Goal: Task Accomplishment & Management: Use online tool/utility

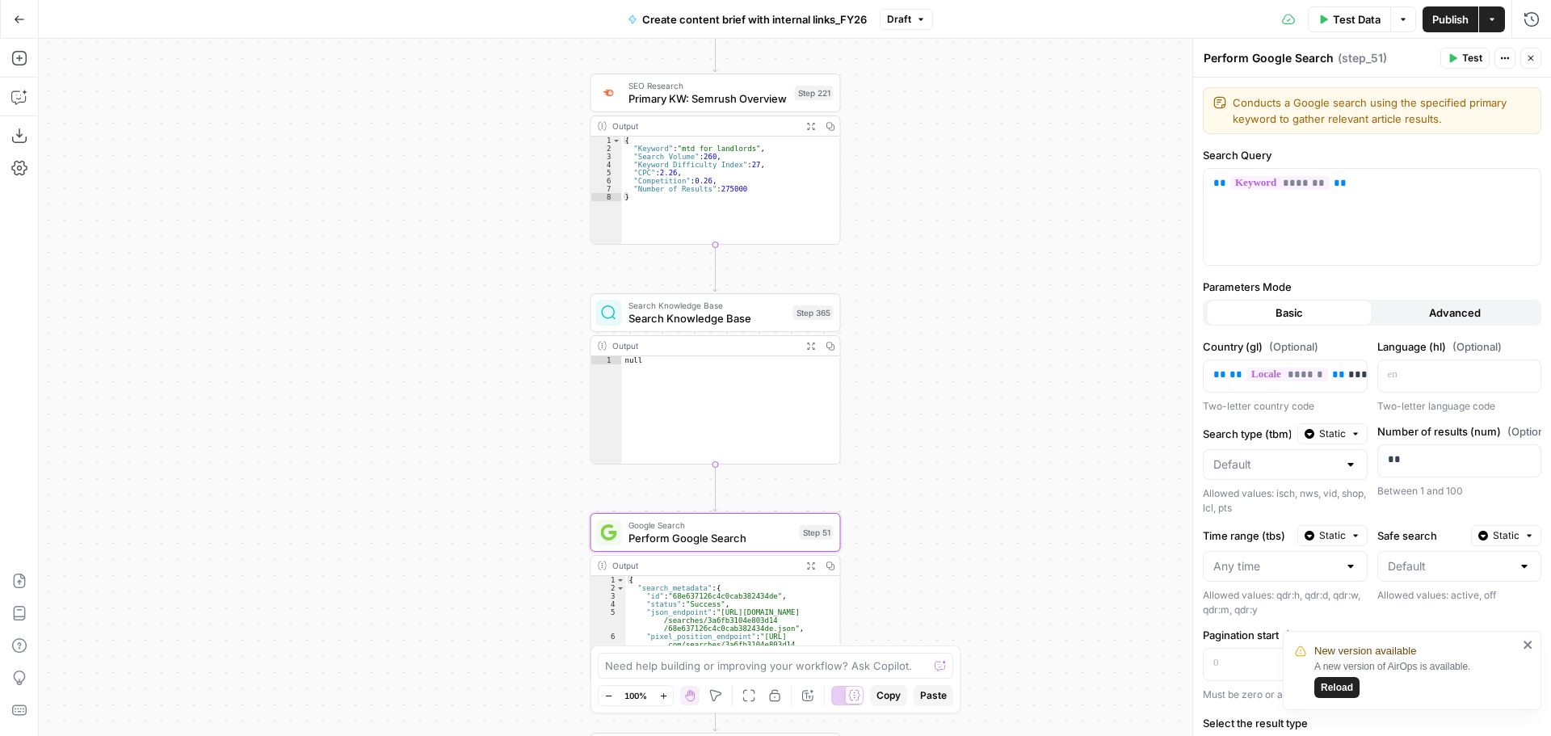
scroll to position [194, 0]
click at [1342, 685] on span "Reload" at bounding box center [1337, 687] width 32 height 15
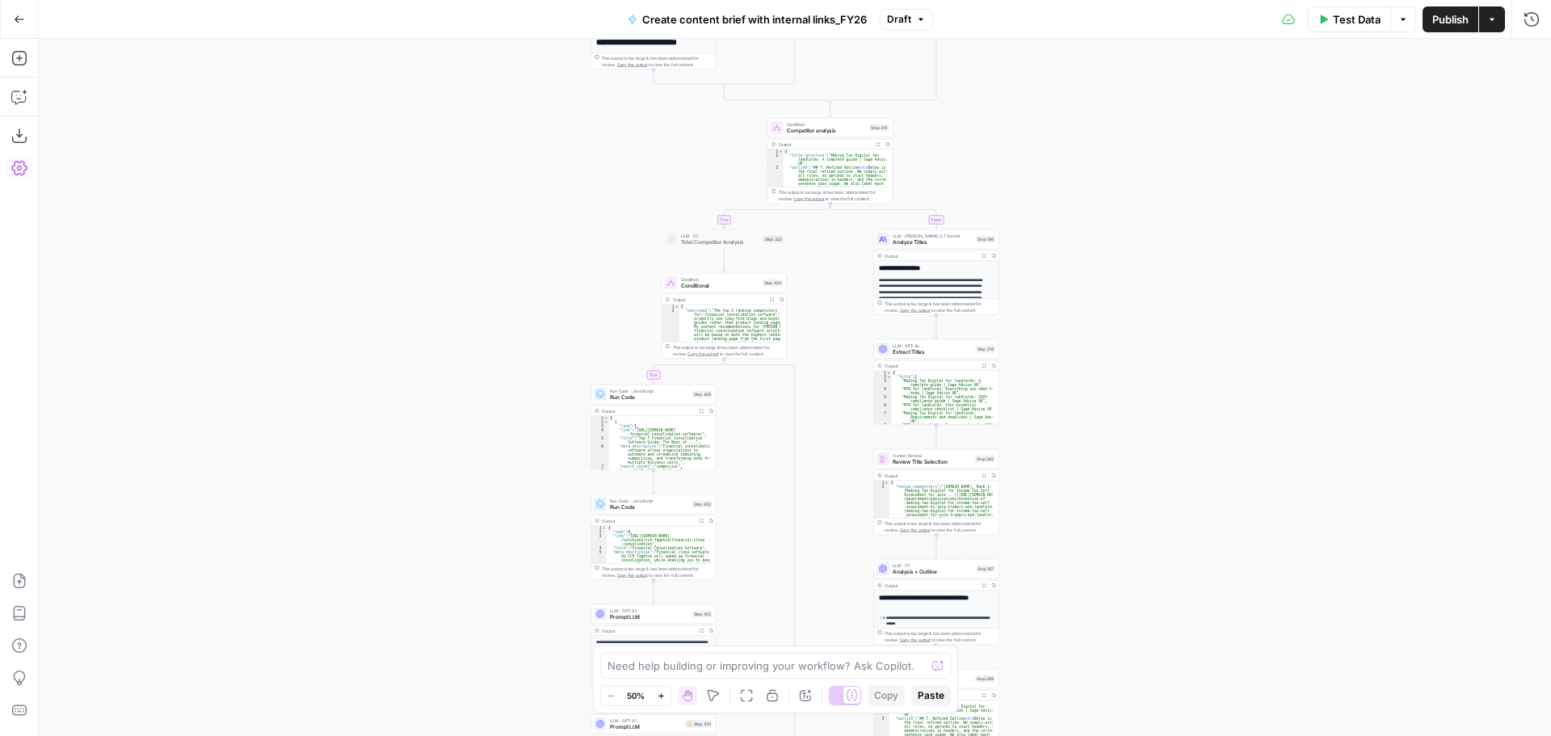
drag, startPoint x: 941, startPoint y: 355, endPoint x: 1088, endPoint y: 455, distance: 177.9
click at [941, 355] on span "Extract Titles" at bounding box center [933, 352] width 80 height 8
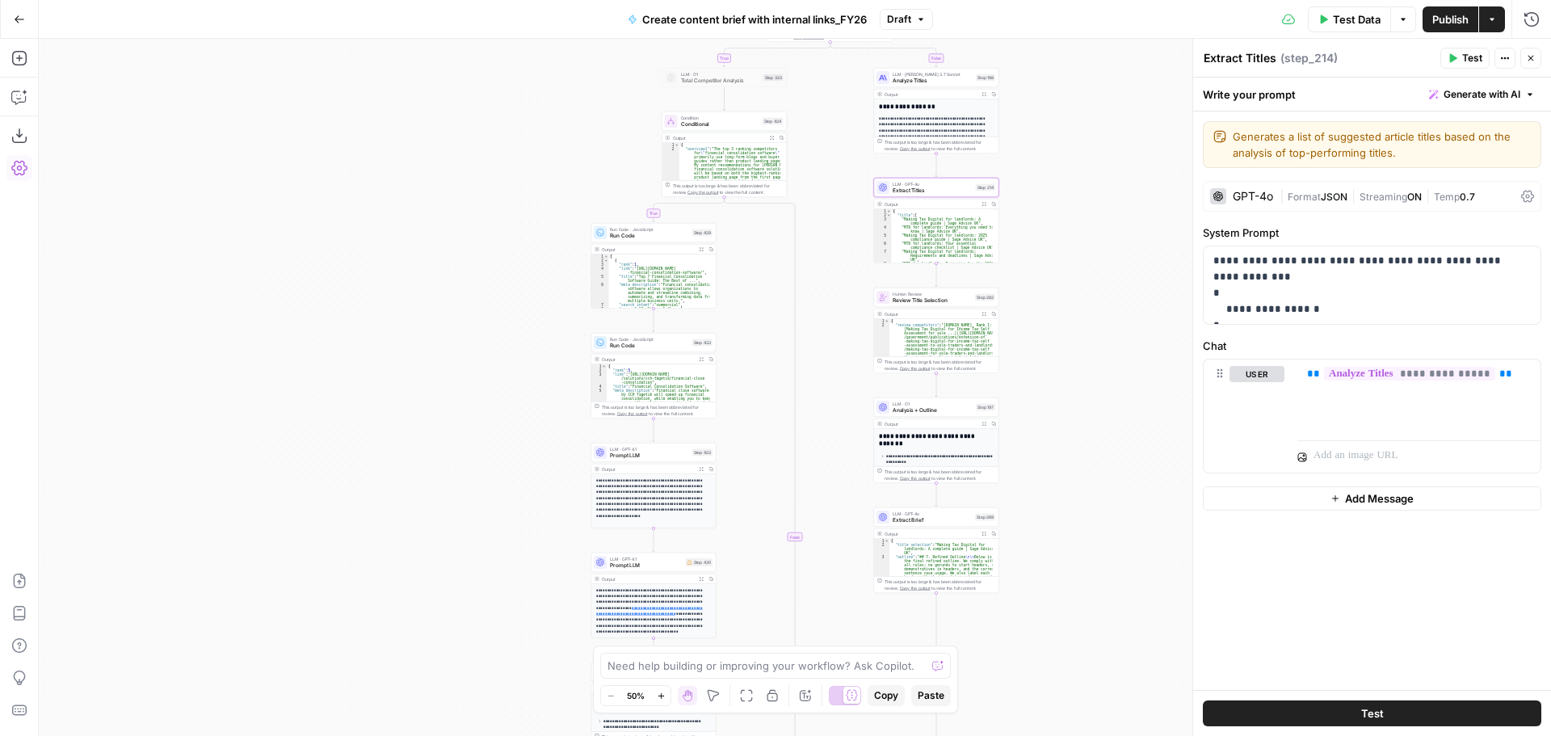
click at [930, 520] on span "Extract Brief" at bounding box center [932, 520] width 79 height 8
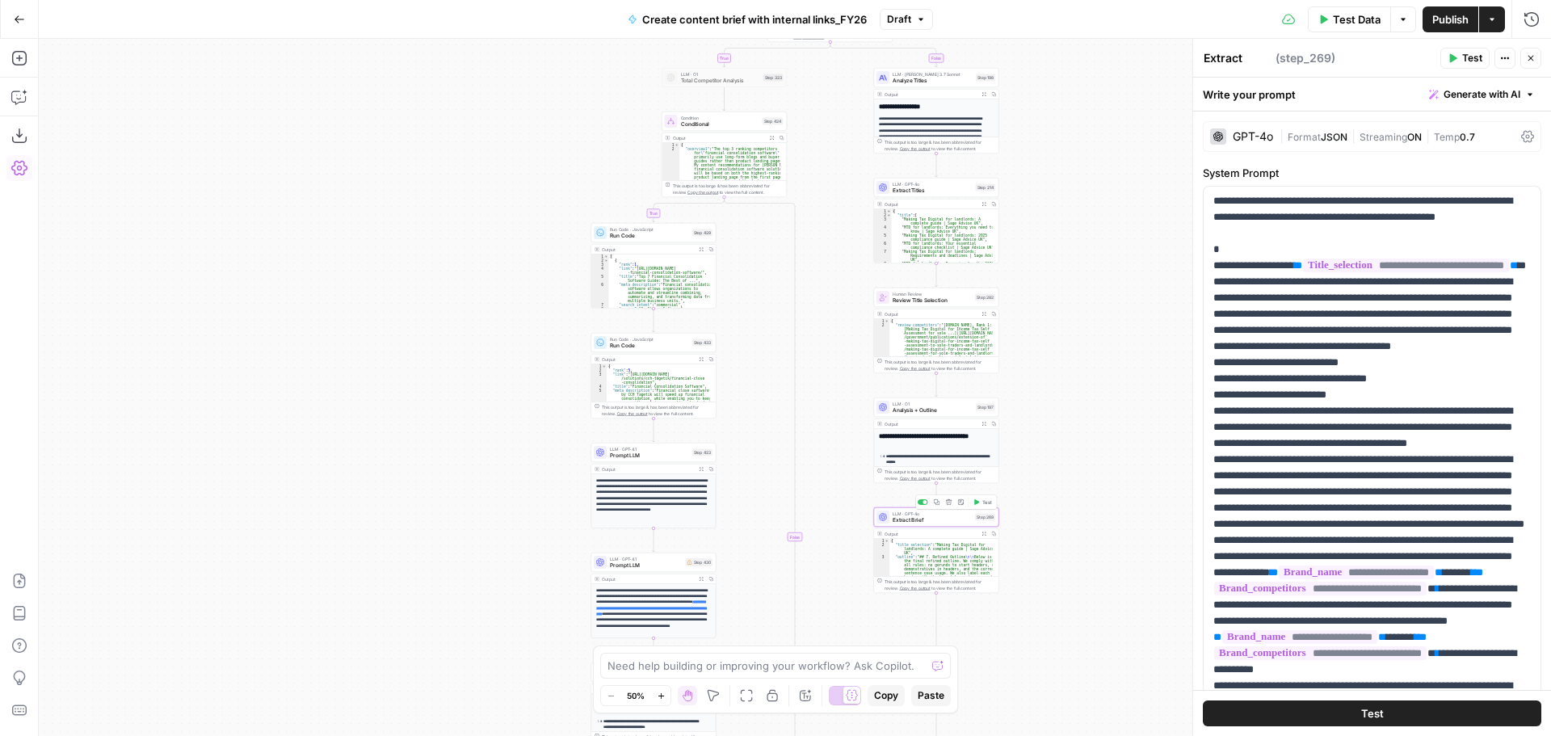
type textarea "Extract Brief"
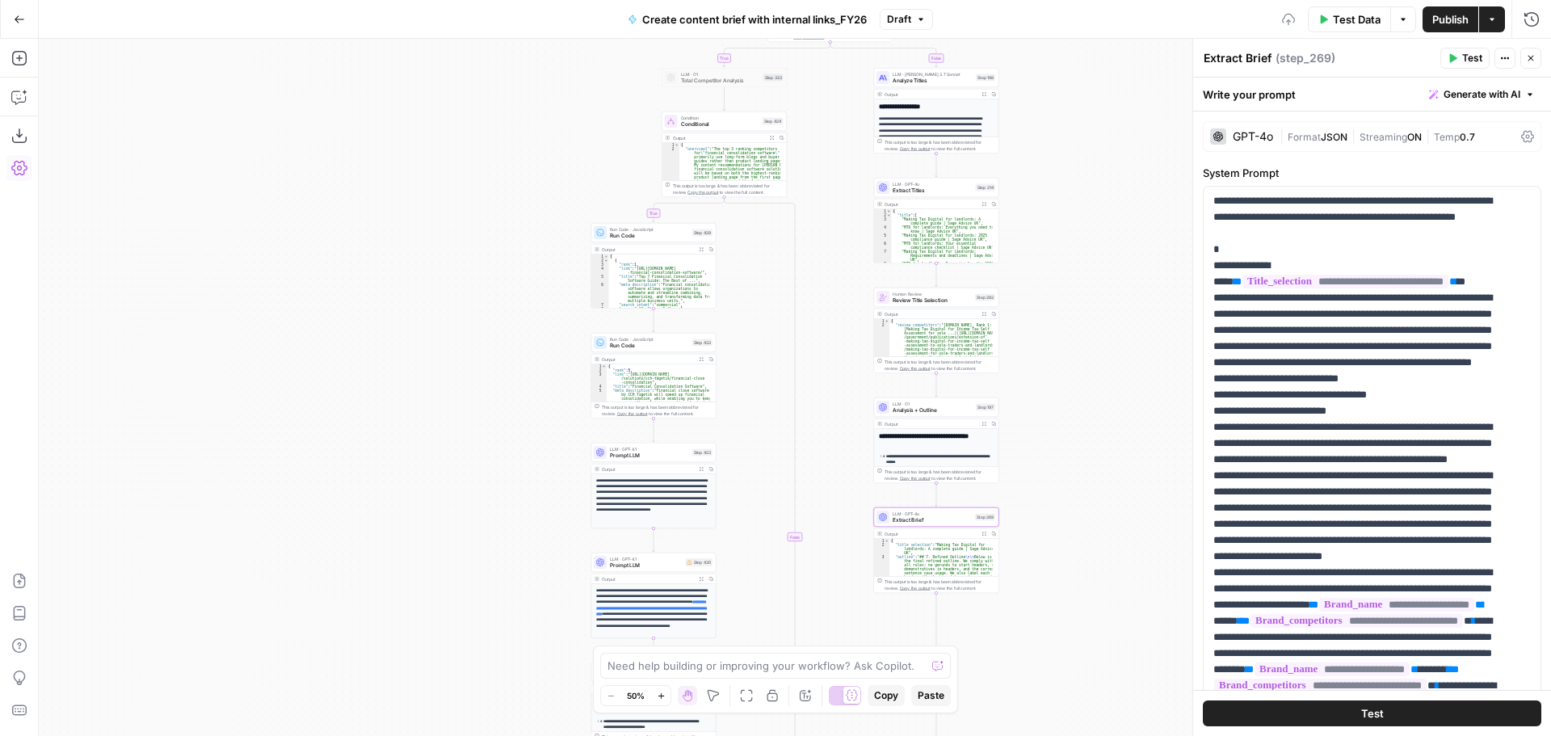
click at [981, 537] on button "Expand Output" at bounding box center [984, 534] width 10 height 10
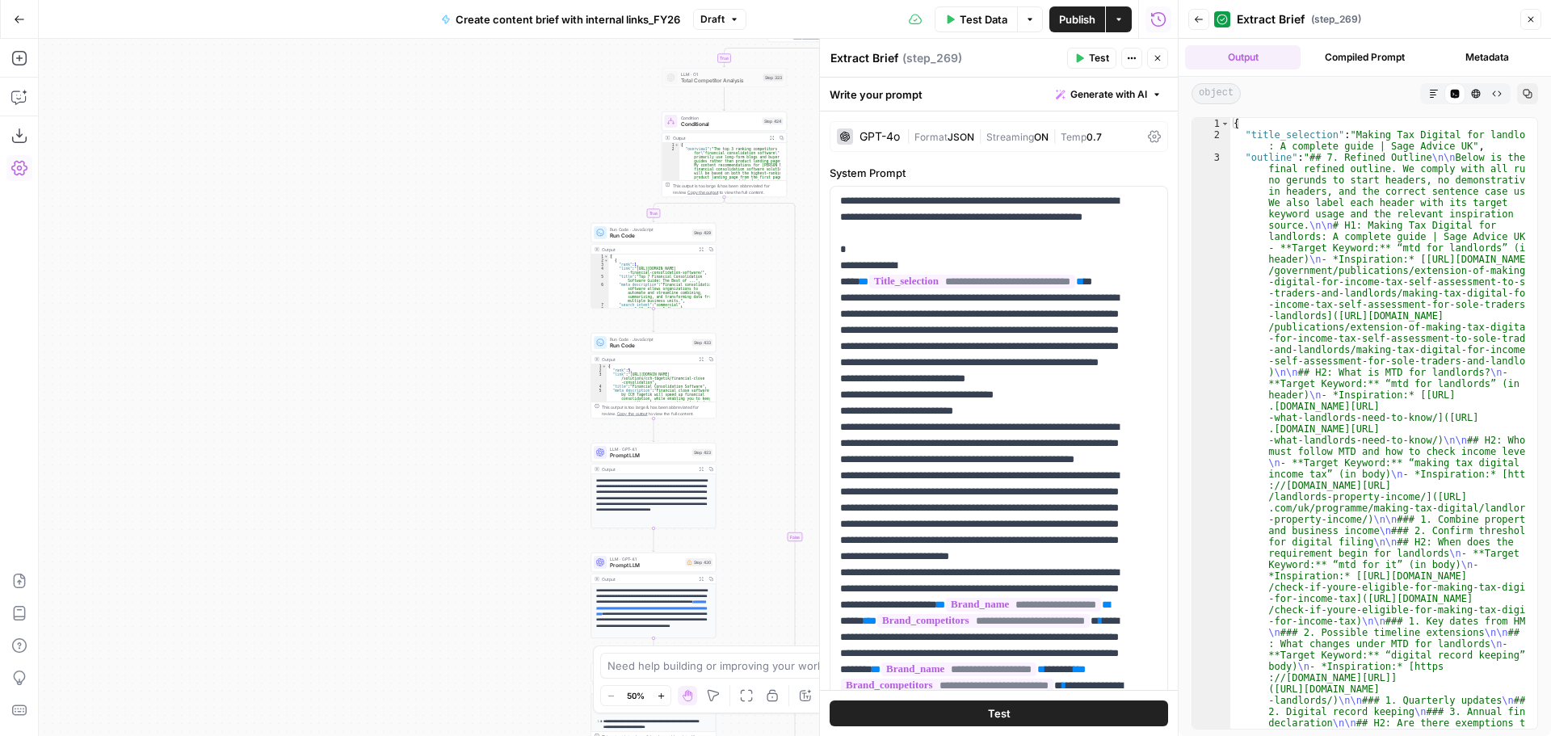
click at [1534, 15] on icon "button" at bounding box center [1531, 20] width 10 height 10
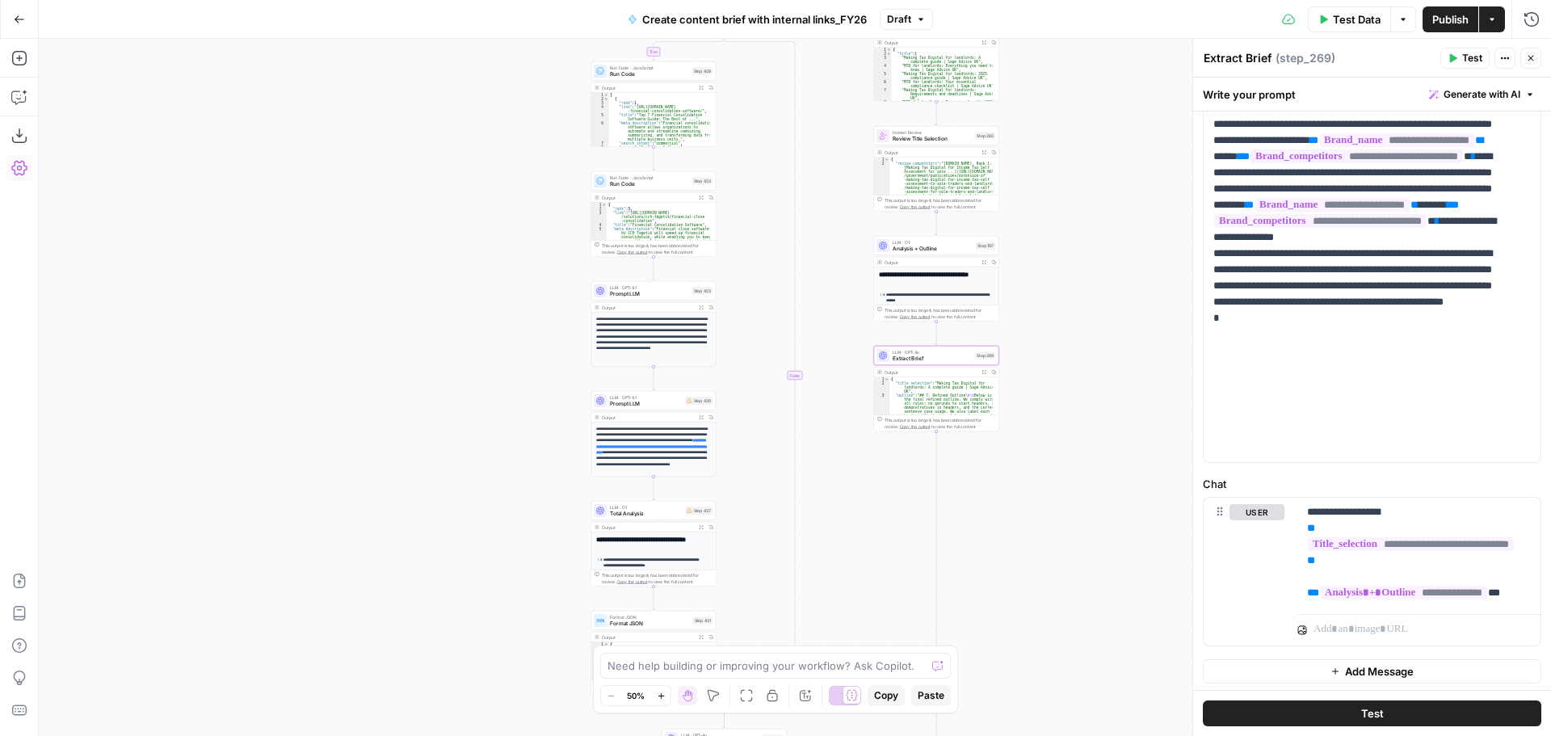
scroll to position [398, 0]
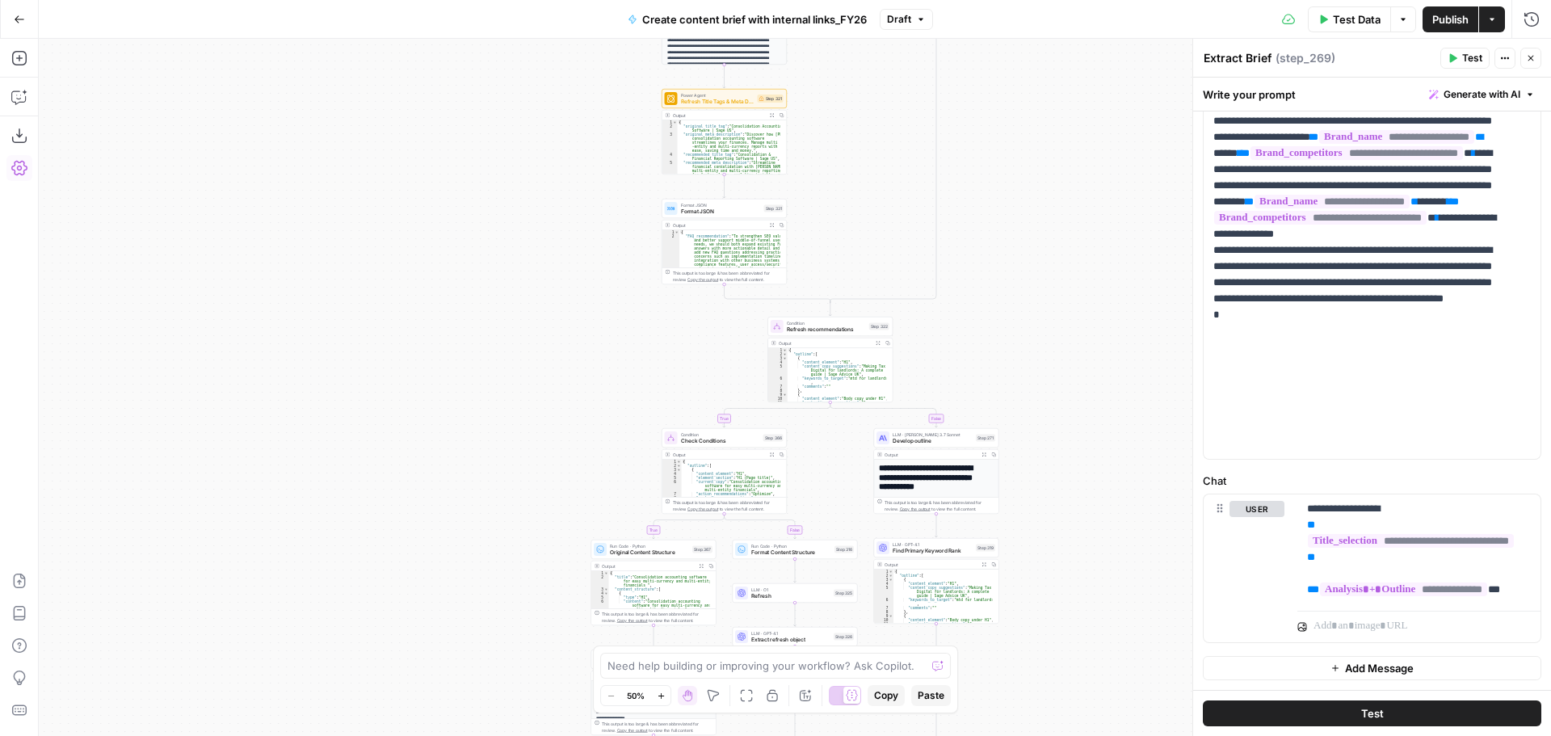
click at [875, 343] on button "Expand Output" at bounding box center [878, 344] width 10 height 10
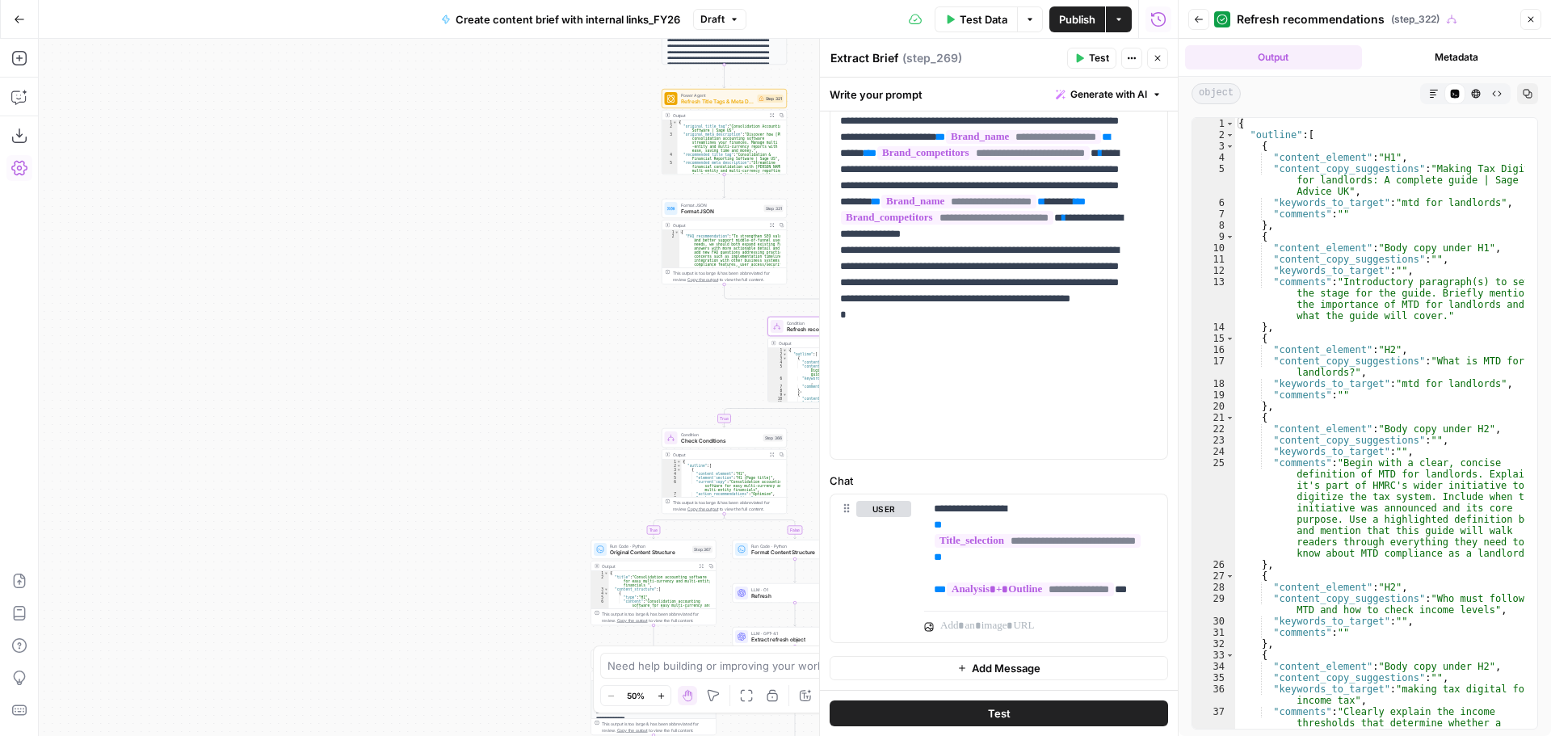
click at [711, 354] on div "true false true true false true true true false true false true false true fals…" at bounding box center [608, 387] width 1139 height 697
click at [1529, 32] on header "Back Refresh recommendations ( step_322 ) Close" at bounding box center [1365, 19] width 372 height 39
click at [1531, 30] on div "Back Refresh recommendations ( step_322 ) Close" at bounding box center [1365, 19] width 353 height 26
click at [1530, 22] on icon "button" at bounding box center [1531, 20] width 10 height 10
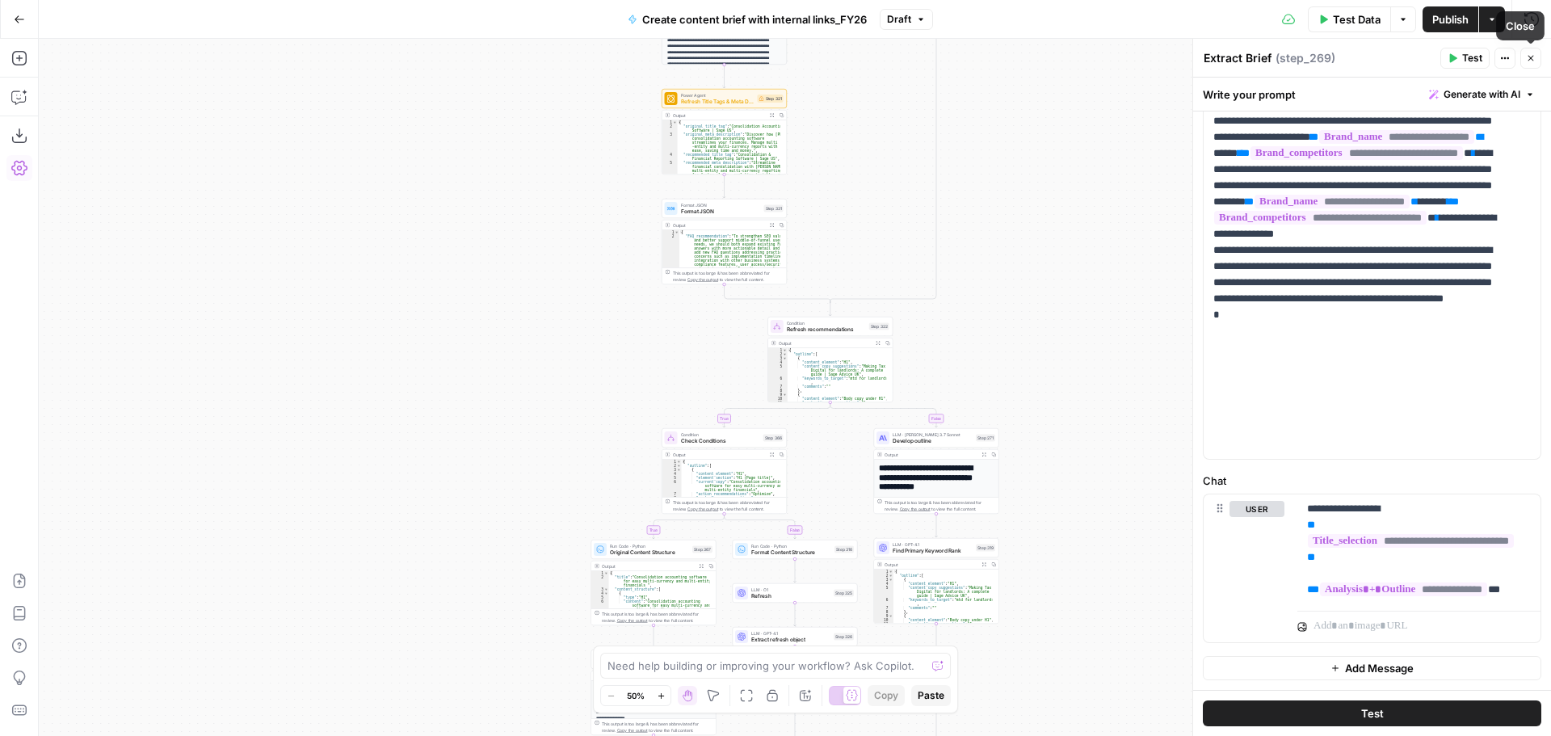
click at [1522, 55] on button "Close" at bounding box center [1531, 58] width 21 height 21
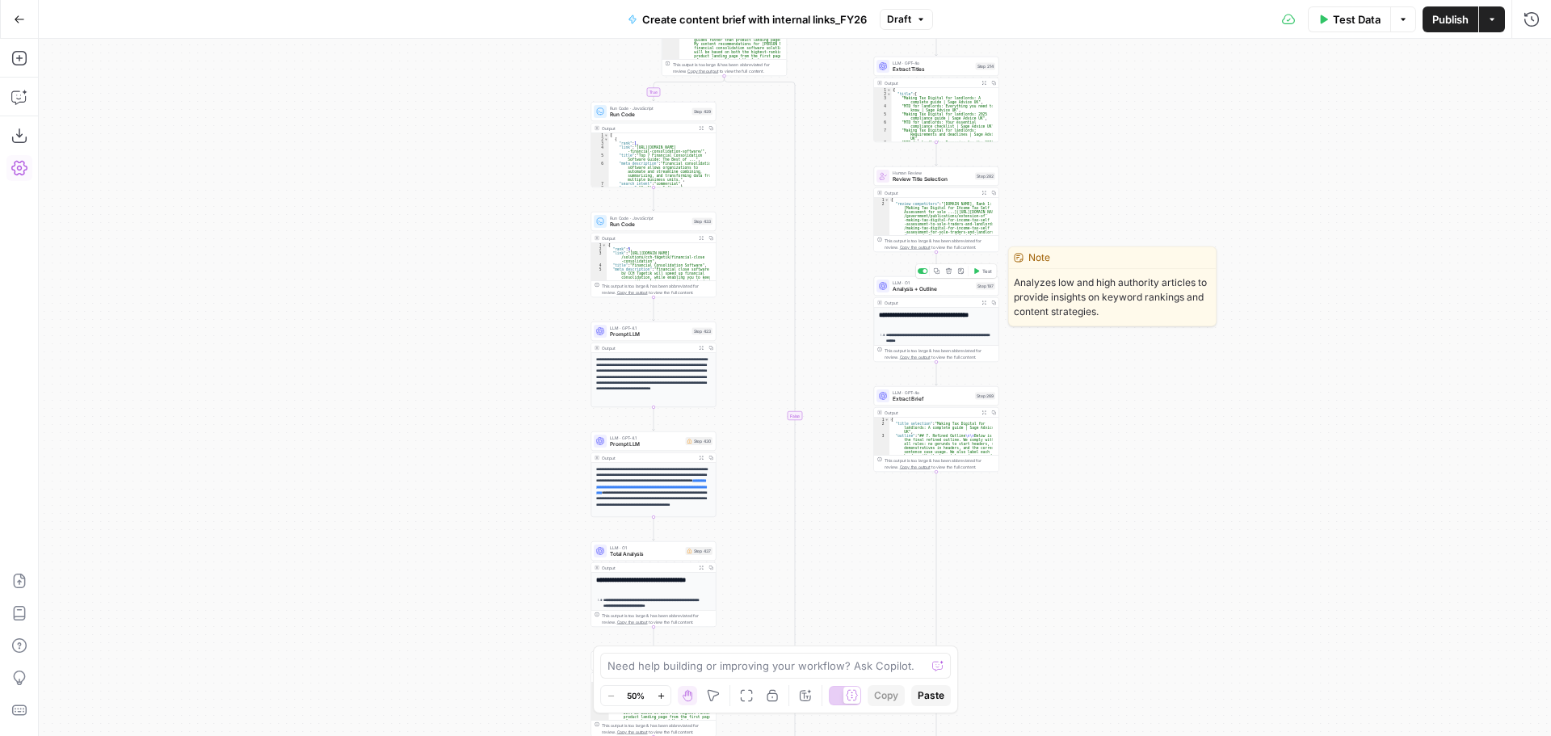
click at [938, 287] on span "Analysis + Outline" at bounding box center [933, 289] width 80 height 8
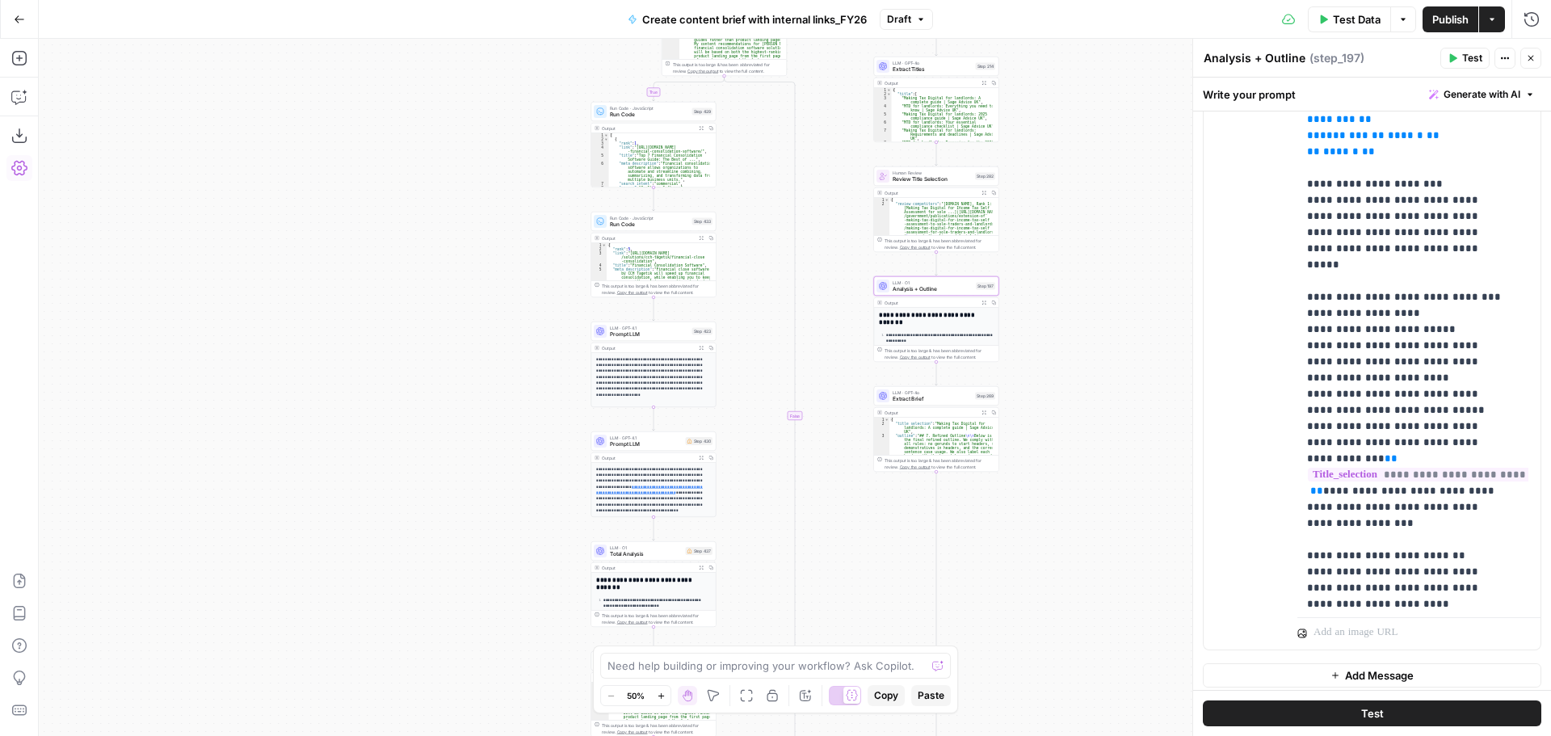
scroll to position [1616, 0]
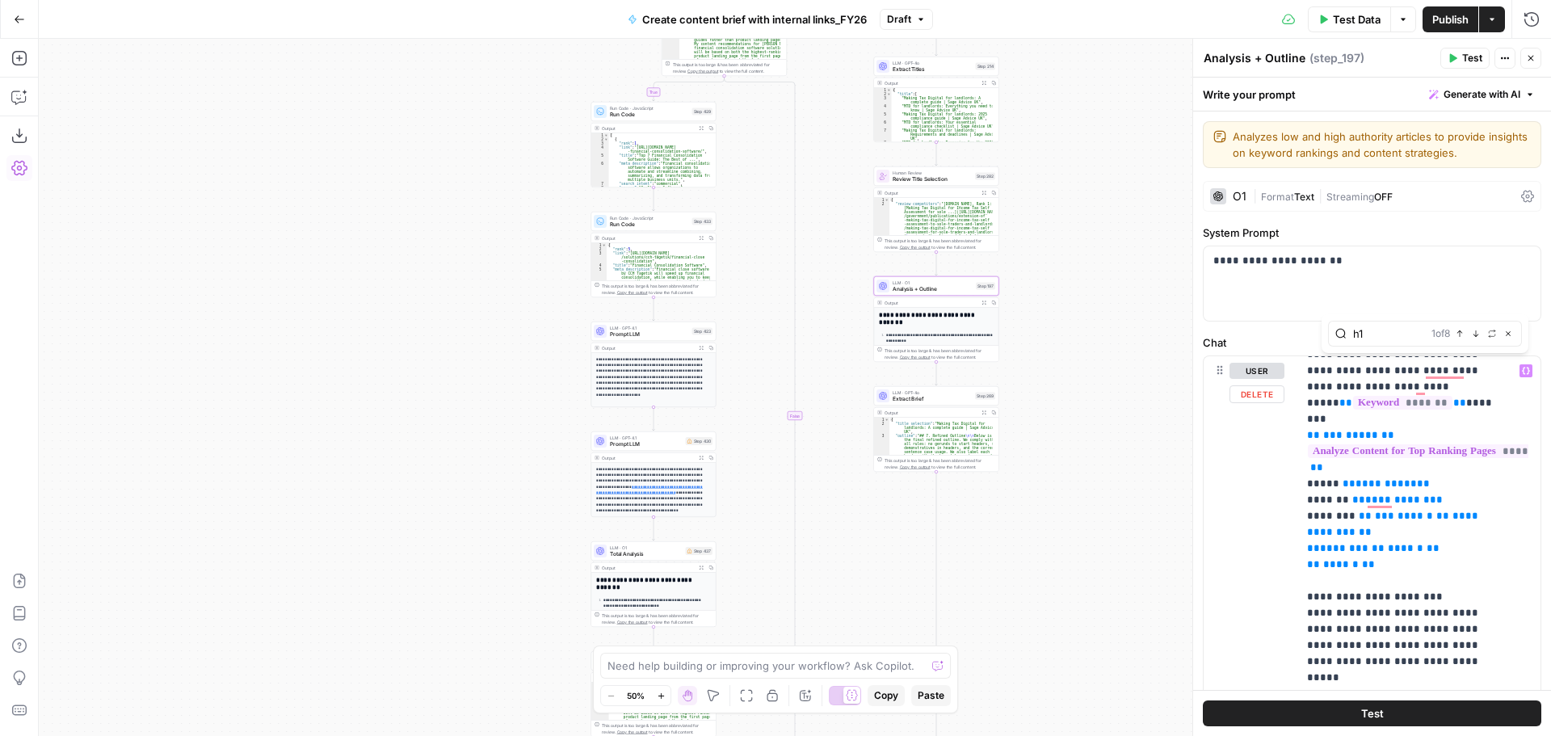
type input "h1"
click at [1475, 330] on icon "button" at bounding box center [1476, 334] width 8 height 8
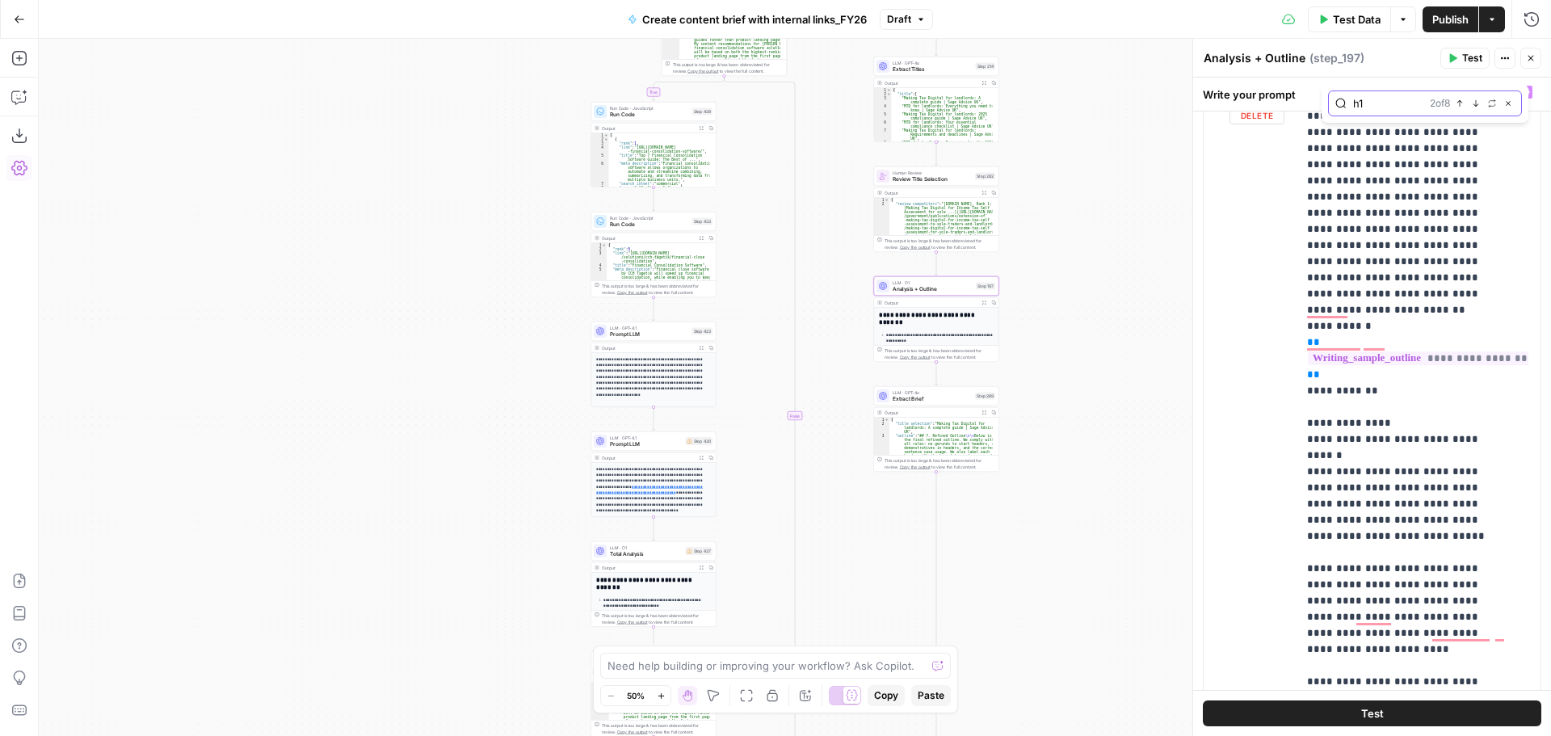
scroll to position [3984, 0]
click at [1457, 105] on icon "button" at bounding box center [1460, 103] width 8 height 8
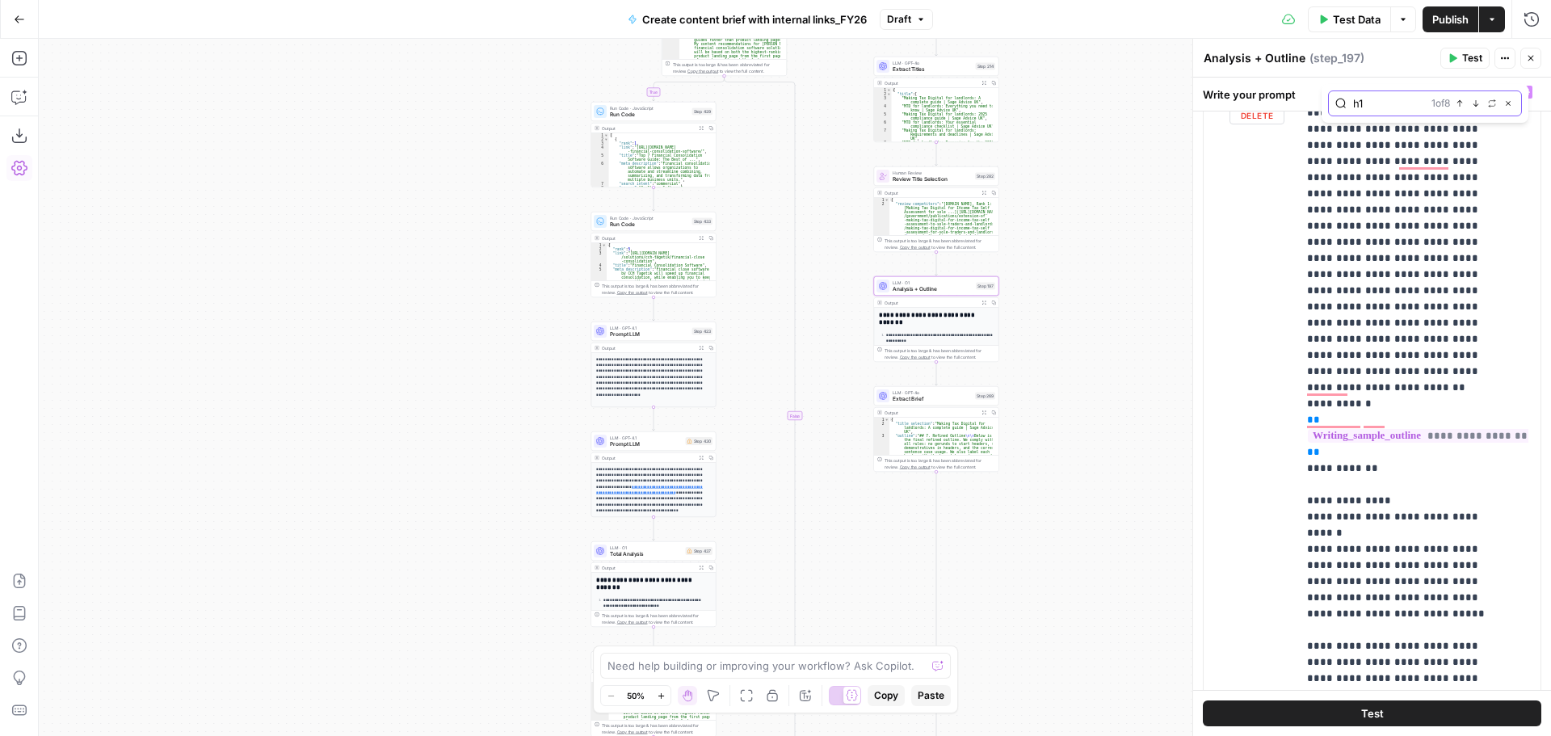
scroll to position [3903, 0]
click at [1473, 108] on button "Next Match" at bounding box center [1476, 103] width 13 height 13
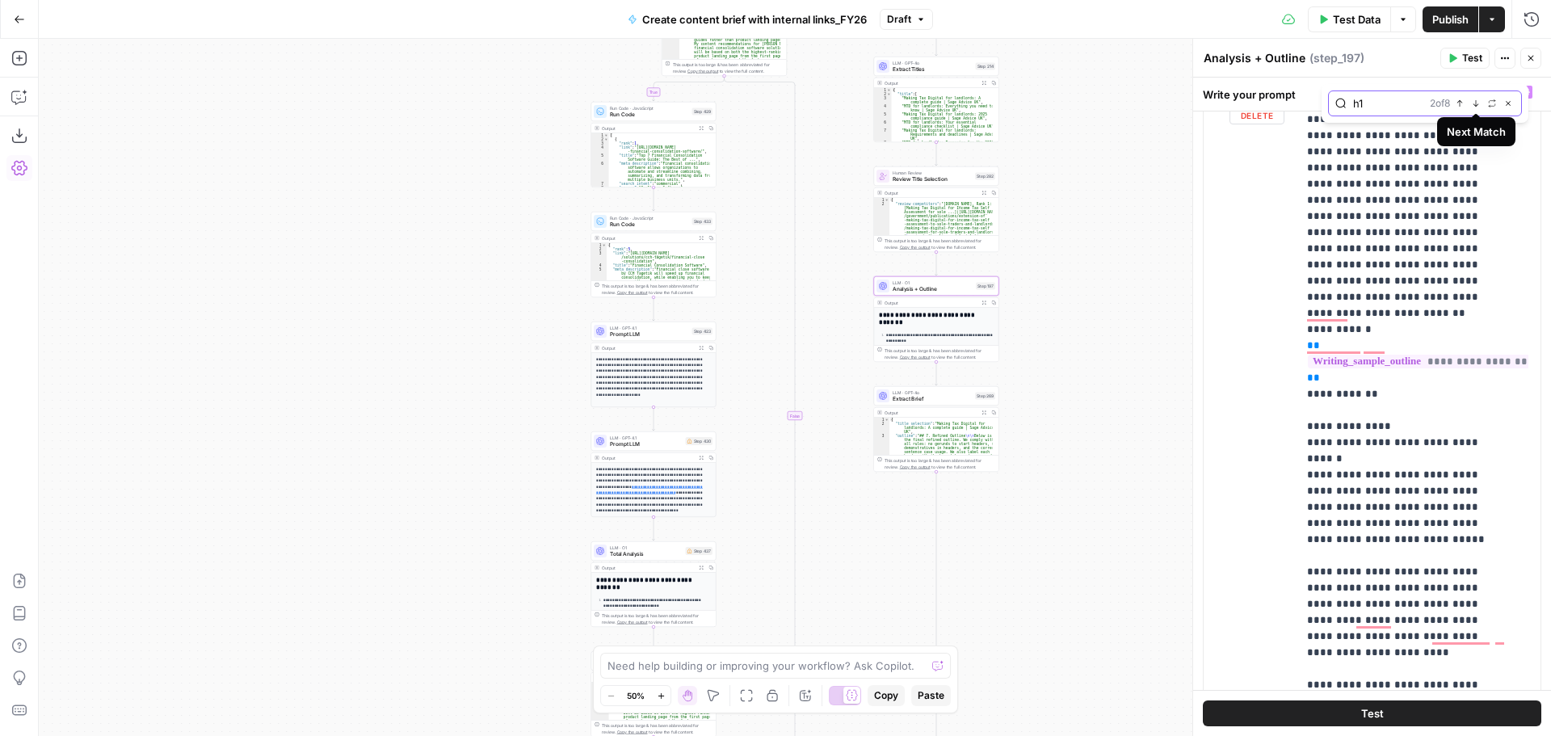
scroll to position [3984, 0]
click at [1473, 108] on button "Next Match" at bounding box center [1476, 103] width 13 height 13
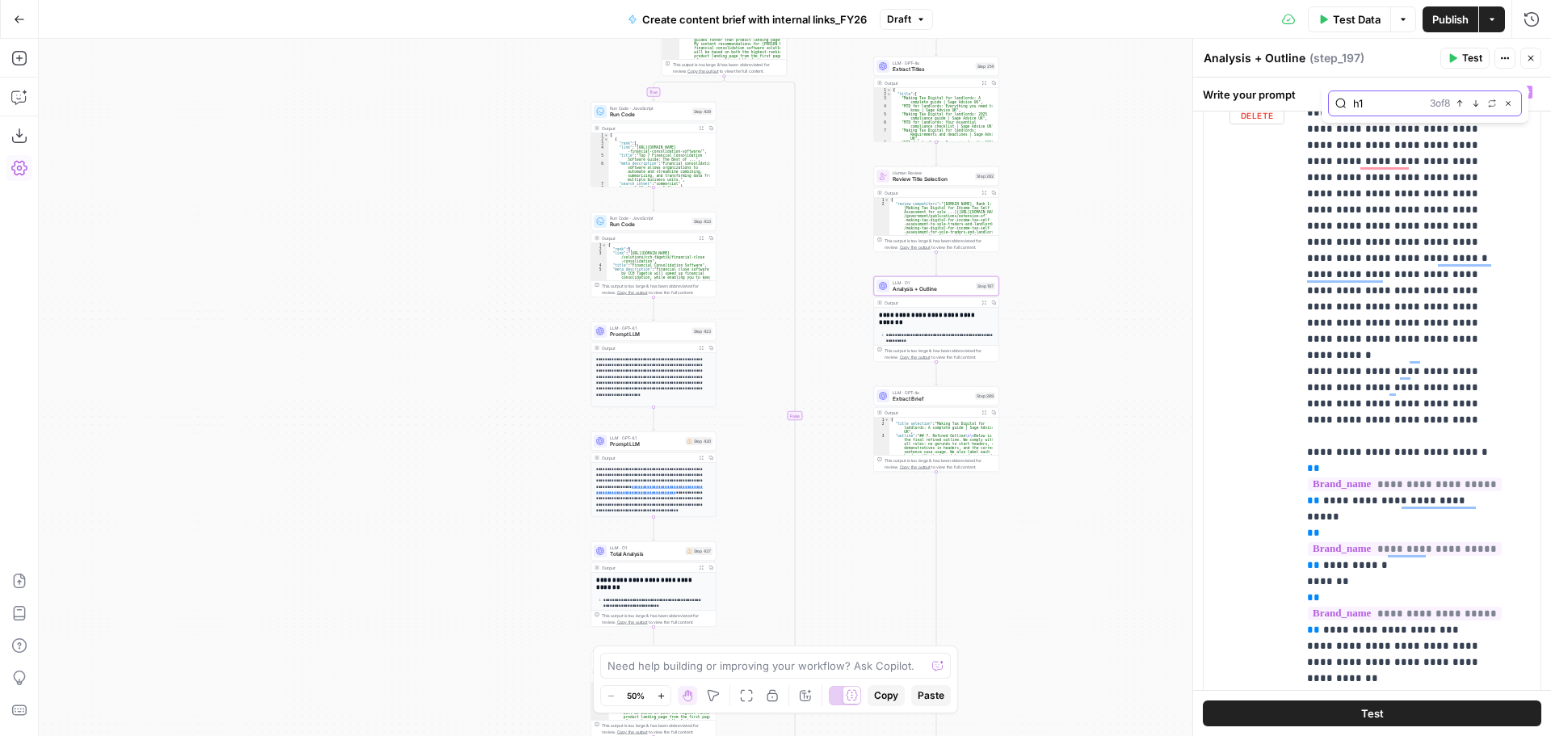
scroll to position [0, 0]
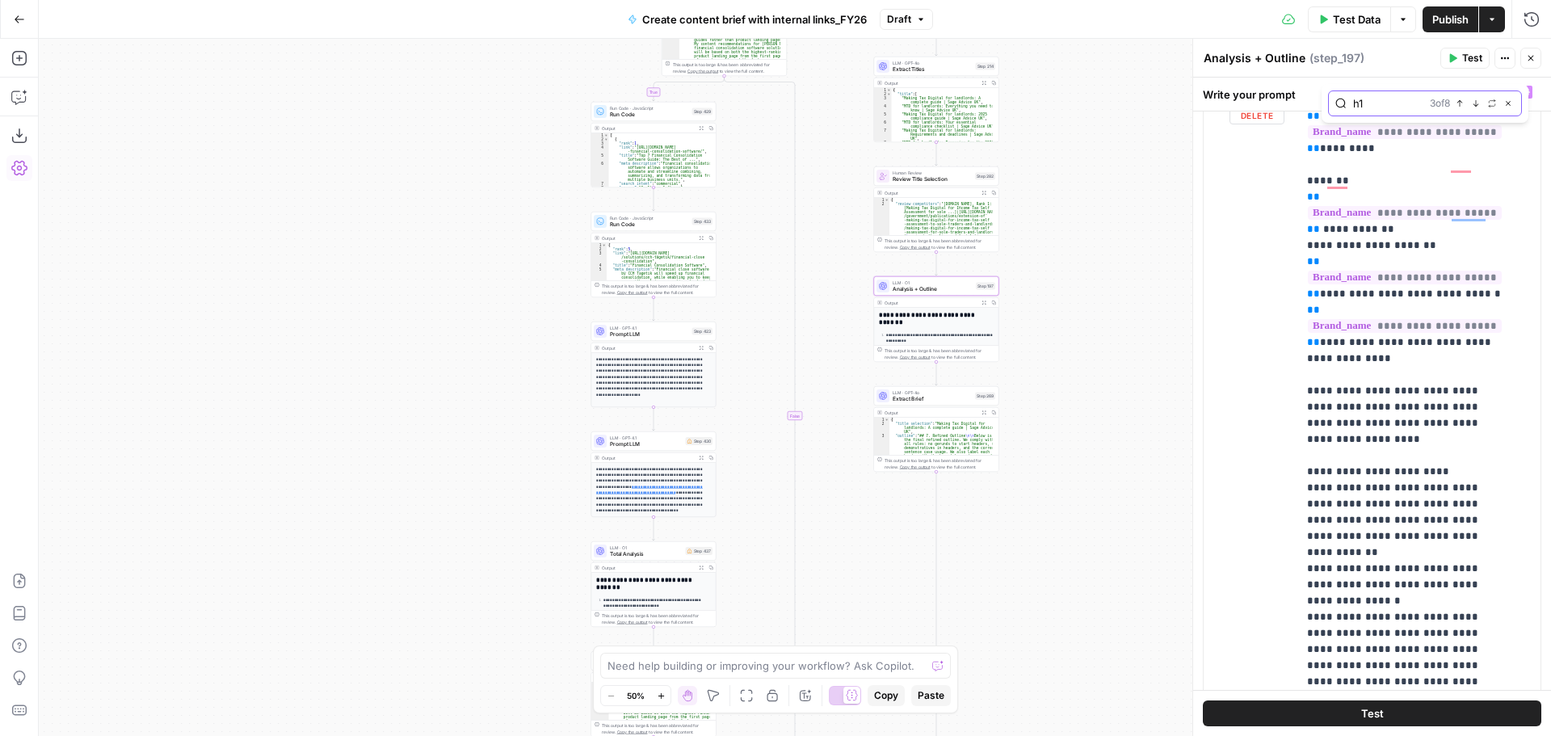
click at [1456, 103] on icon "button" at bounding box center [1460, 103] width 8 height 8
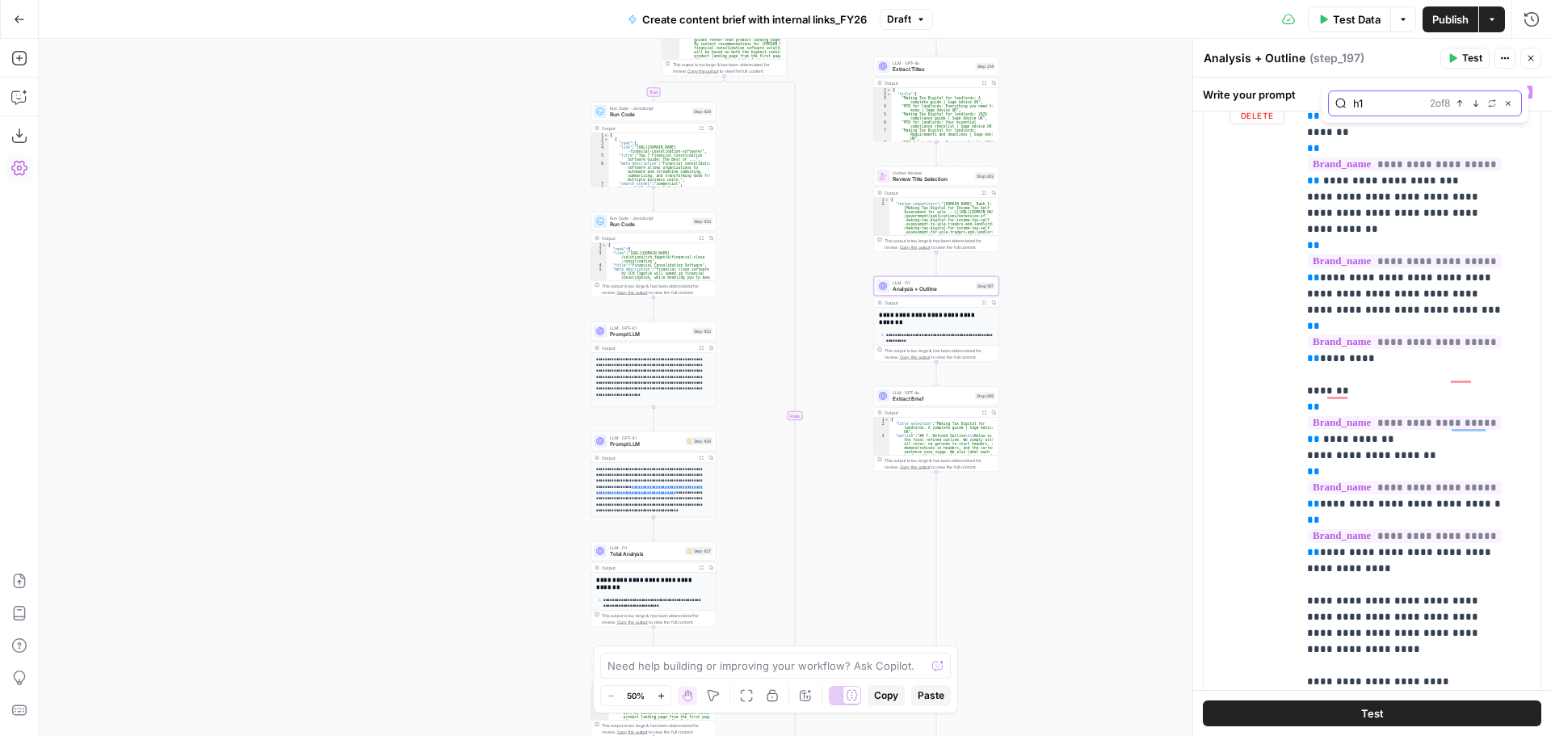
click at [1475, 107] on button "Next Match" at bounding box center [1476, 103] width 13 height 13
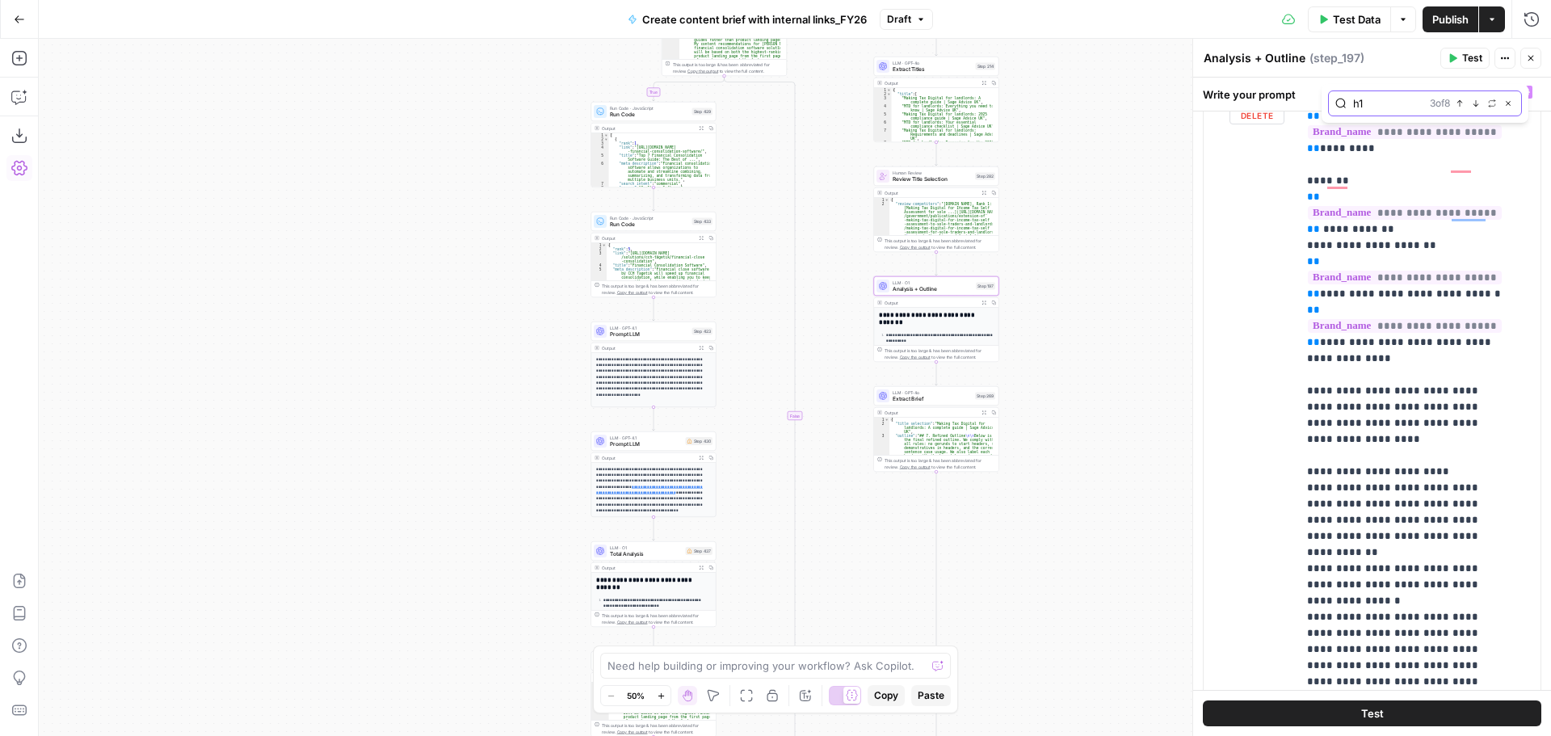
click at [1475, 107] on button "Next Match" at bounding box center [1476, 103] width 13 height 13
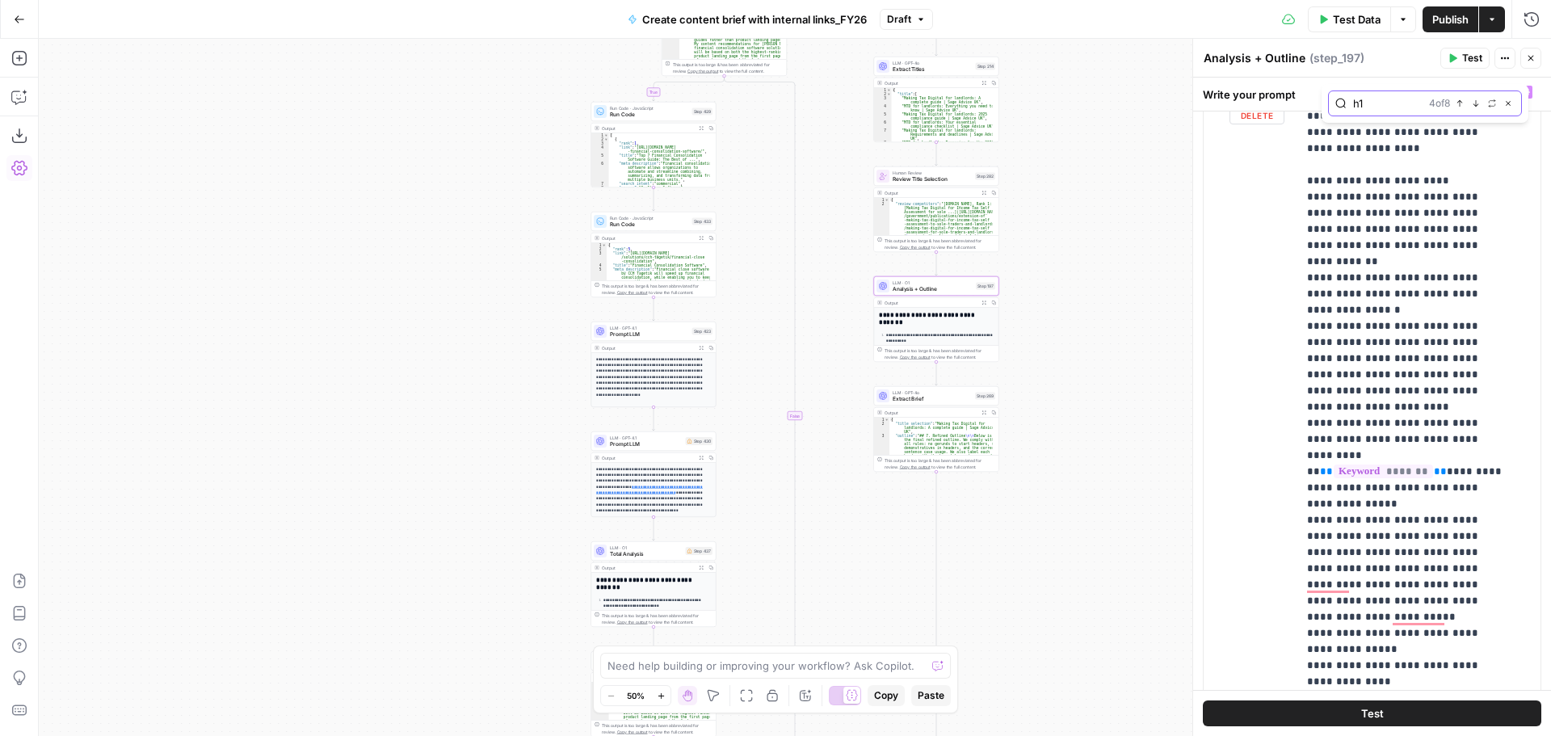
click at [1475, 107] on button "Next Match" at bounding box center [1476, 103] width 13 height 13
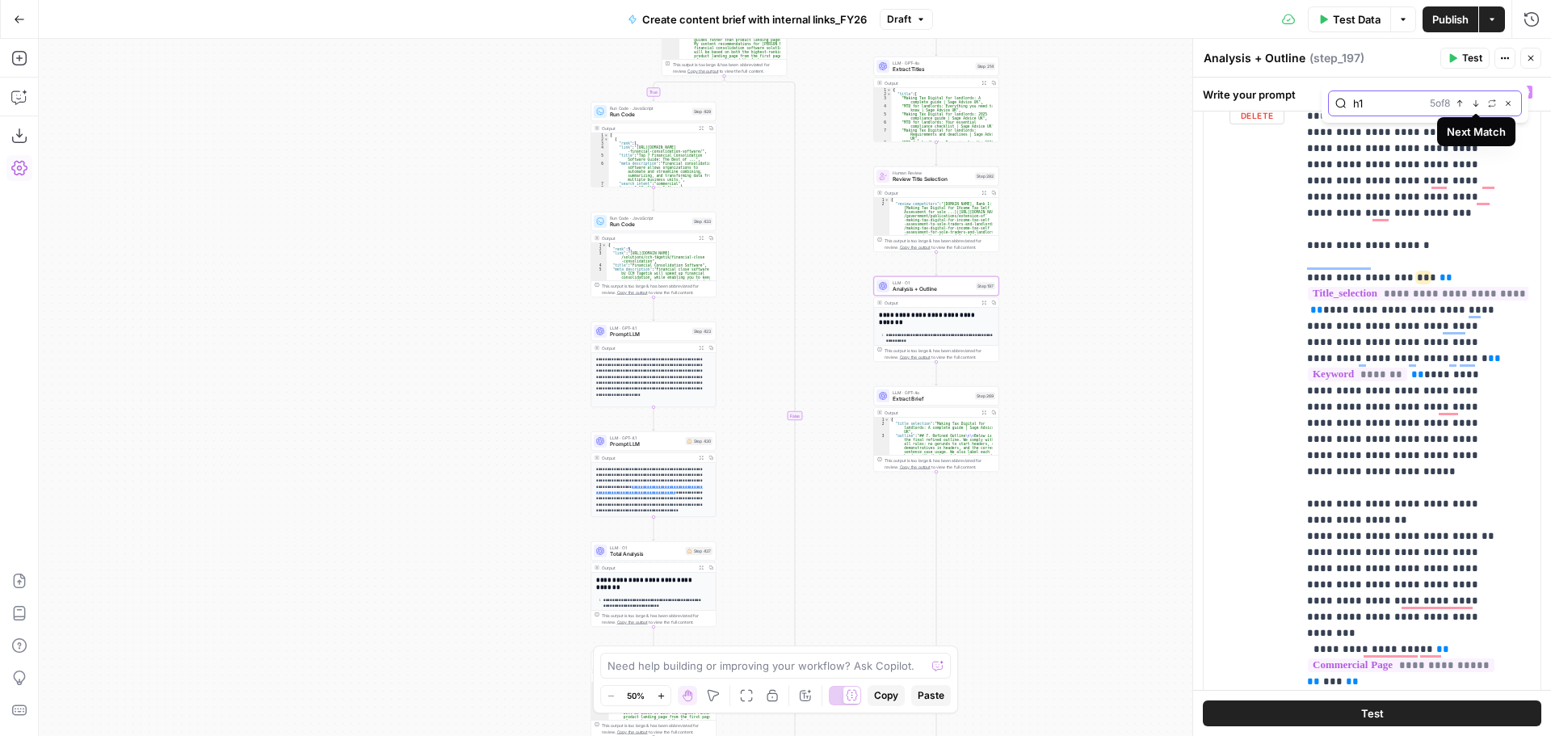
click at [1462, 107] on icon "button" at bounding box center [1460, 103] width 8 height 8
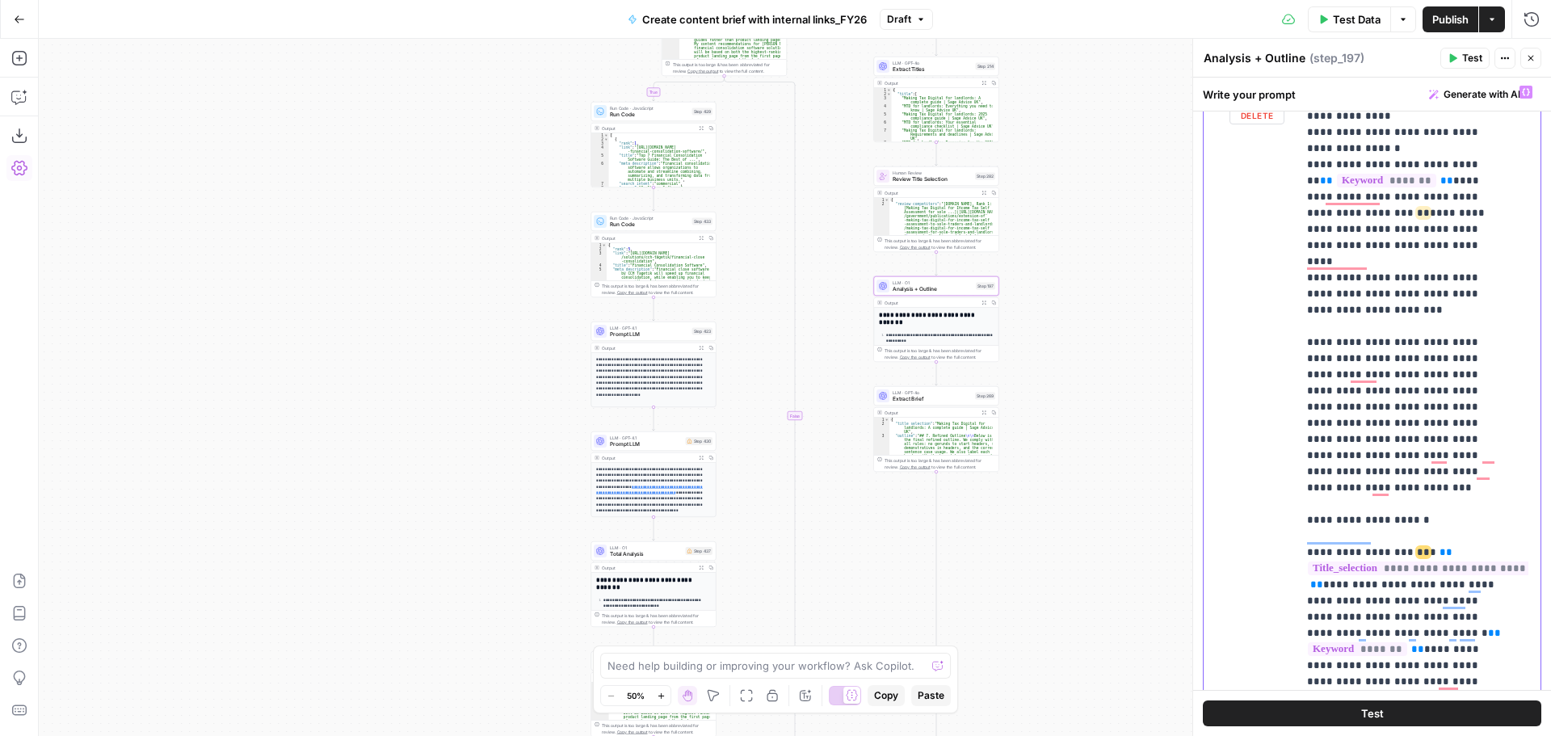
drag, startPoint x: 1436, startPoint y: 388, endPoint x: 1445, endPoint y: 360, distance: 28.9
click at [1474, 106] on icon "button" at bounding box center [1476, 103] width 8 height 8
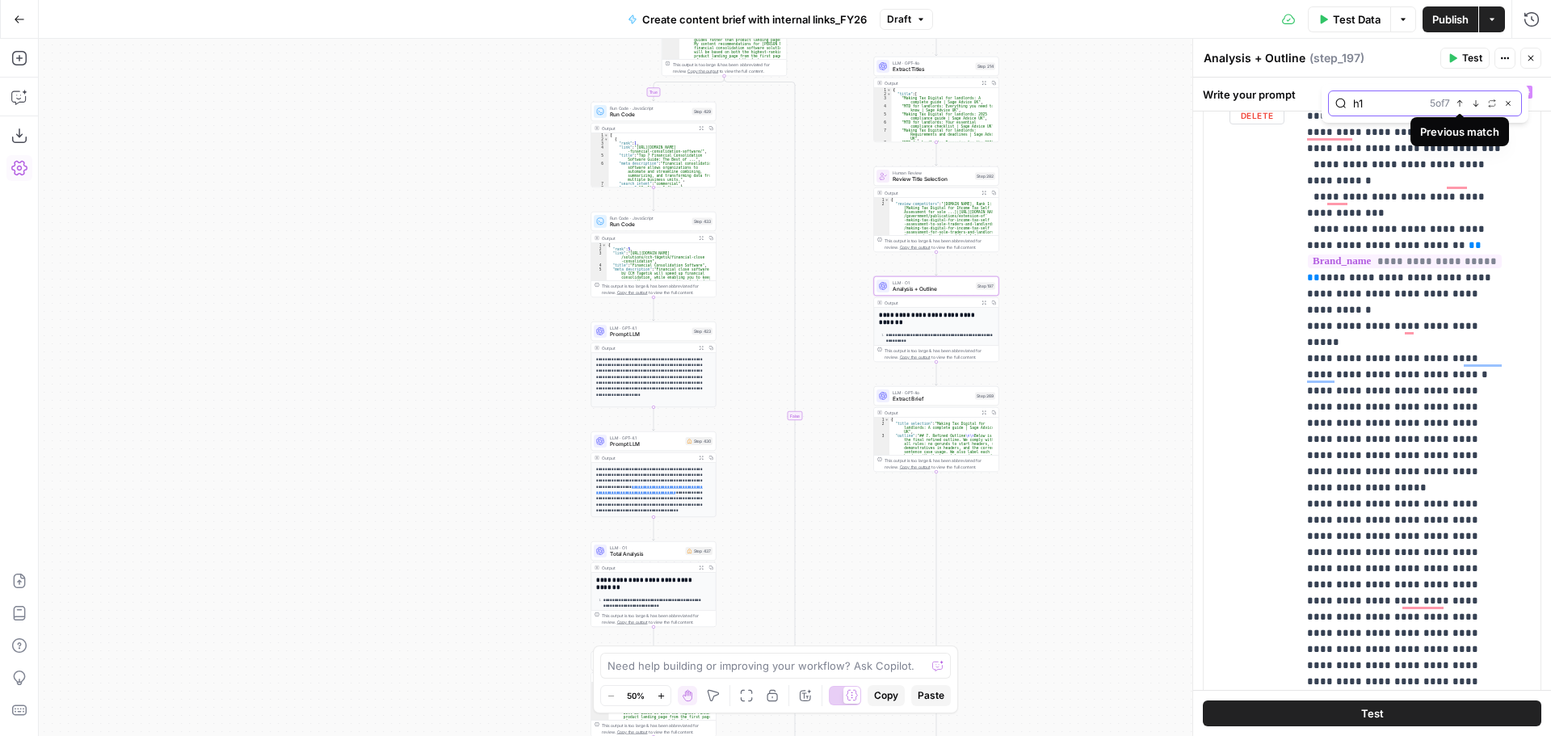
click at [1475, 101] on icon "button" at bounding box center [1476, 103] width 8 height 8
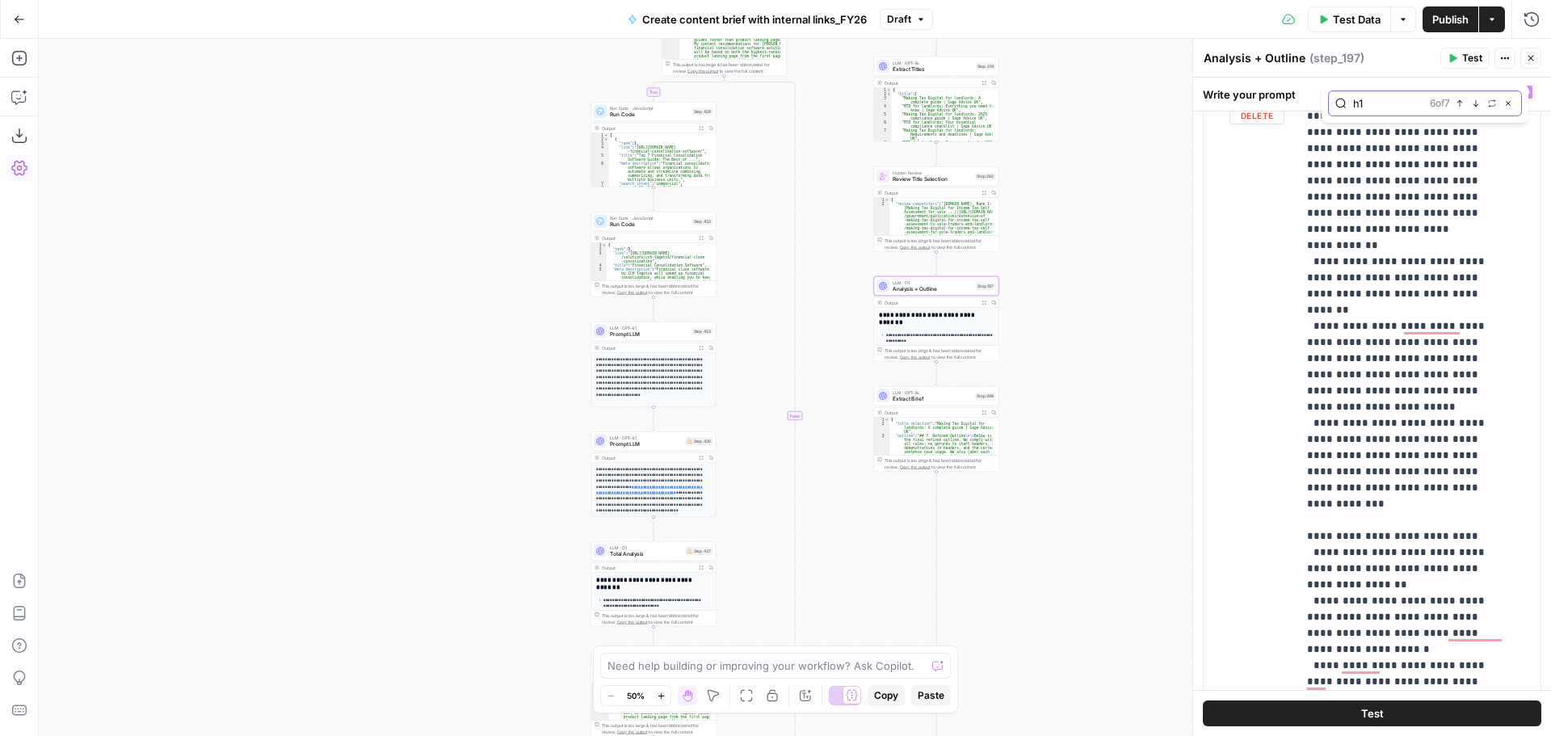
click at [1479, 103] on span "Next Match" at bounding box center [1479, 103] width 1 height 1
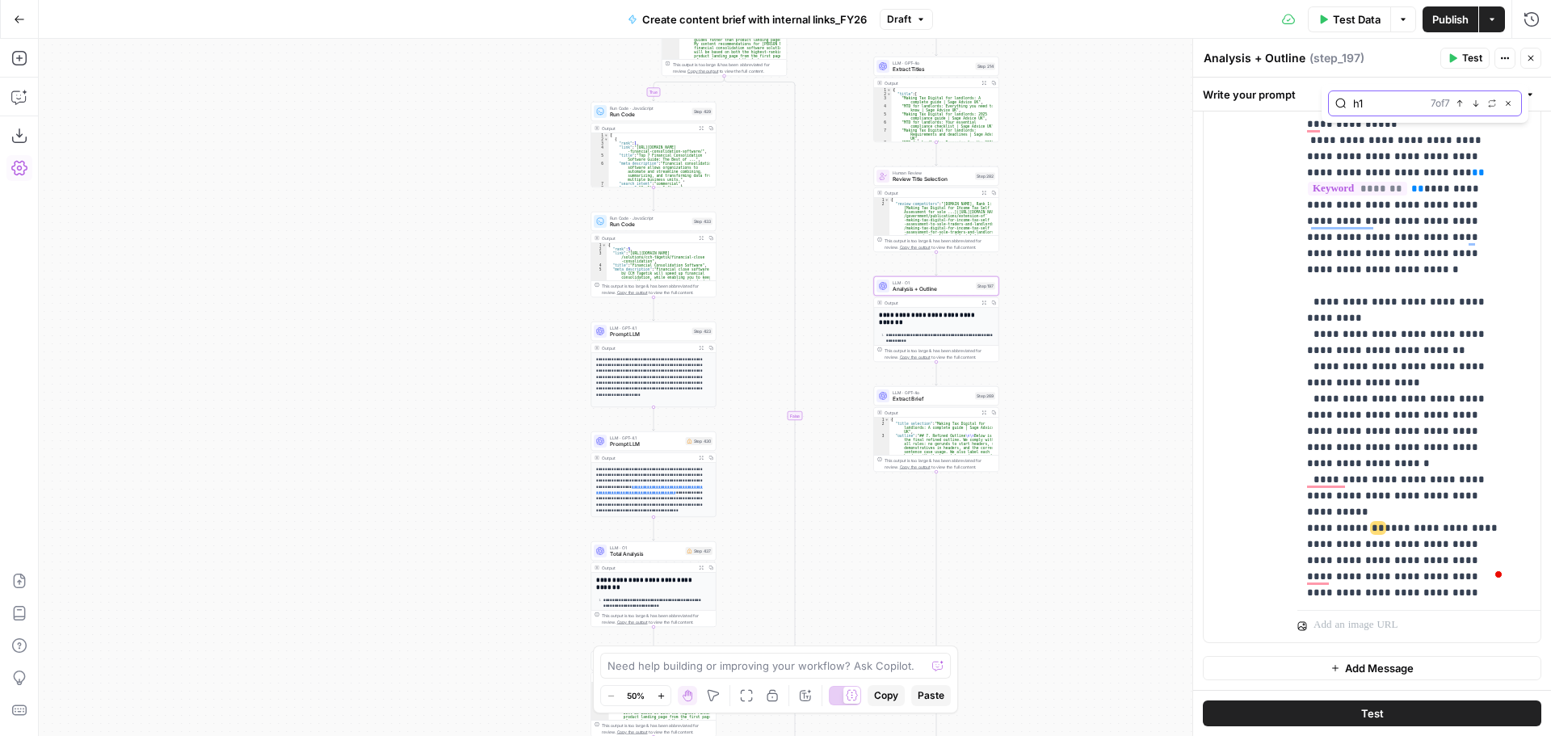
click at [1472, 108] on button "Next Match" at bounding box center [1476, 103] width 13 height 13
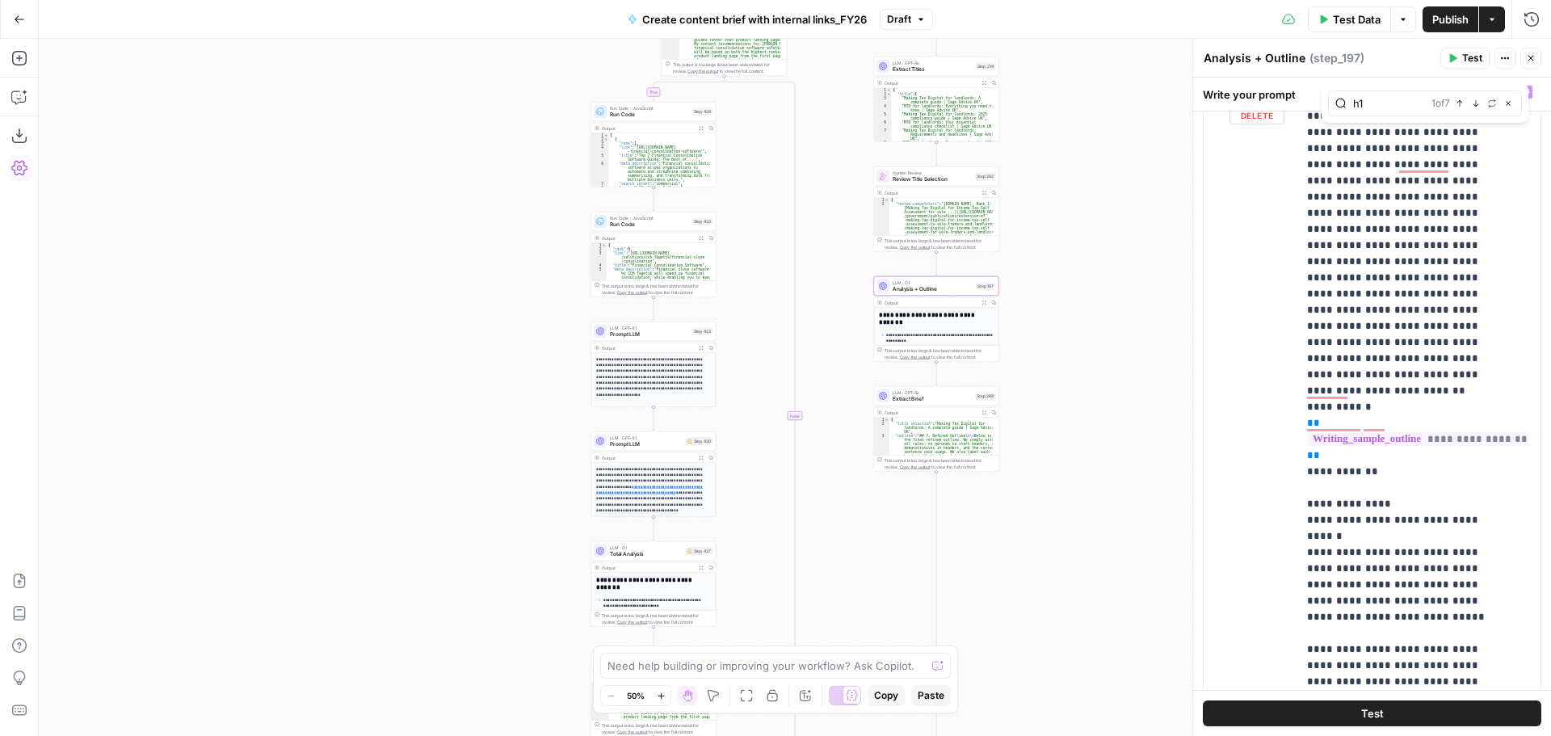
click at [1475, 112] on div "h1 1 of 7 Previous match Next Match Replace Close" at bounding box center [1425, 103] width 194 height 26
click at [1475, 107] on button "Next Match" at bounding box center [1476, 103] width 13 height 13
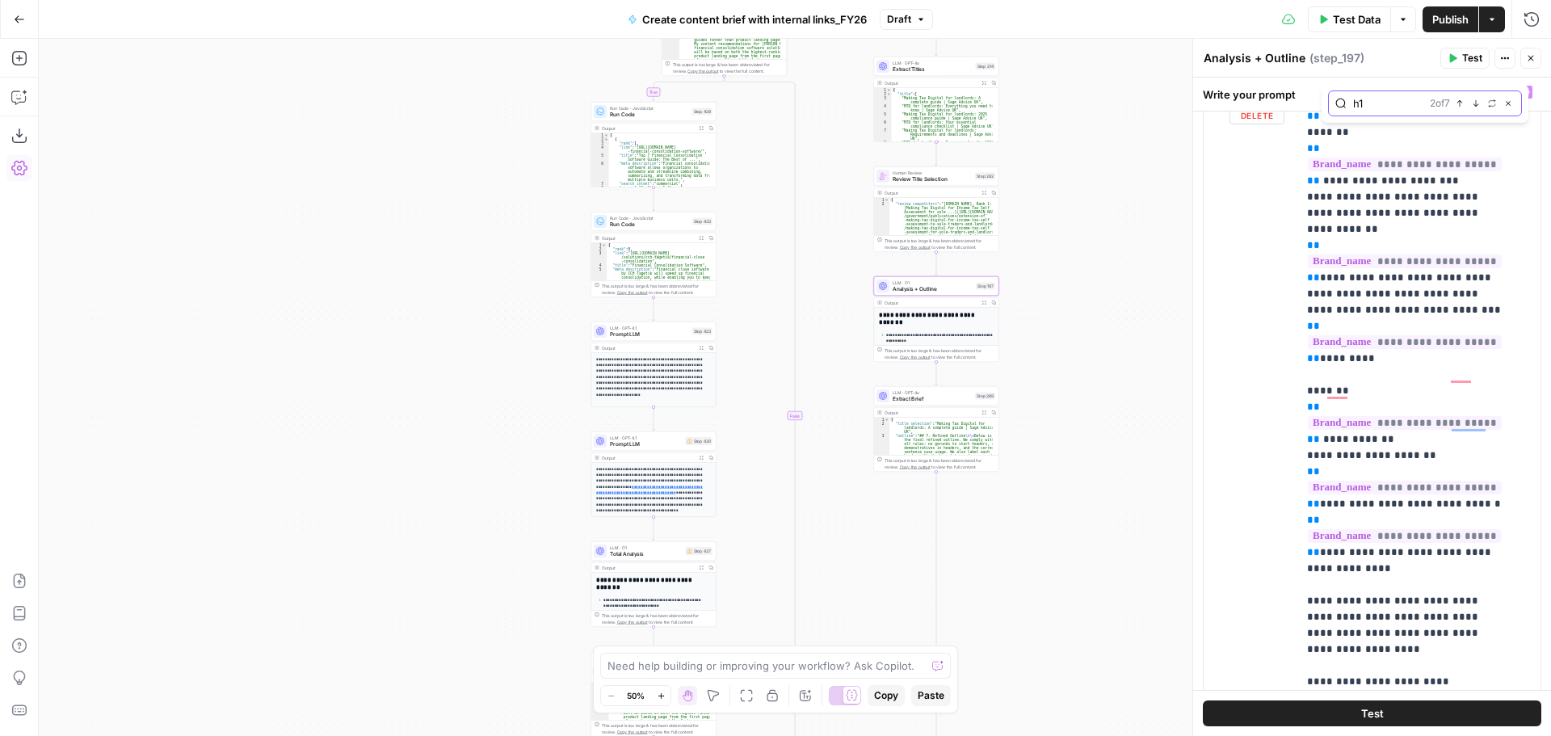
click at [1475, 105] on icon "button" at bounding box center [1476, 103] width 8 height 8
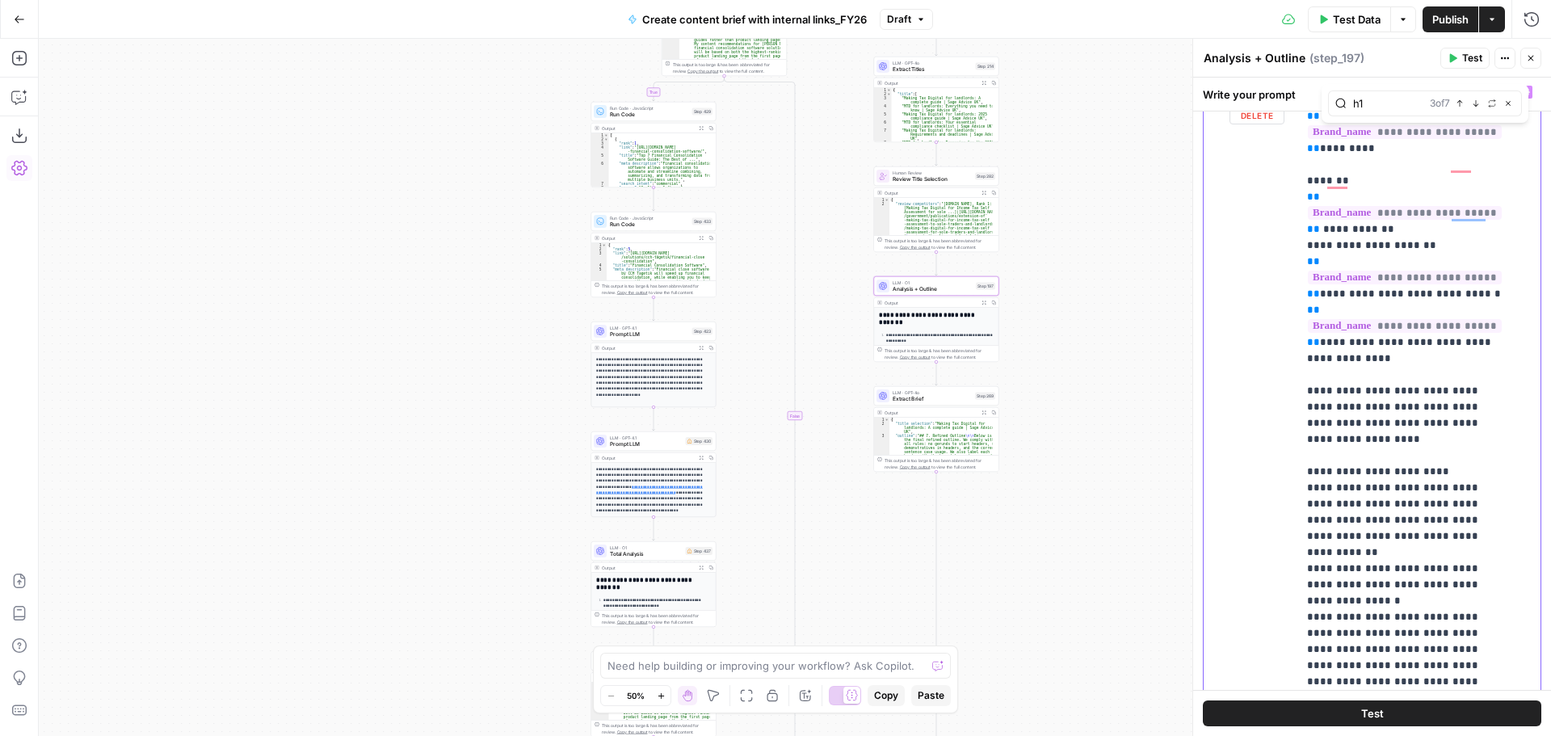
click at [1386, 385] on p "**********" at bounding box center [1407, 11] width 200 height 10666
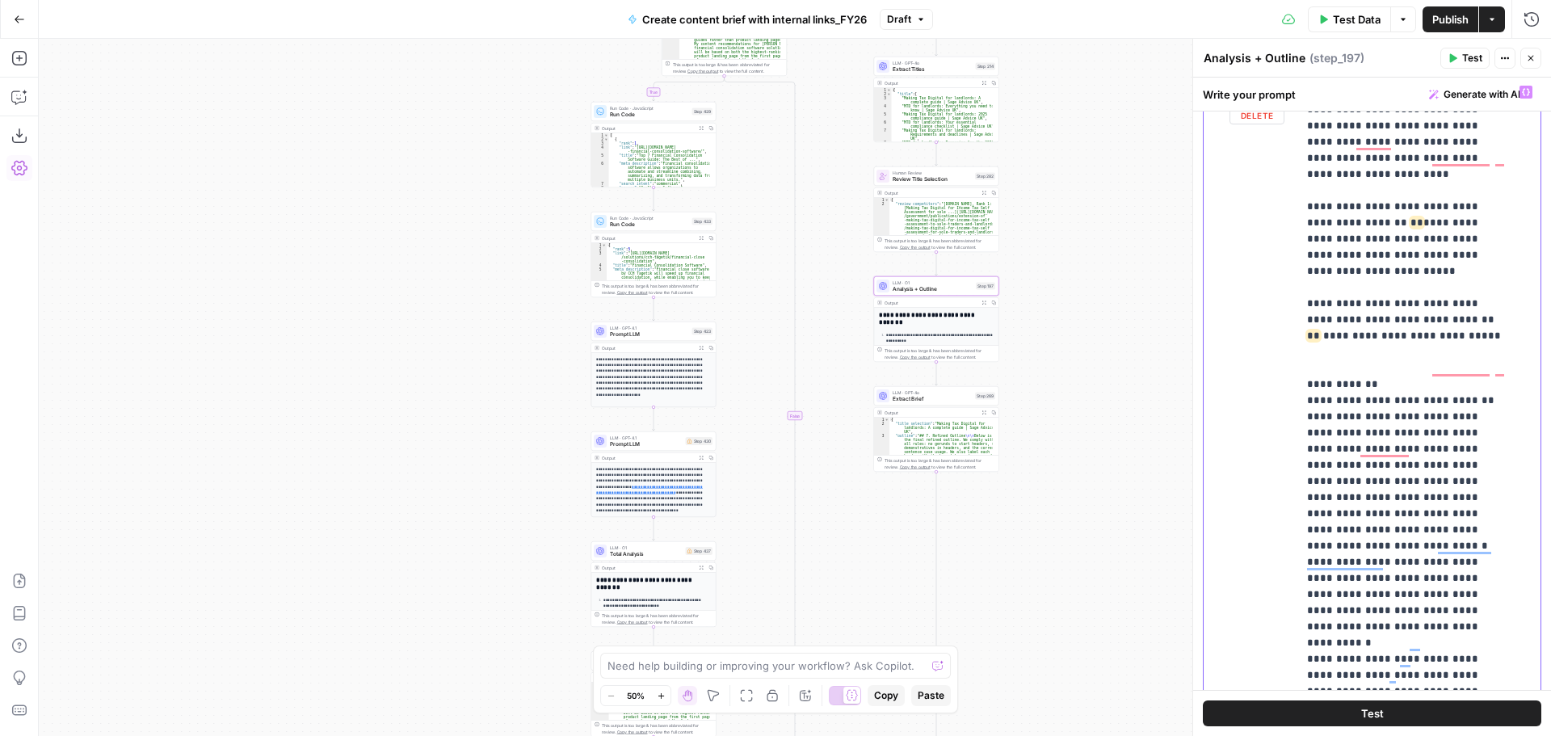
scroll to position [4355, 0]
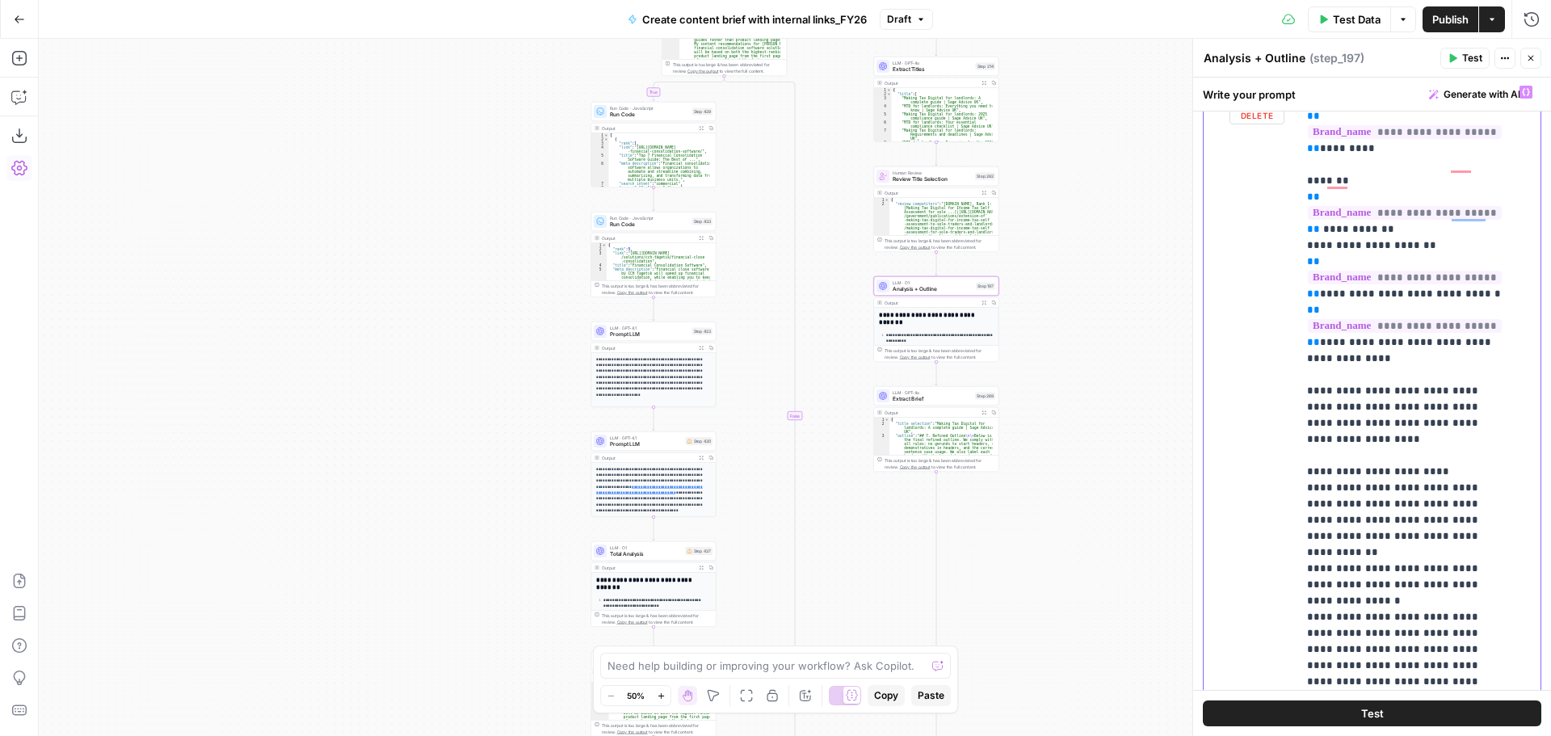
click at [1389, 388] on p "**********" at bounding box center [1407, 11] width 200 height 10666
click at [1327, 422] on p "**********" at bounding box center [1407, 11] width 200 height 10666
click at [1406, 425] on p "**********" at bounding box center [1407, 11] width 200 height 10666
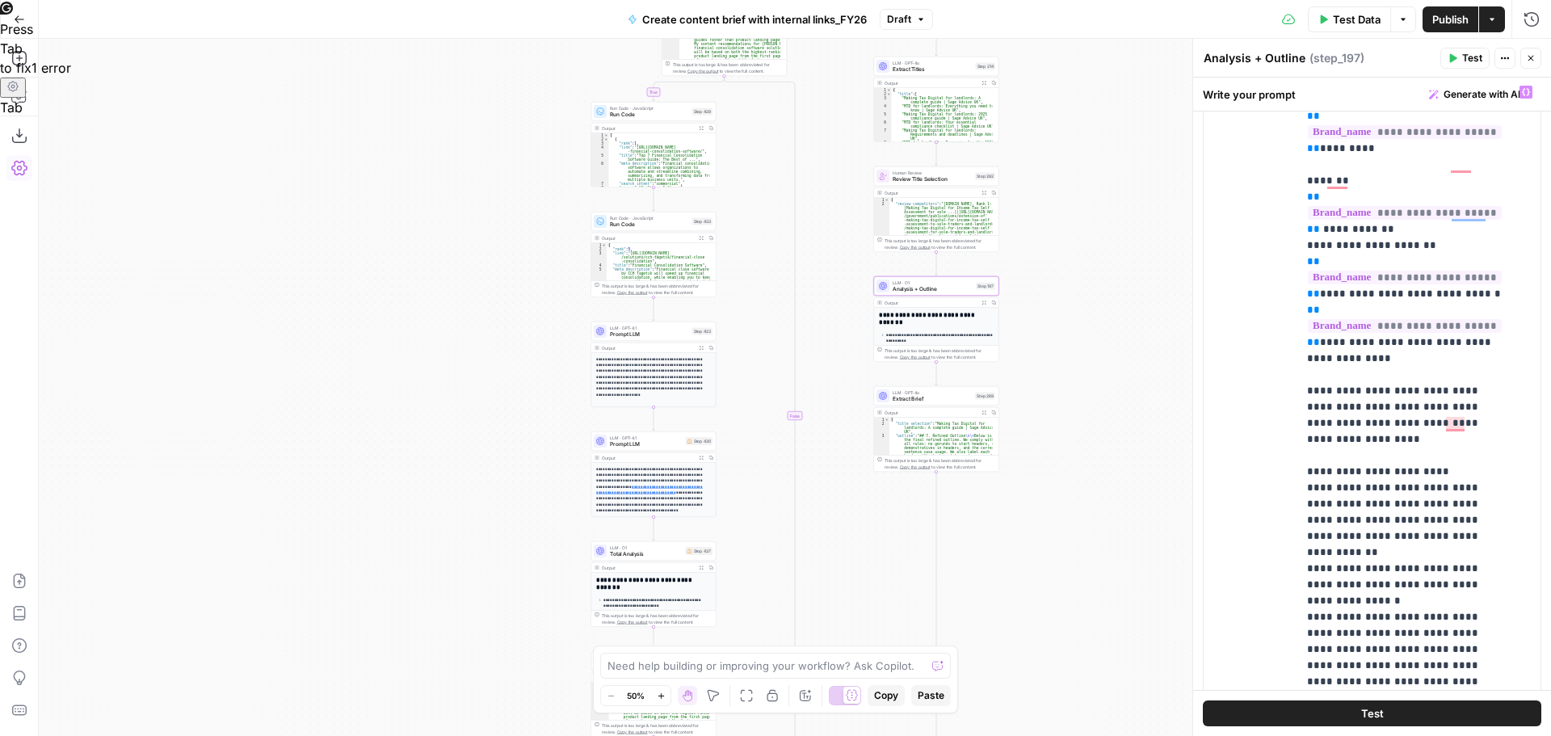
click at [1360, 723] on button "Test" at bounding box center [1372, 714] width 339 height 26
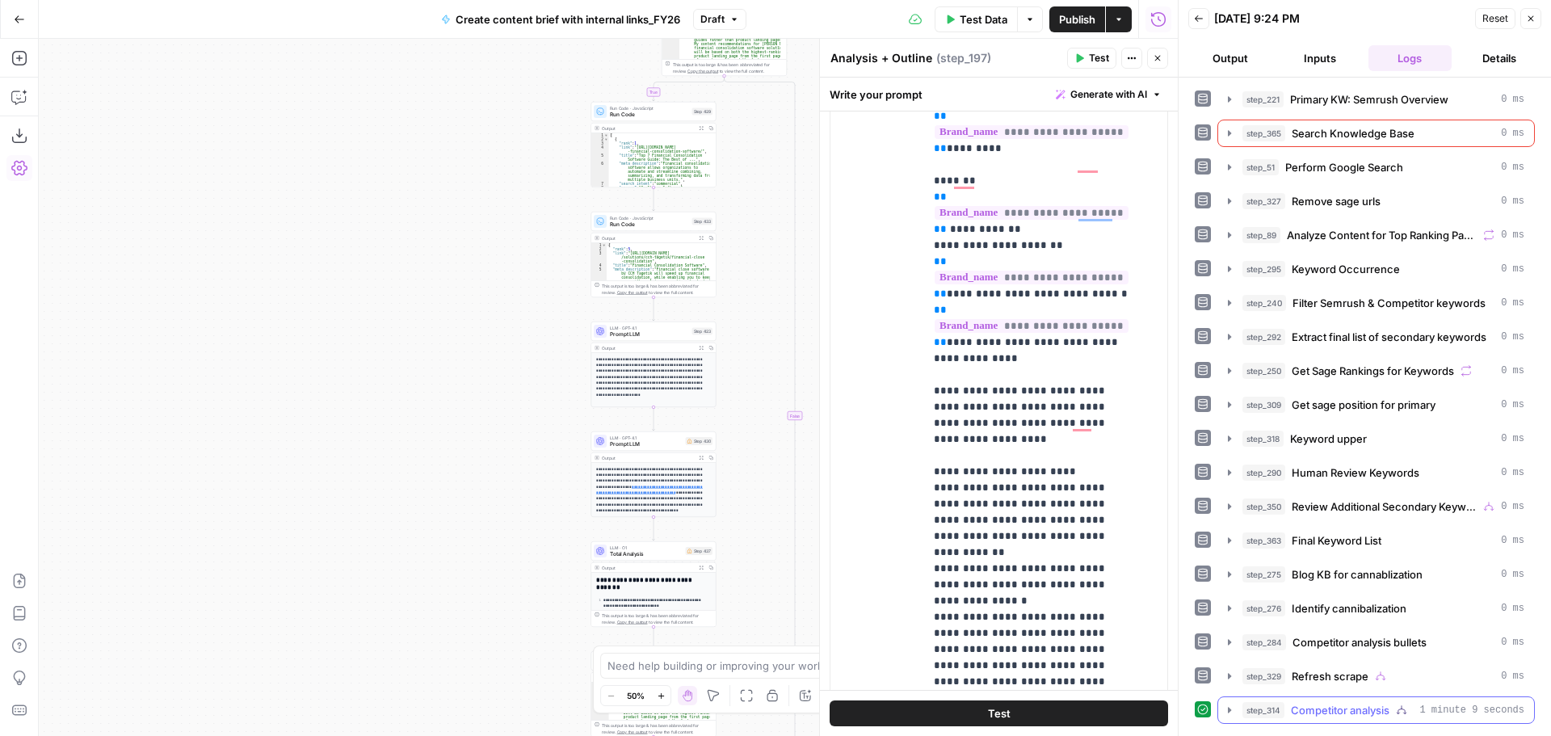
drag, startPoint x: 1227, startPoint y: 709, endPoint x: 1357, endPoint y: 539, distance: 213.8
click at [1227, 709] on icon "button" at bounding box center [1229, 710] width 13 height 13
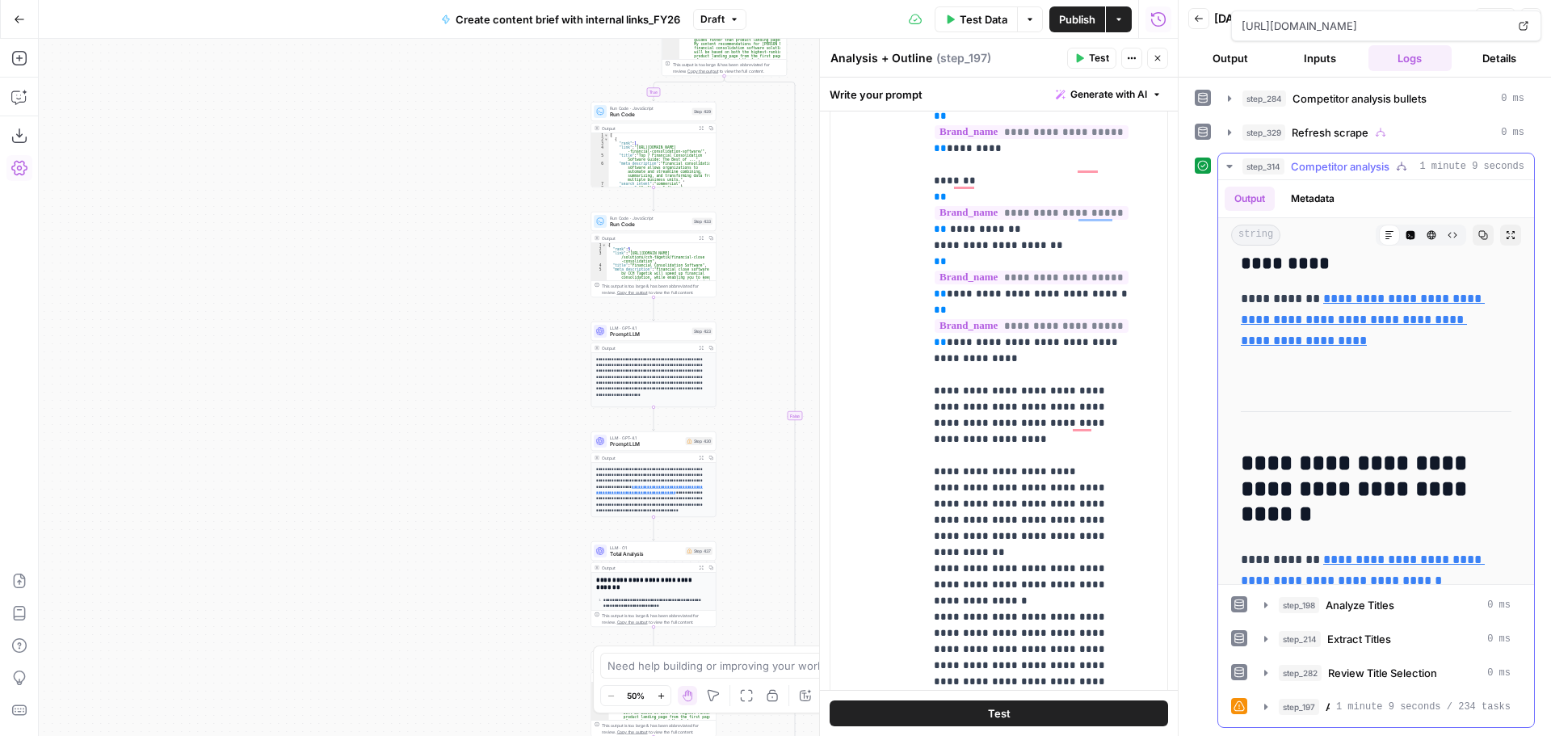
scroll to position [31028, 0]
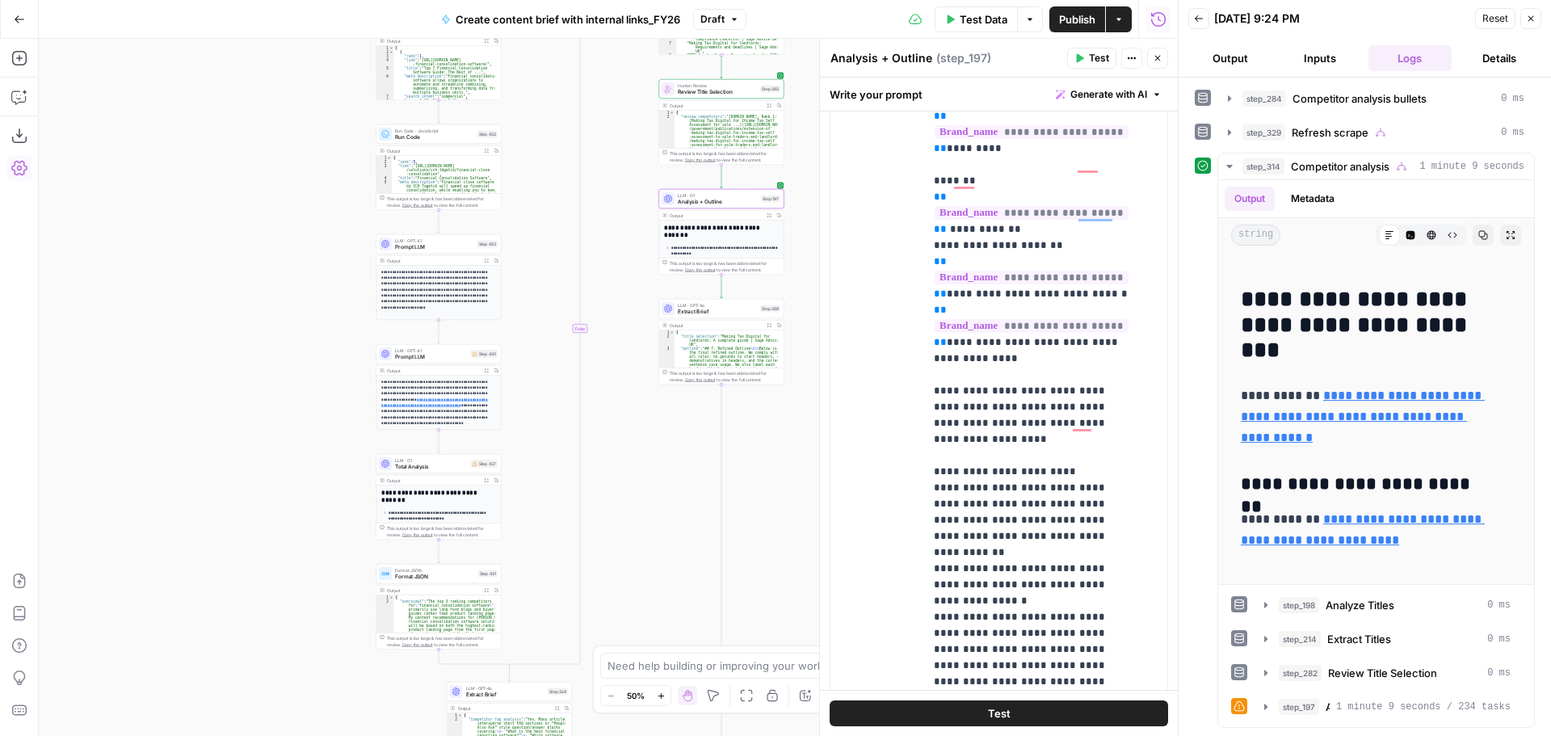
drag, startPoint x: 260, startPoint y: 440, endPoint x: 263, endPoint y: 457, distance: 17.9
click at [258, 440] on div "true false true true false true true true false true false true false true fals…" at bounding box center [608, 387] width 1139 height 697
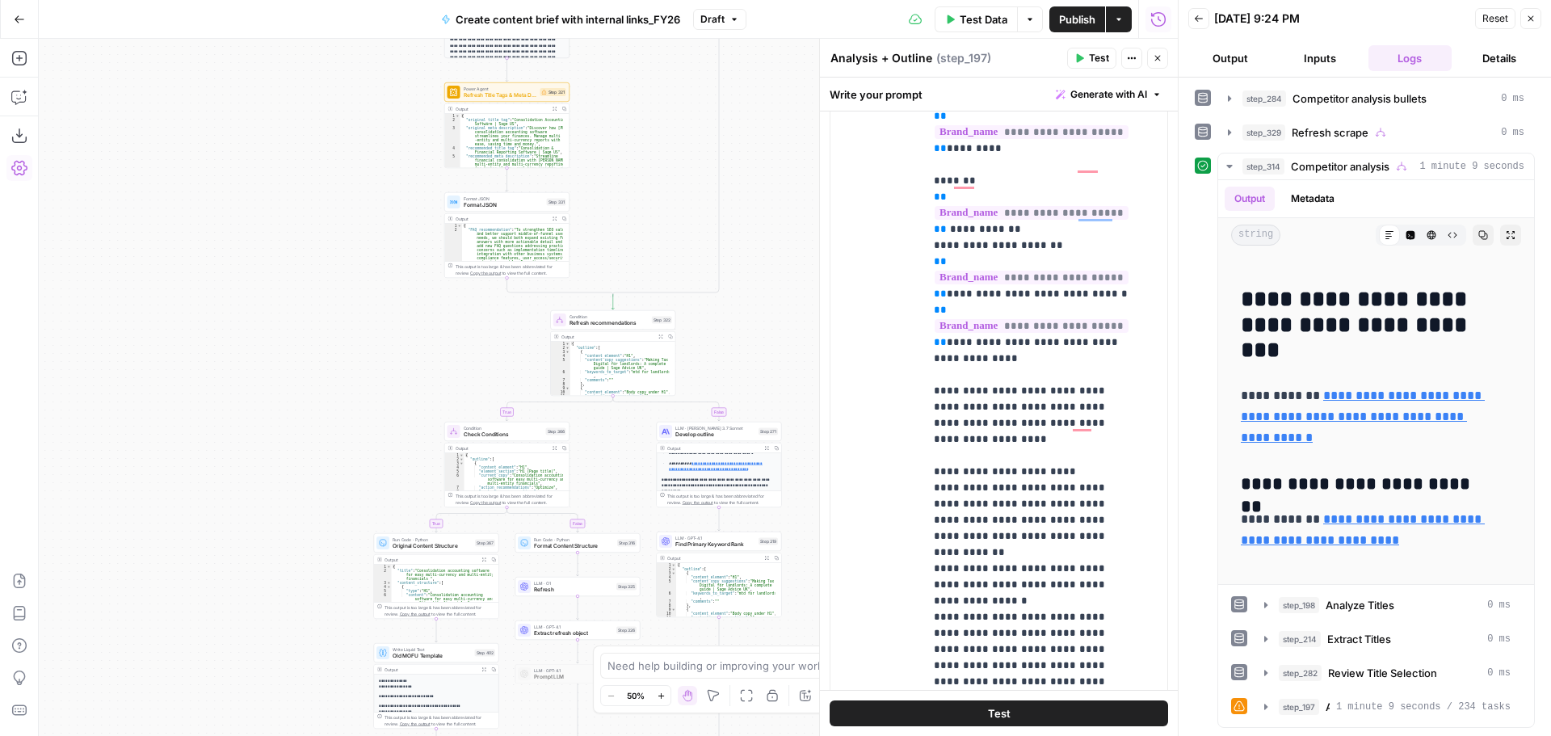
scroll to position [207, 0]
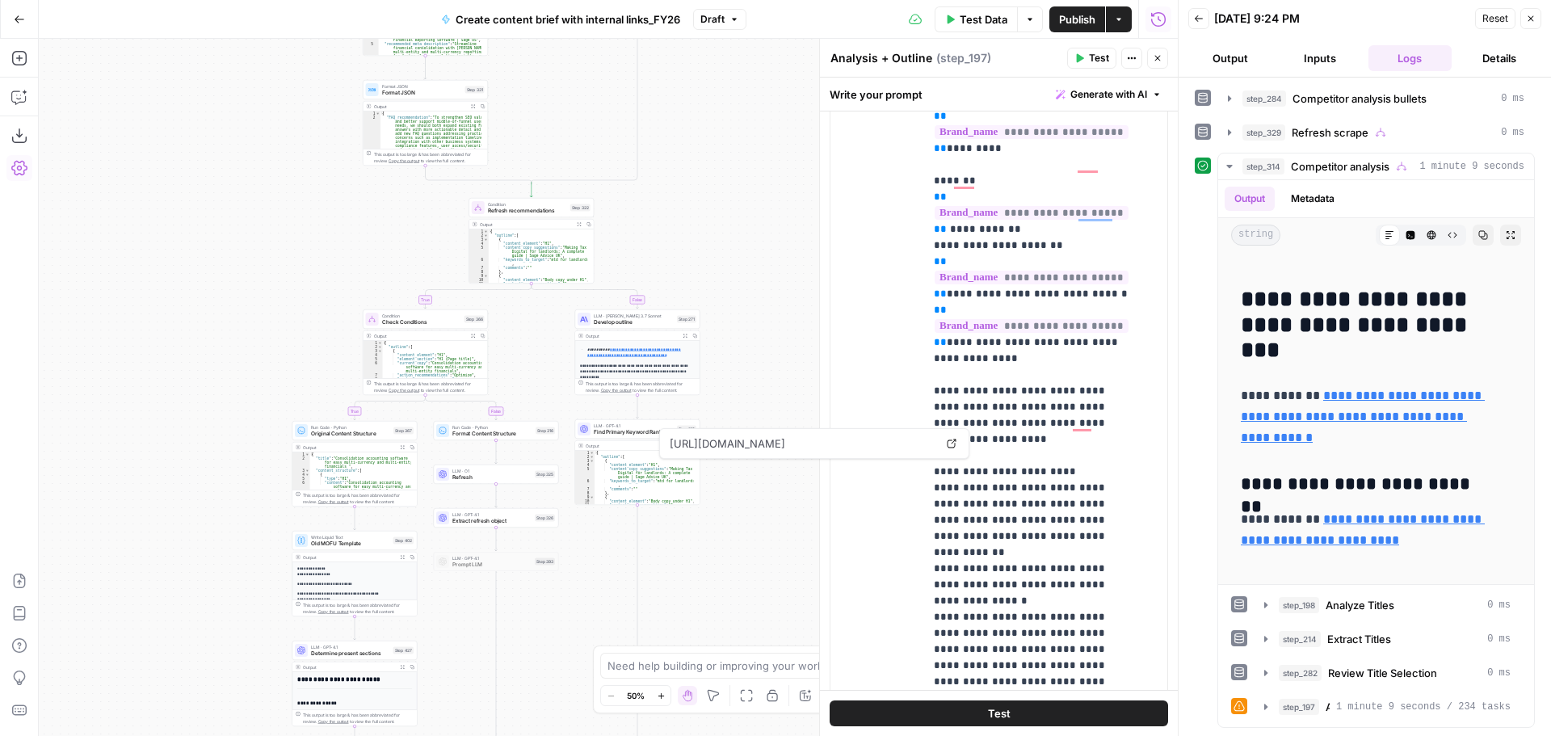
click at [713, 259] on div "true false true true false true true true false true false true false true fals…" at bounding box center [608, 387] width 1139 height 697
click at [588, 314] on div at bounding box center [584, 319] width 13 height 13
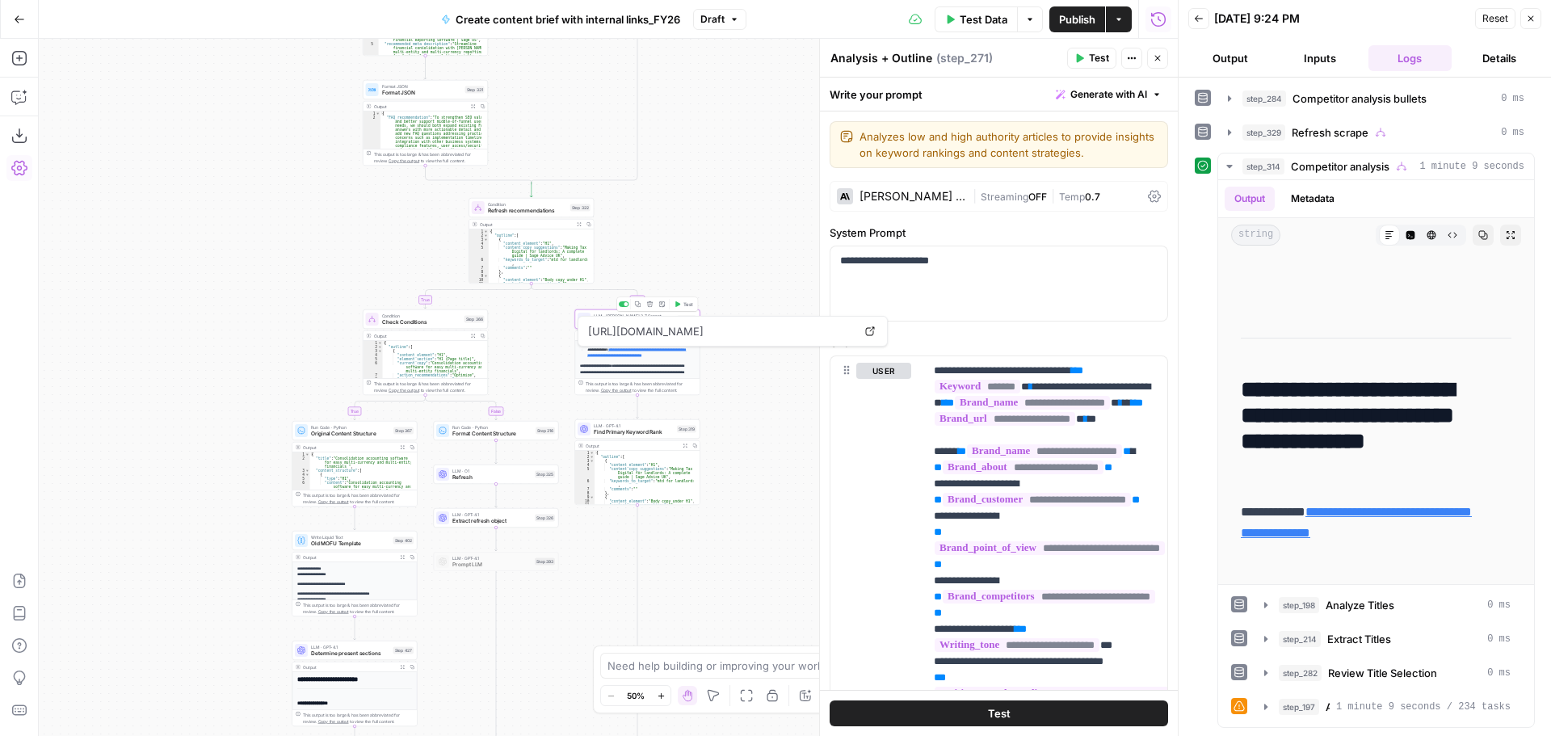
type textarea "Develop outline"
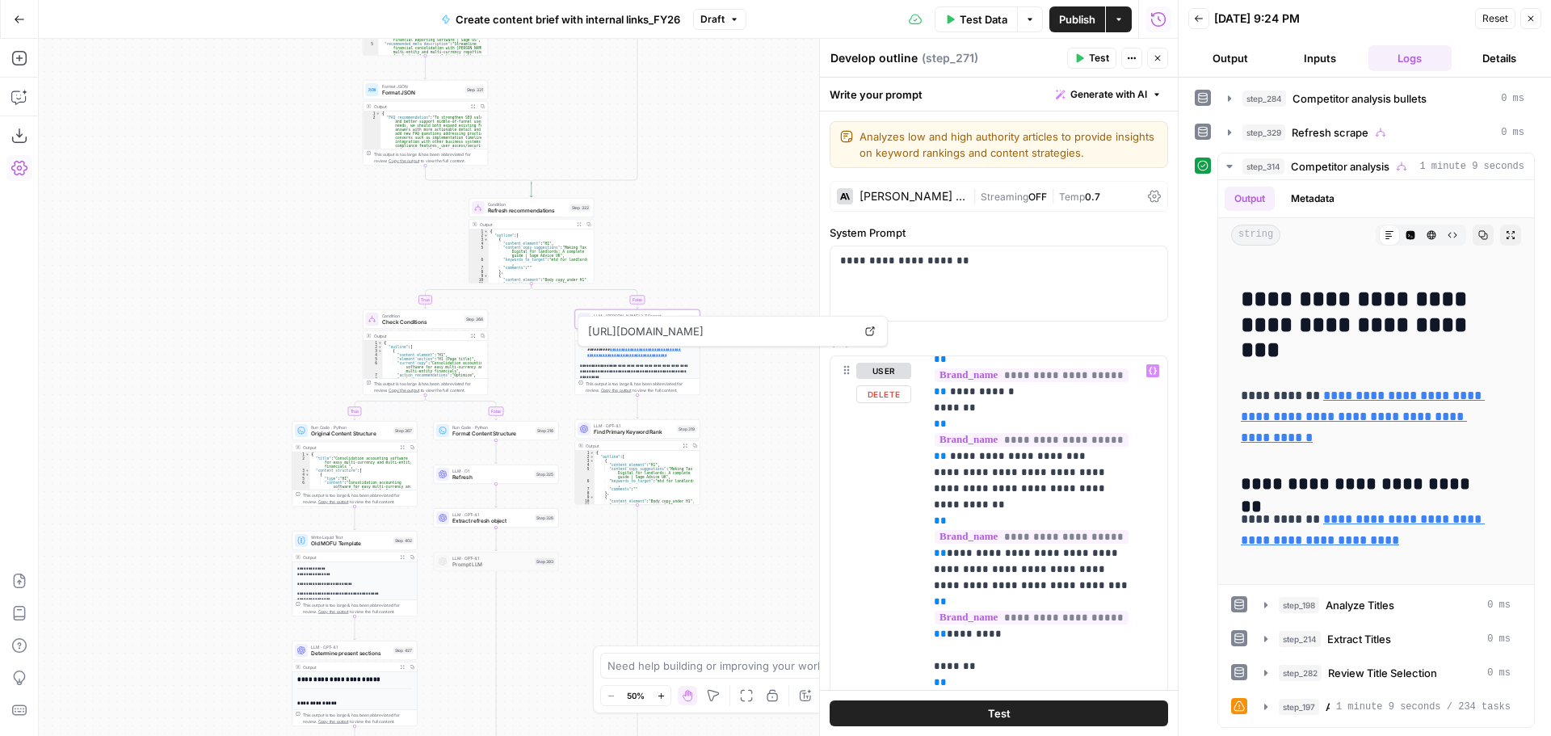
scroll to position [5333, 0]
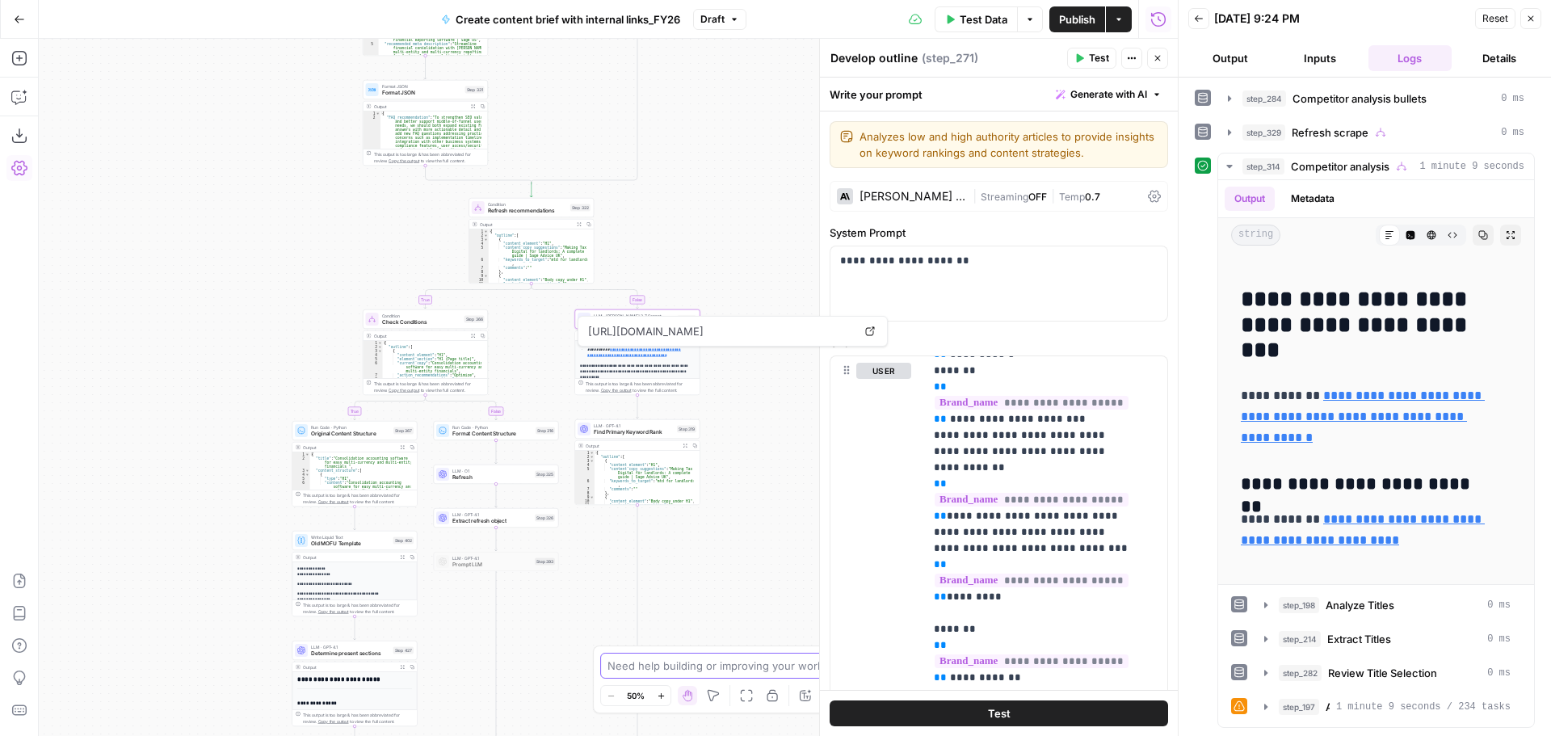
click at [720, 664] on textarea at bounding box center [767, 666] width 318 height 16
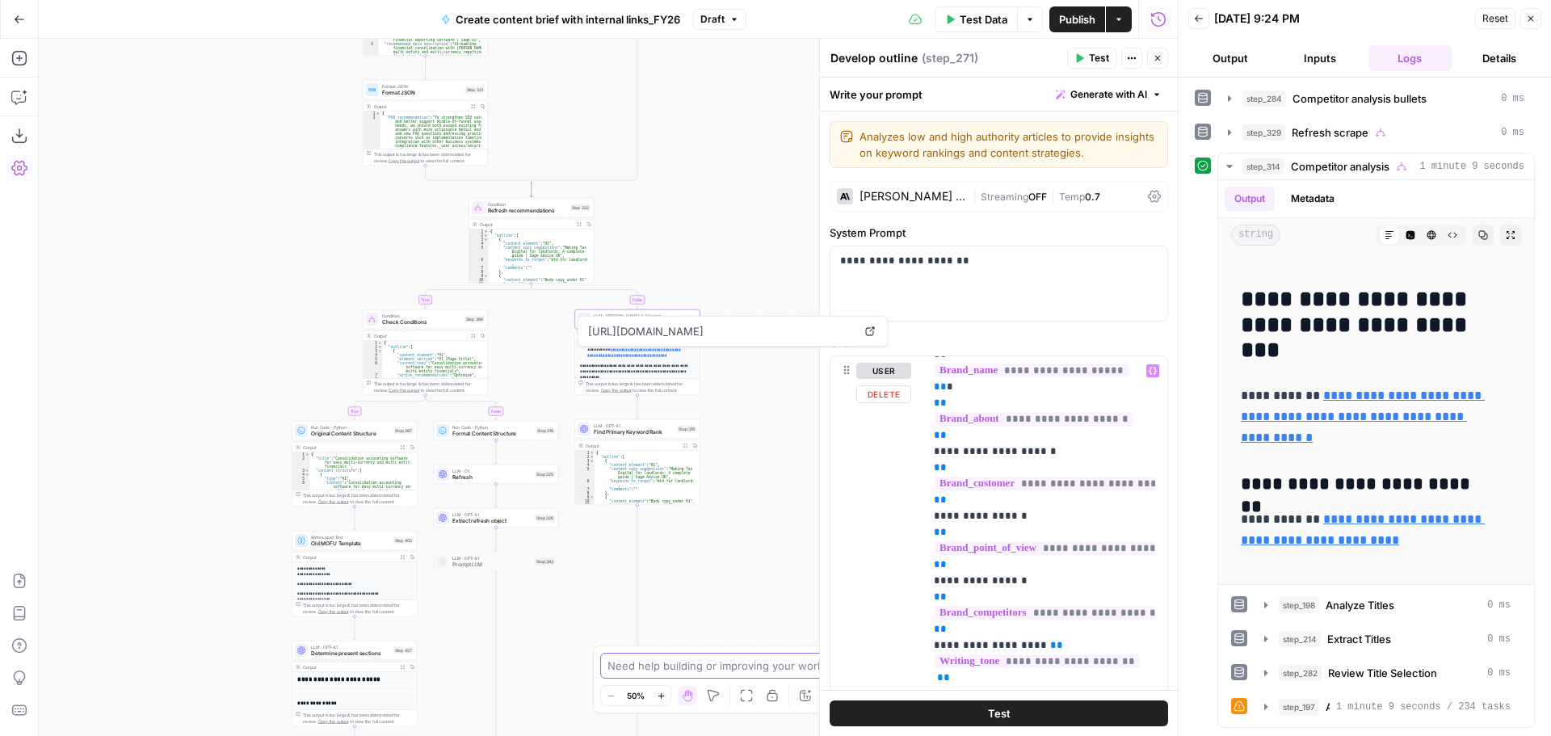
scroll to position [0, 0]
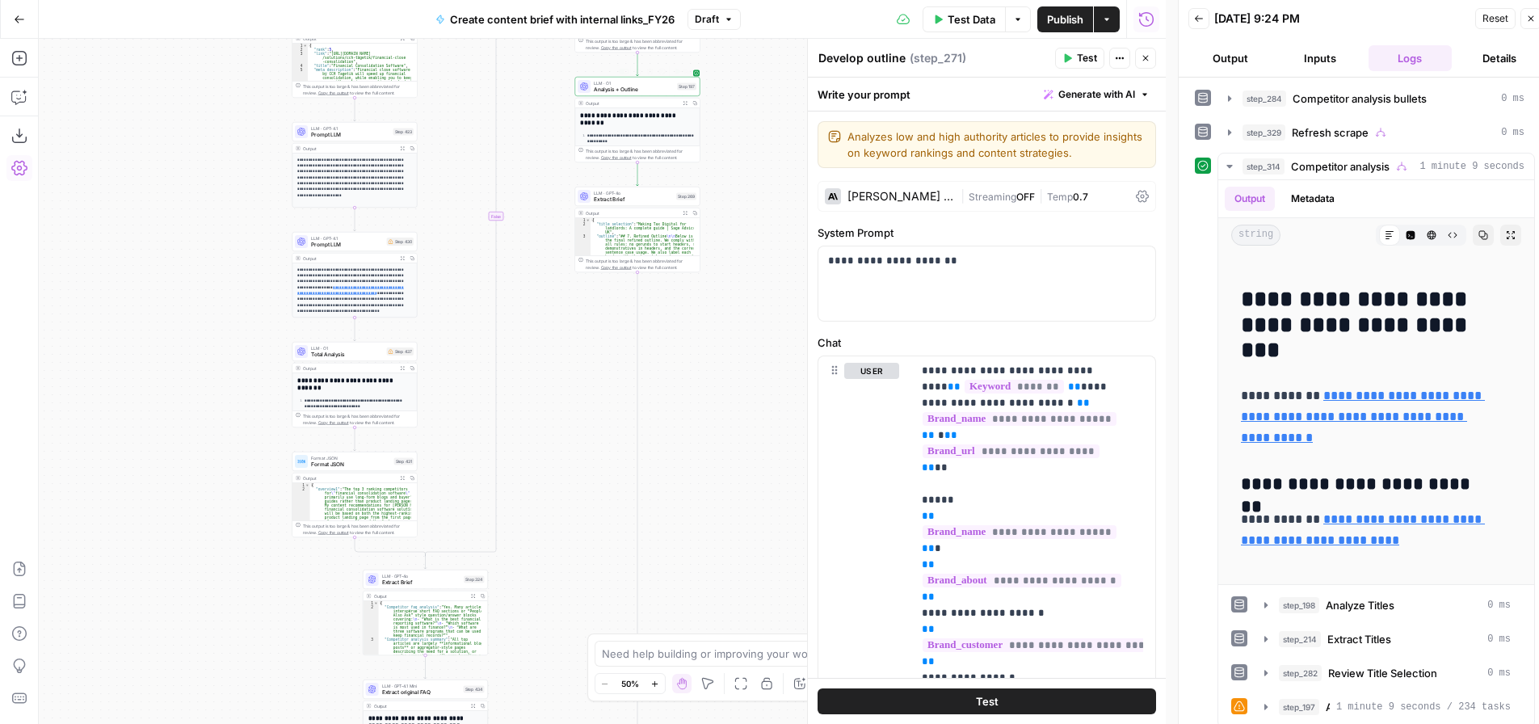
click at [623, 93] on span "Analysis + Outline" at bounding box center [634, 90] width 80 height 8
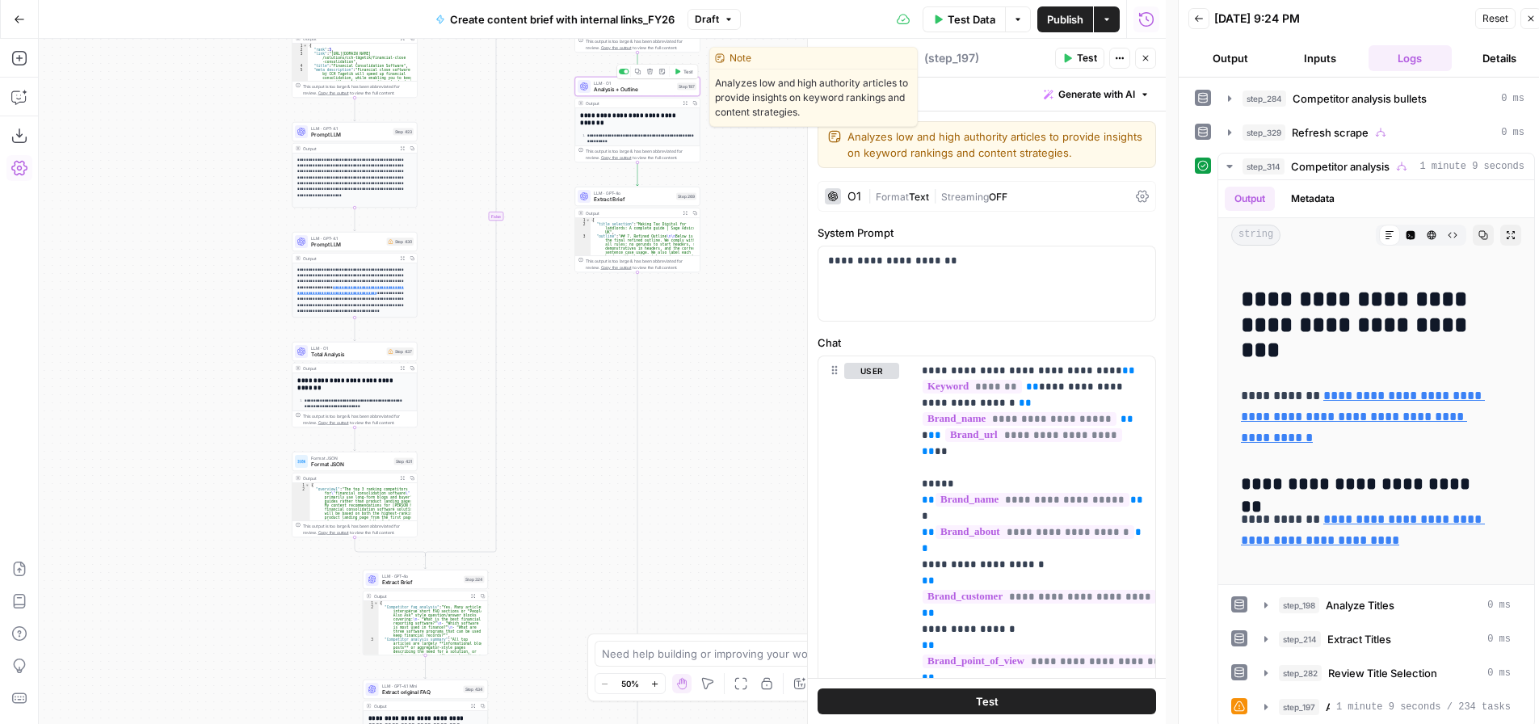
type textarea "Analysis + Outline"
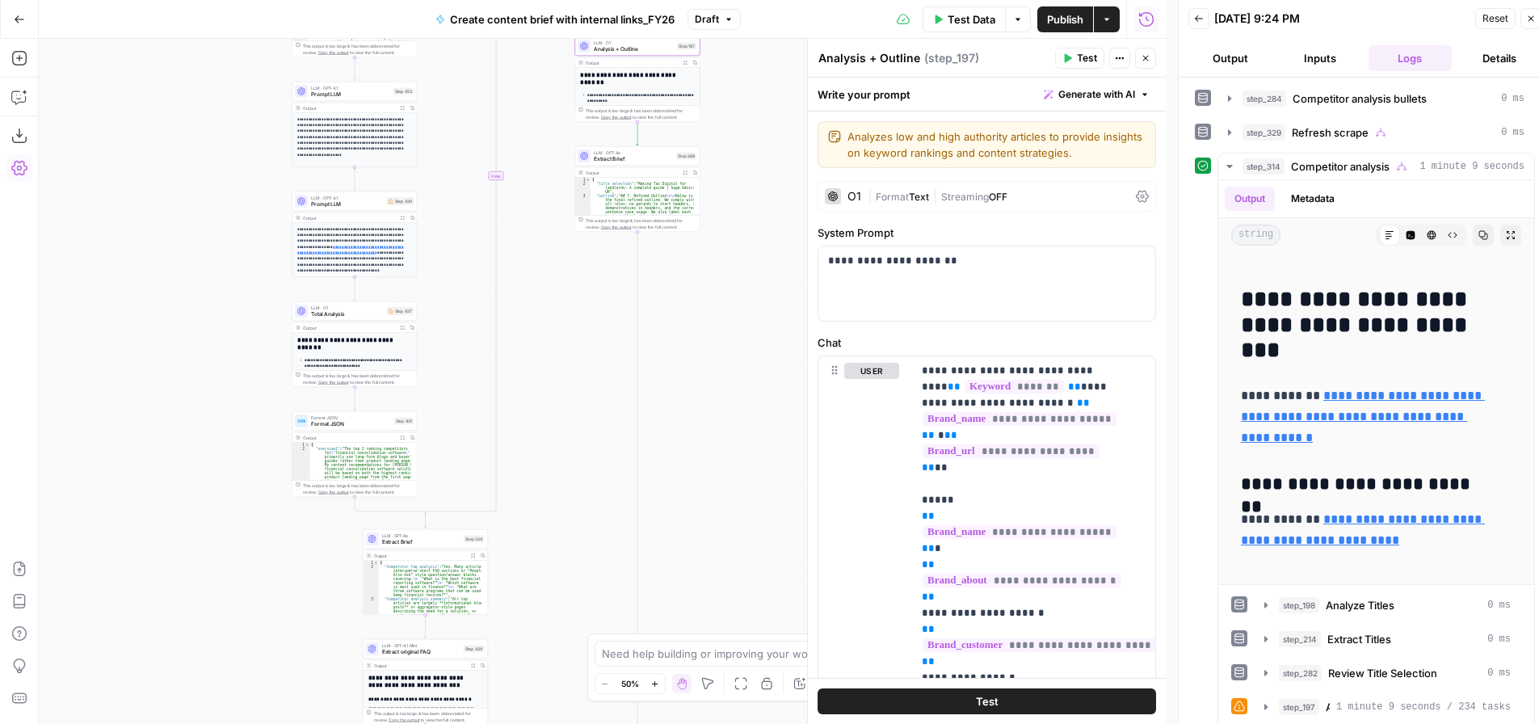
click at [757, 81] on div "true false true true false true true true false true false true false true fals…" at bounding box center [602, 381] width 1127 height 685
click at [706, 654] on textarea at bounding box center [761, 654] width 318 height 16
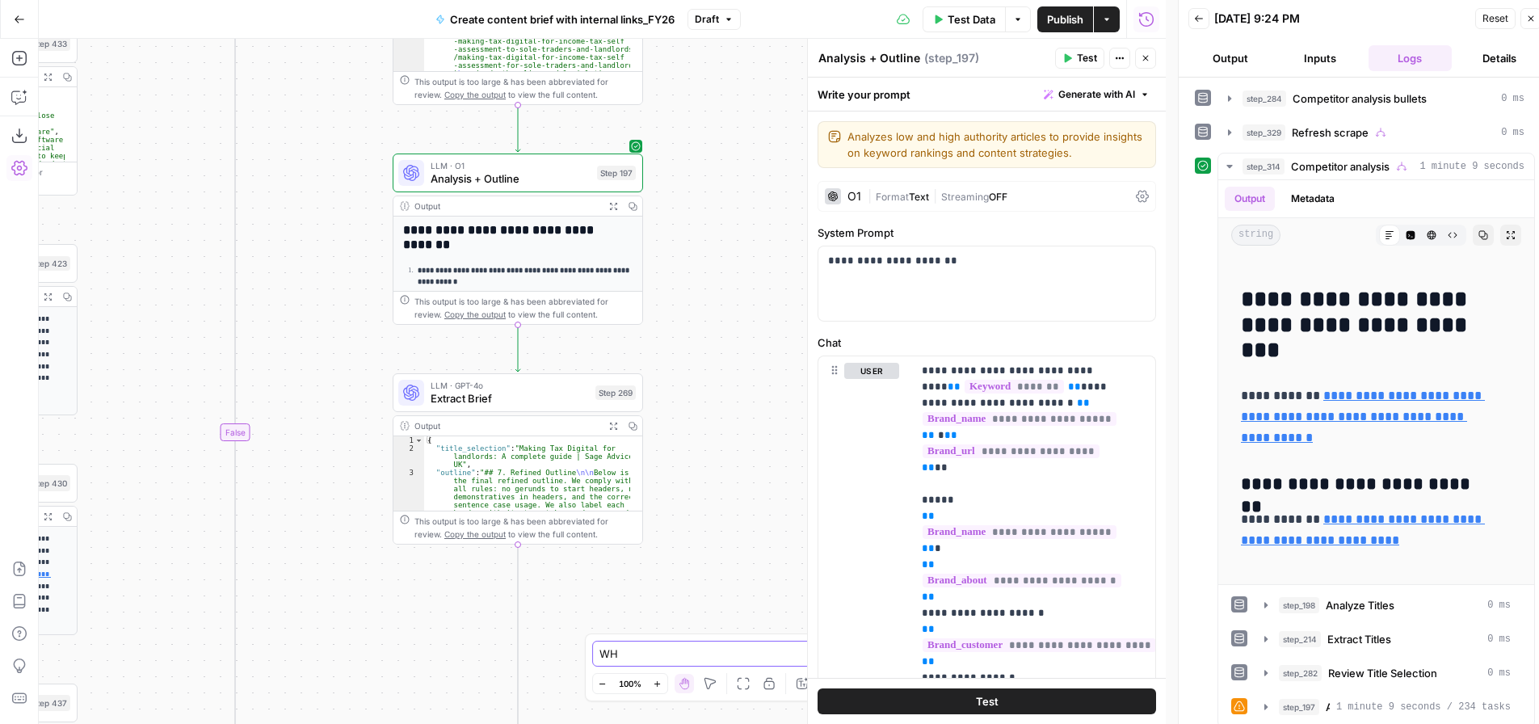
type textarea "W"
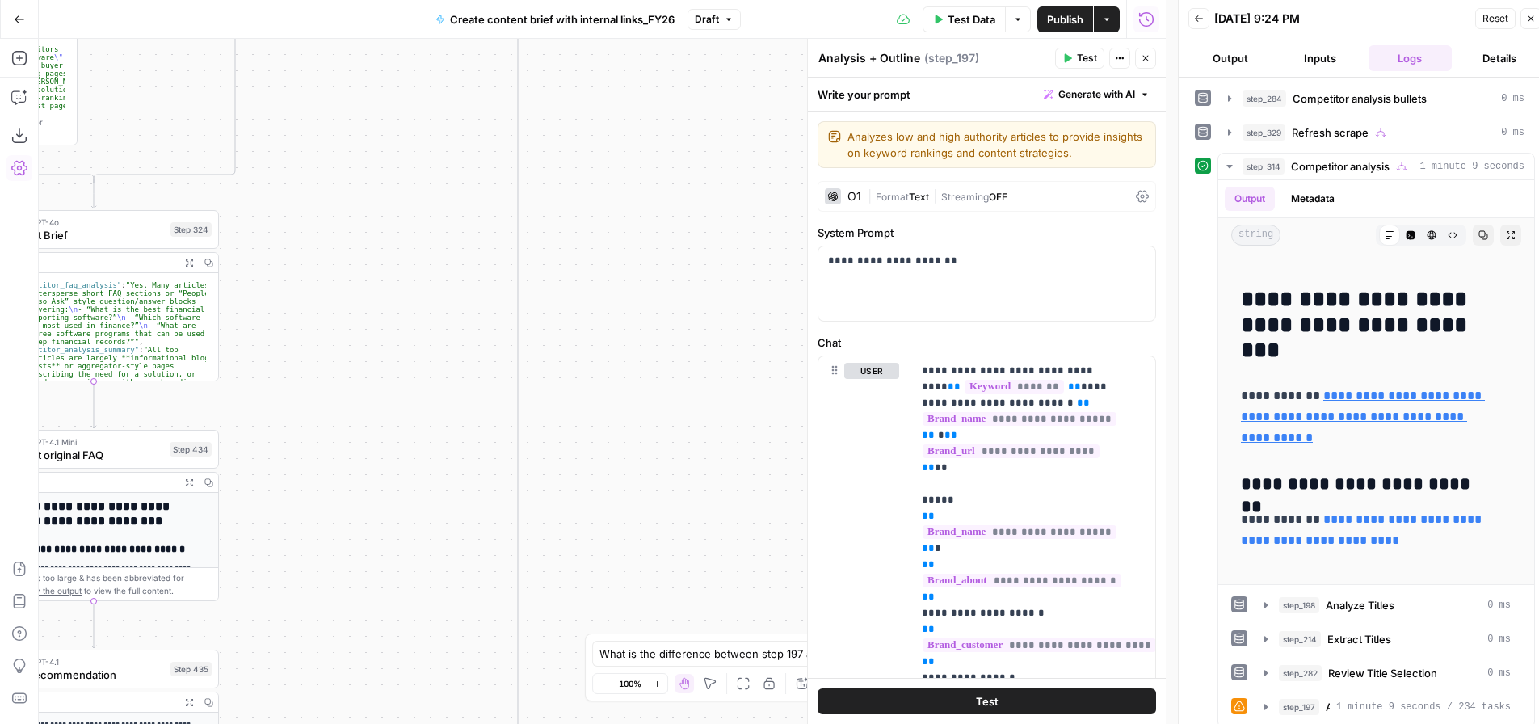
click at [1143, 58] on icon "button" at bounding box center [1146, 58] width 10 height 10
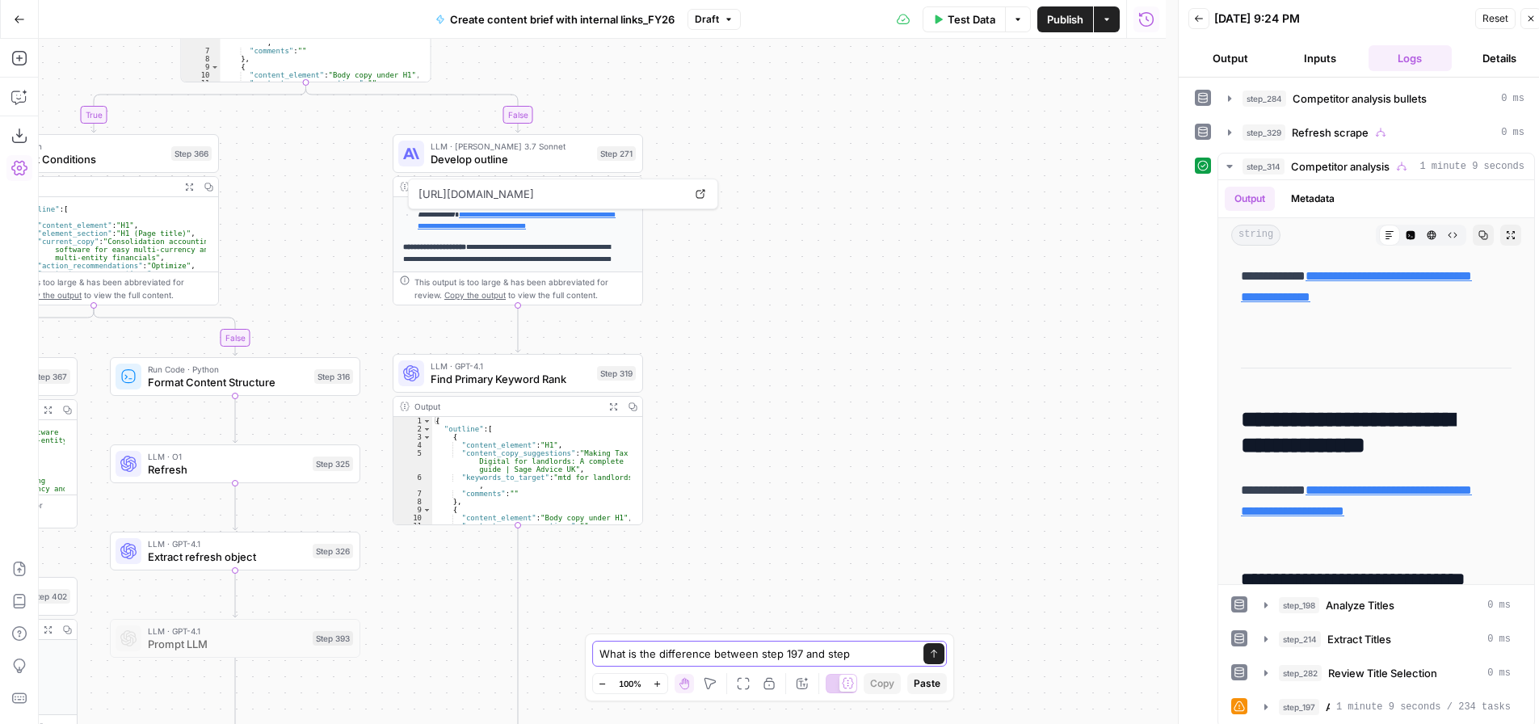
click at [870, 659] on textarea "What is the difference between step 197 and step" at bounding box center [754, 654] width 309 height 16
type textarea "What is the difference between step 197 and step 271?"
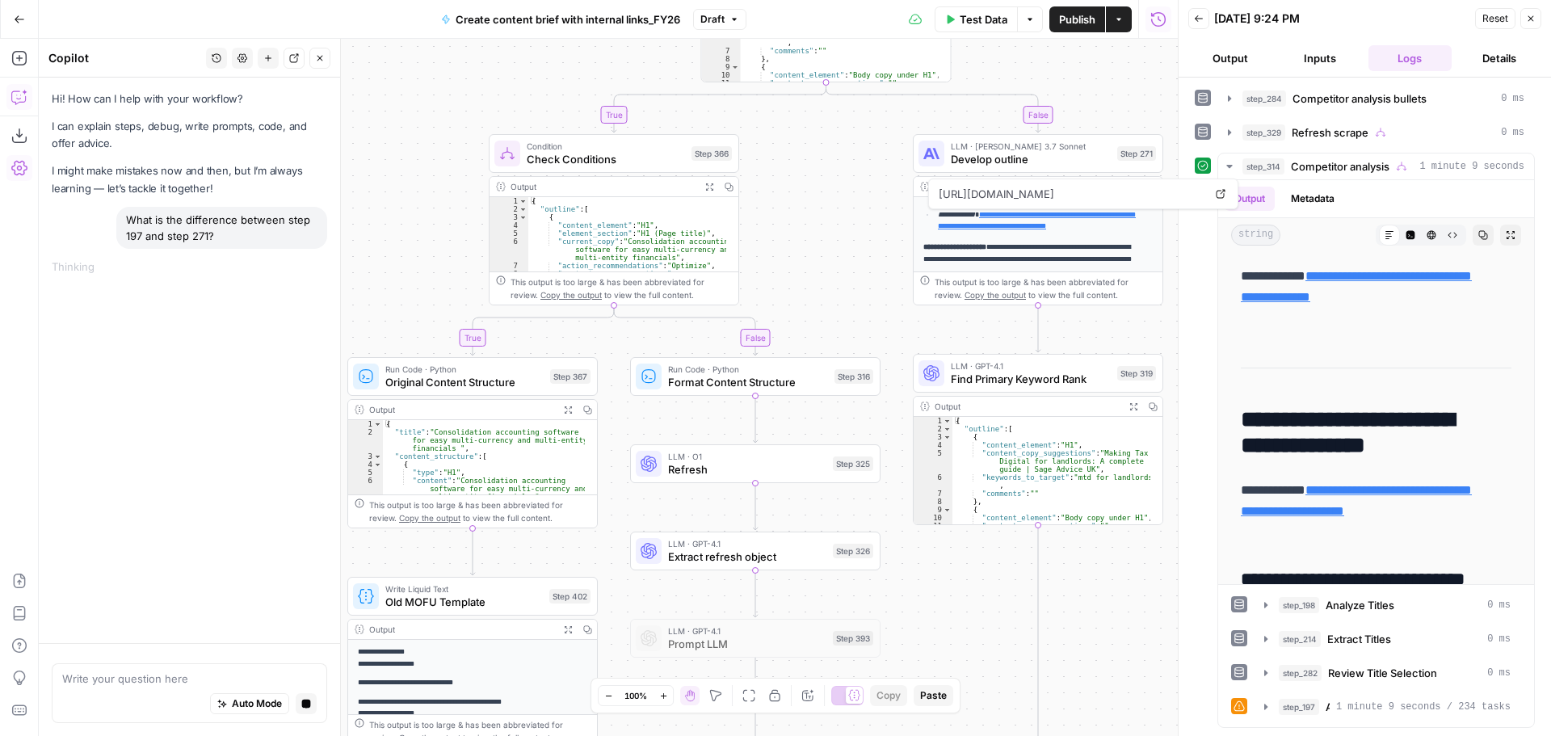
click at [611, 696] on icon "button" at bounding box center [608, 696] width 6 height 1
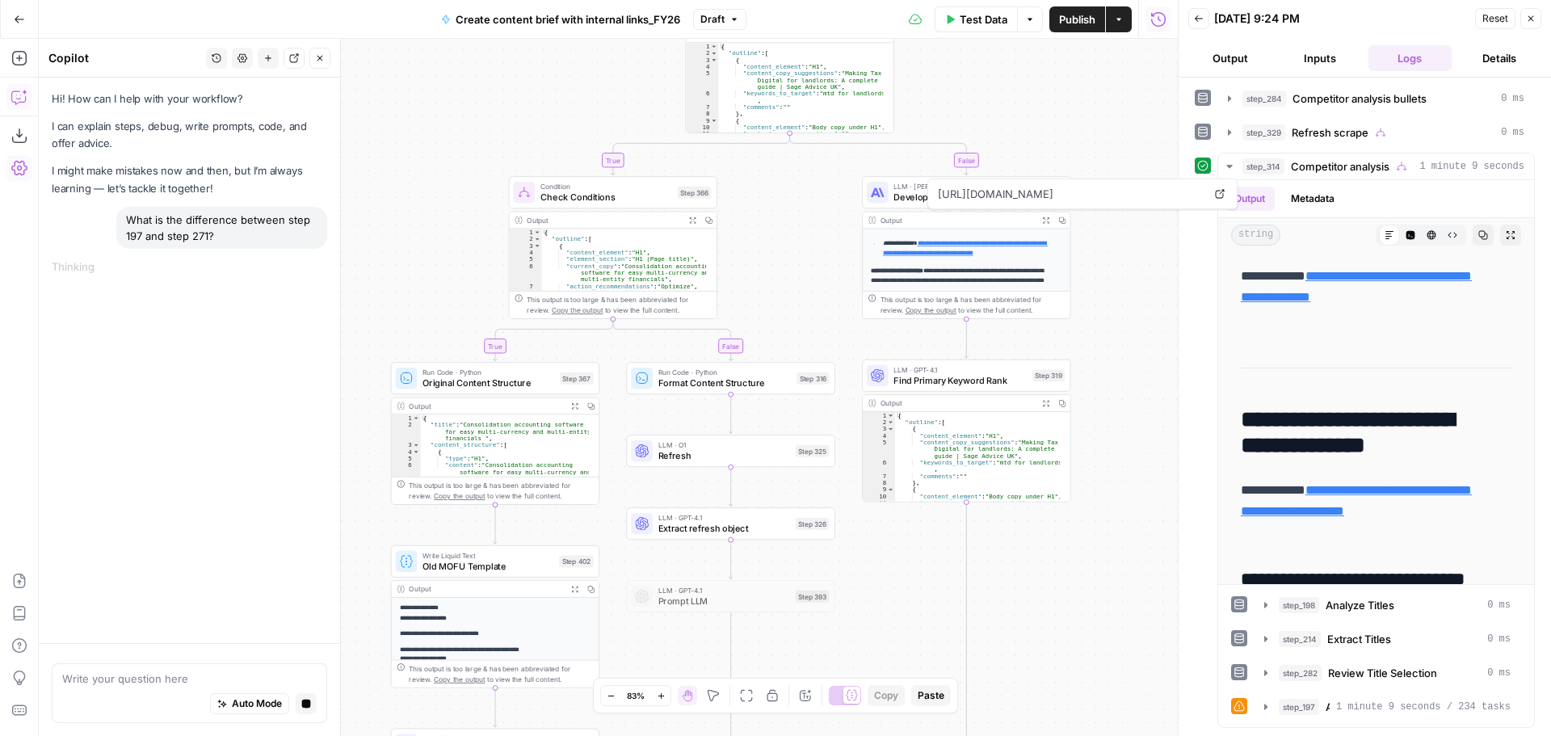
drag, startPoint x: 1065, startPoint y: 582, endPoint x: 1057, endPoint y: 548, distance: 34.9
click at [990, 578] on div "true false true true false true true true false true false true false true fals…" at bounding box center [608, 387] width 1139 height 697
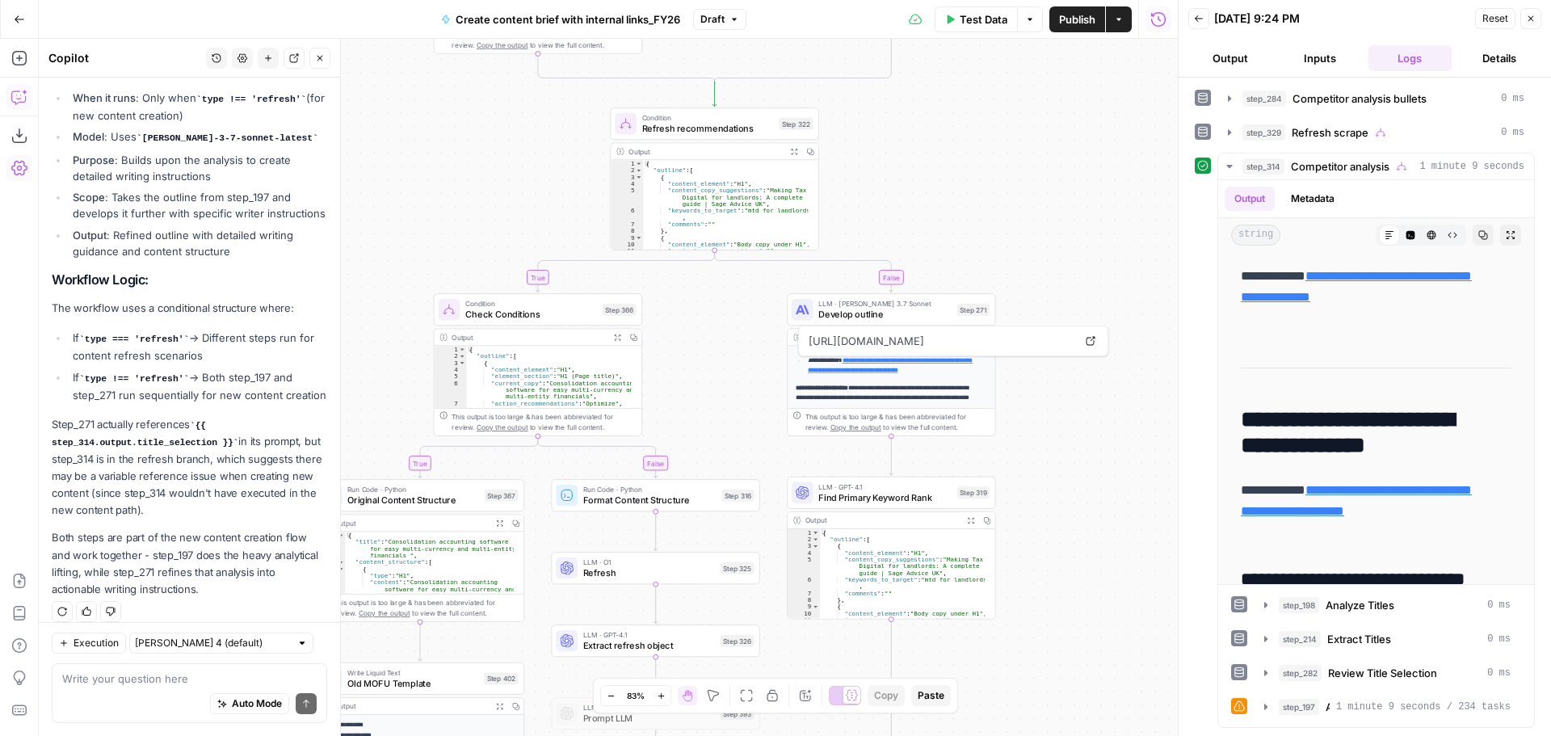
scroll to position [597, 0]
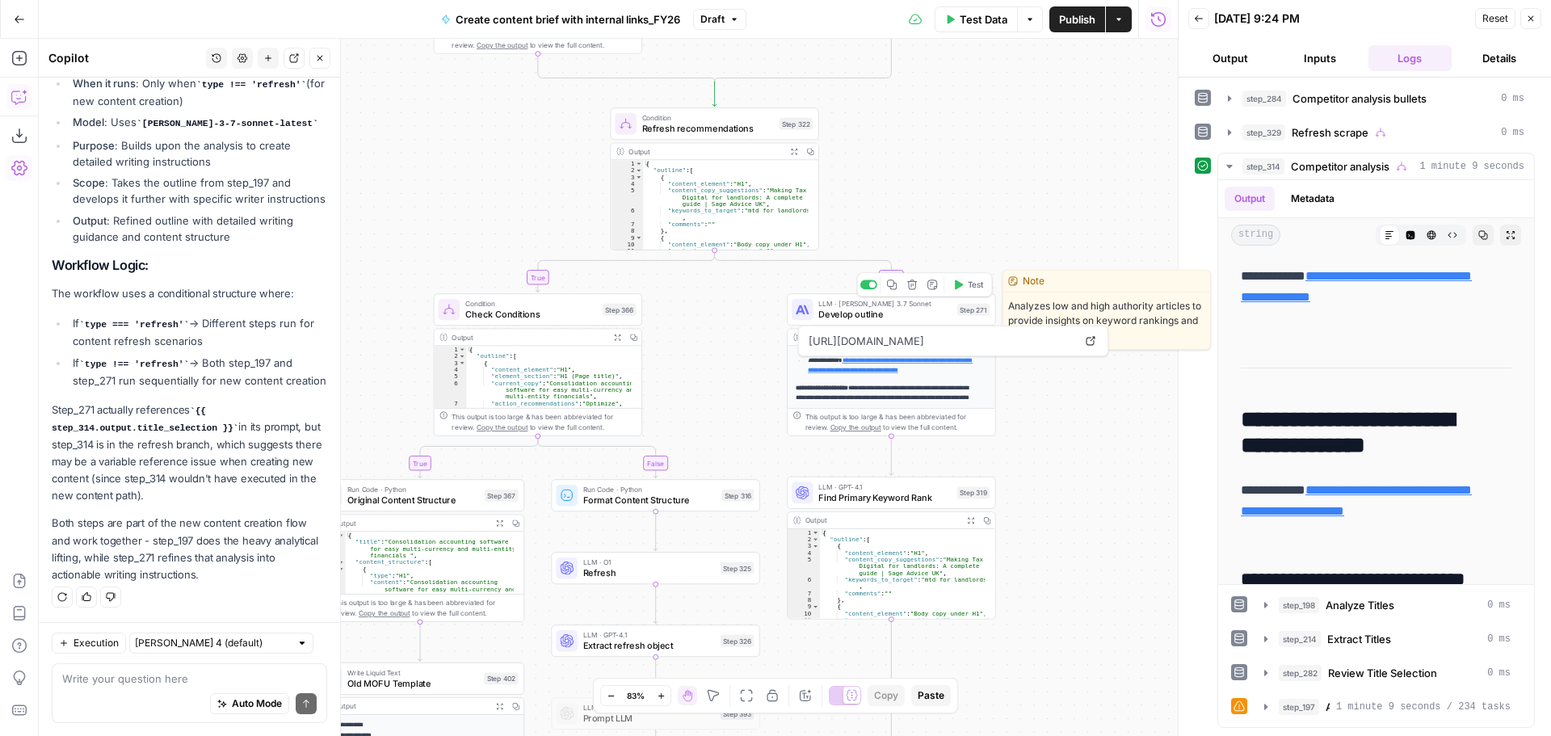
click at [901, 311] on span "Develop outline" at bounding box center [885, 315] width 133 height 14
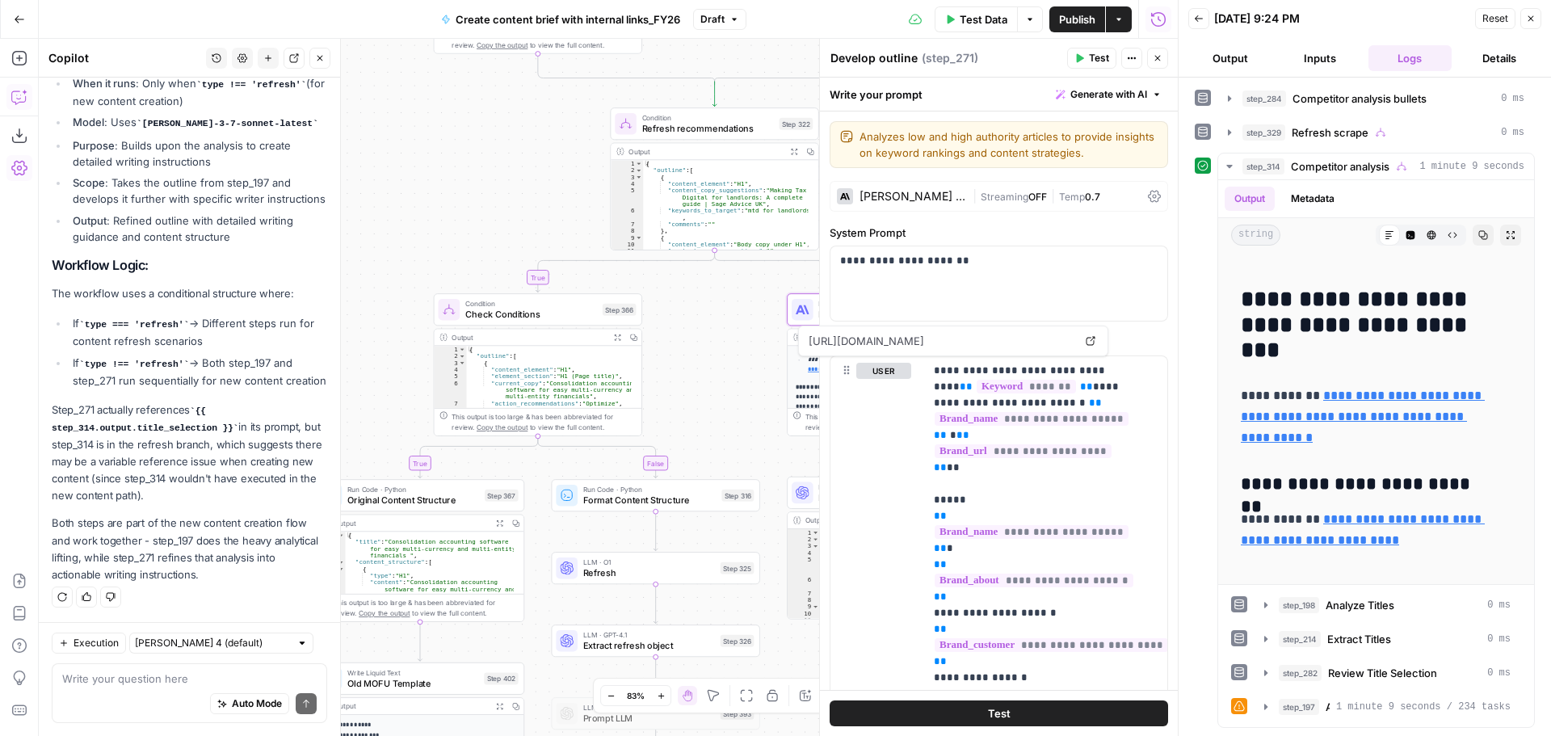
click at [920, 197] on div "Claude 3.7 Sonnet" at bounding box center [913, 196] width 107 height 11
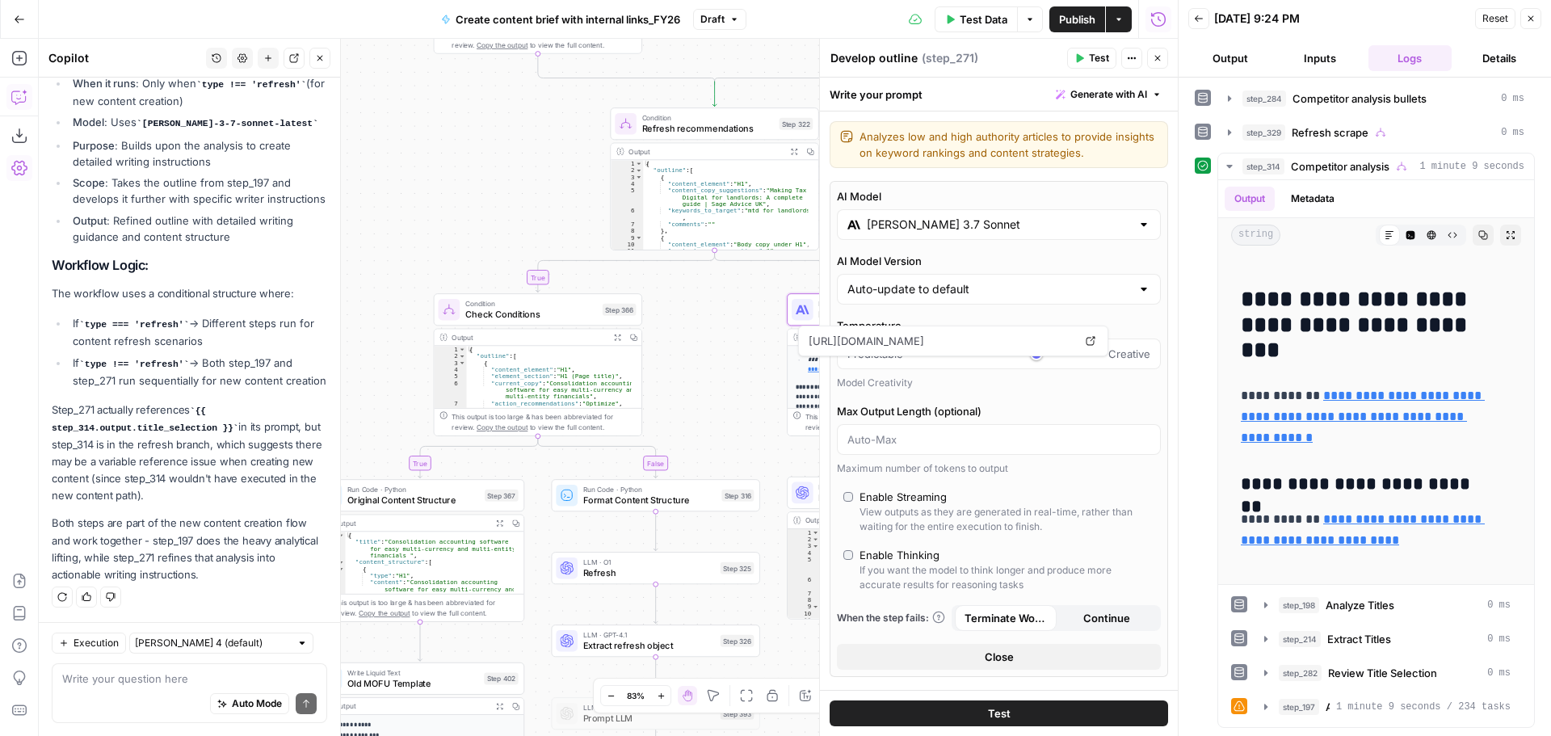
click at [957, 233] on div "Claude 3.7 Sonnet" at bounding box center [999, 224] width 324 height 31
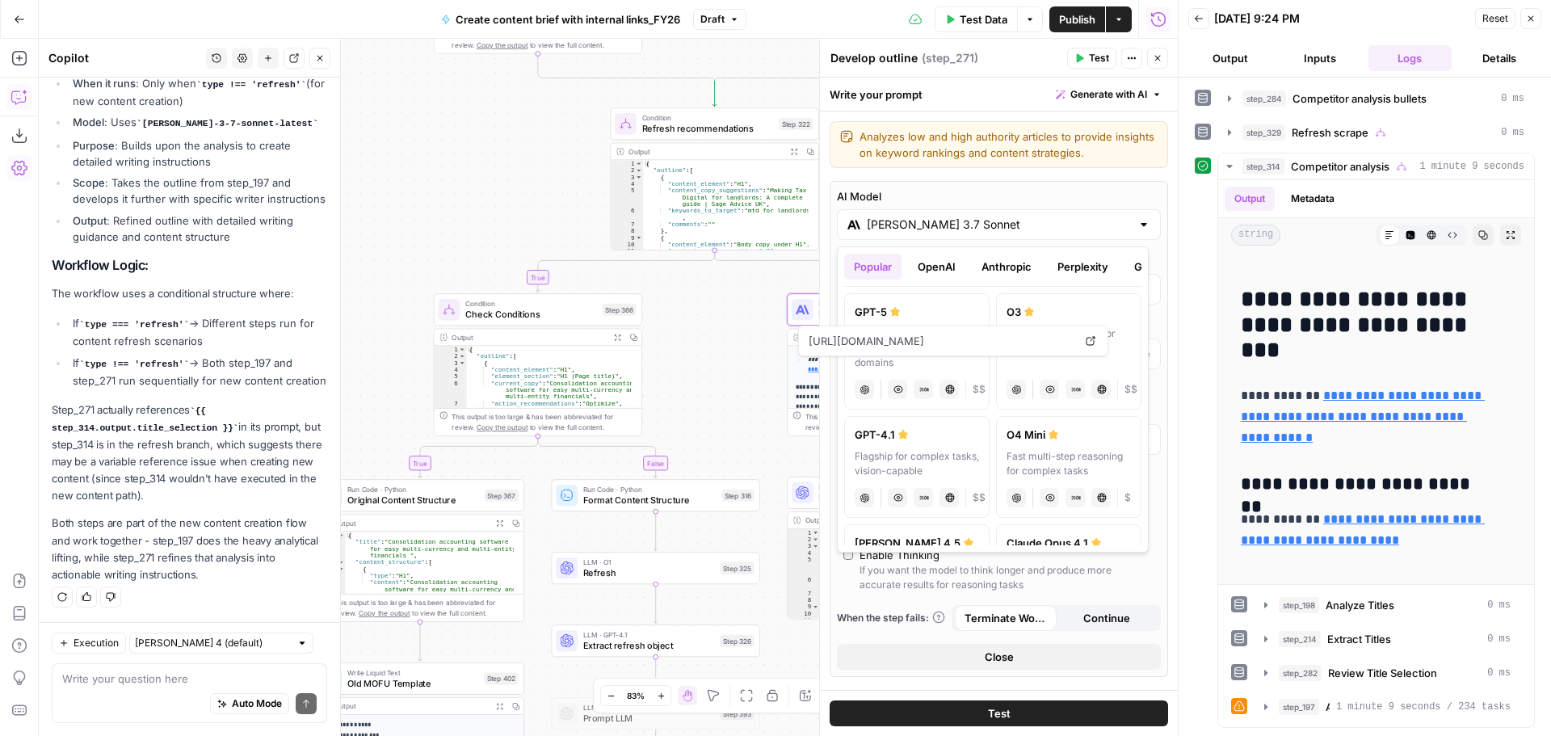
click at [956, 274] on button "OpenAI" at bounding box center [936, 267] width 57 height 26
click at [996, 270] on button "Anthropic" at bounding box center [1006, 267] width 69 height 26
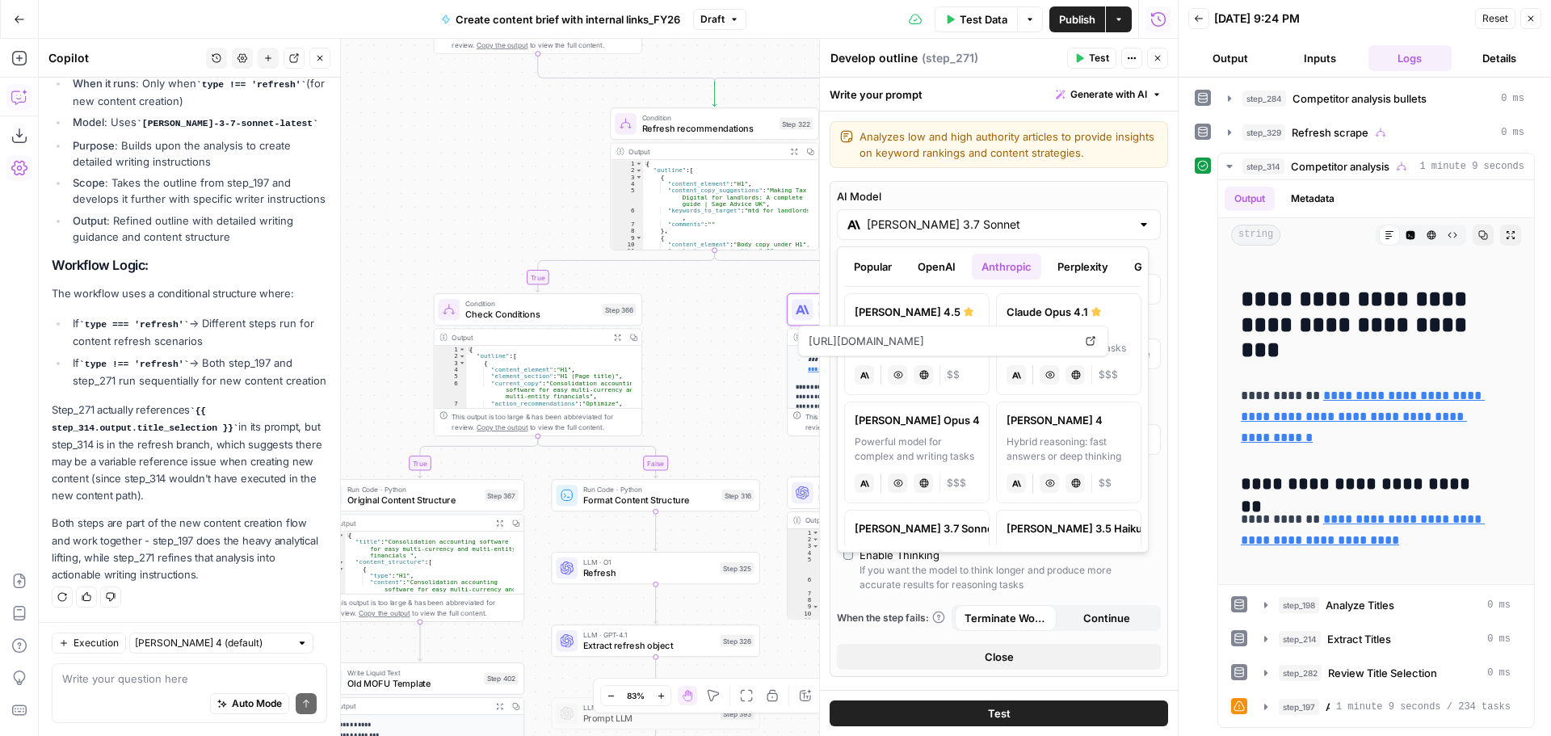
click at [936, 316] on div "Claude Sonnet 4.5" at bounding box center [917, 312] width 124 height 16
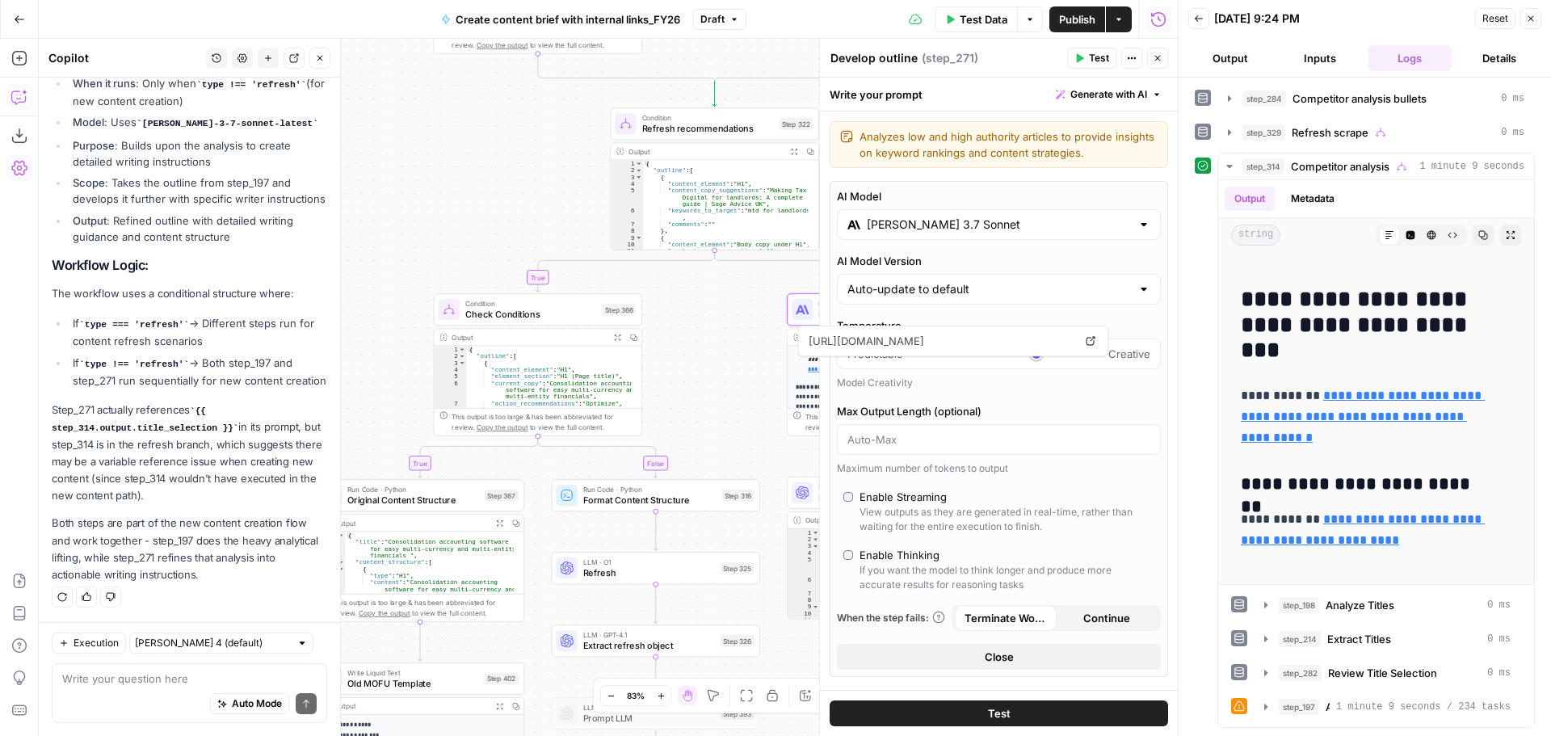
type input "Claude Sonnet 4.5"
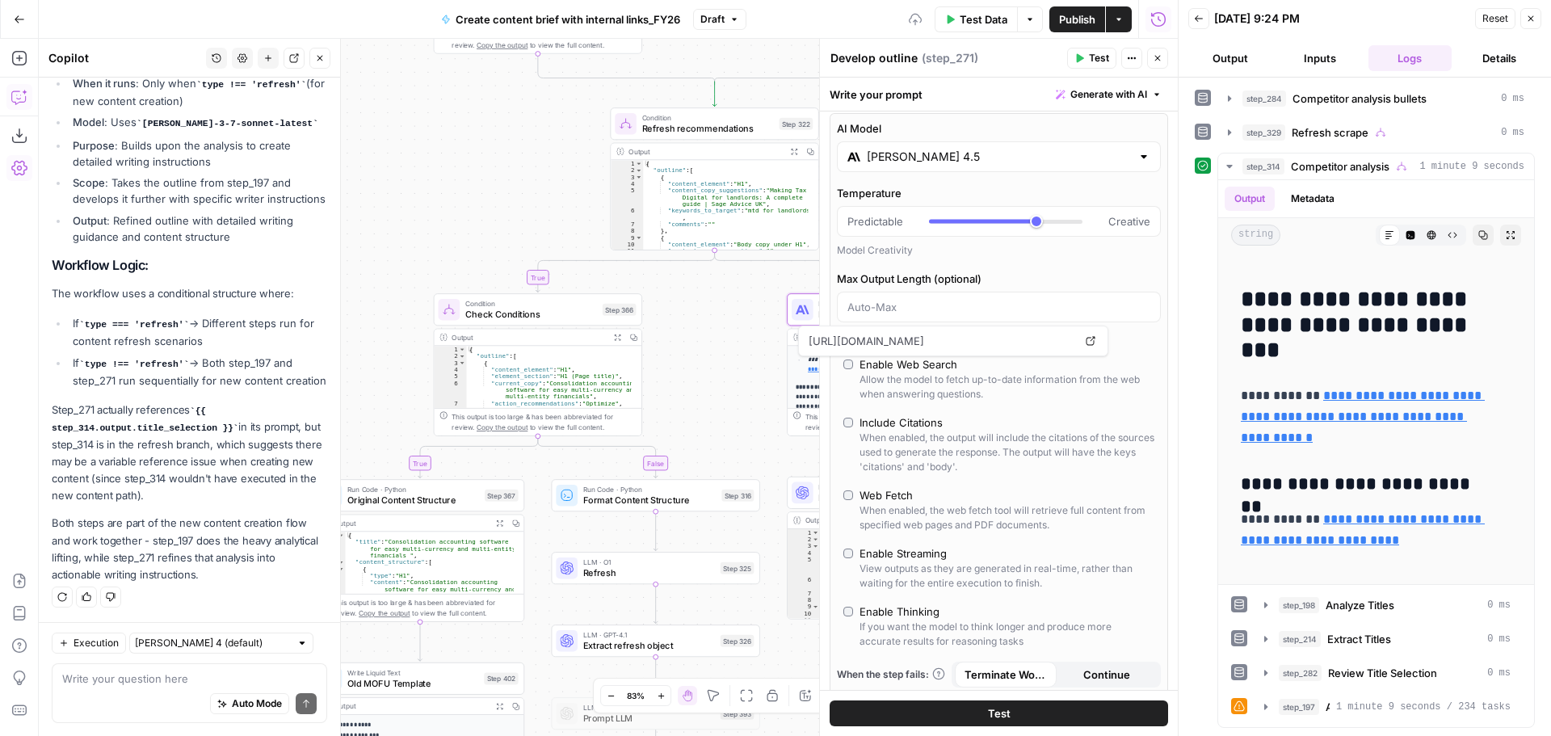
scroll to position [81, 0]
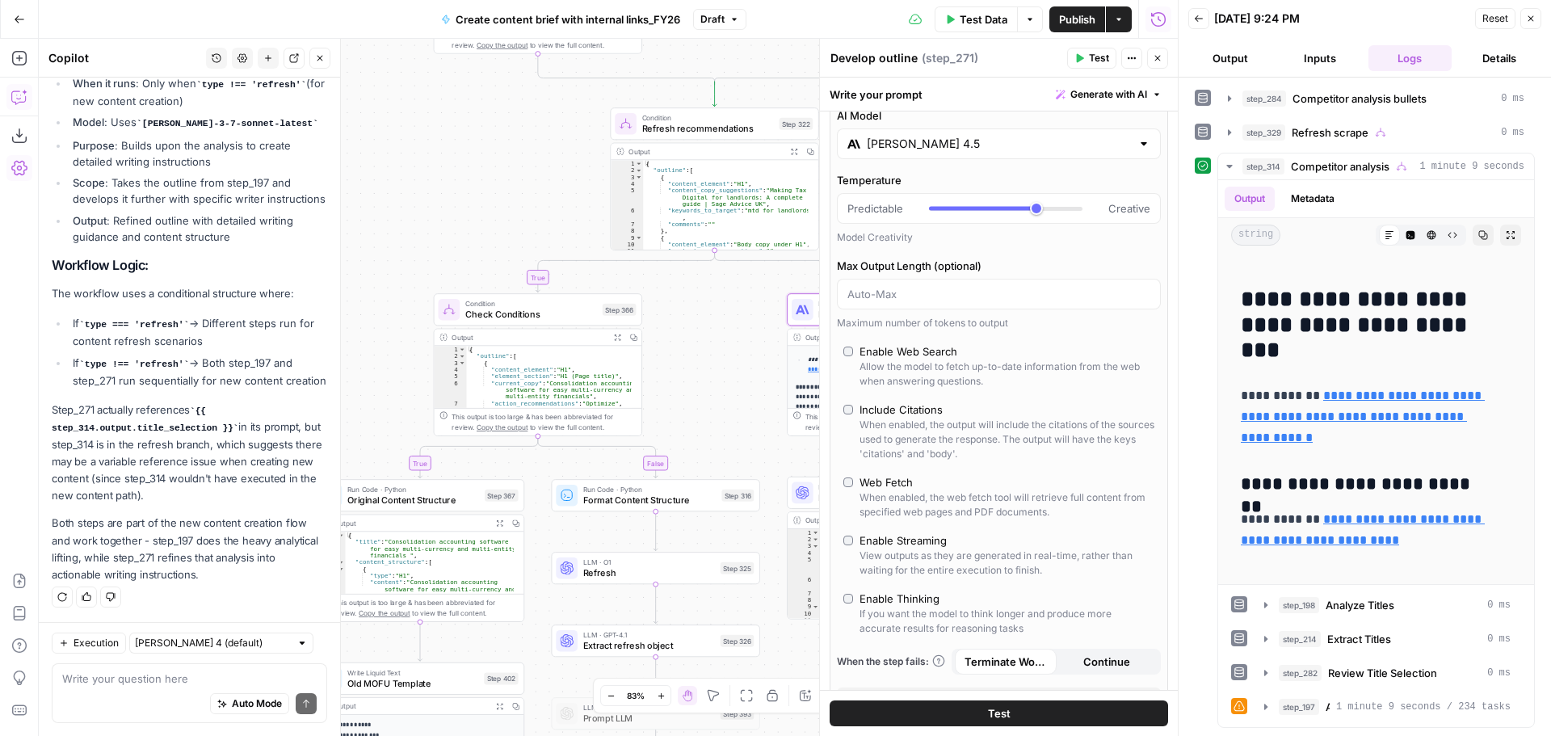
drag, startPoint x: 1154, startPoint y: 63, endPoint x: 911, endPoint y: 286, distance: 329.4
click at [1154, 62] on button "Close" at bounding box center [1157, 58] width 21 height 21
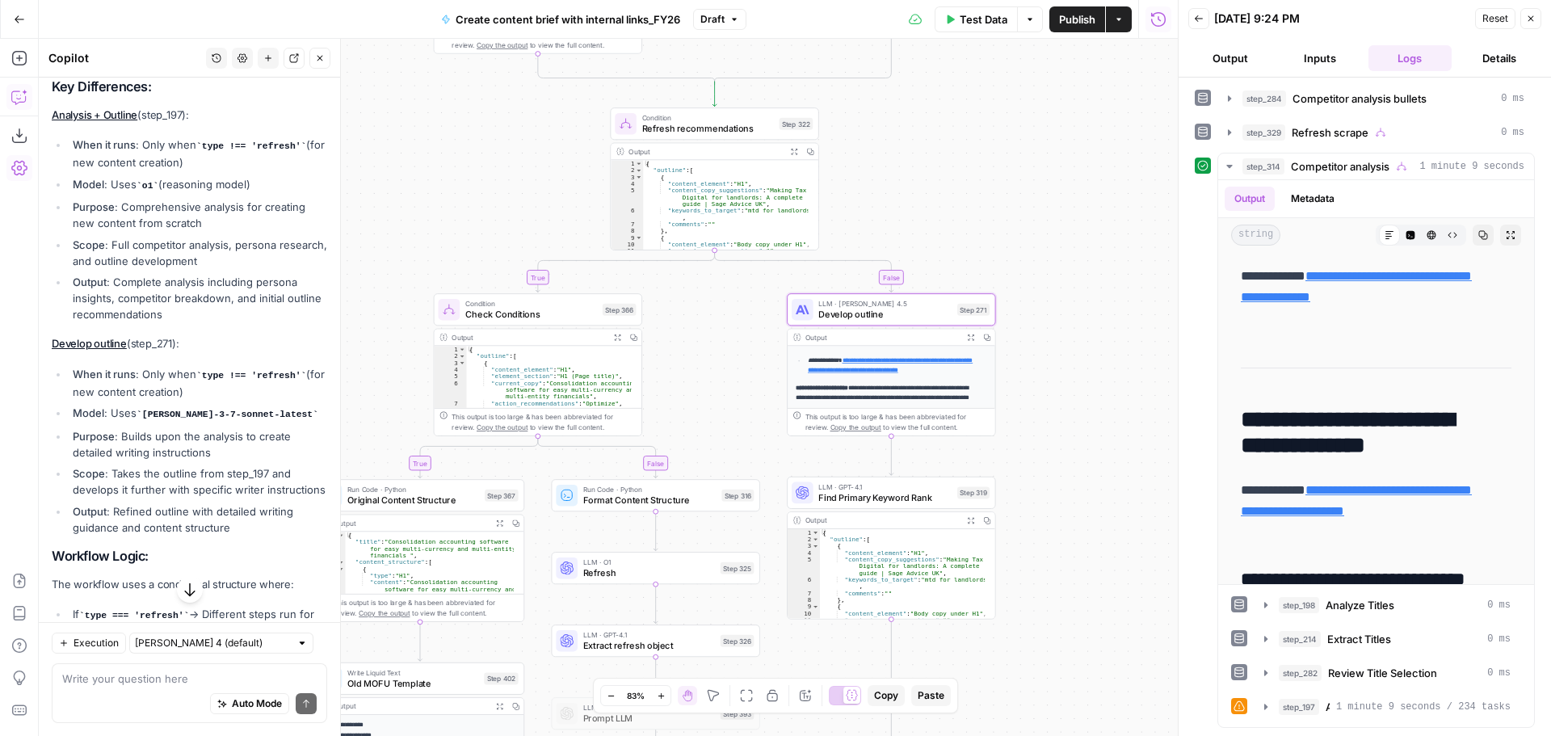
scroll to position [138, 0]
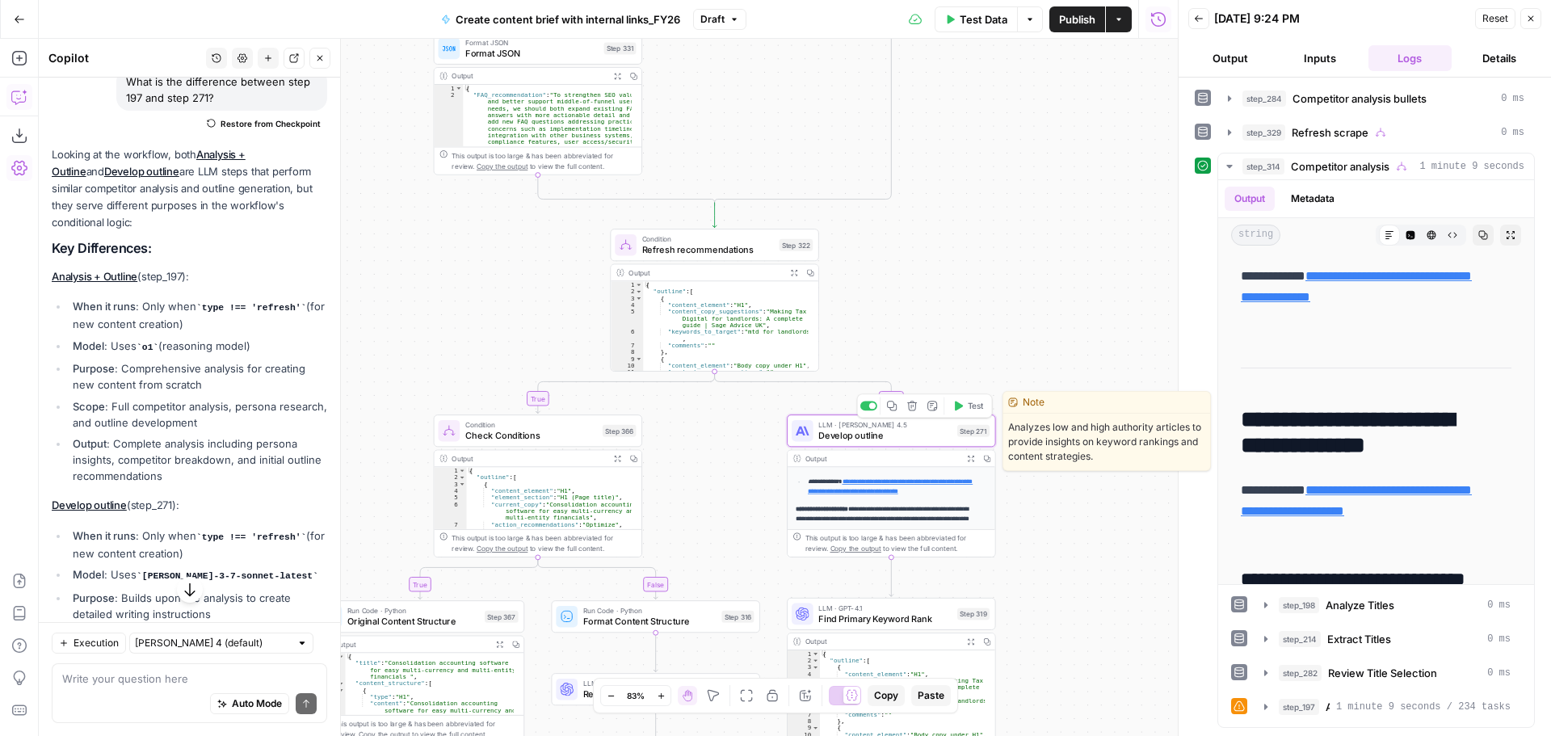
click at [906, 440] on span "Develop outline" at bounding box center [885, 436] width 133 height 14
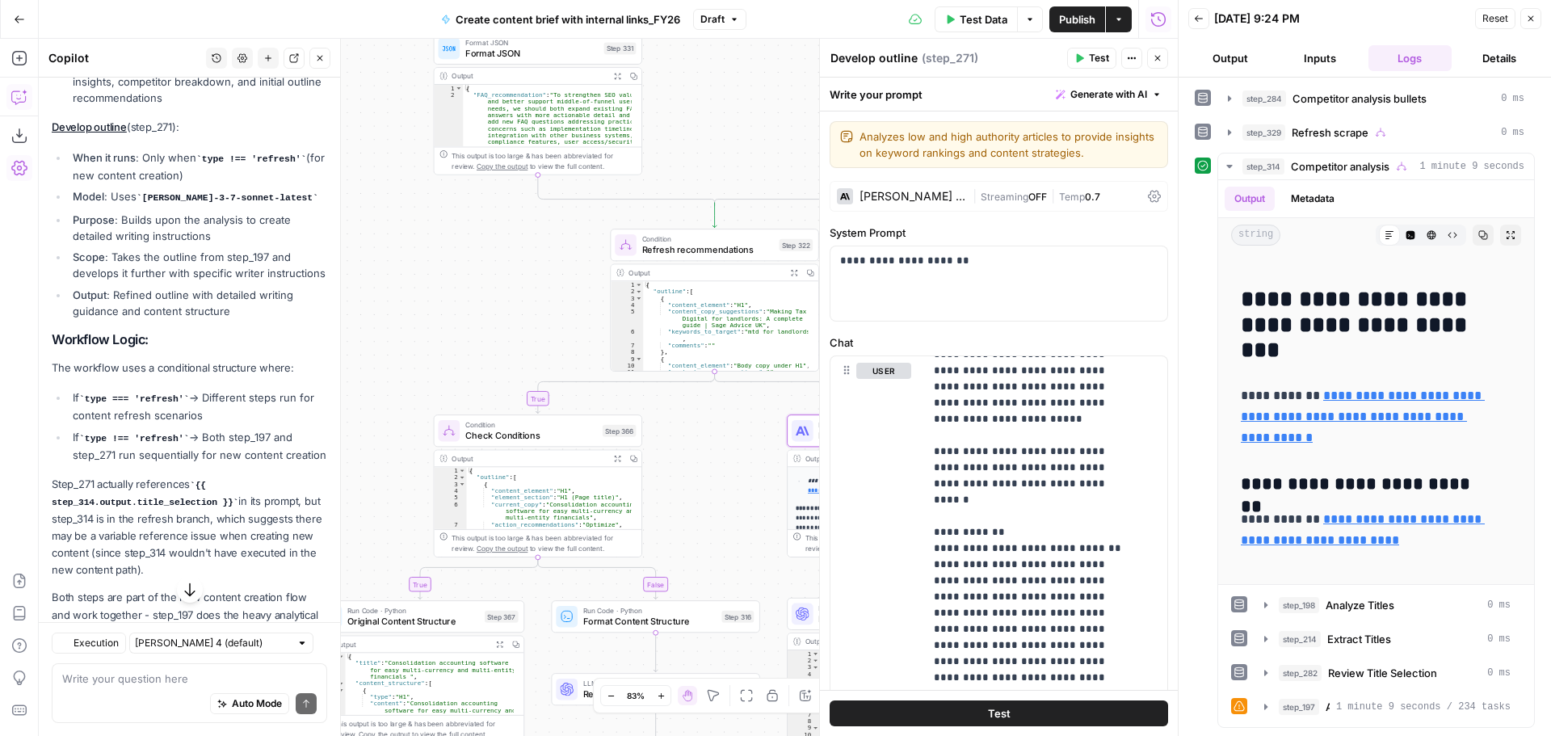
scroll to position [542, 0]
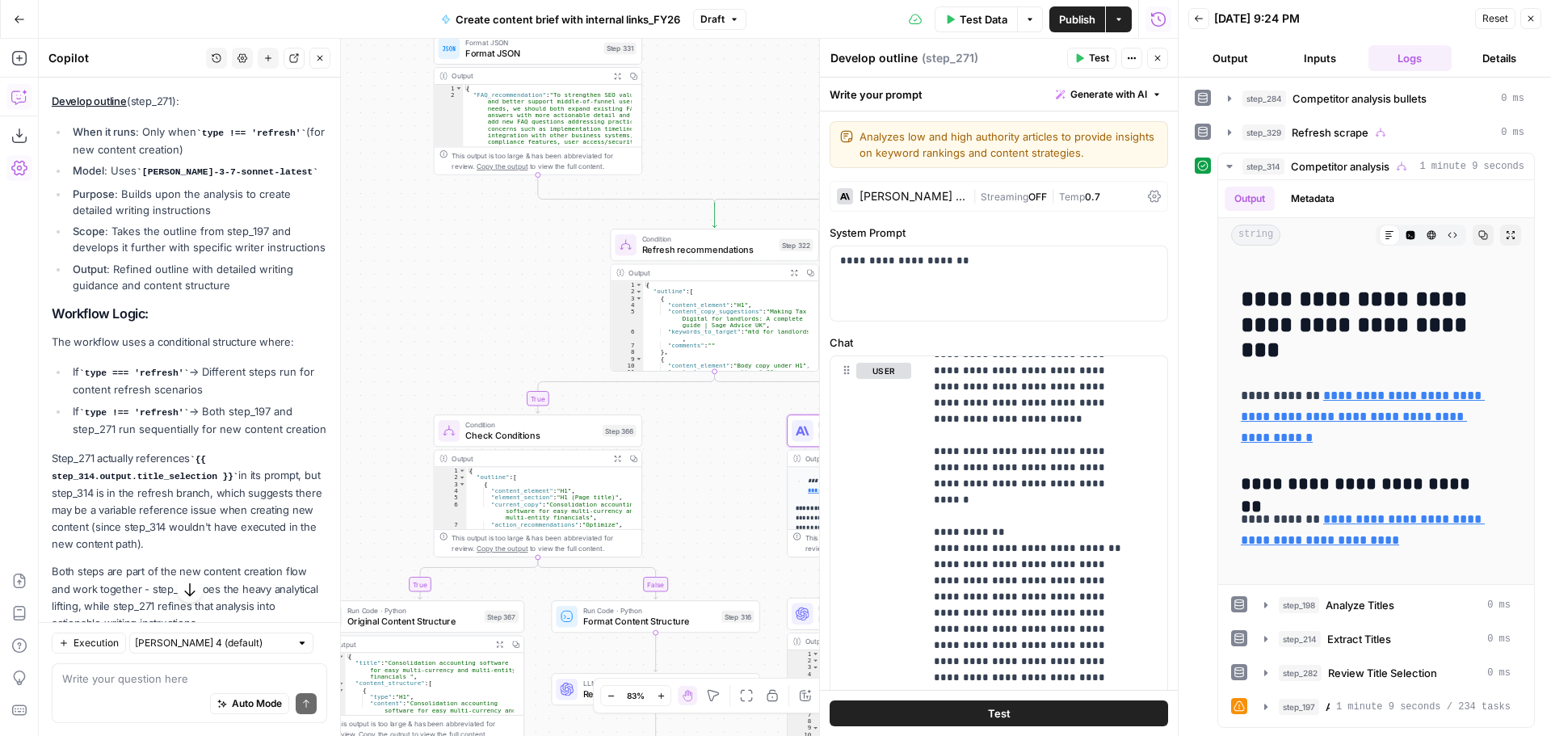
click at [1164, 58] on button "Close" at bounding box center [1157, 58] width 21 height 21
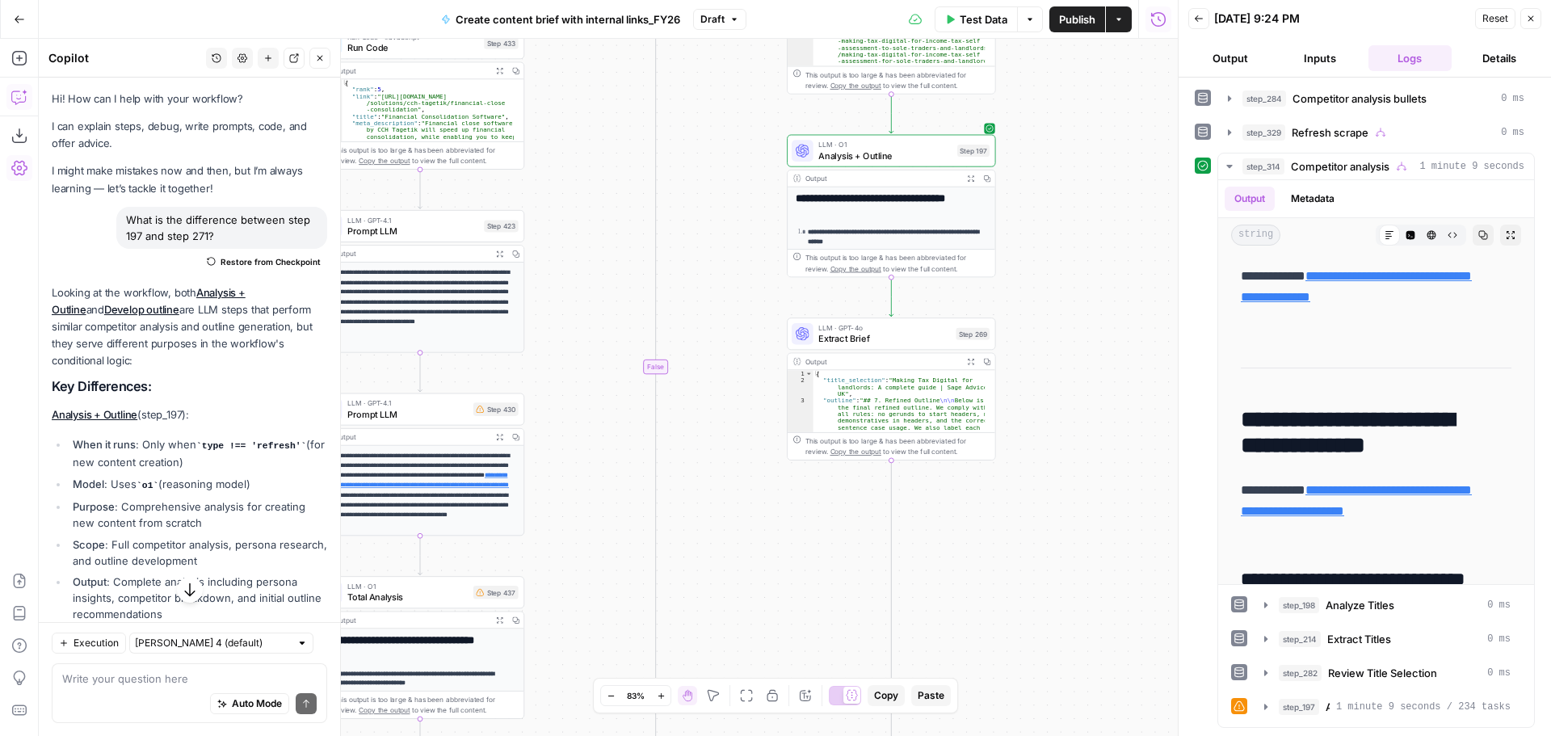
scroll to position [542, 0]
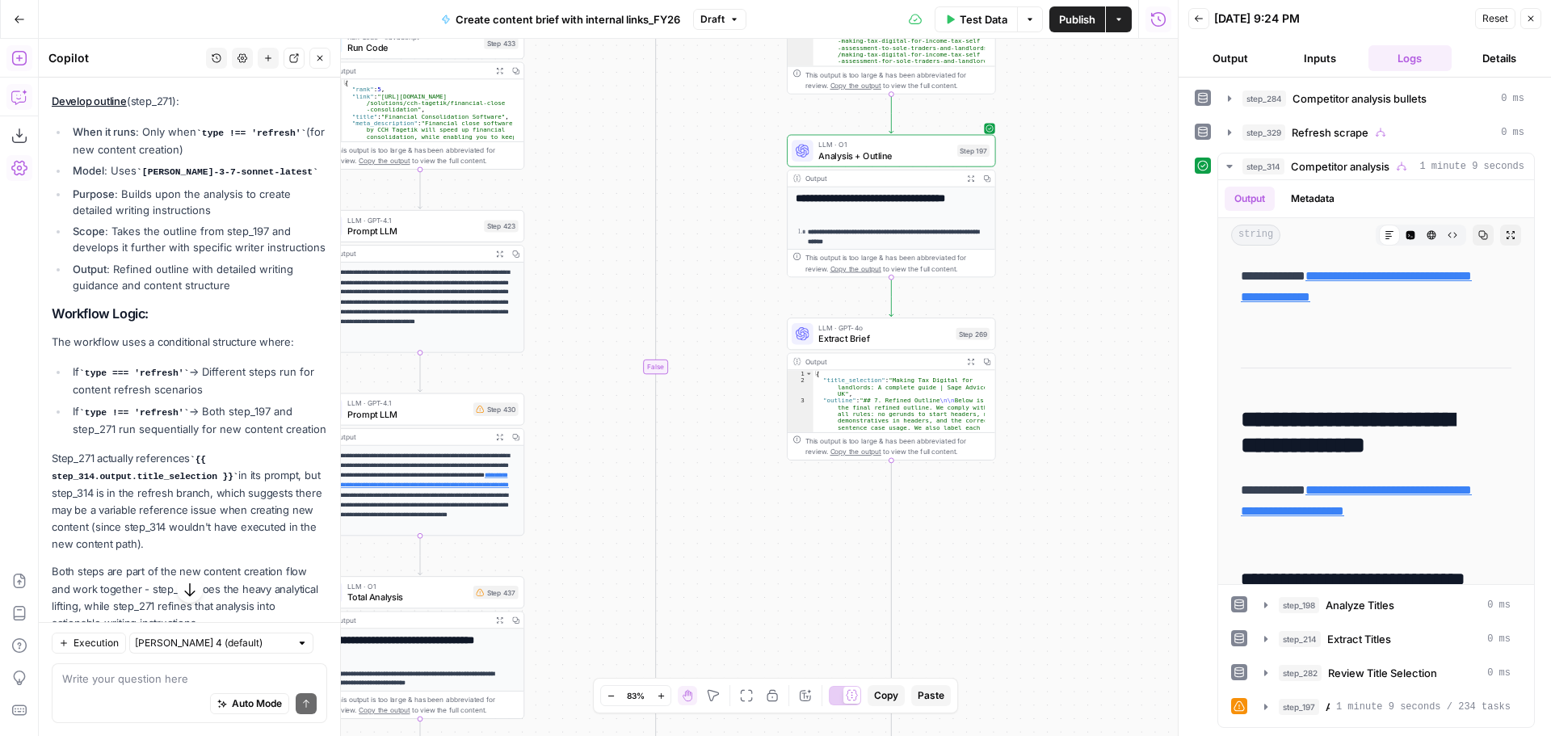
click at [23, 53] on icon "button" at bounding box center [19, 58] width 16 height 16
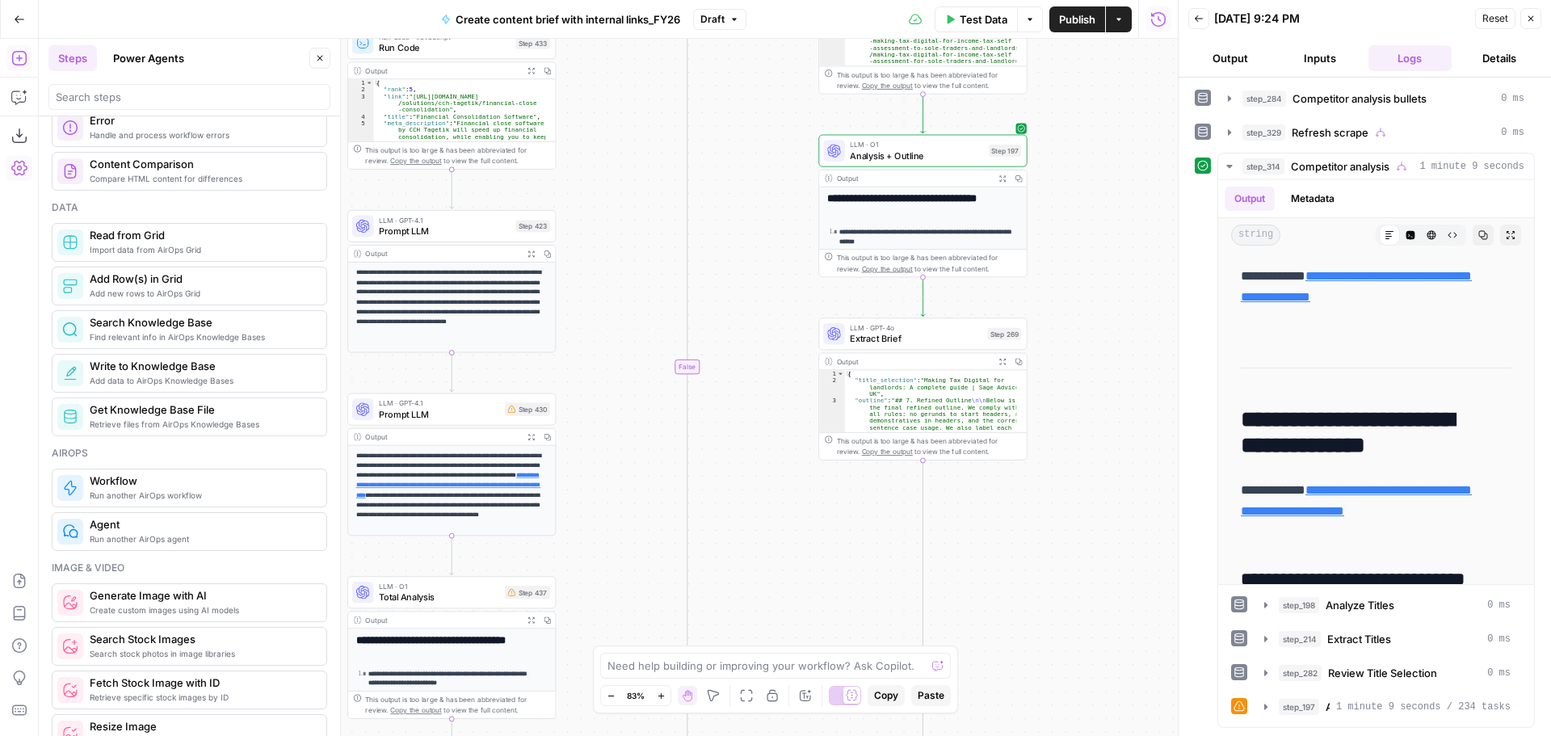
scroll to position [808, 0]
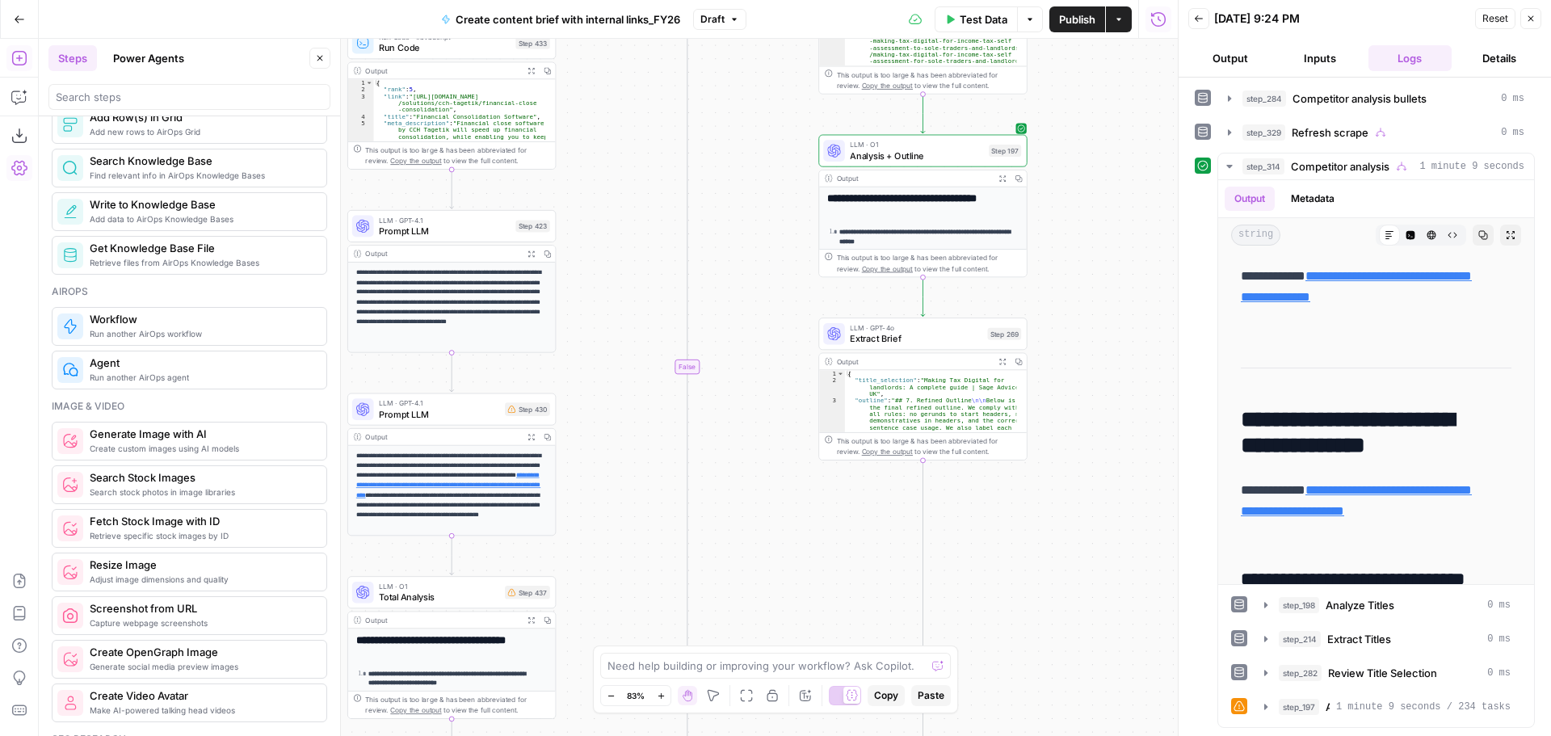
click at [200, 447] on span "Create custom images using AI models" at bounding box center [202, 448] width 224 height 13
click at [200, 448] on span "Create custom images using AI models" at bounding box center [202, 448] width 224 height 13
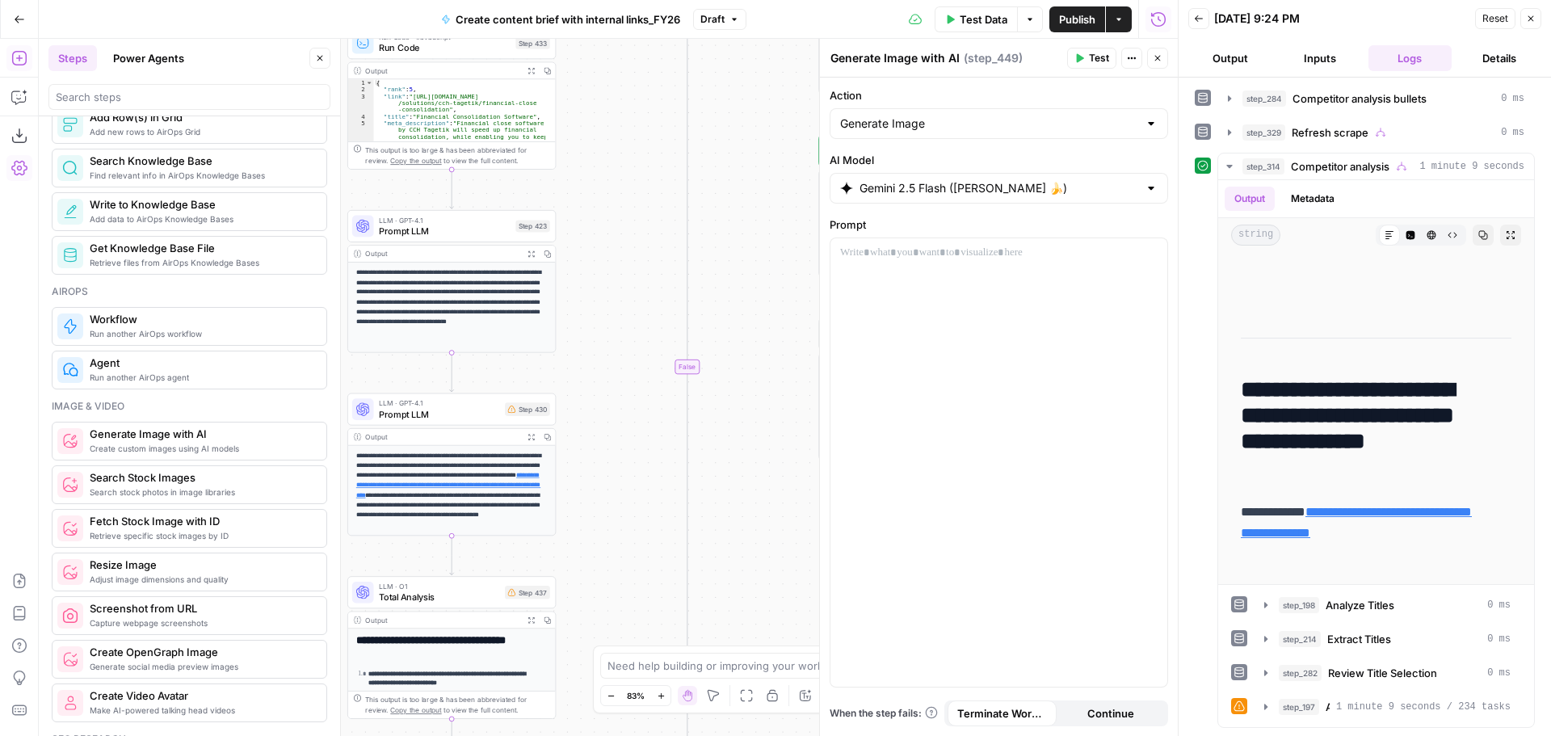
click at [1119, 189] on input "Gemini 2.5 Flash (Nano Banana 🍌)" at bounding box center [999, 188] width 279 height 16
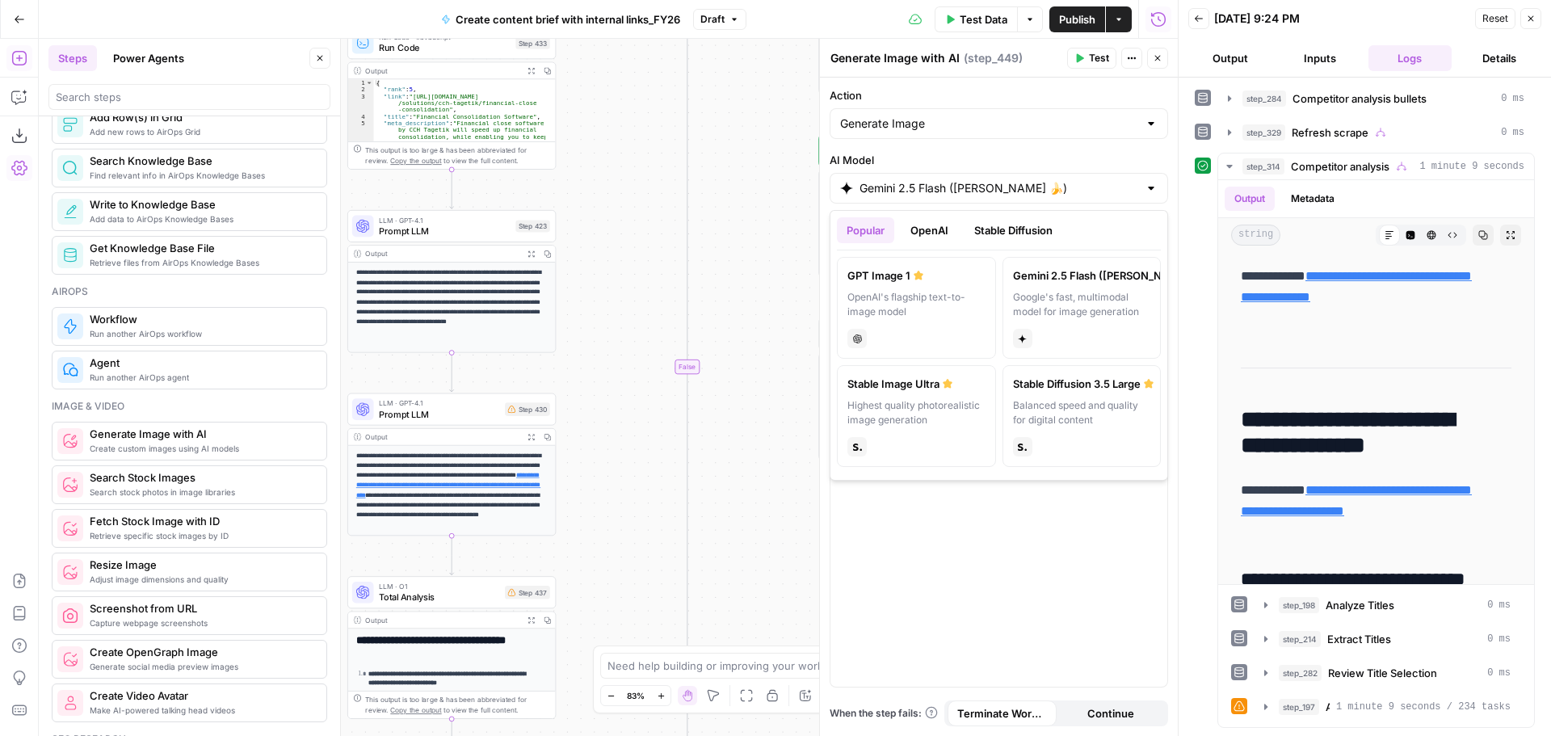
click at [1151, 198] on div "Gemini 2.5 Flash (Nano Banana 🍌)" at bounding box center [999, 188] width 339 height 31
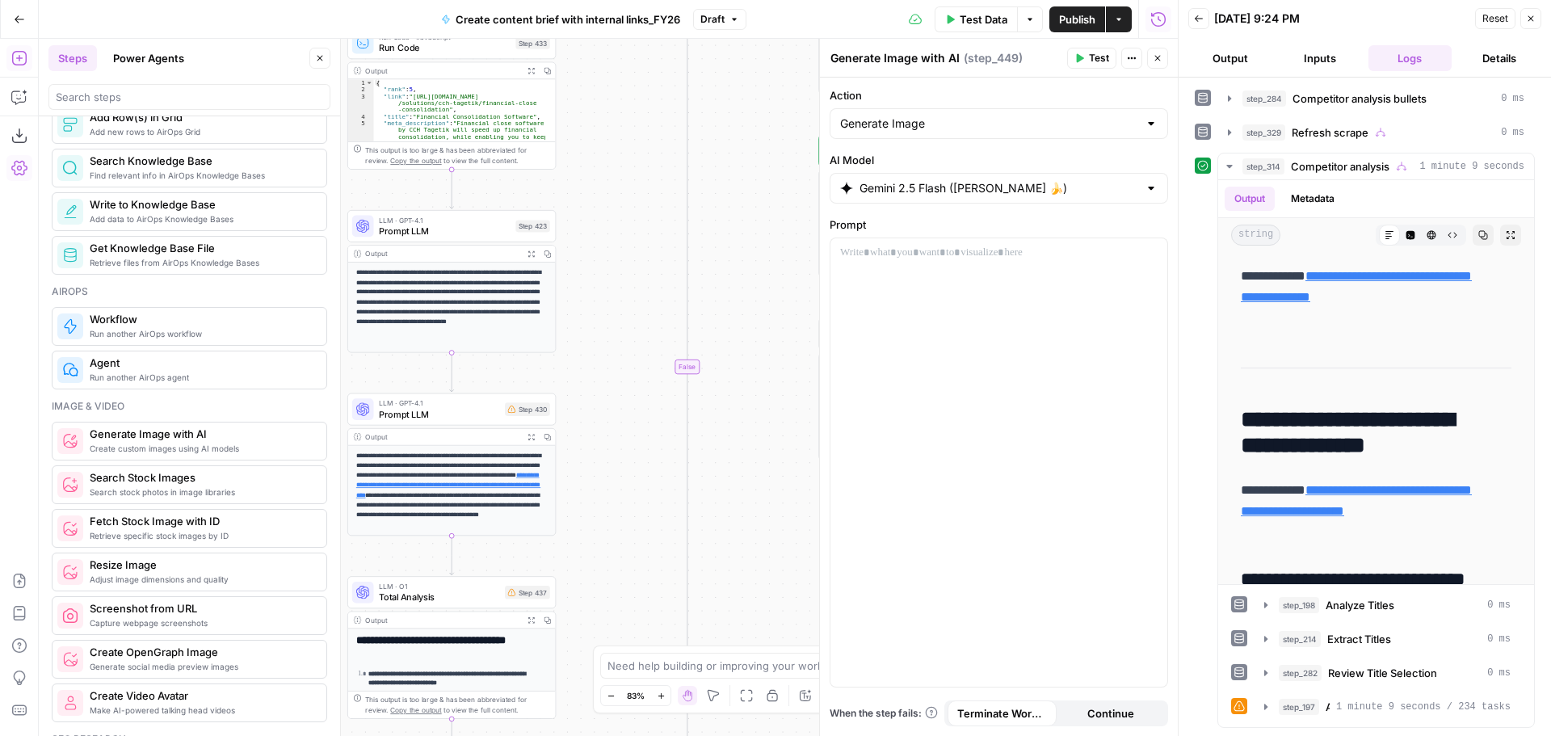
click at [1151, 50] on button "Close" at bounding box center [1157, 58] width 21 height 21
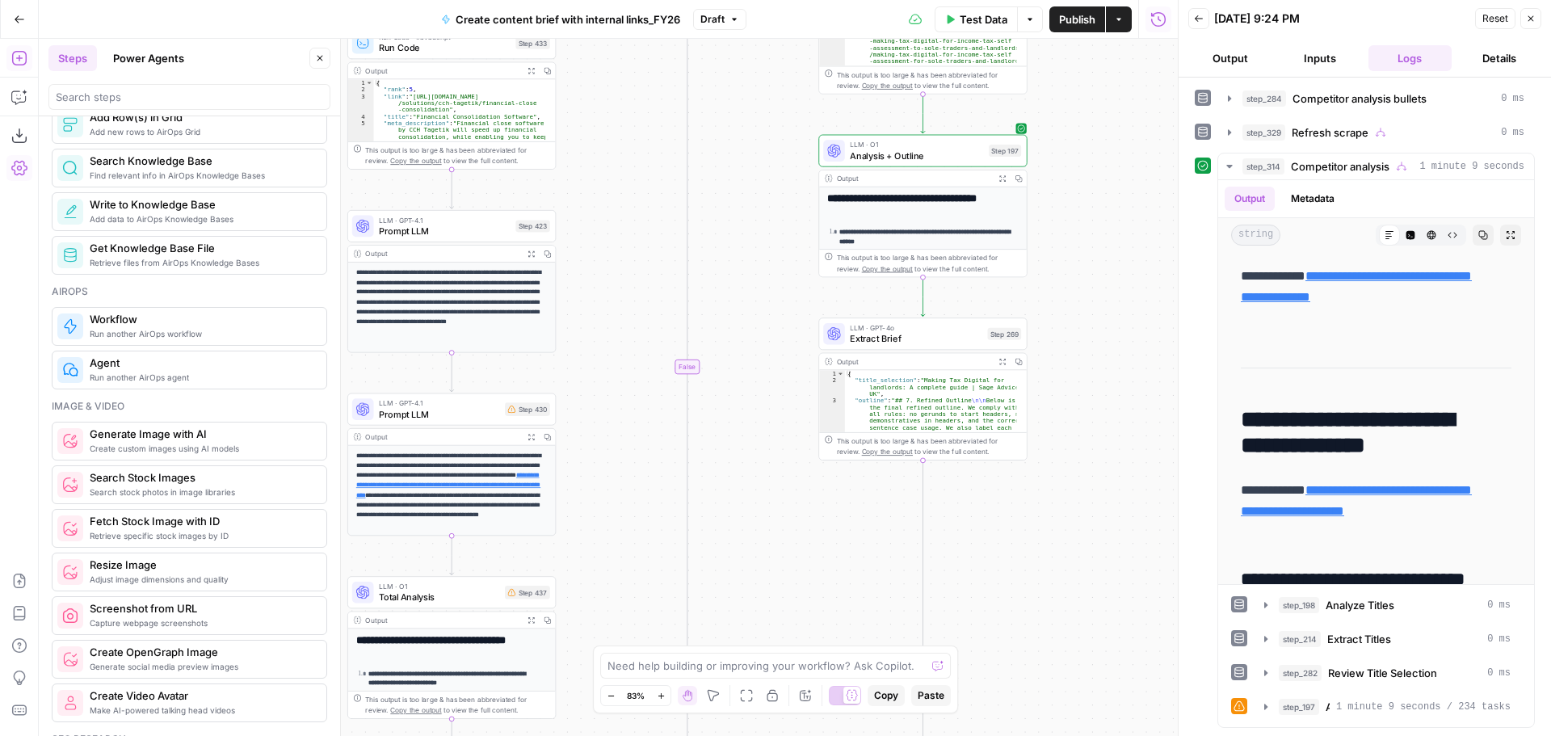
click at [318, 57] on icon "button" at bounding box center [320, 58] width 10 height 10
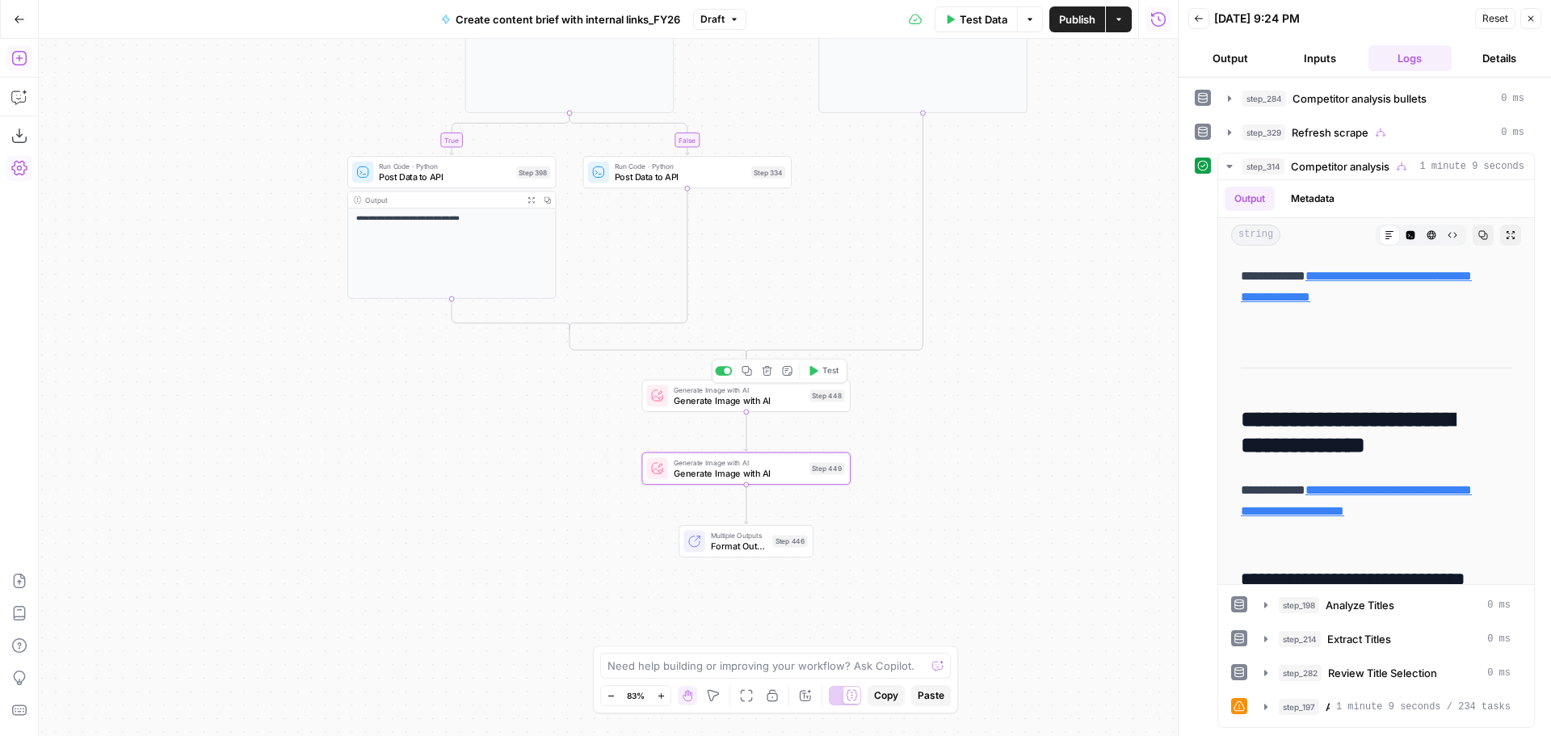
click at [769, 376] on icon "button" at bounding box center [768, 371] width 10 height 10
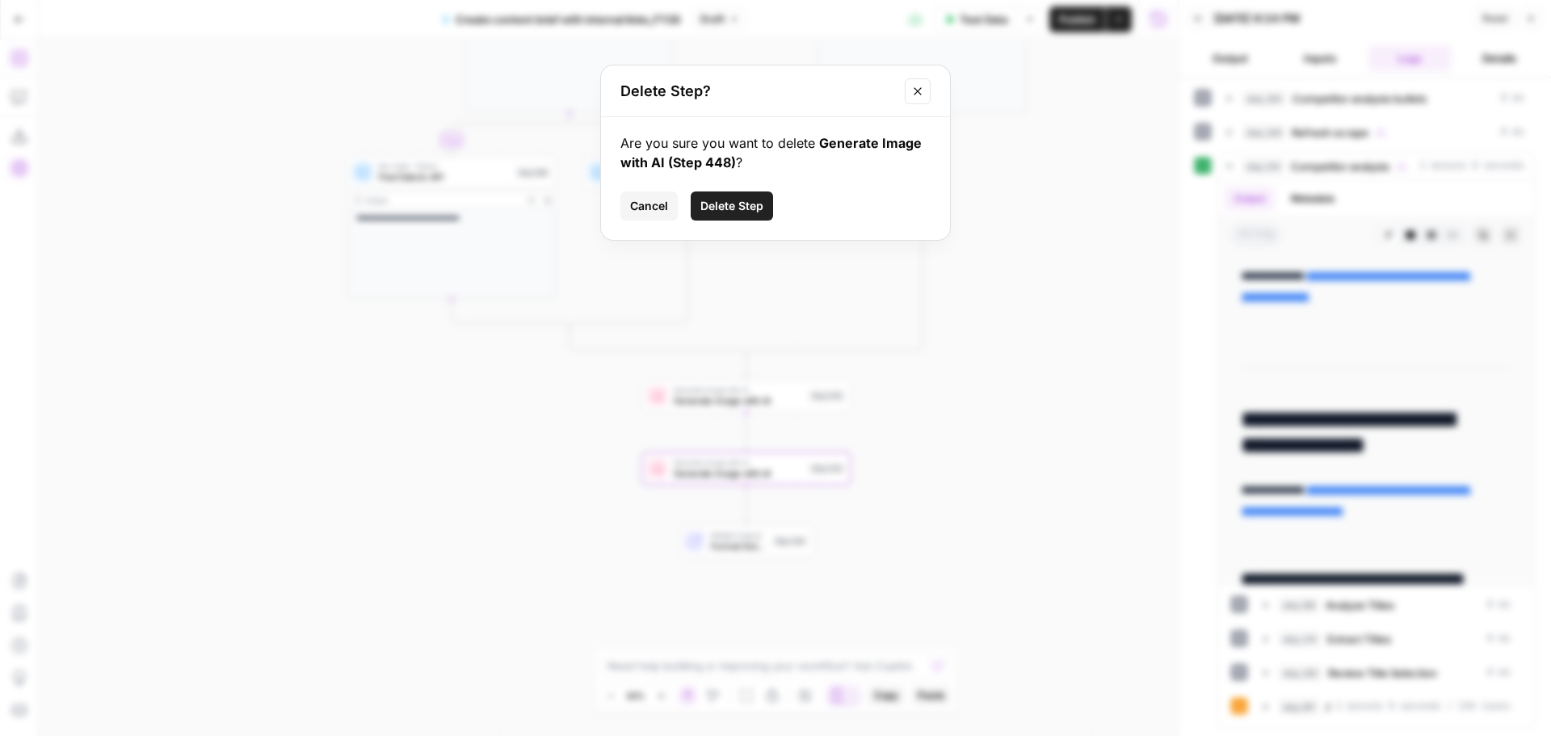
drag, startPoint x: 740, startPoint y: 206, endPoint x: 785, endPoint y: 349, distance: 150.0
click at [740, 204] on span "Delete Step" at bounding box center [732, 206] width 63 height 16
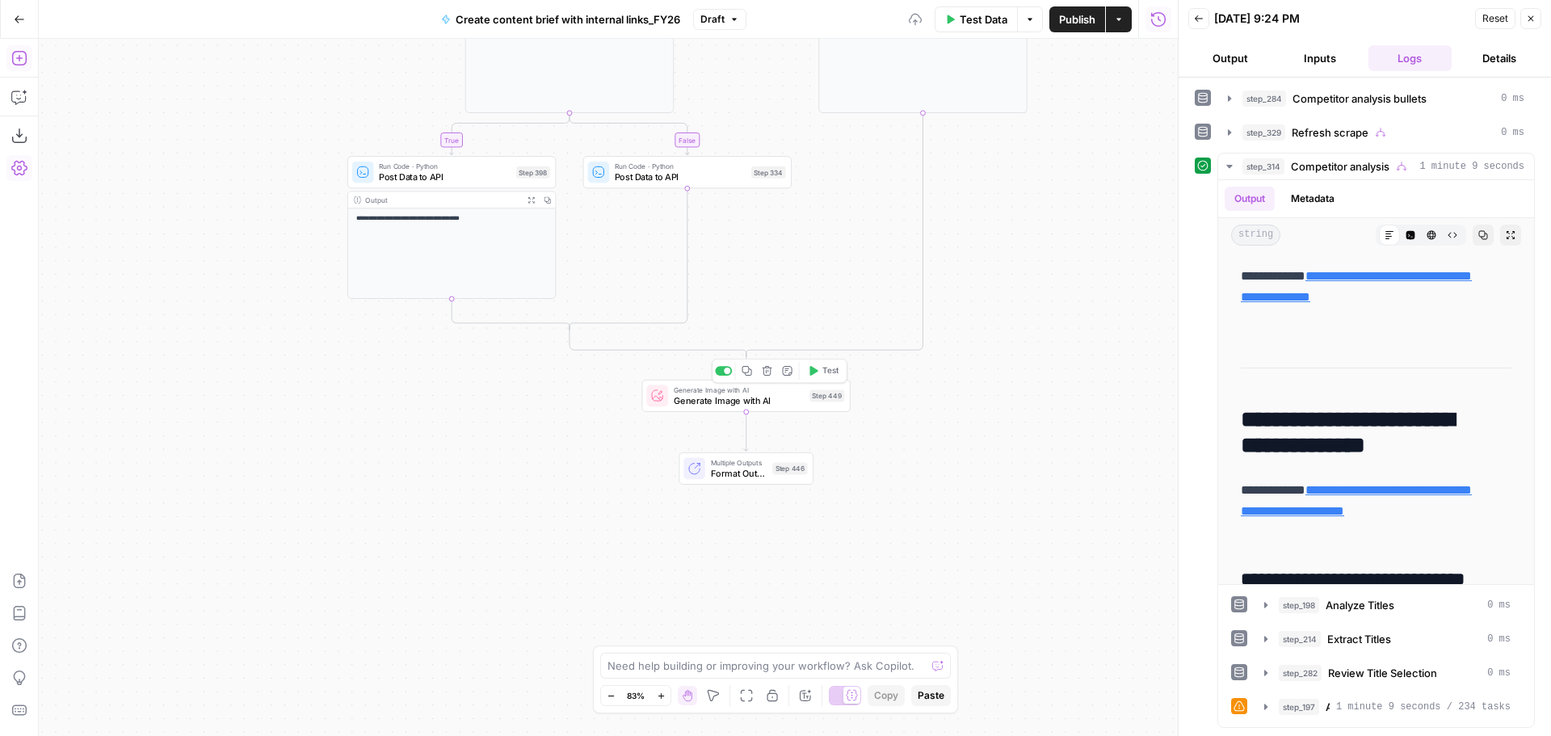
click at [767, 372] on icon "button" at bounding box center [767, 370] width 11 height 11
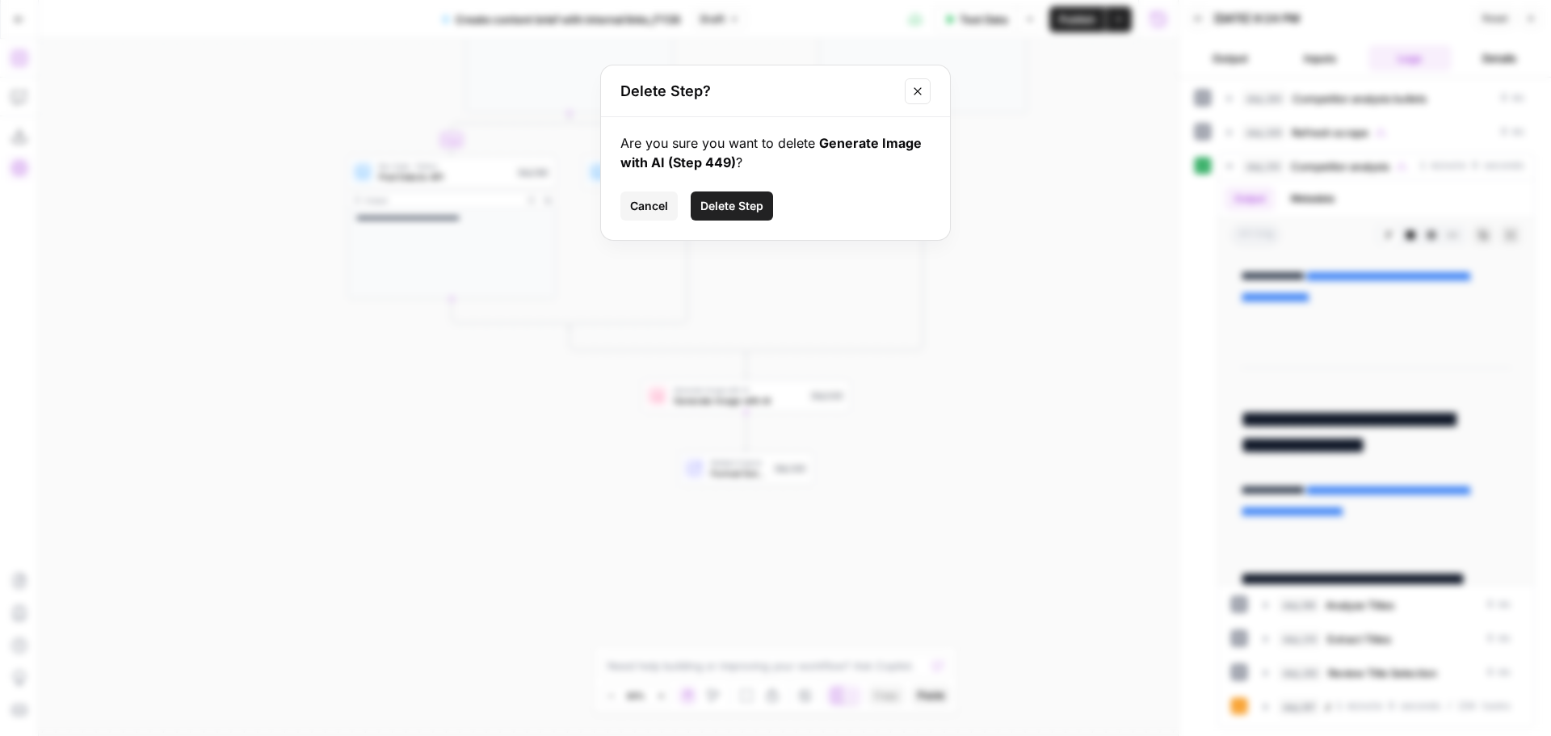
click at [734, 211] on span "Delete Step" at bounding box center [732, 206] width 63 height 16
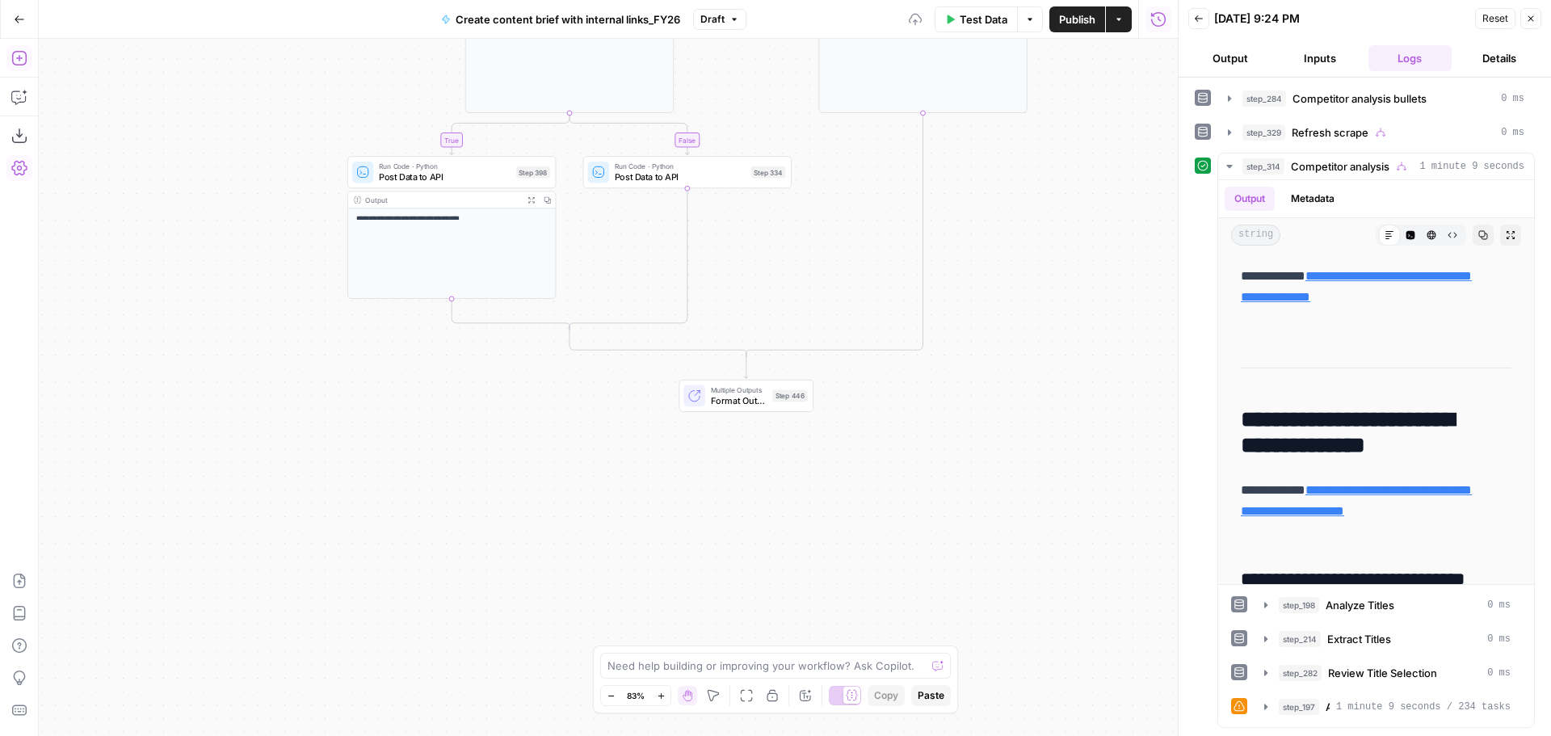
click at [766, 402] on span "Format Outputs" at bounding box center [739, 401] width 57 height 14
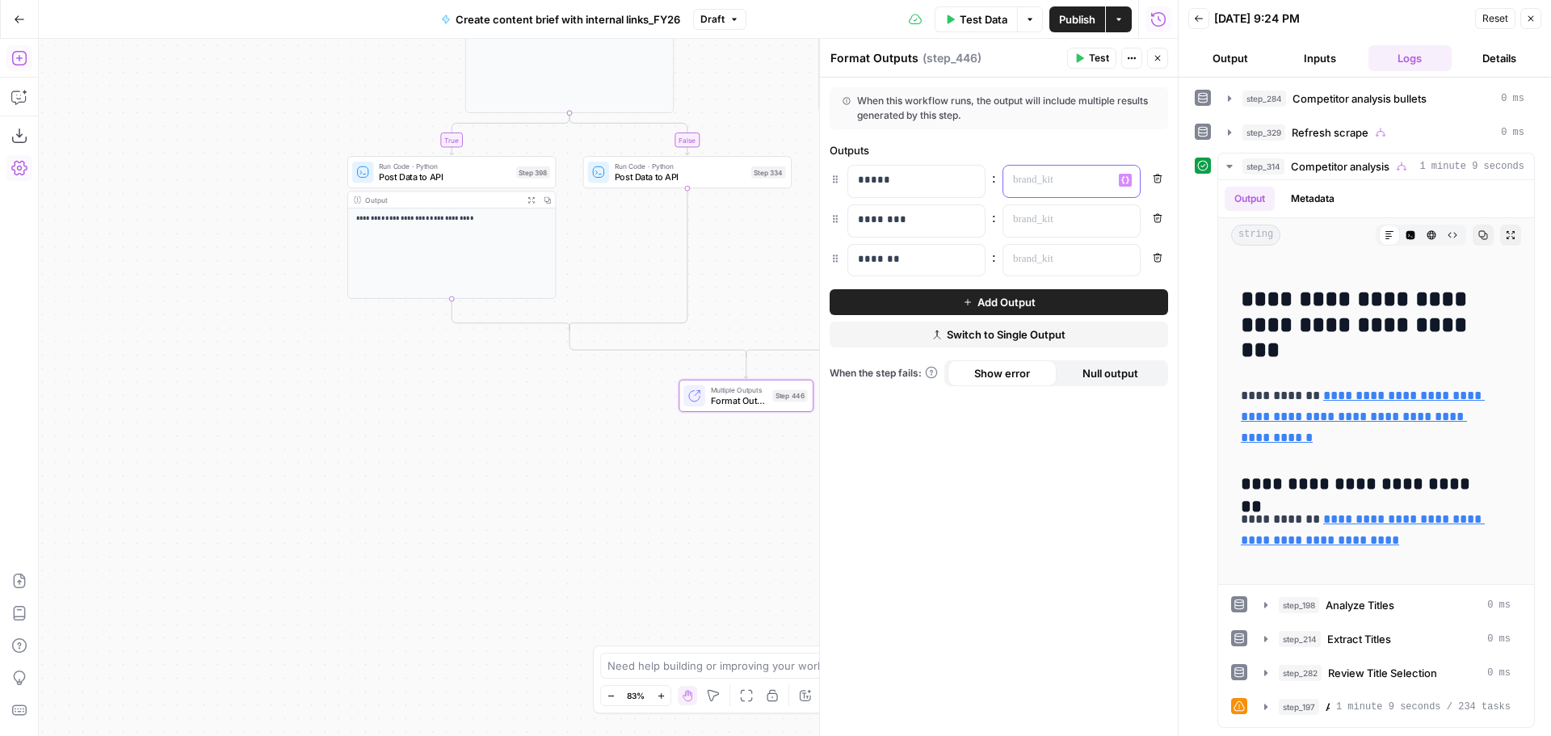
click at [1051, 176] on p at bounding box center [1058, 180] width 91 height 16
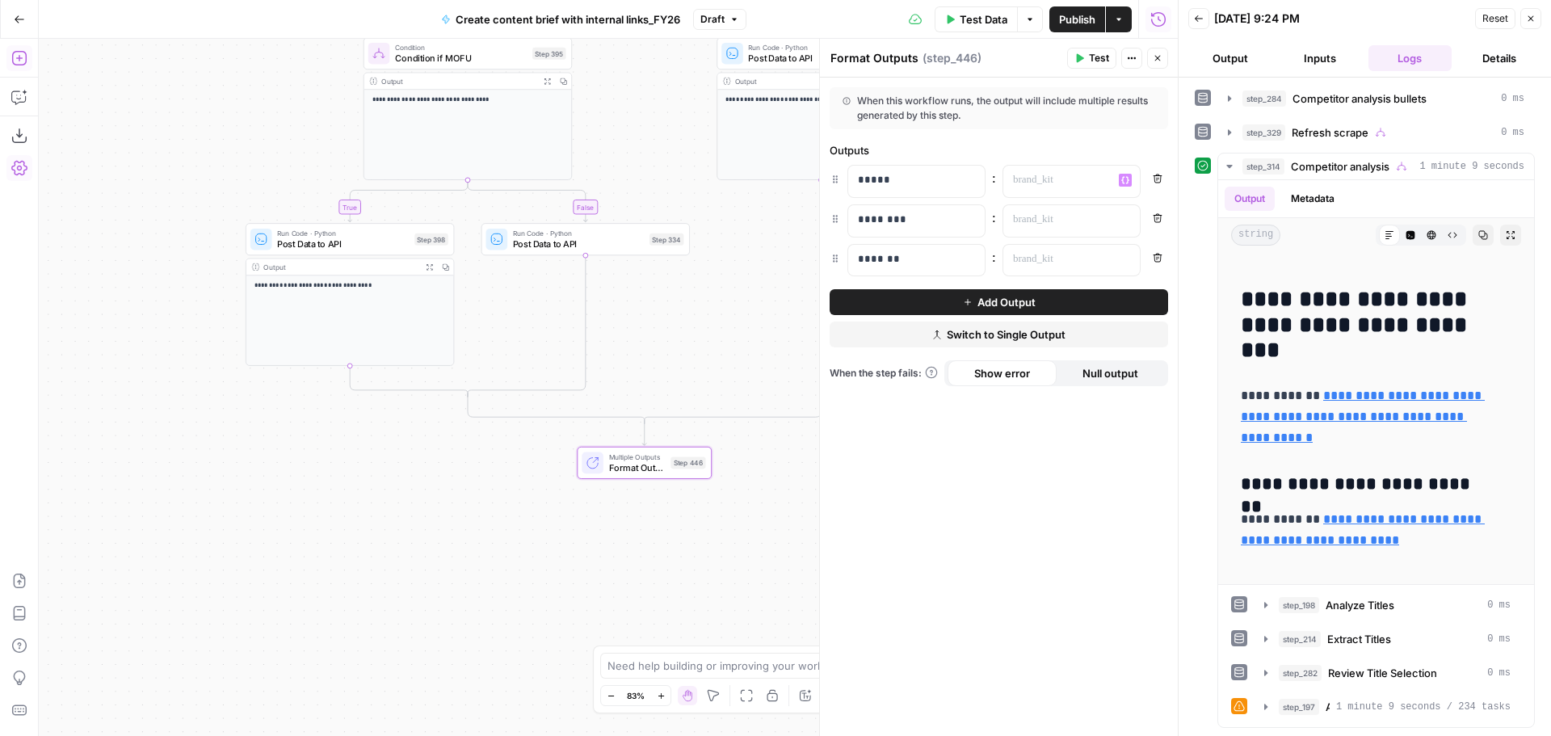
drag, startPoint x: 465, startPoint y: 494, endPoint x: 364, endPoint y: 561, distance: 121.9
click at [364, 561] on div "true false true true false true true true false true false true false true fals…" at bounding box center [608, 387] width 1139 height 697
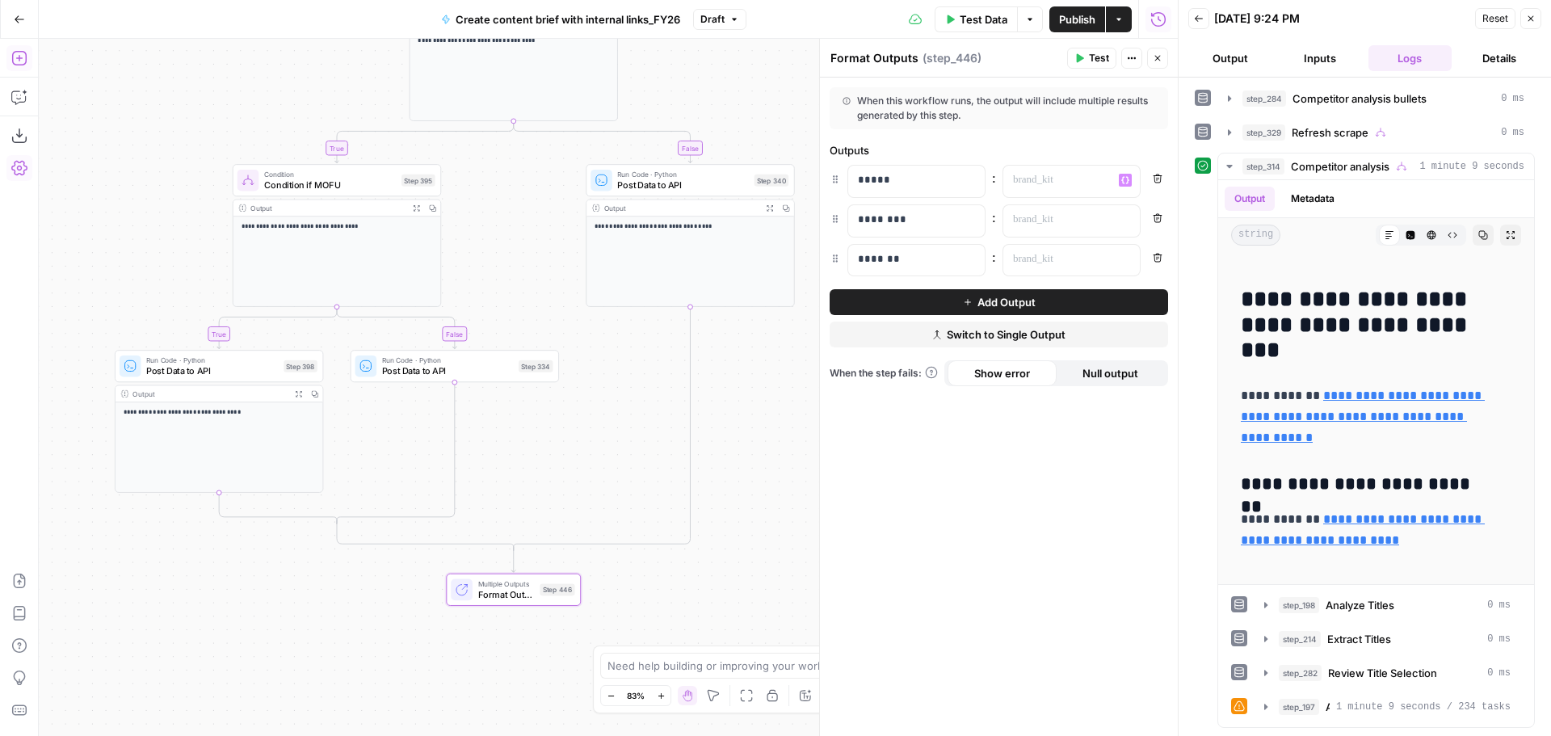
drag, startPoint x: 780, startPoint y: 485, endPoint x: 649, endPoint y: 612, distance: 182.3
click at [649, 612] on div "true false true true false true true true false true false true false true fals…" at bounding box center [608, 387] width 1139 height 697
click at [611, 694] on icon "button" at bounding box center [611, 696] width 9 height 9
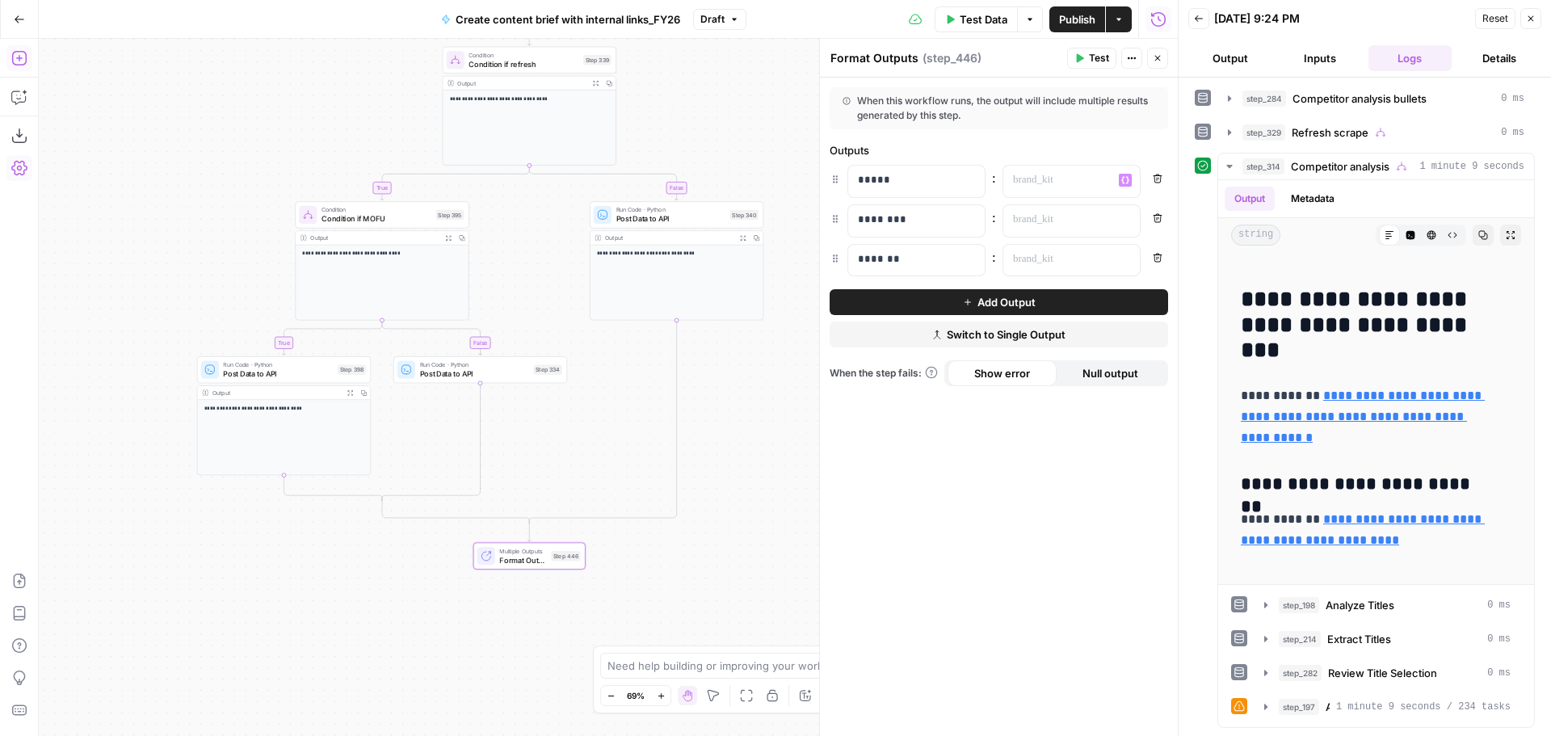
click at [611, 694] on icon "button" at bounding box center [611, 696] width 9 height 9
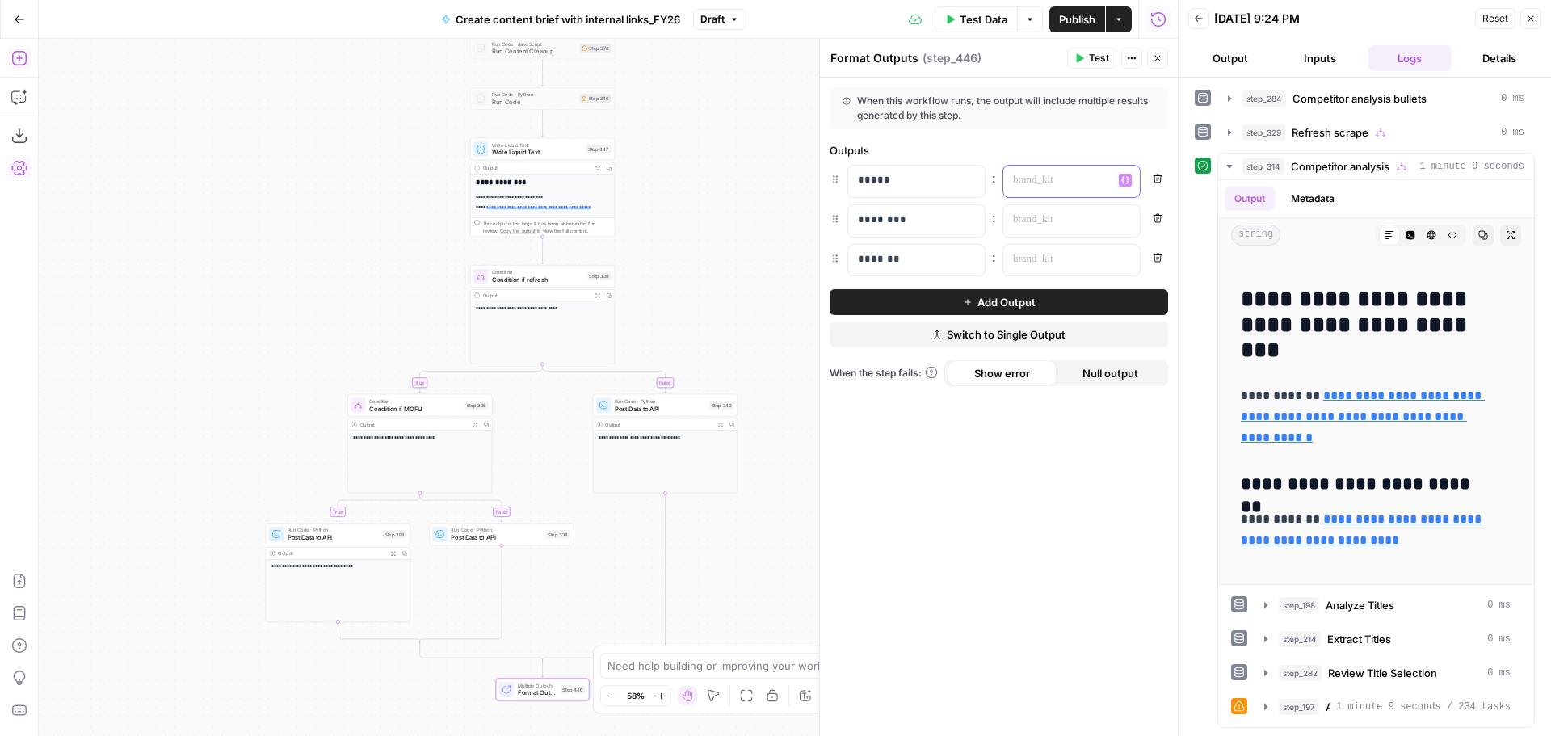
click at [1068, 178] on p at bounding box center [1058, 180] width 91 height 16
click at [510, 189] on input "text" at bounding box center [543, 185] width 170 height 16
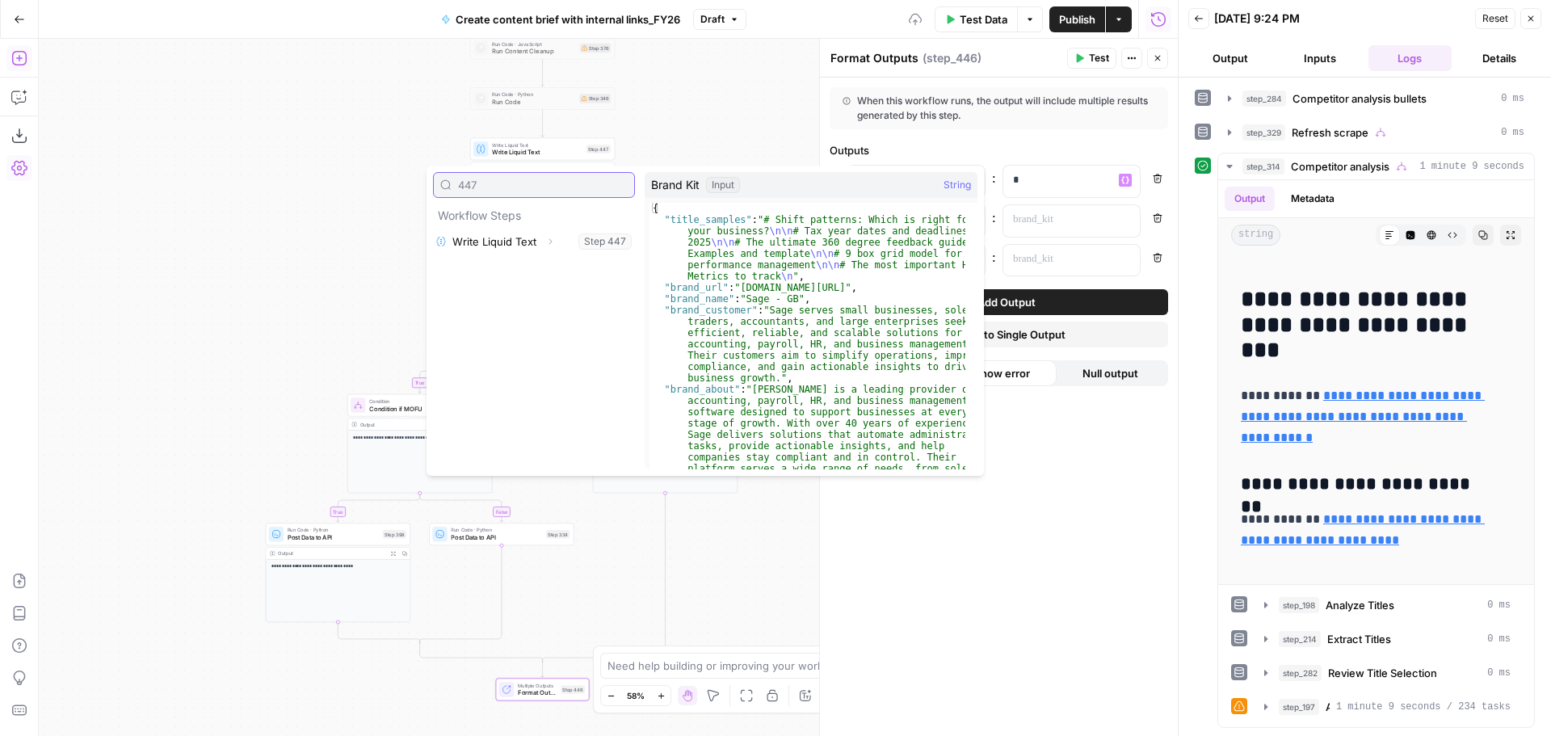
type input "447"
click at [508, 236] on button "Select variable Write Liquid Text" at bounding box center [534, 242] width 202 height 26
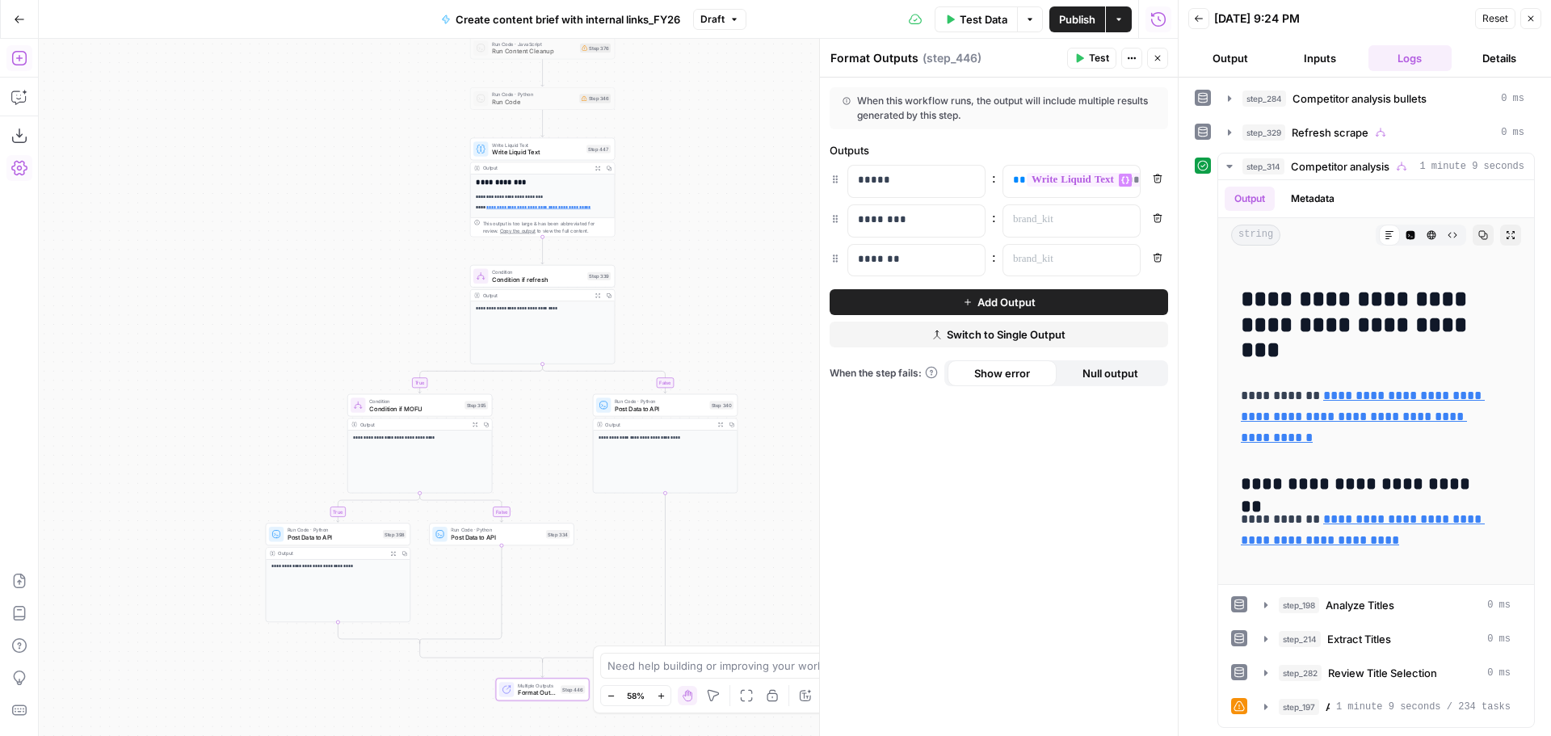
click at [596, 169] on icon "button" at bounding box center [598, 168] width 5 height 5
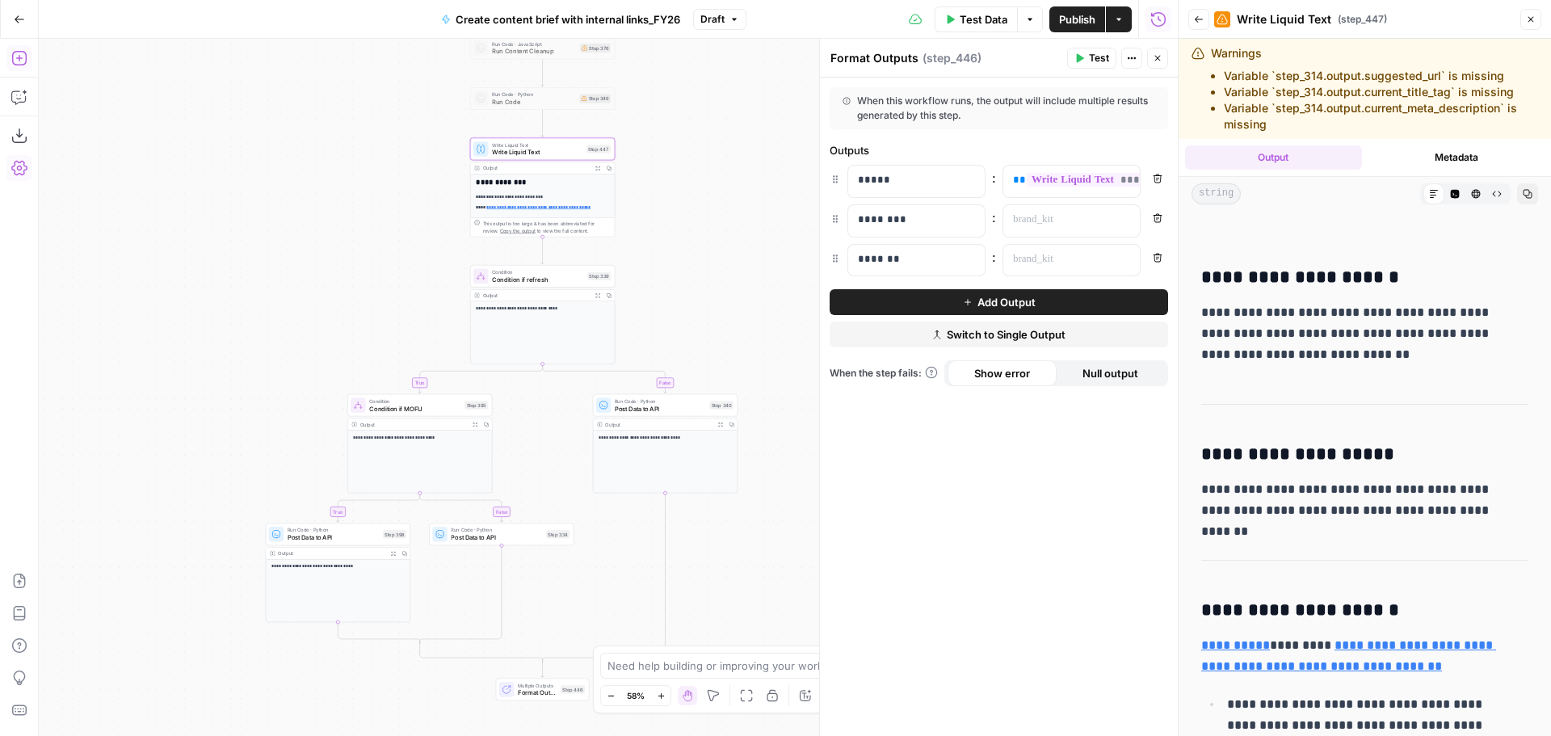
scroll to position [1293, 0]
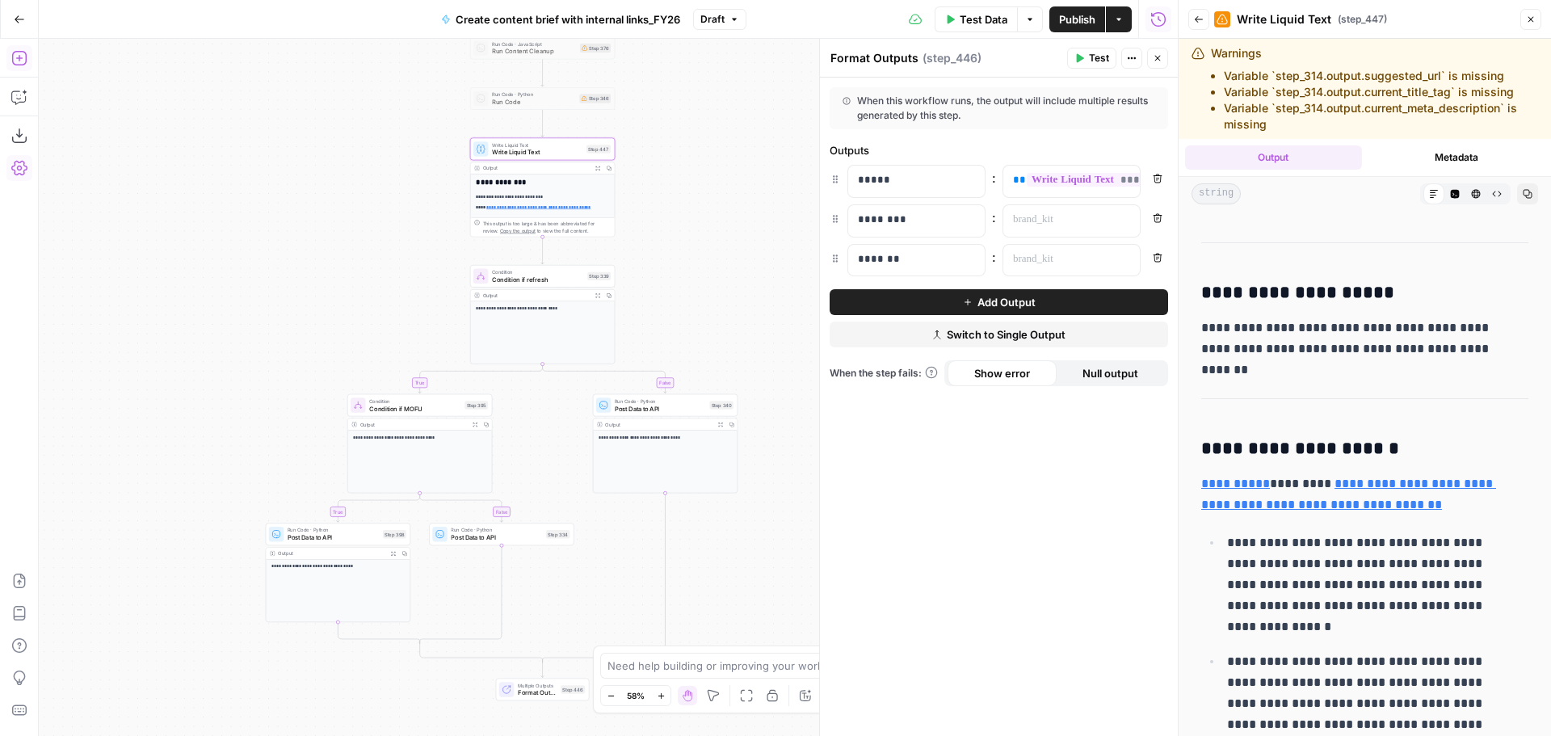
click at [1154, 62] on icon "button" at bounding box center [1158, 58] width 10 height 10
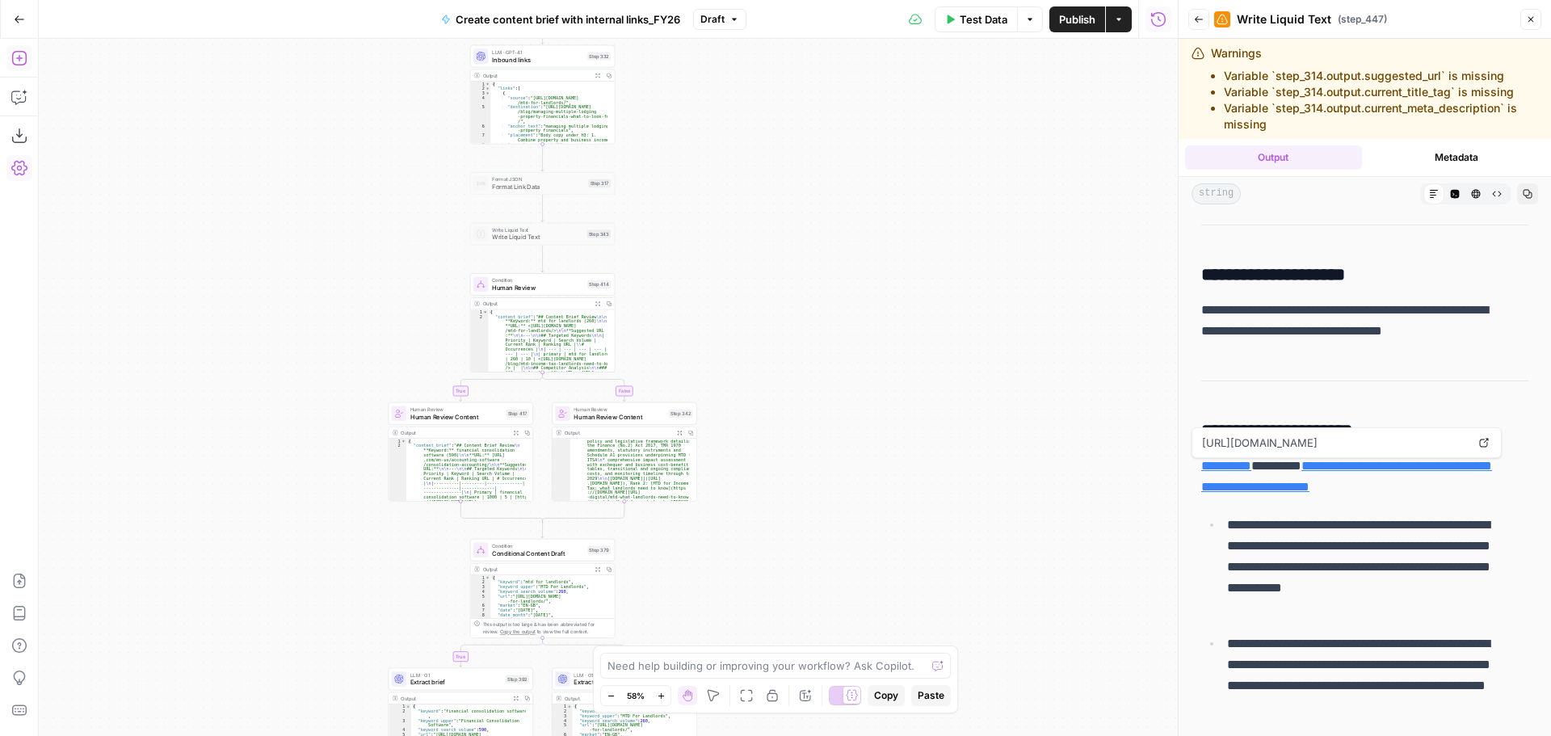
scroll to position [582, 0]
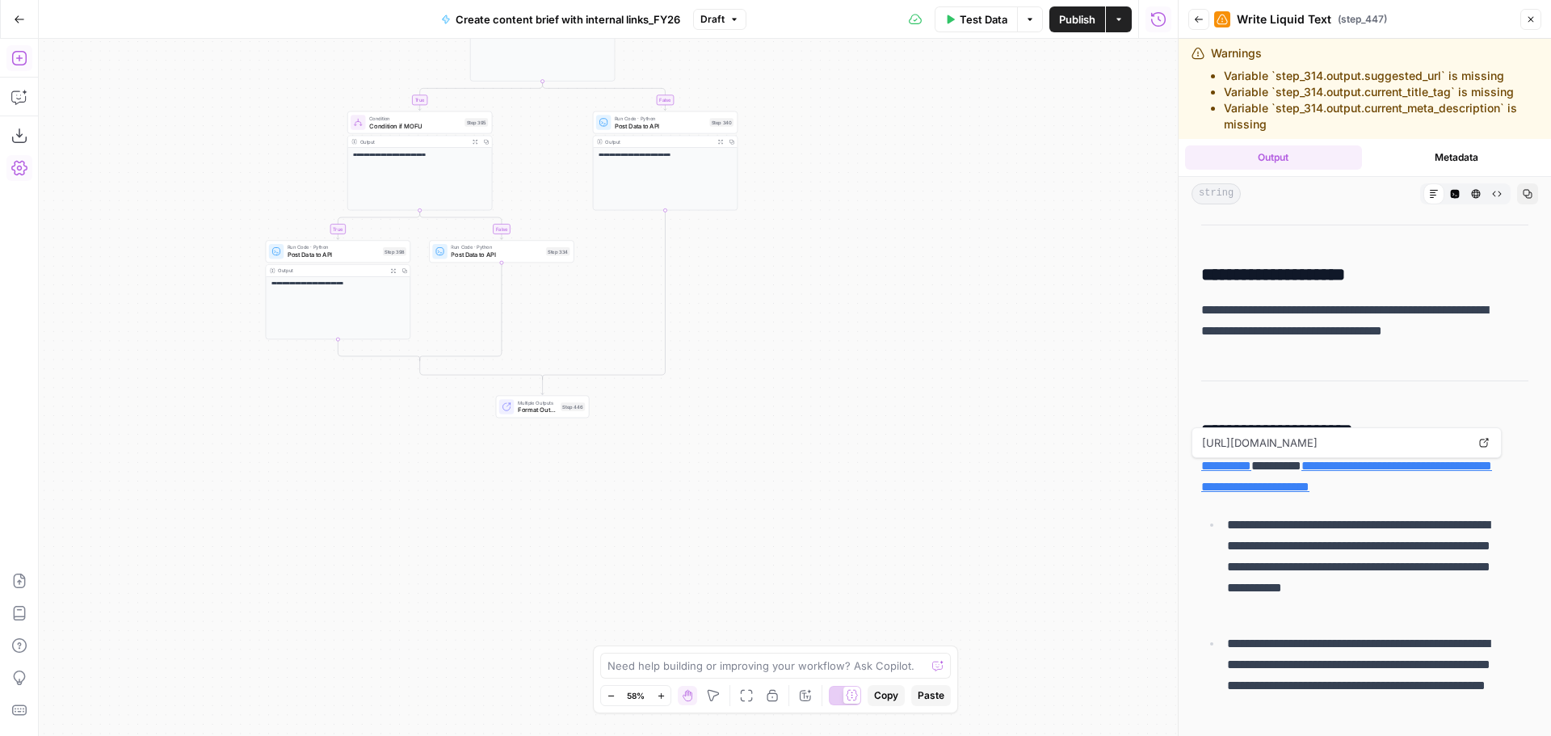
click at [554, 414] on span "Format Outputs" at bounding box center [538, 411] width 40 height 10
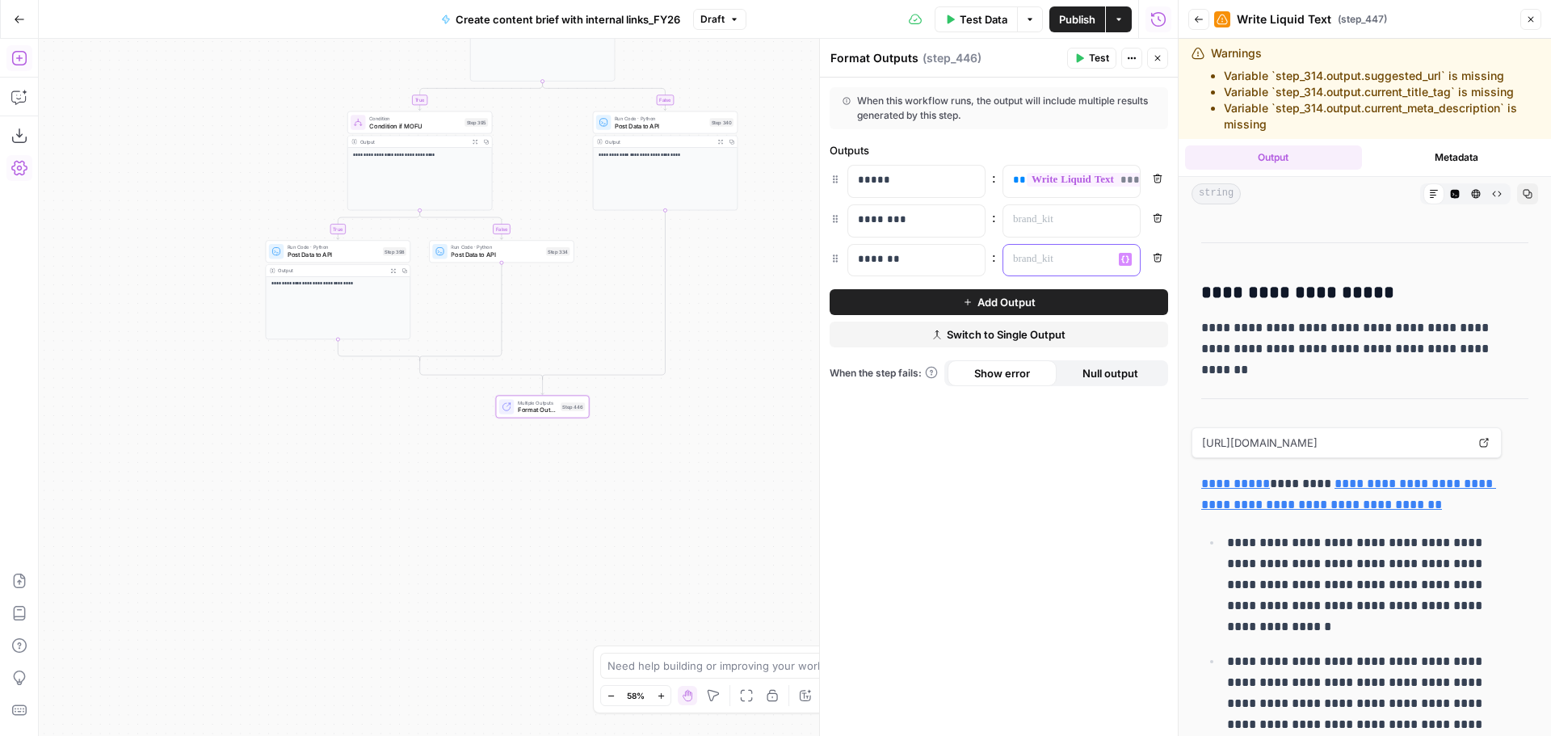
click at [1084, 257] on p at bounding box center [1058, 259] width 91 height 16
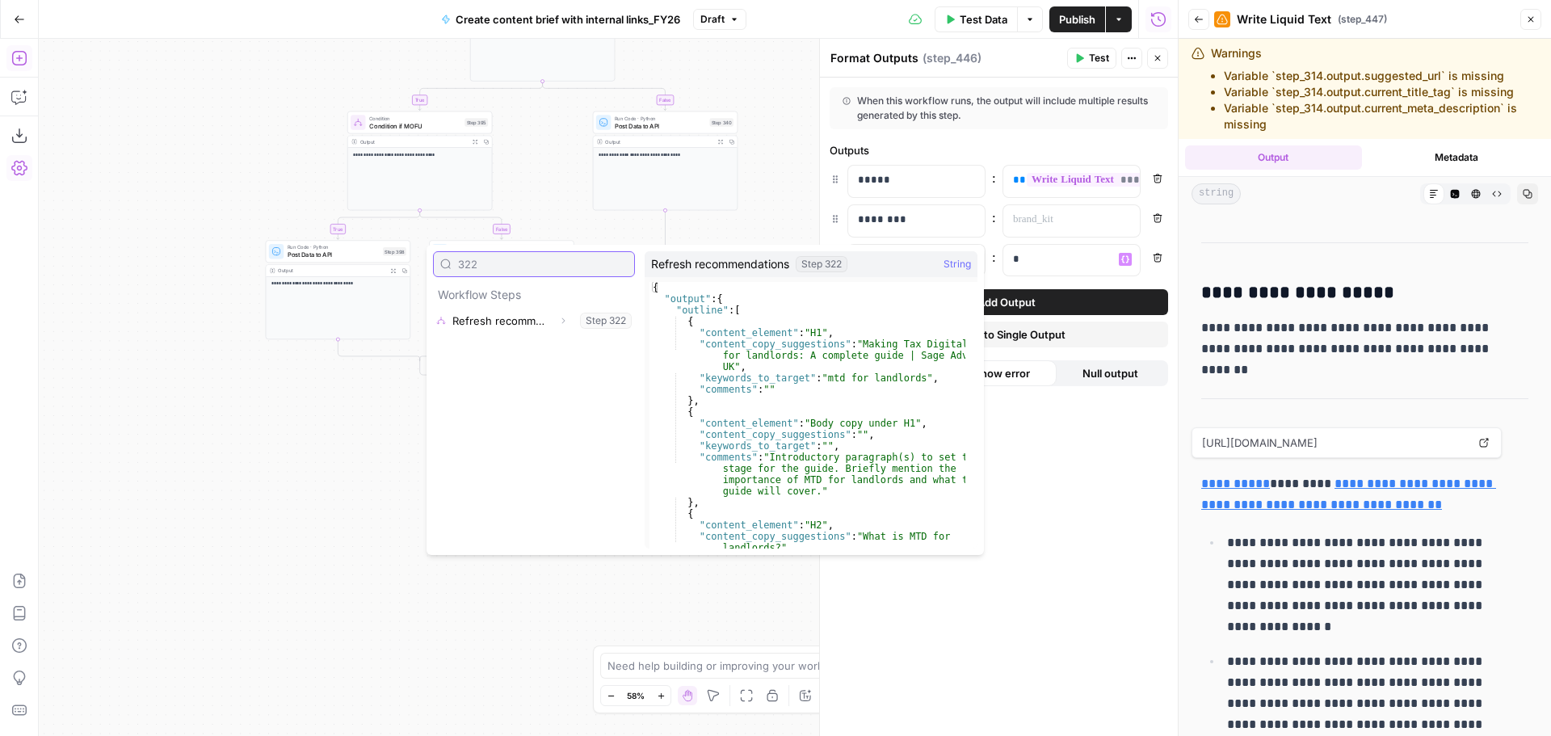
type input "322"
click at [563, 321] on icon "button" at bounding box center [563, 321] width 10 height 10
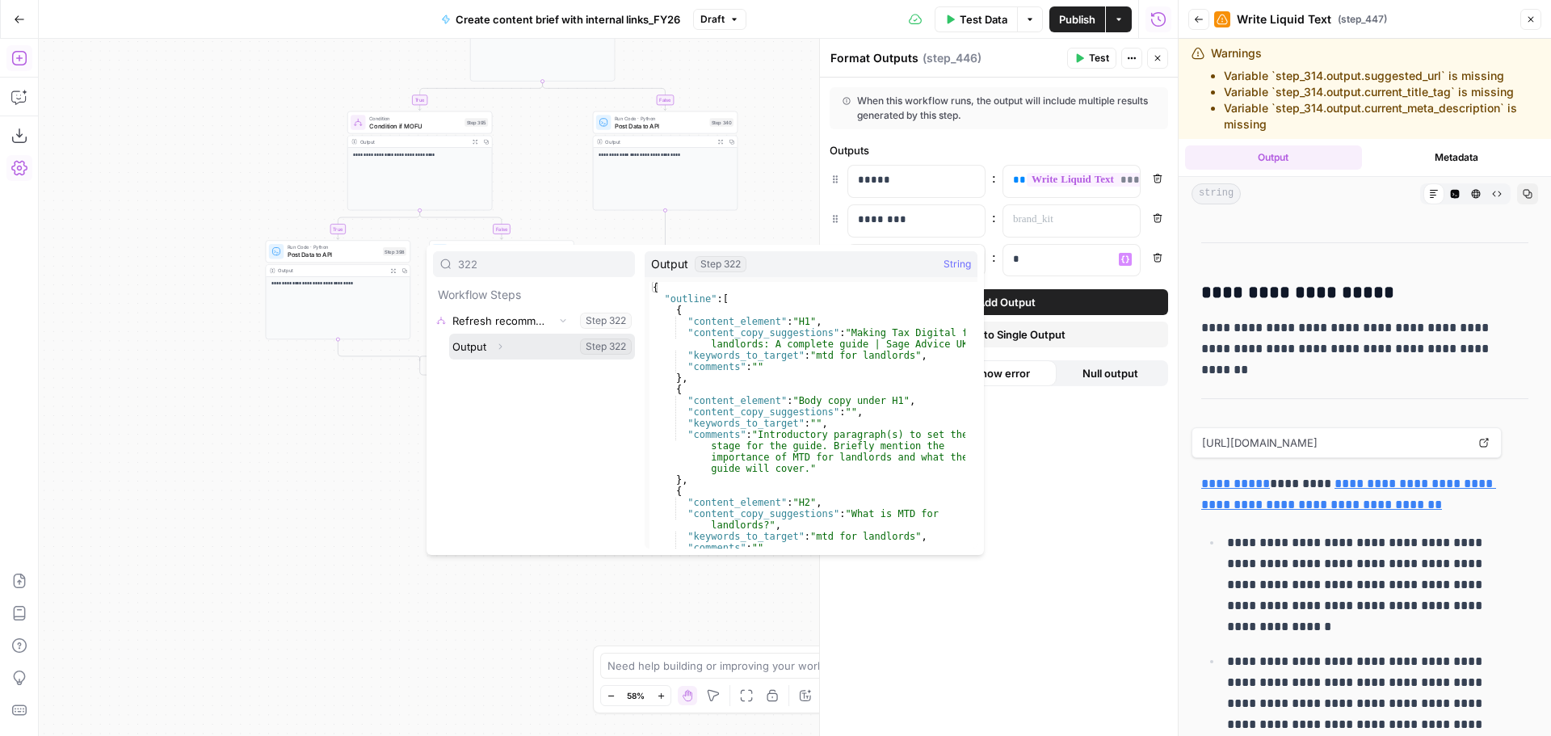
click at [486, 349] on button "Select variable Output" at bounding box center [542, 347] width 186 height 26
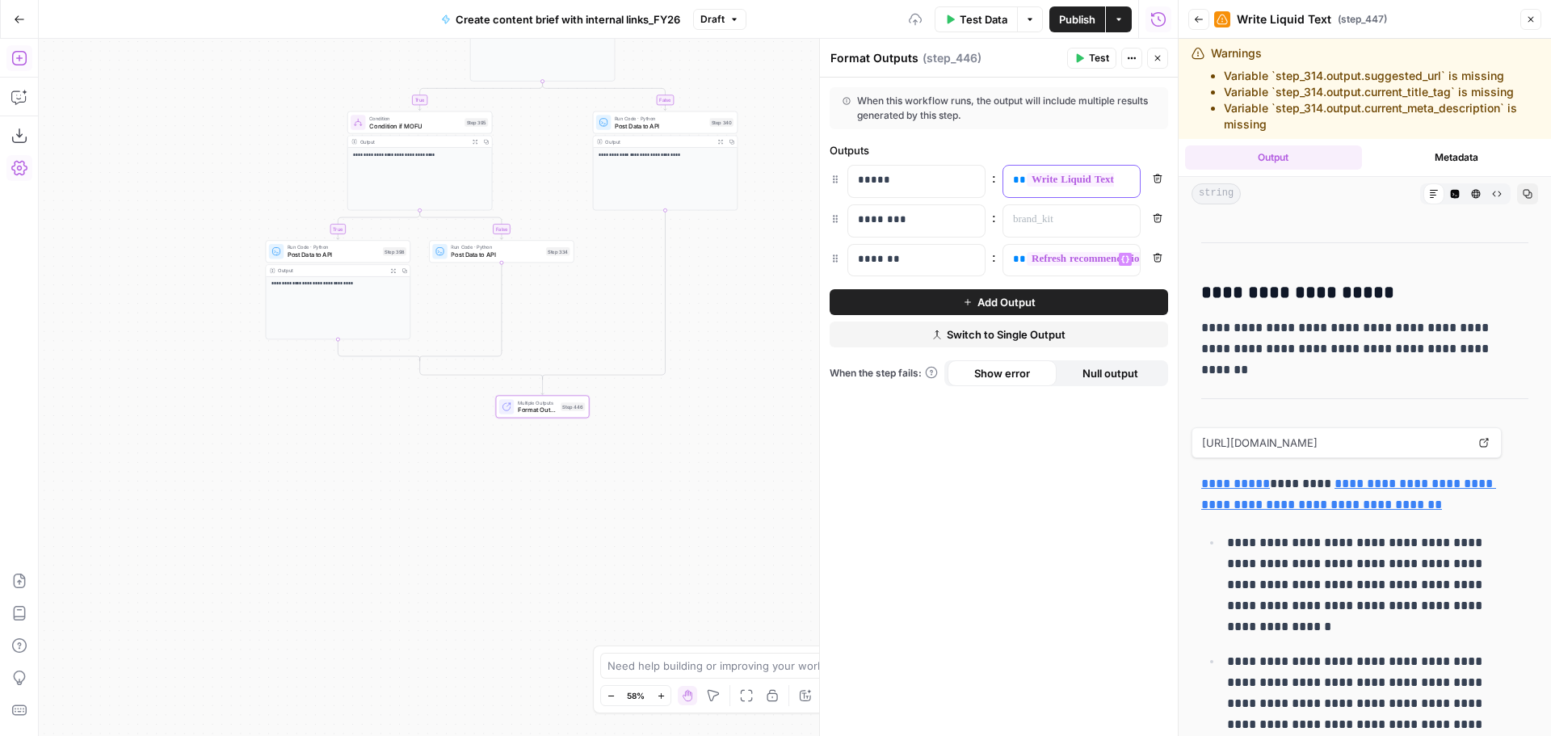
click at [1031, 192] on div "**********" at bounding box center [1059, 182] width 111 height 32
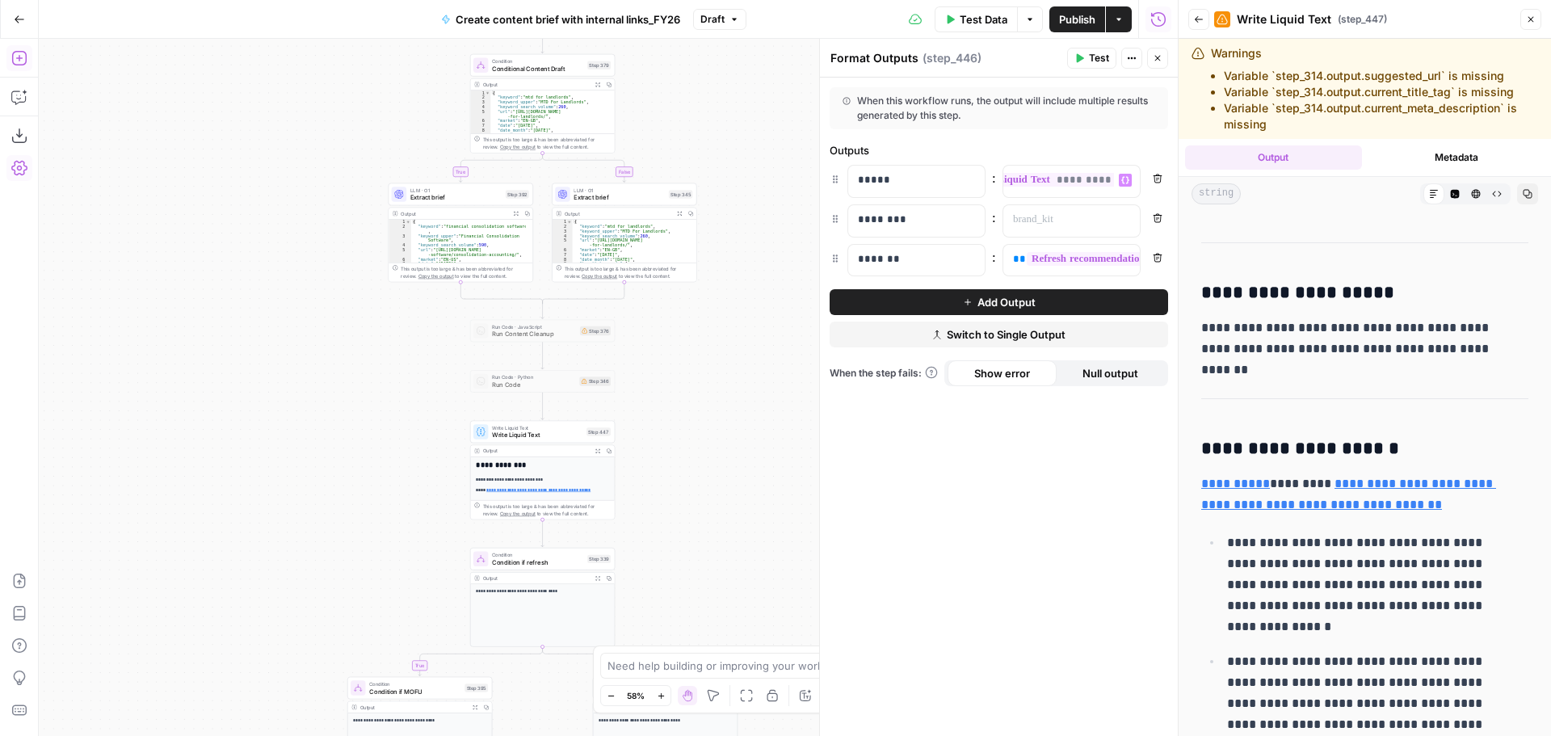
click at [772, 407] on div "true false true true false true true true false true false true false true fals…" at bounding box center [608, 387] width 1139 height 697
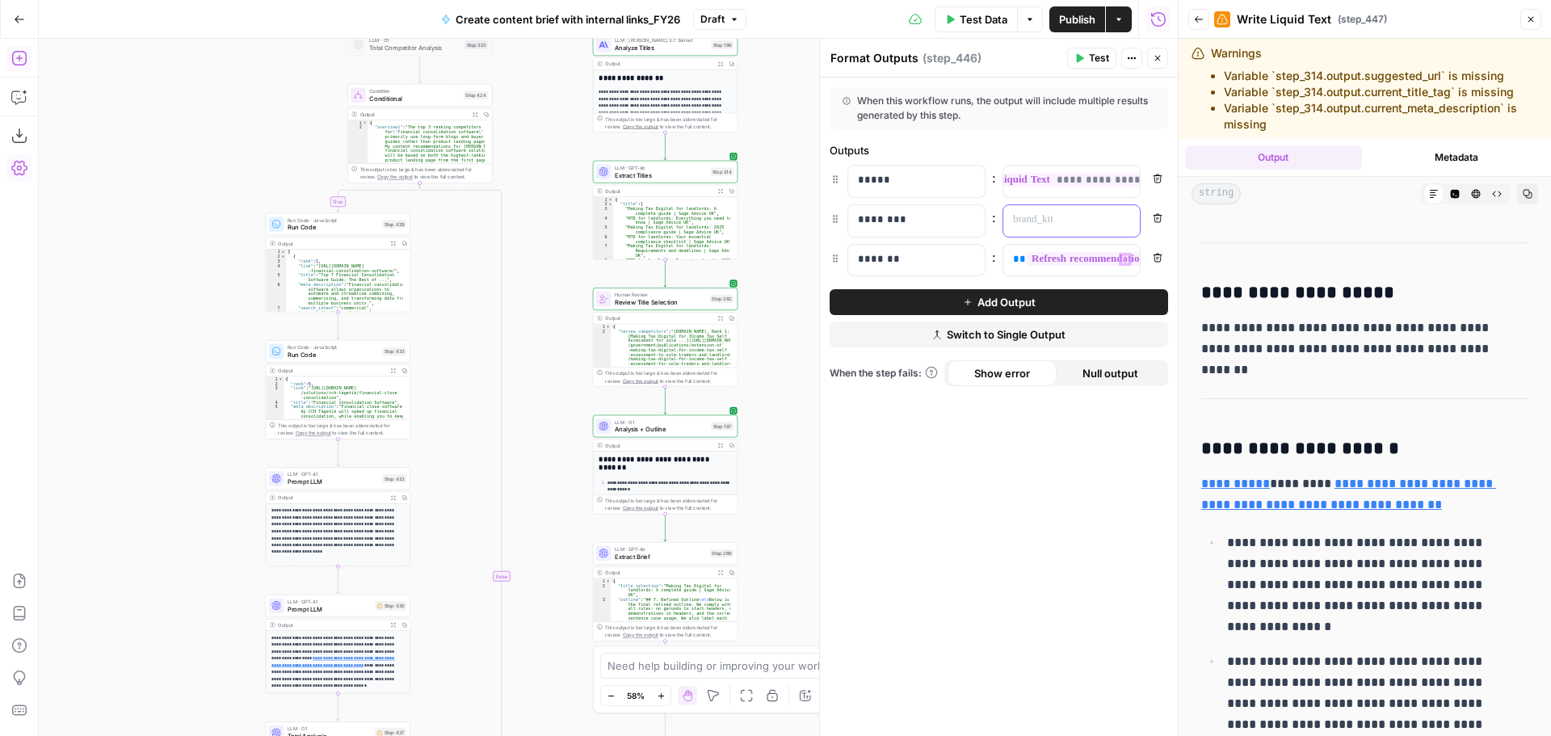
click at [1050, 206] on div at bounding box center [1059, 221] width 111 height 32
click at [499, 230] on input "text" at bounding box center [543, 225] width 170 height 16
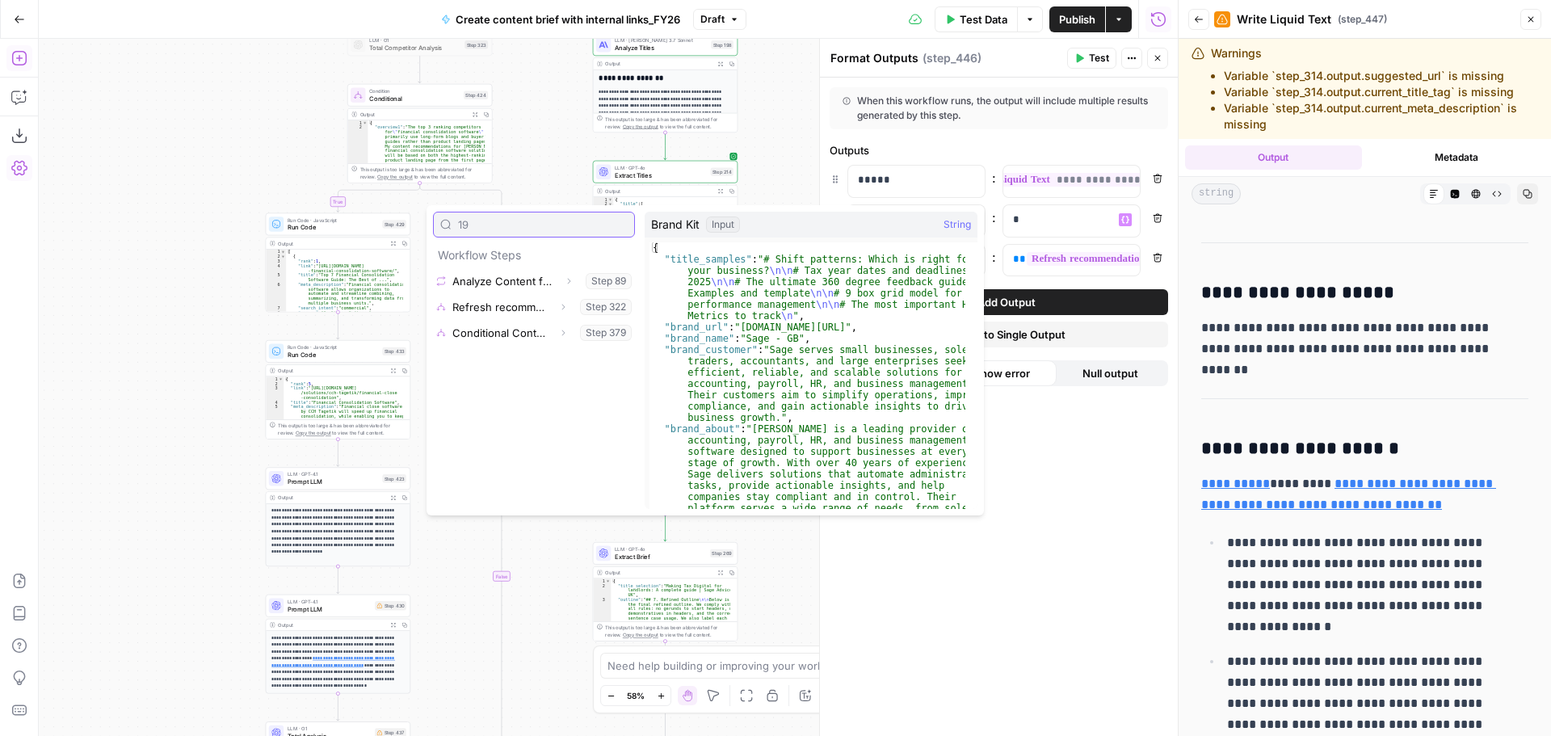
type input "19"
drag, startPoint x: 795, startPoint y: 158, endPoint x: 795, endPoint y: 190, distance: 31.5
click at [795, 158] on div "true false true true false true true true false true false true false true fals…" at bounding box center [608, 387] width 1139 height 697
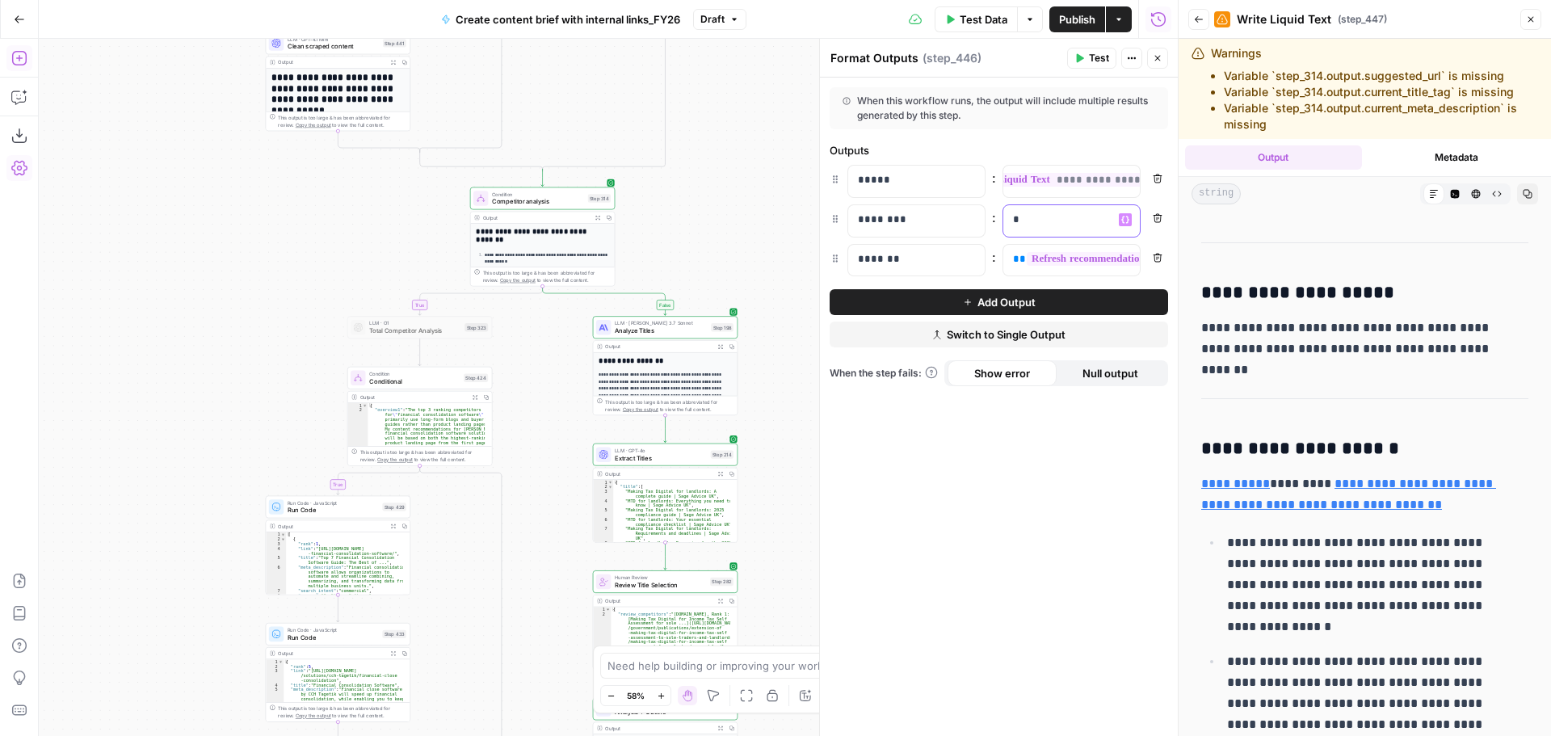
click at [1052, 219] on p "*" at bounding box center [1058, 220] width 91 height 16
click at [1130, 214] on button "Variables Menu" at bounding box center [1125, 219] width 13 height 13
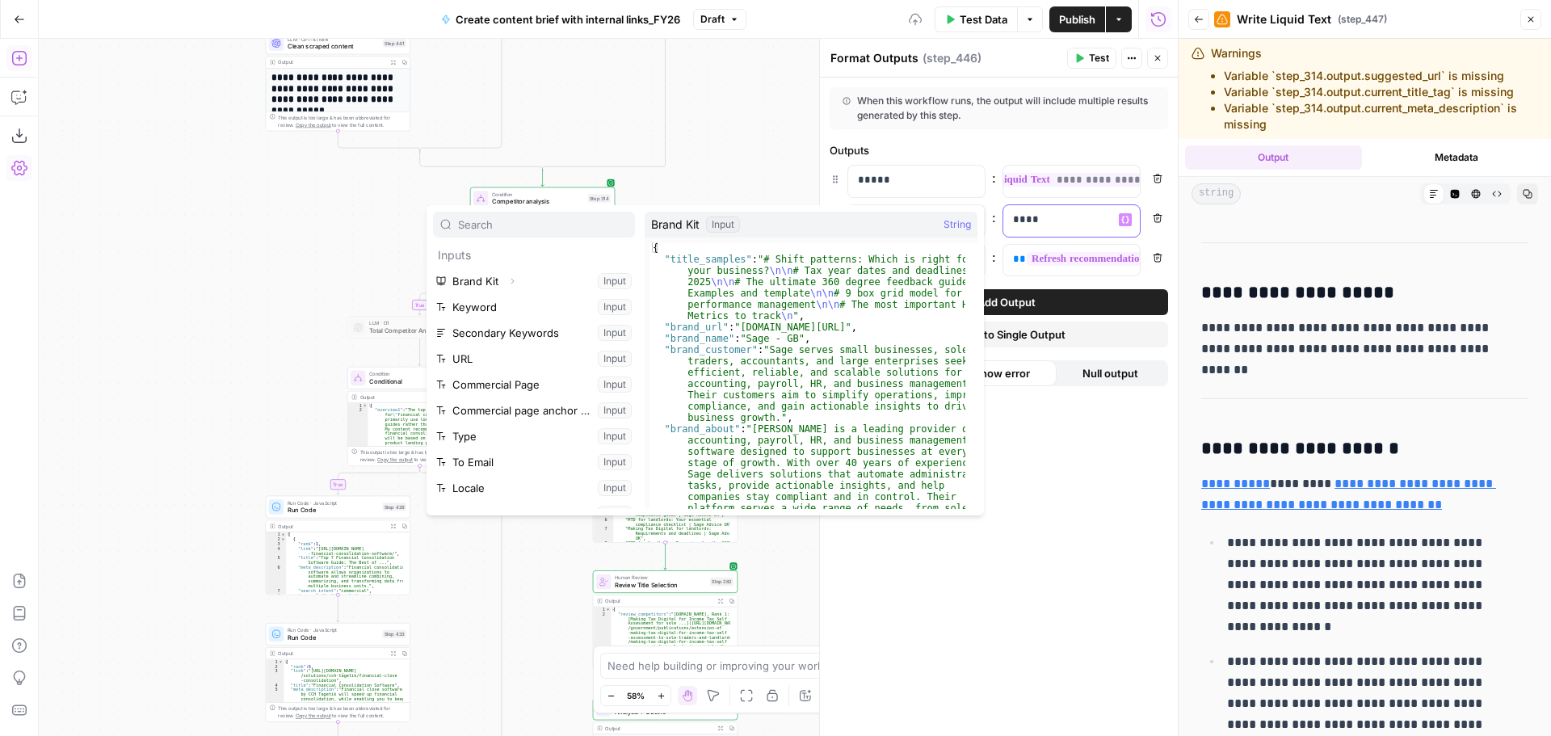
click at [1029, 217] on p "****" at bounding box center [1071, 220] width 117 height 16
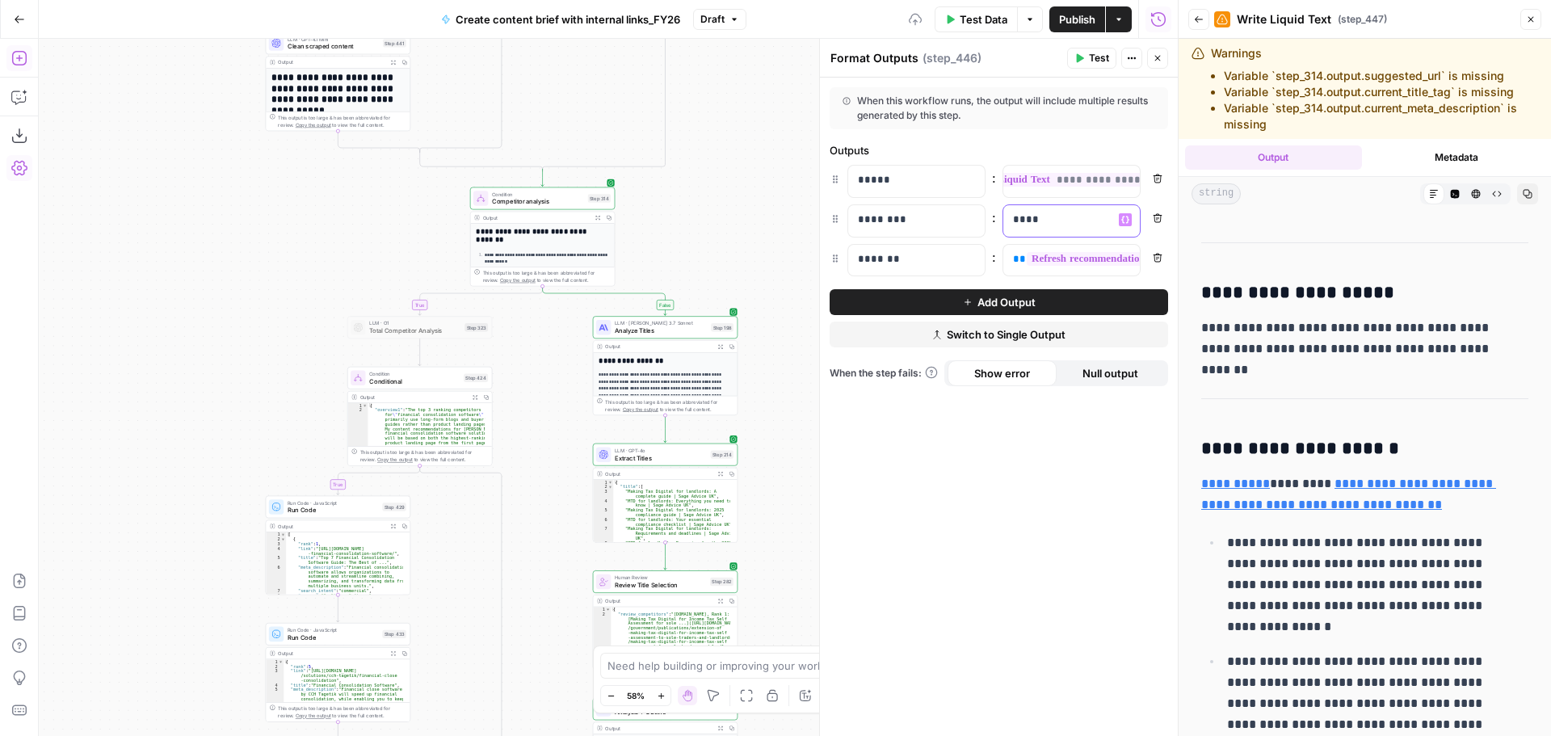
click at [1029, 217] on p "****" at bounding box center [1058, 220] width 91 height 16
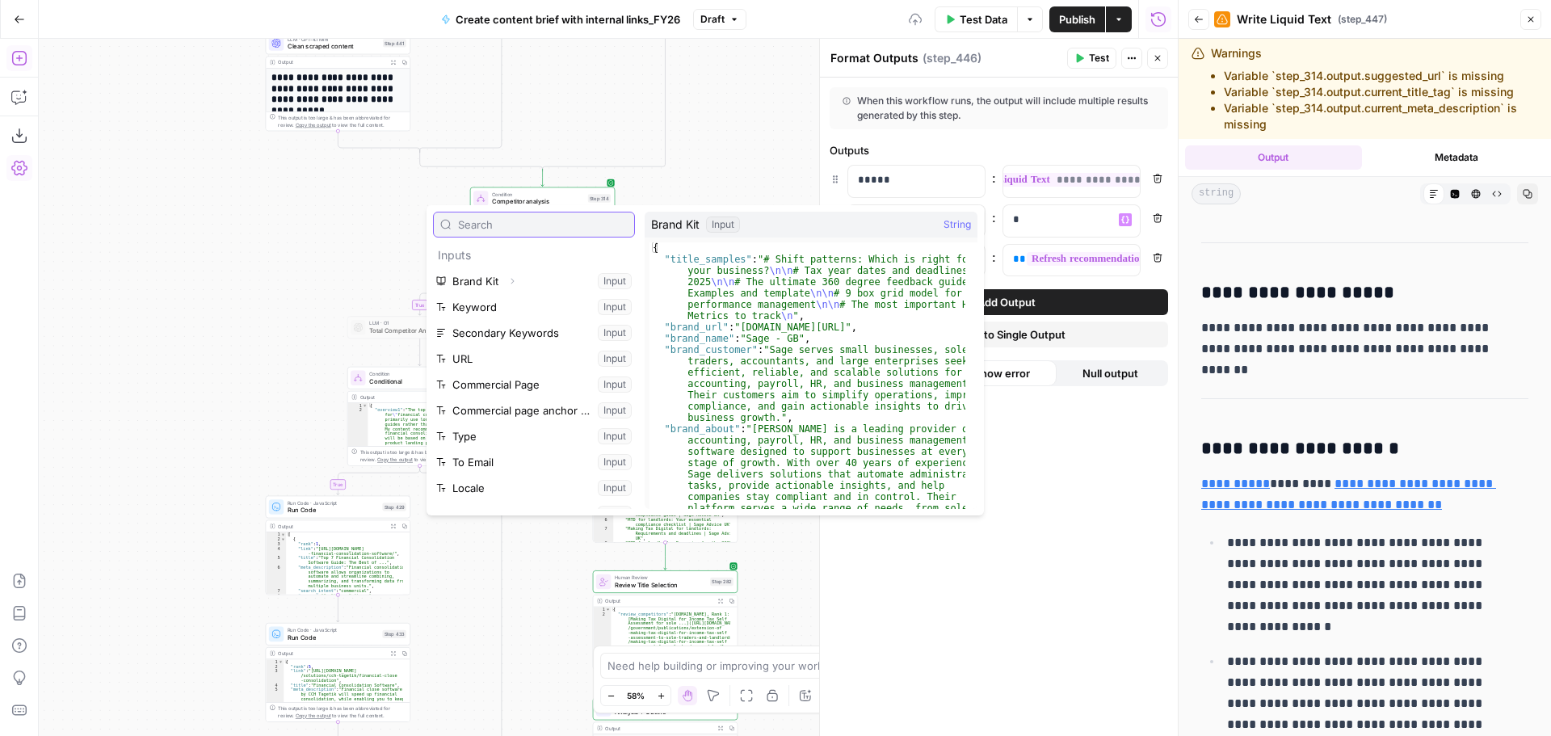
click at [531, 225] on input "text" at bounding box center [543, 225] width 170 height 16
type input "3"
click at [651, 191] on div "true false true true false true true true false true false true false true fals…" at bounding box center [608, 387] width 1139 height 697
drag, startPoint x: 651, startPoint y: 191, endPoint x: 713, endPoint y: 628, distance: 440.7
click at [654, 191] on div "true false true true false true true true false true false true false true fals…" at bounding box center [608, 387] width 1139 height 697
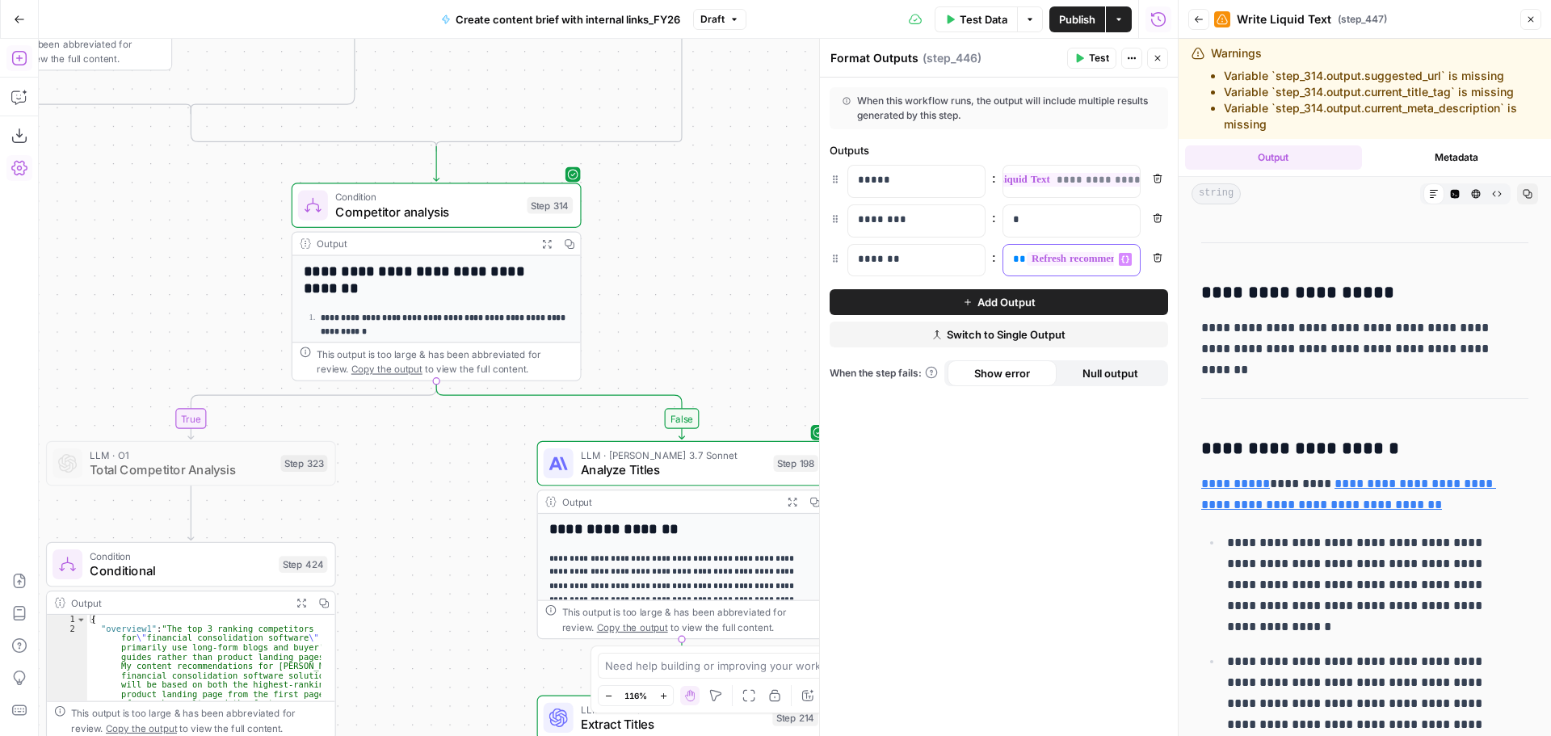
click at [1058, 270] on div "**********" at bounding box center [1059, 261] width 111 height 32
click at [702, 219] on div "true false true true false true true true false true false true false true fals…" at bounding box center [608, 387] width 1139 height 697
click at [1079, 226] on p "*" at bounding box center [1071, 220] width 117 height 16
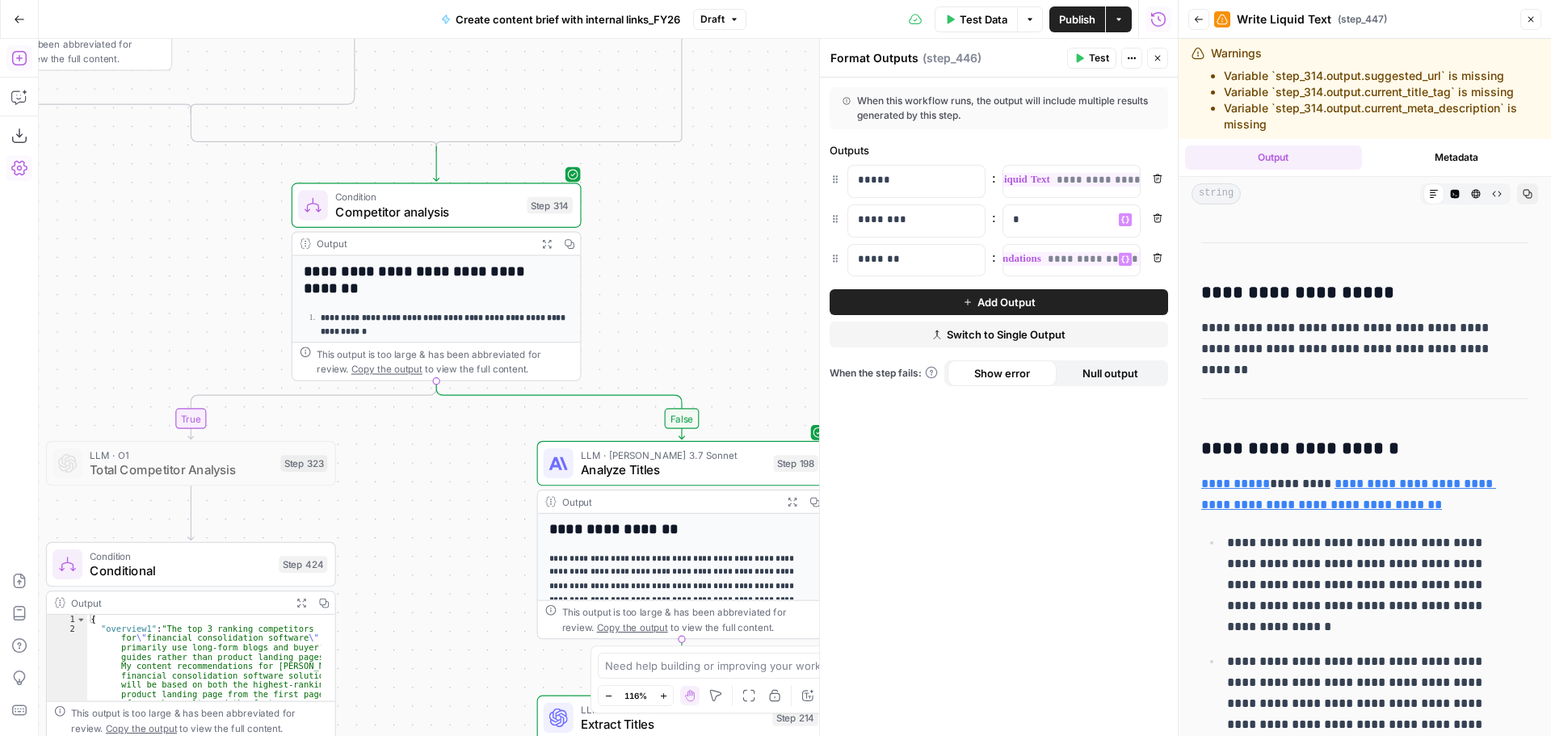
click at [549, 246] on icon "button" at bounding box center [546, 243] width 9 height 9
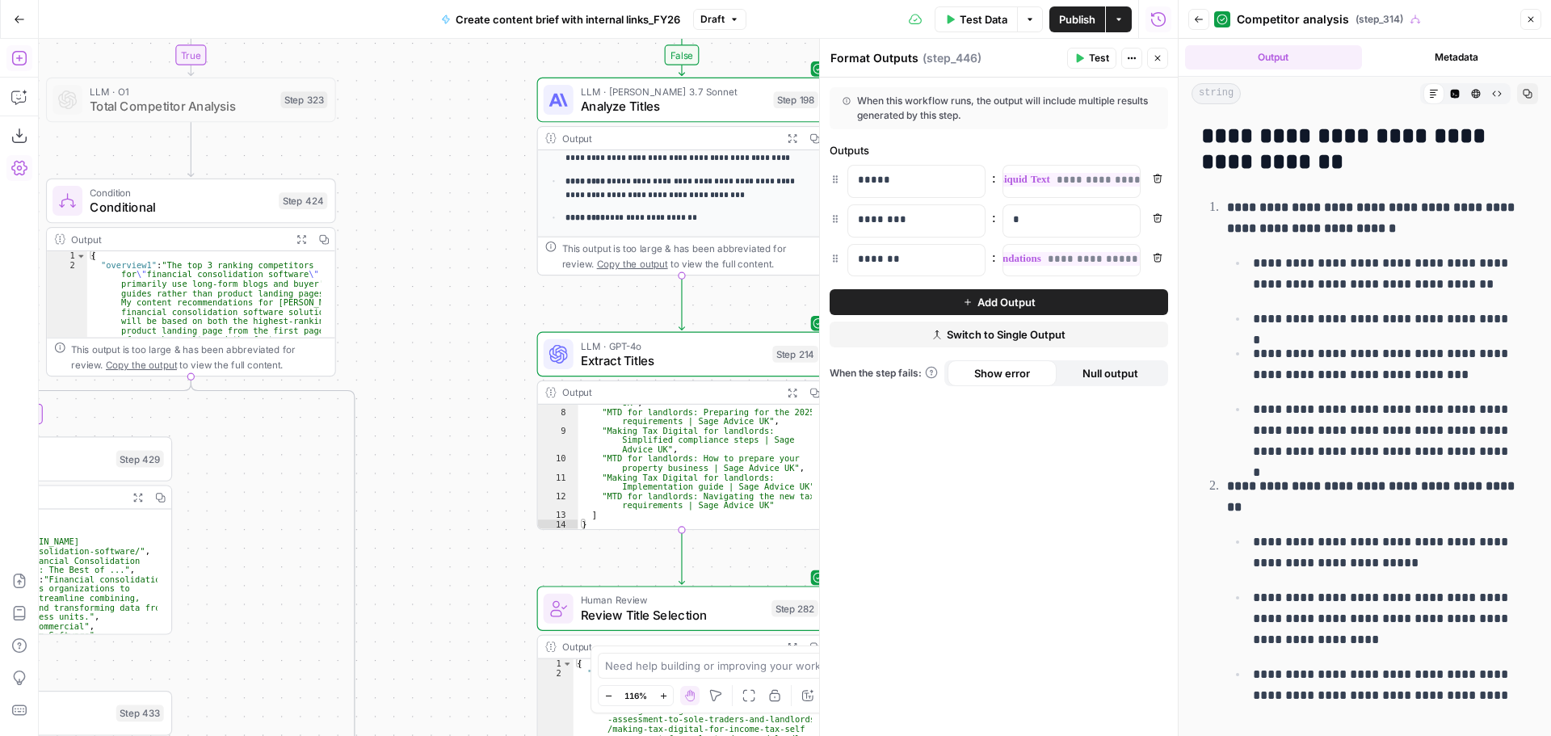
scroll to position [103, 0]
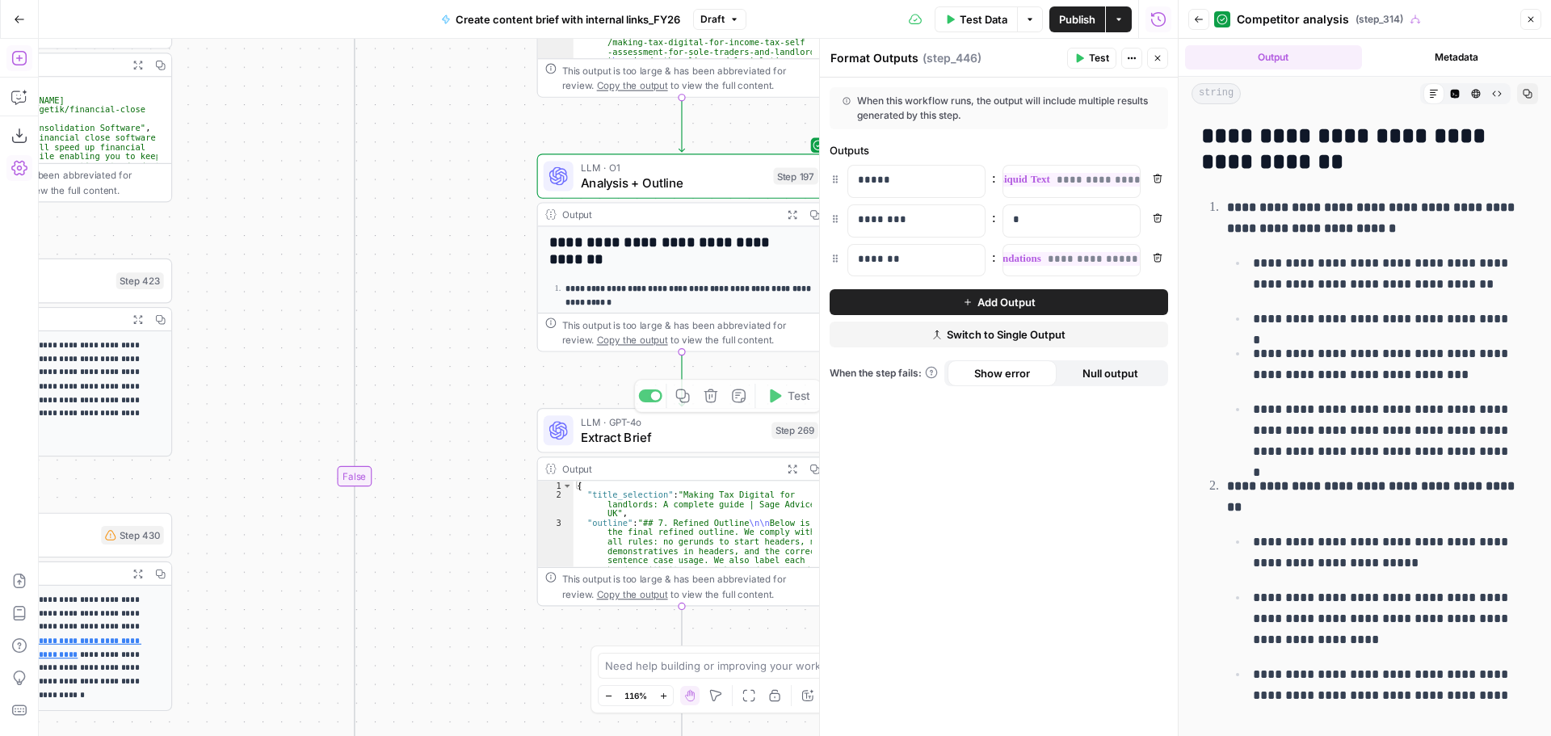
click at [770, 406] on button "Test" at bounding box center [789, 396] width 58 height 24
click at [1080, 221] on p "*" at bounding box center [1071, 220] width 117 height 16
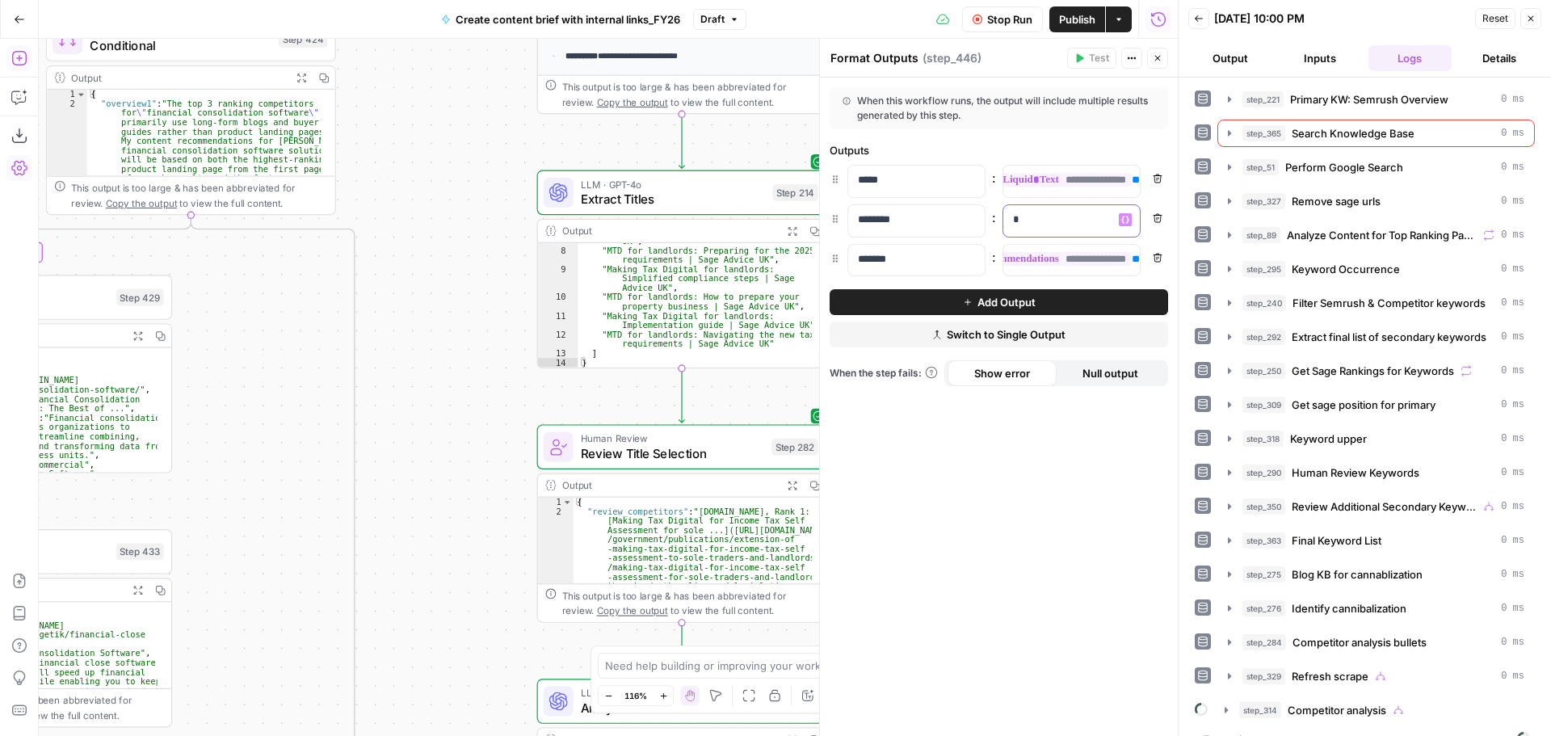
click at [1090, 221] on p "*" at bounding box center [1058, 220] width 91 height 16
click at [1096, 221] on p "****" at bounding box center [1058, 220] width 91 height 16
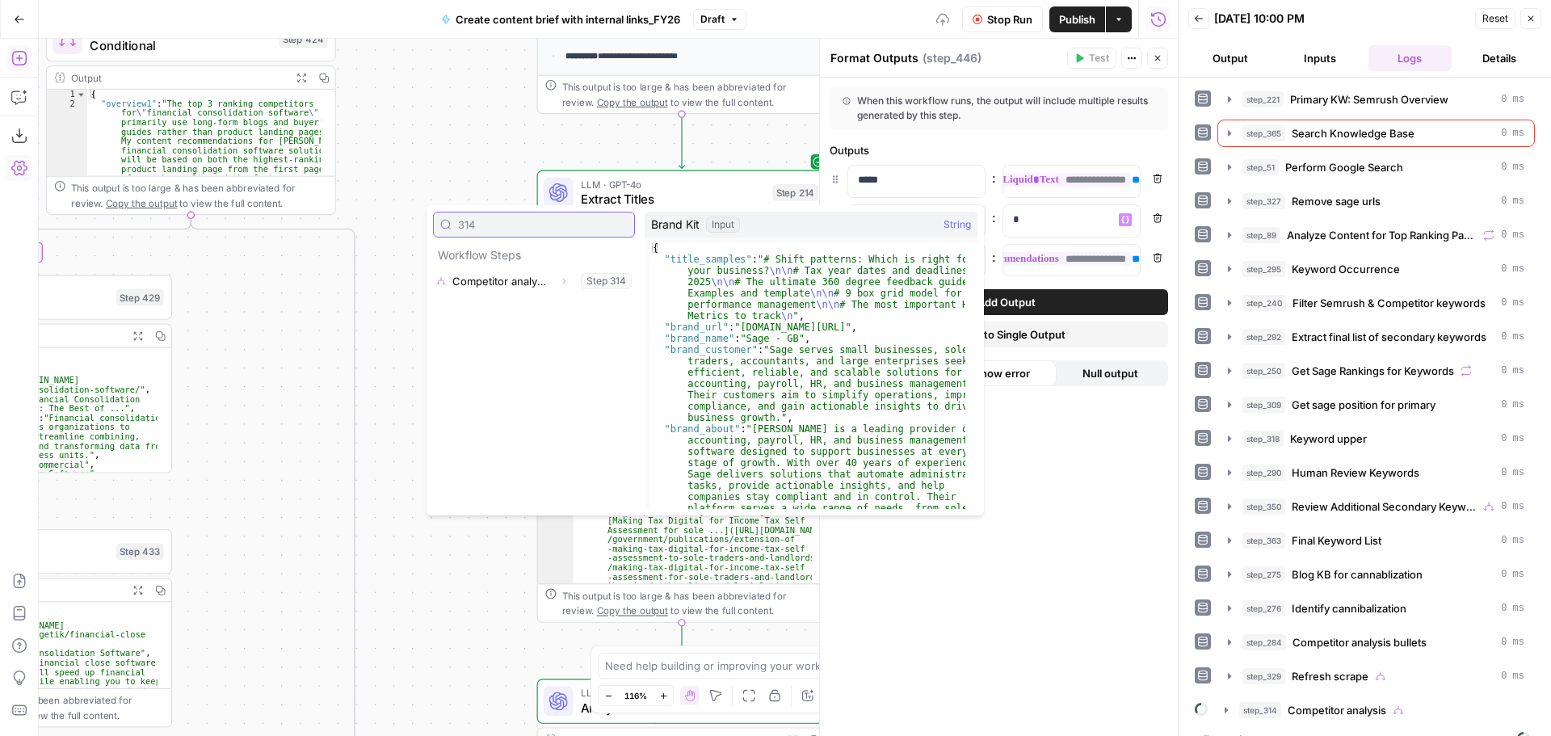
type input "314"
click at [563, 290] on button "Expand" at bounding box center [563, 281] width 21 height 21
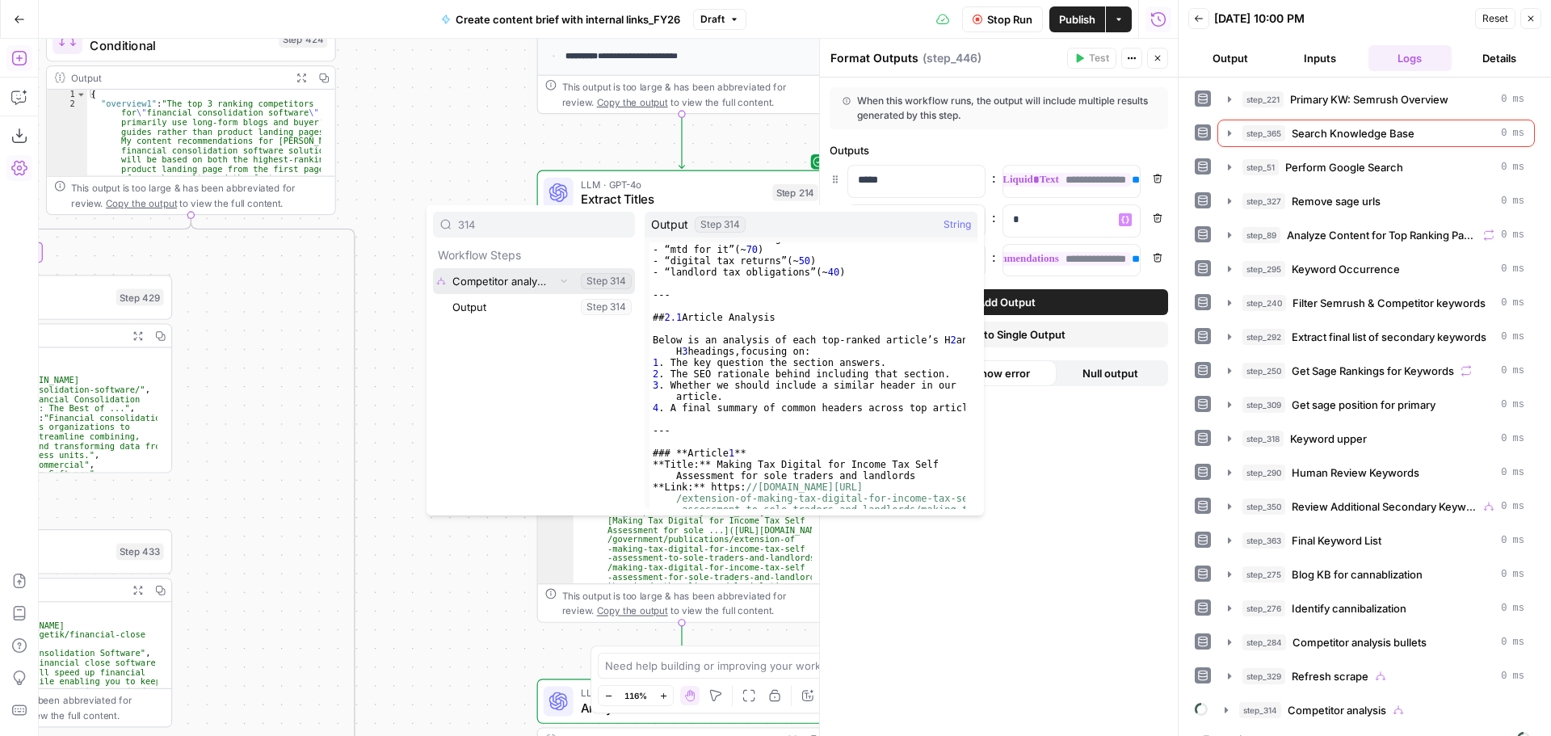
scroll to position [824, 0]
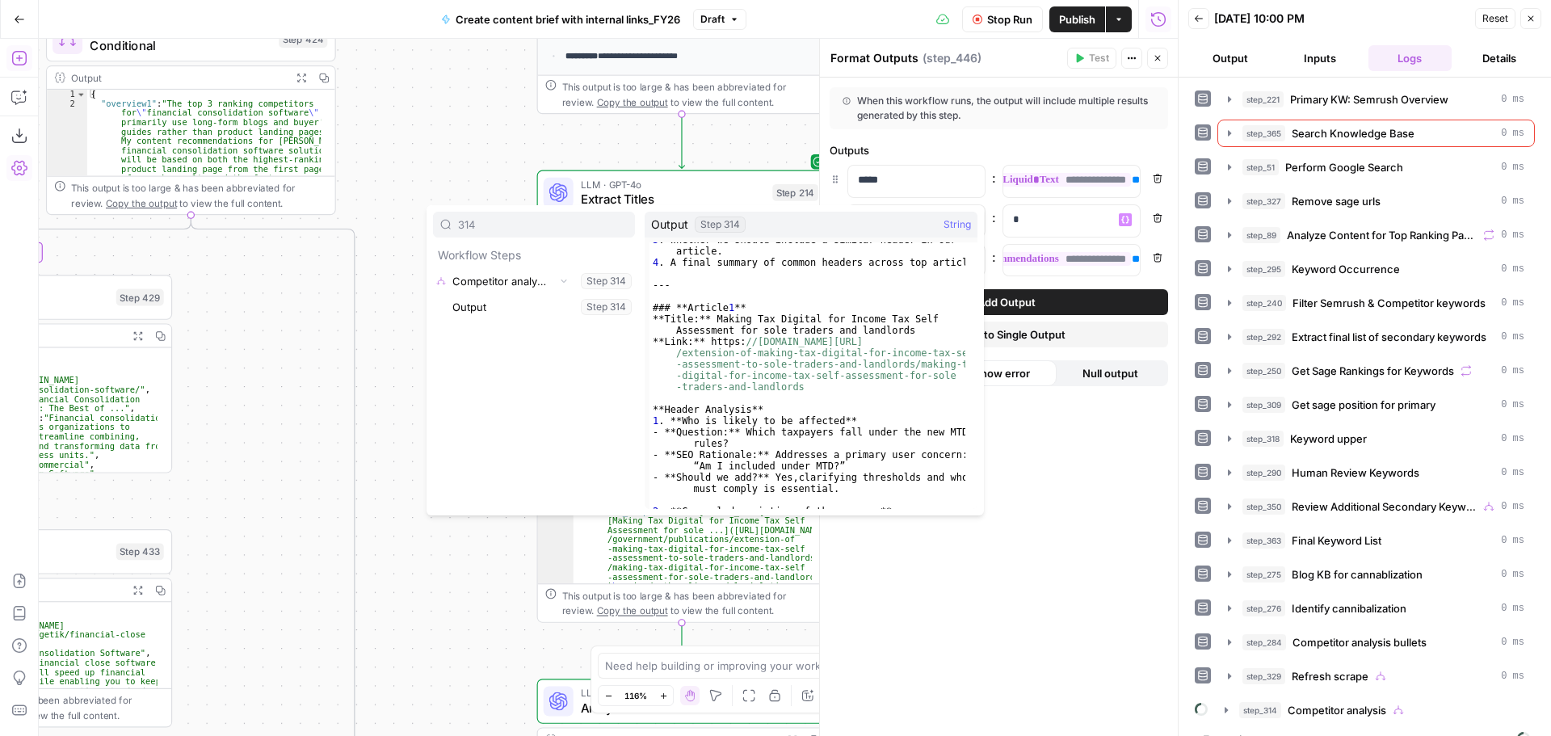
click at [497, 157] on div "true false true true false true true true false true false true false true fals…" at bounding box center [608, 387] width 1139 height 697
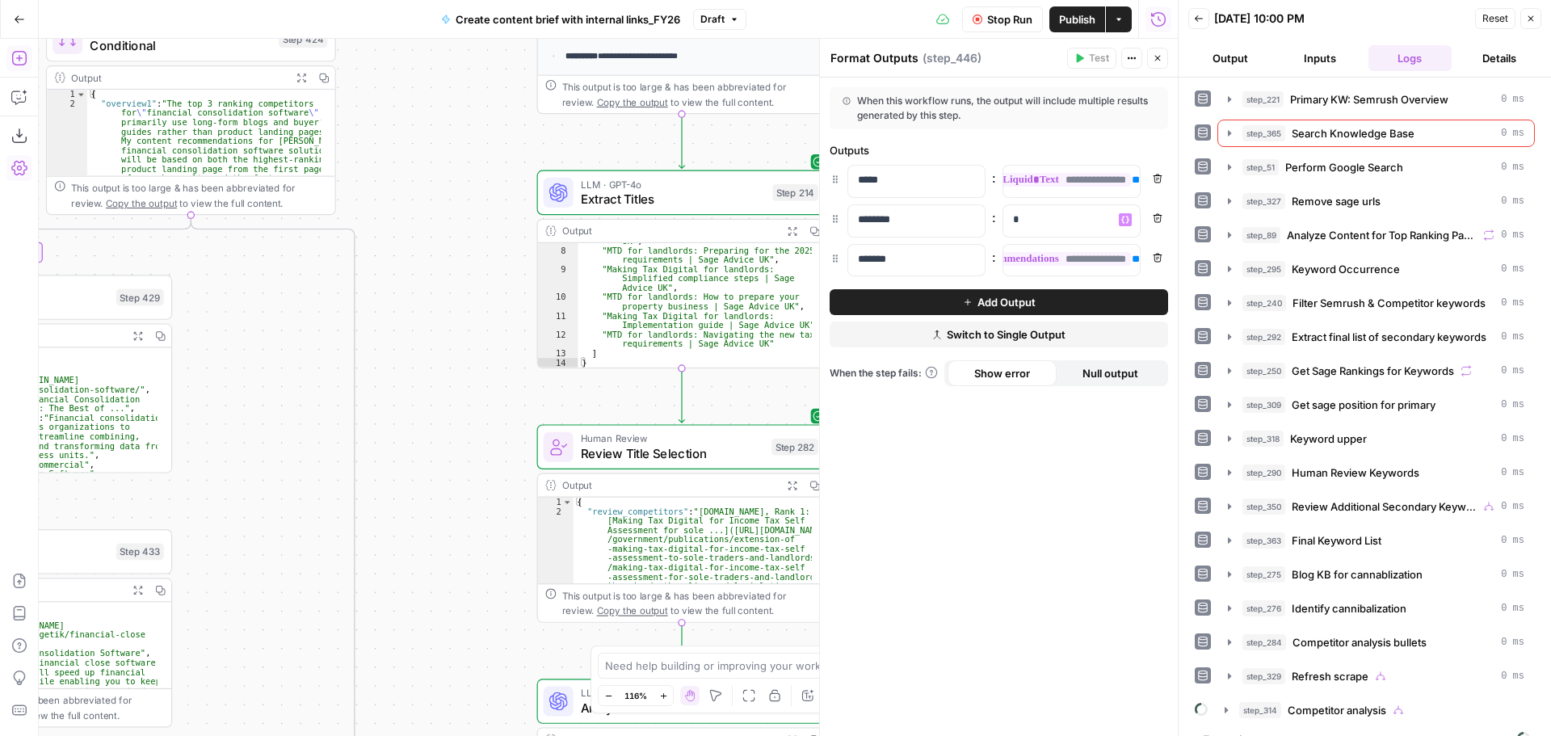
scroll to position [970, 0]
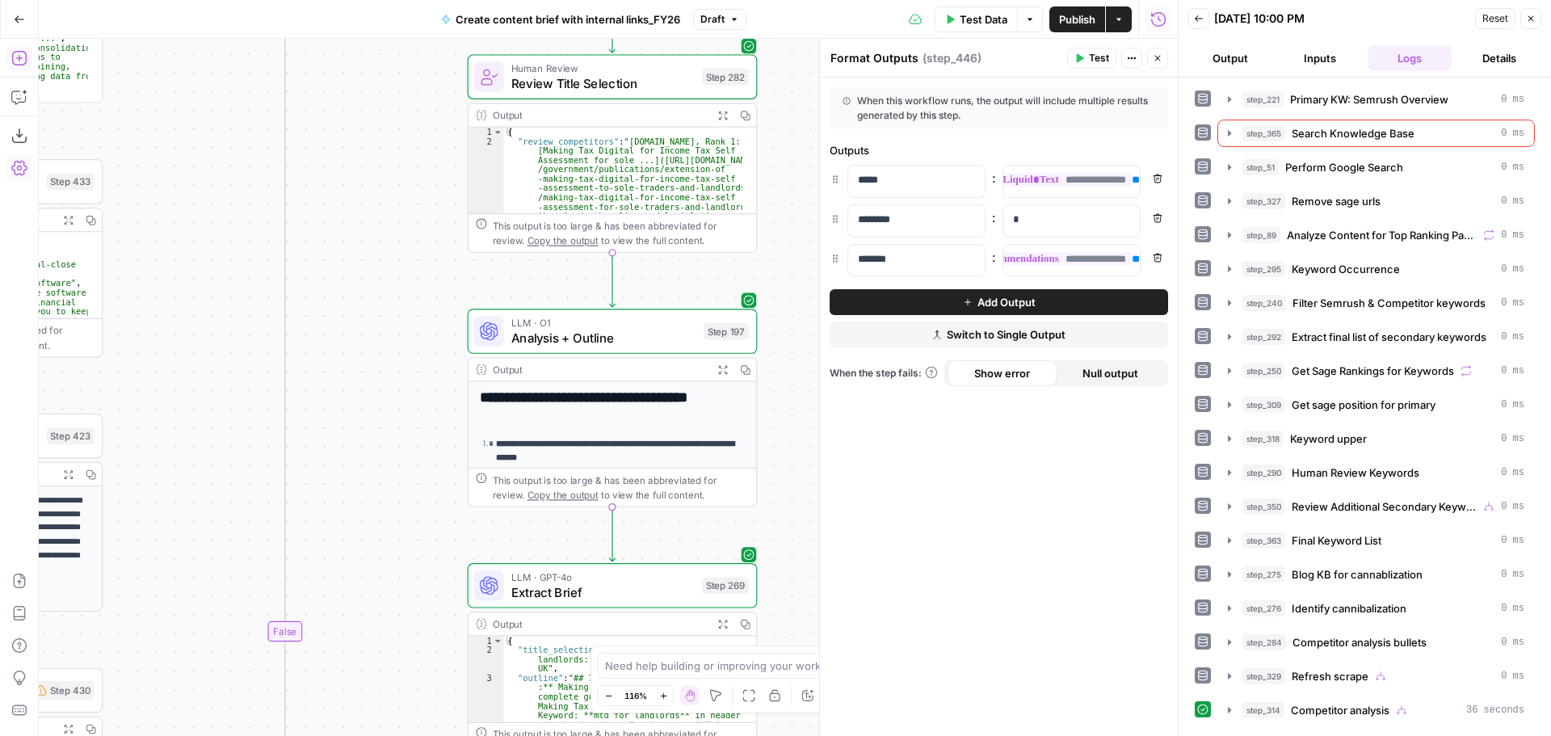
drag, startPoint x: 498, startPoint y: 518, endPoint x: 428, endPoint y: 673, distance: 170.0
click at [428, 673] on div "true false true true false true true true false true false true false true fals…" at bounding box center [608, 387] width 1139 height 697
click at [1165, 62] on button "Close" at bounding box center [1157, 58] width 21 height 21
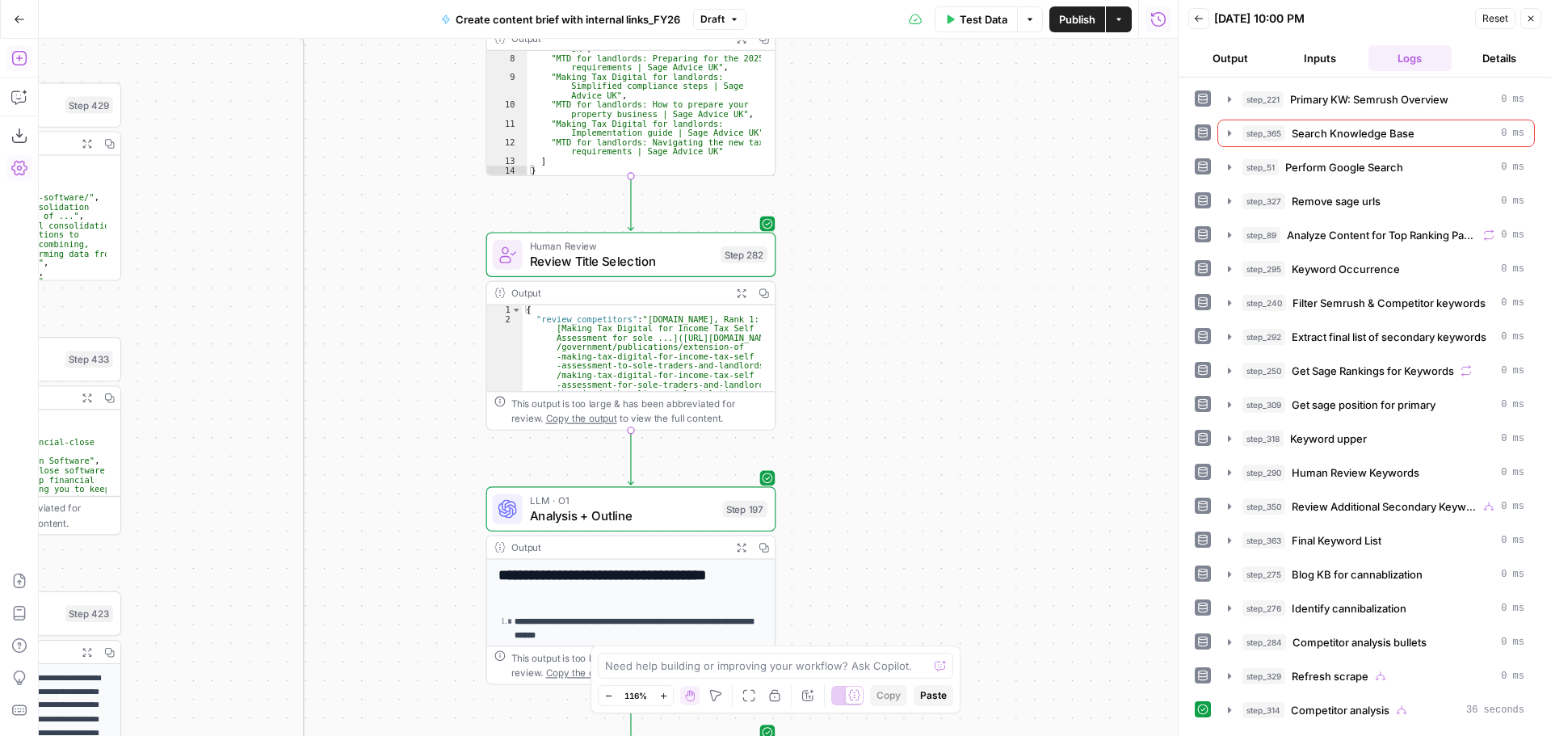
drag, startPoint x: 913, startPoint y: 537, endPoint x: 905, endPoint y: 322, distance: 214.3
click at [914, 540] on div "true false true true false true true true false true false true false true fals…" at bounding box center [608, 387] width 1139 height 697
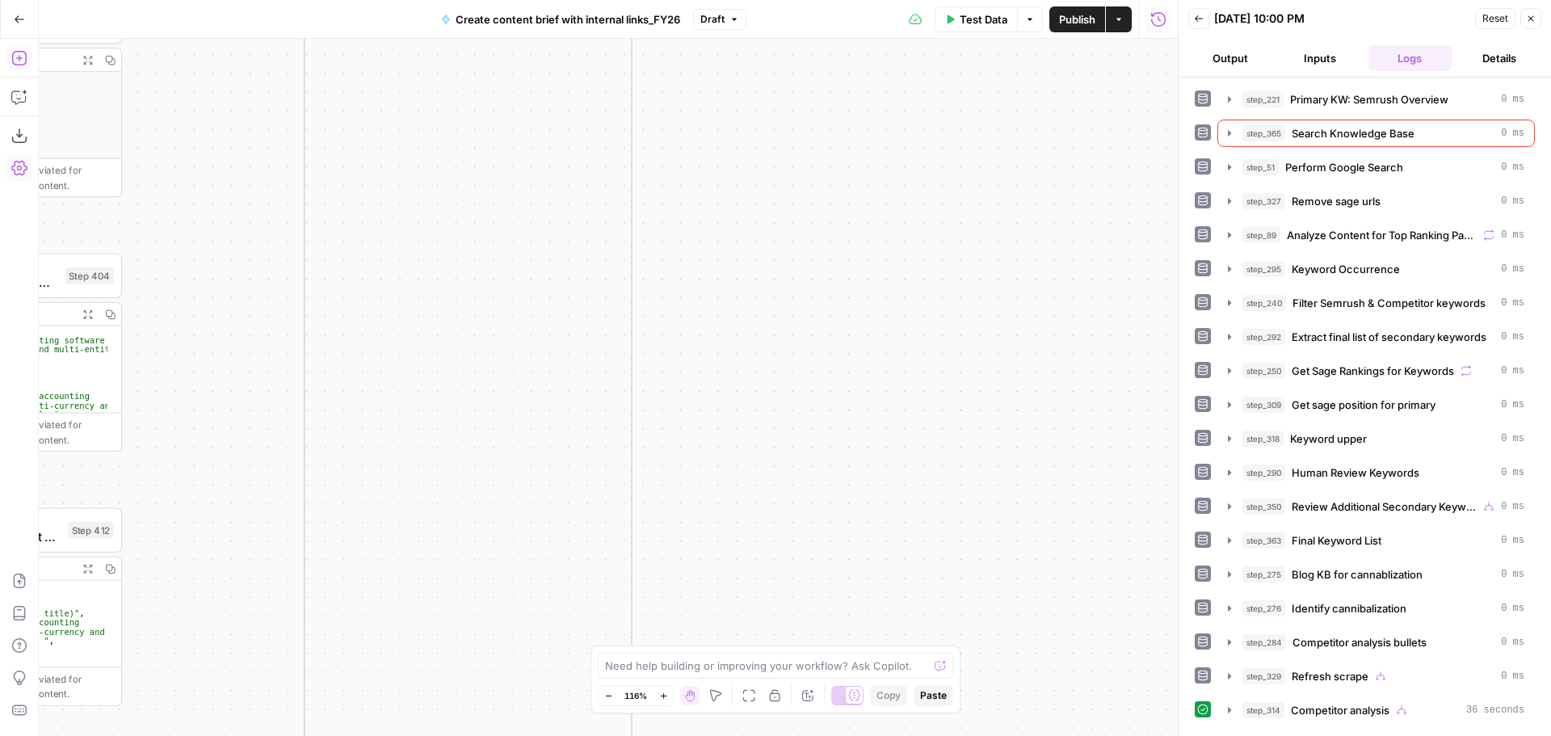
click at [1534, 21] on icon "button" at bounding box center [1532, 19] width 6 height 6
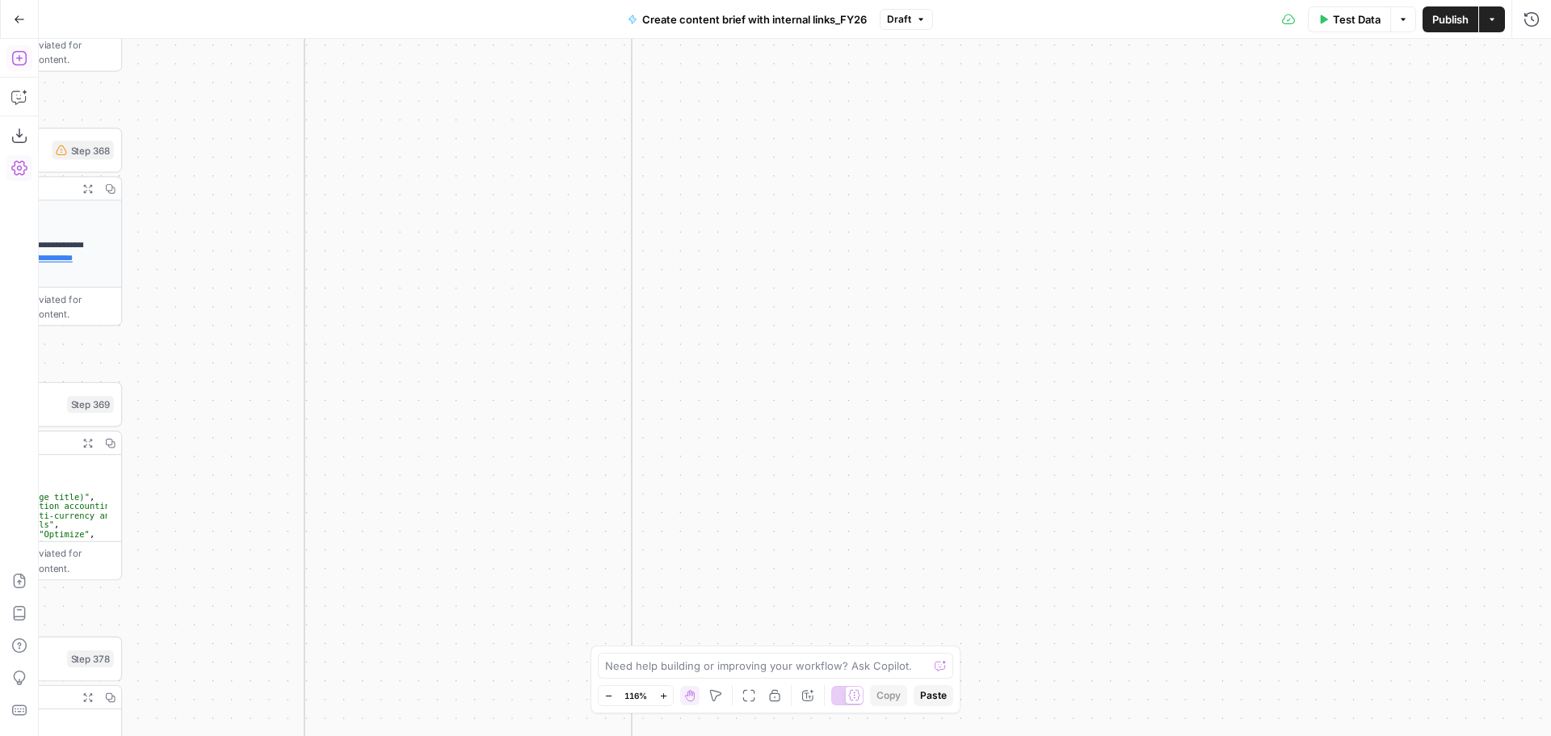
click at [607, 692] on icon "button" at bounding box center [608, 696] width 9 height 9
click at [608, 692] on icon "button" at bounding box center [608, 696] width 9 height 9
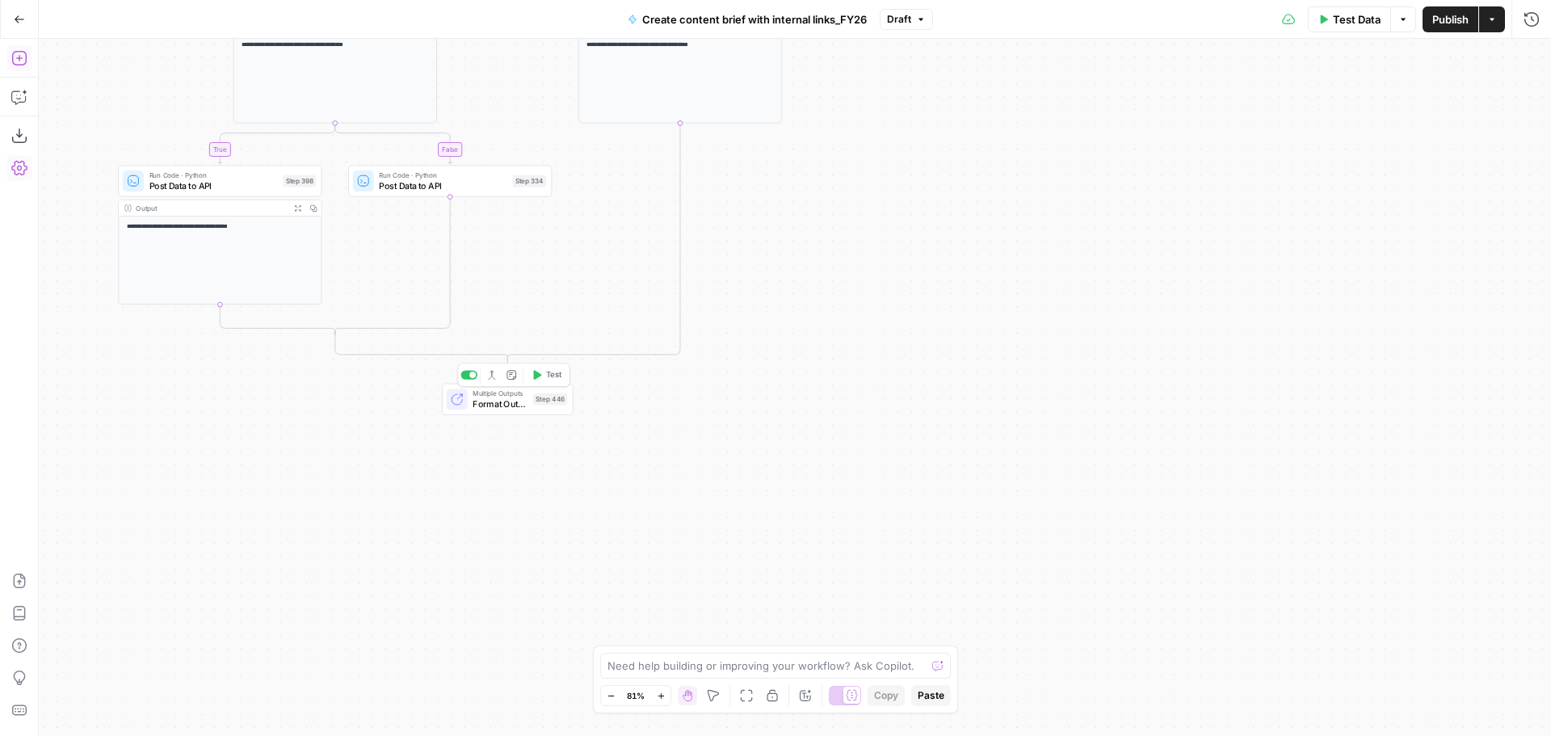
click at [523, 391] on span "Multiple Outputs" at bounding box center [500, 393] width 55 height 11
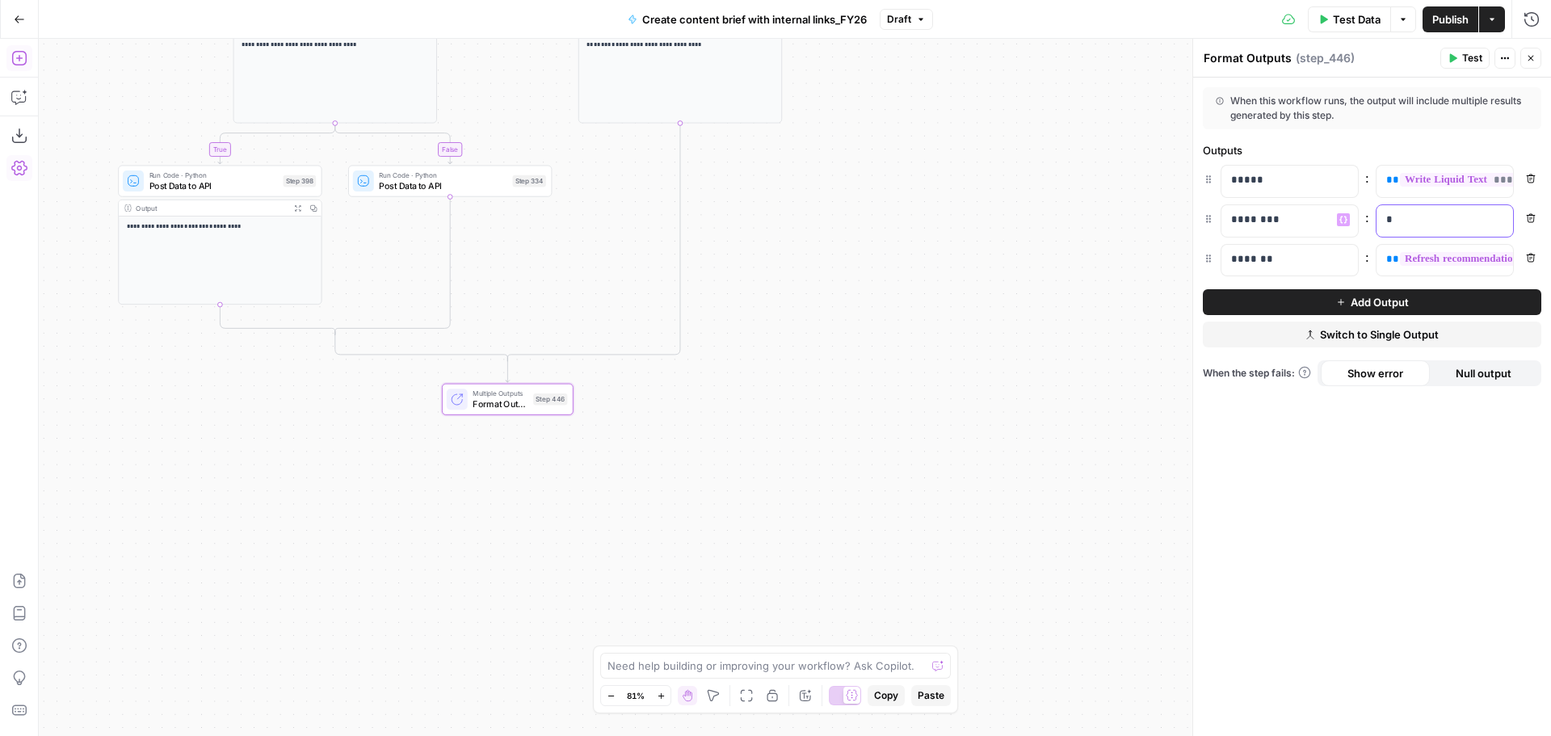
click at [1419, 220] on p "*" at bounding box center [1445, 220] width 117 height 16
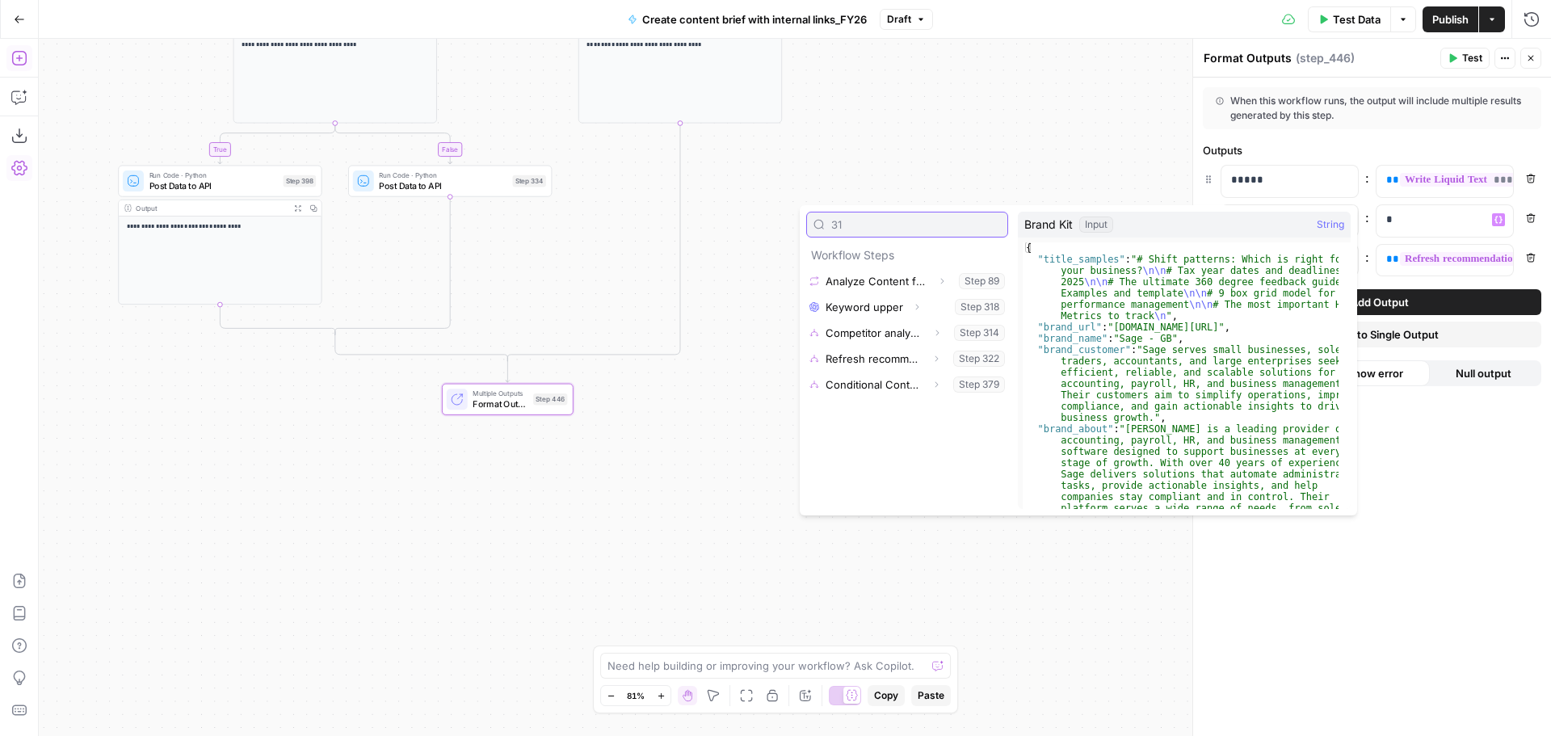
type input "314"
click at [883, 281] on button "Select variable Competitor analysis" at bounding box center [907, 281] width 202 height 26
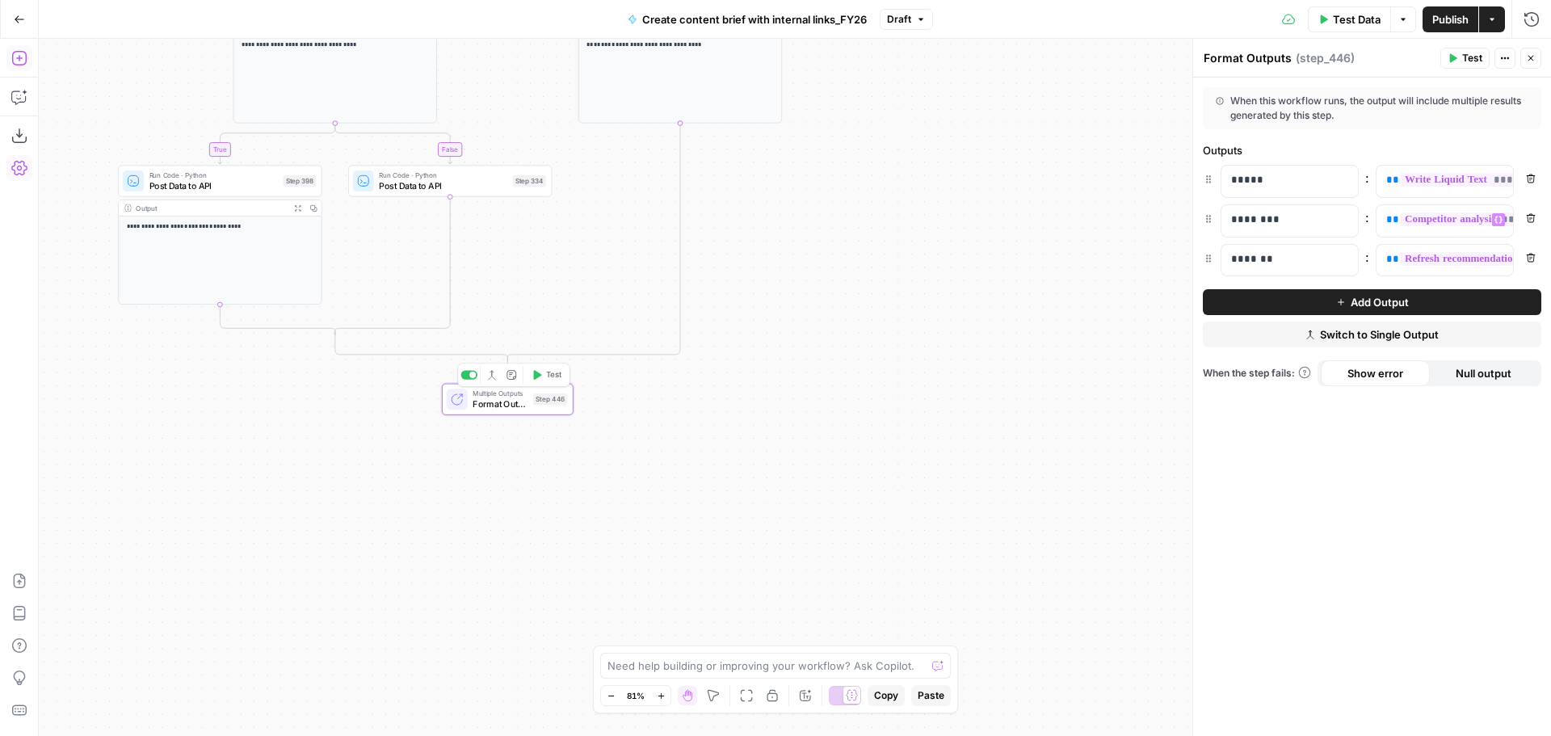
click at [540, 375] on icon "button" at bounding box center [538, 375] width 8 height 10
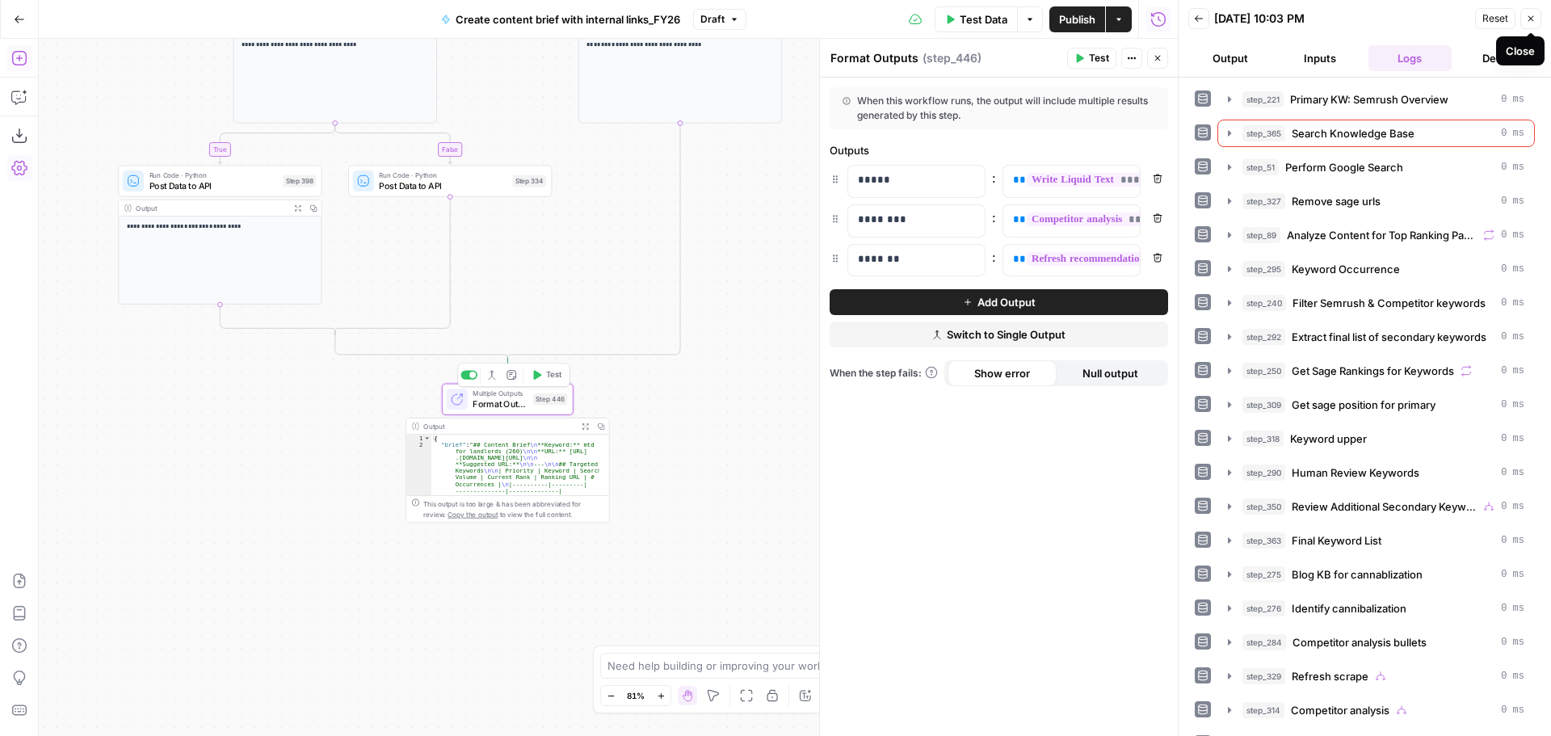
click at [1534, 12] on button "Close" at bounding box center [1531, 18] width 21 height 21
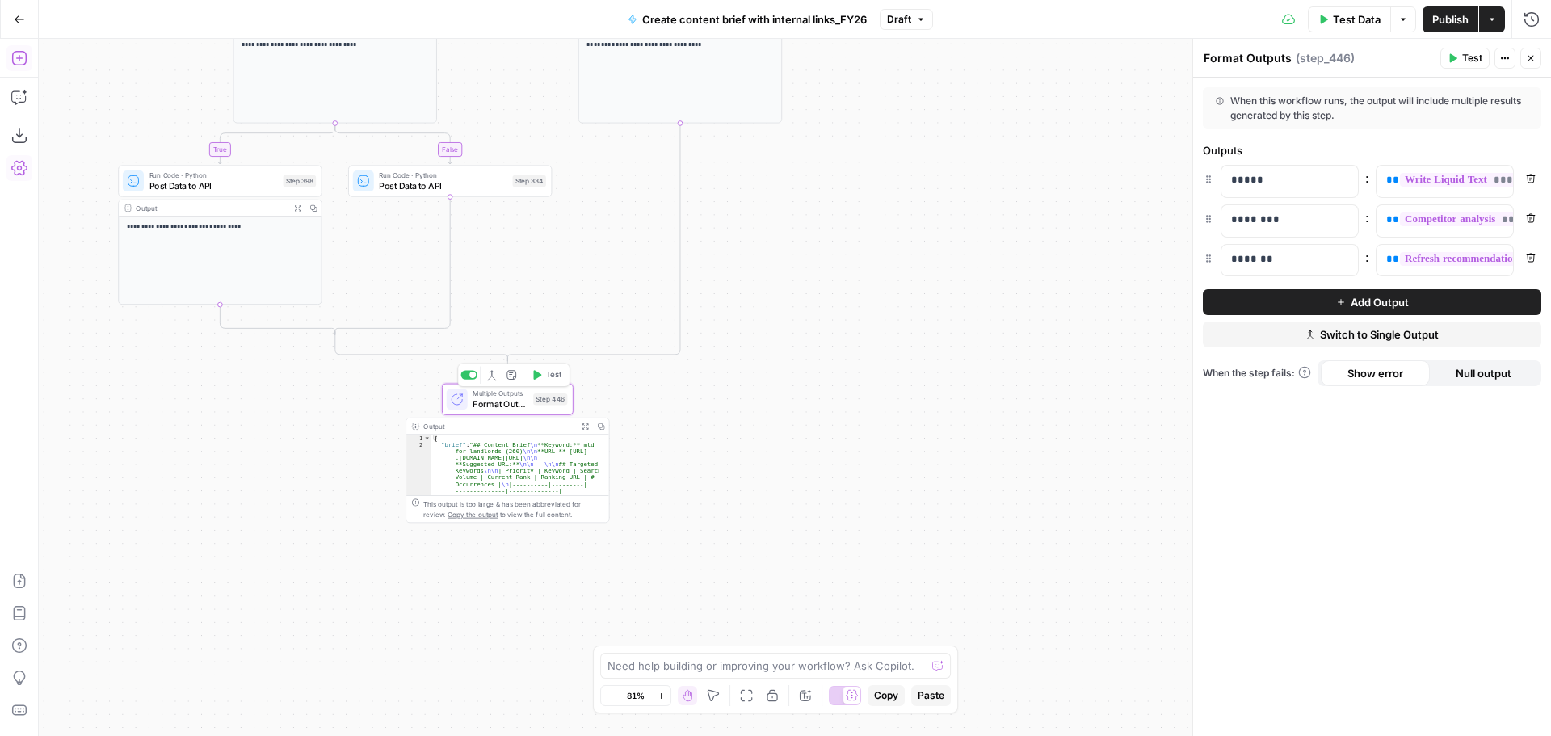
click at [1455, 20] on span "Publish" at bounding box center [1451, 19] width 36 height 16
click at [1527, 53] on icon "button" at bounding box center [1531, 58] width 10 height 10
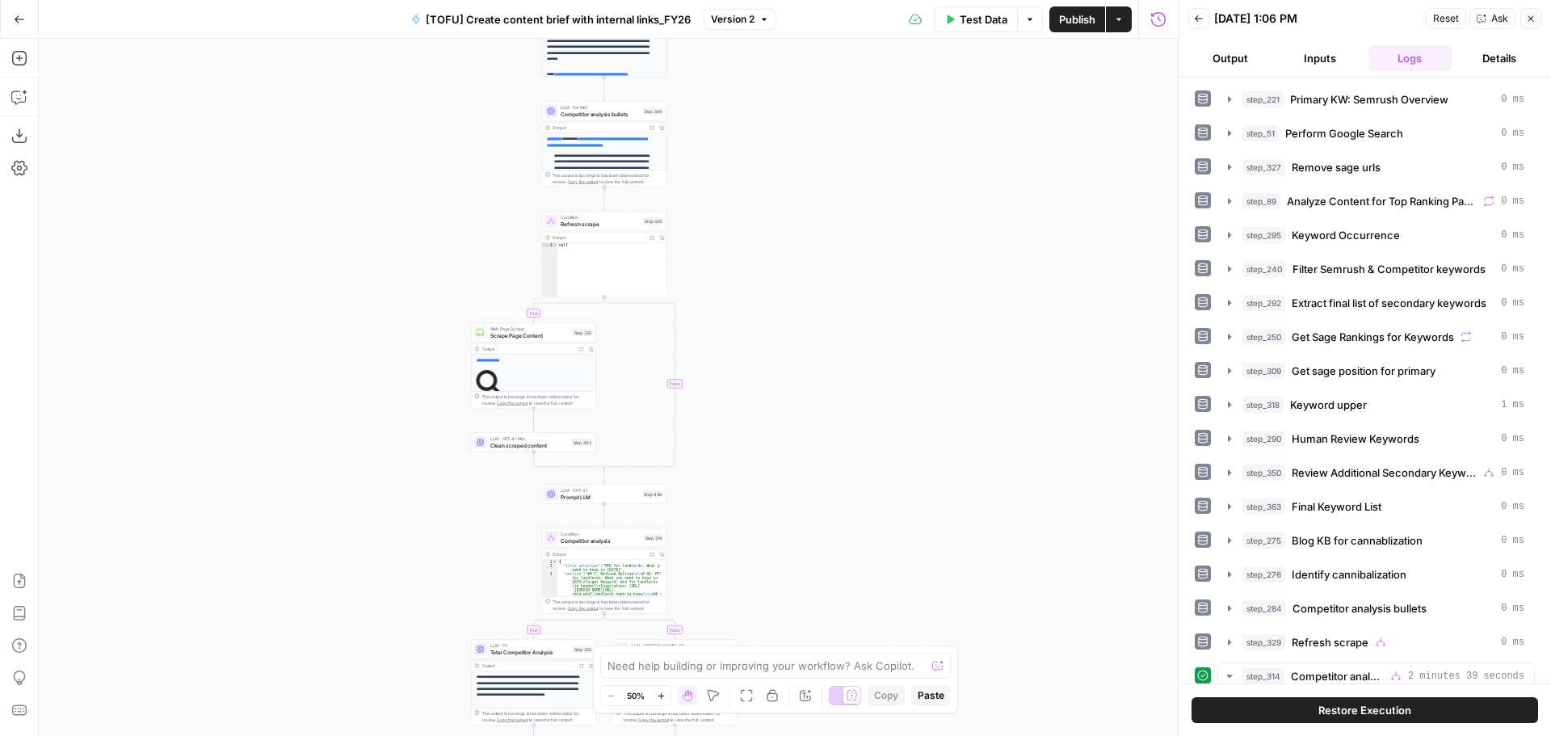
click at [1531, 19] on icon "button" at bounding box center [1532, 19] width 6 height 6
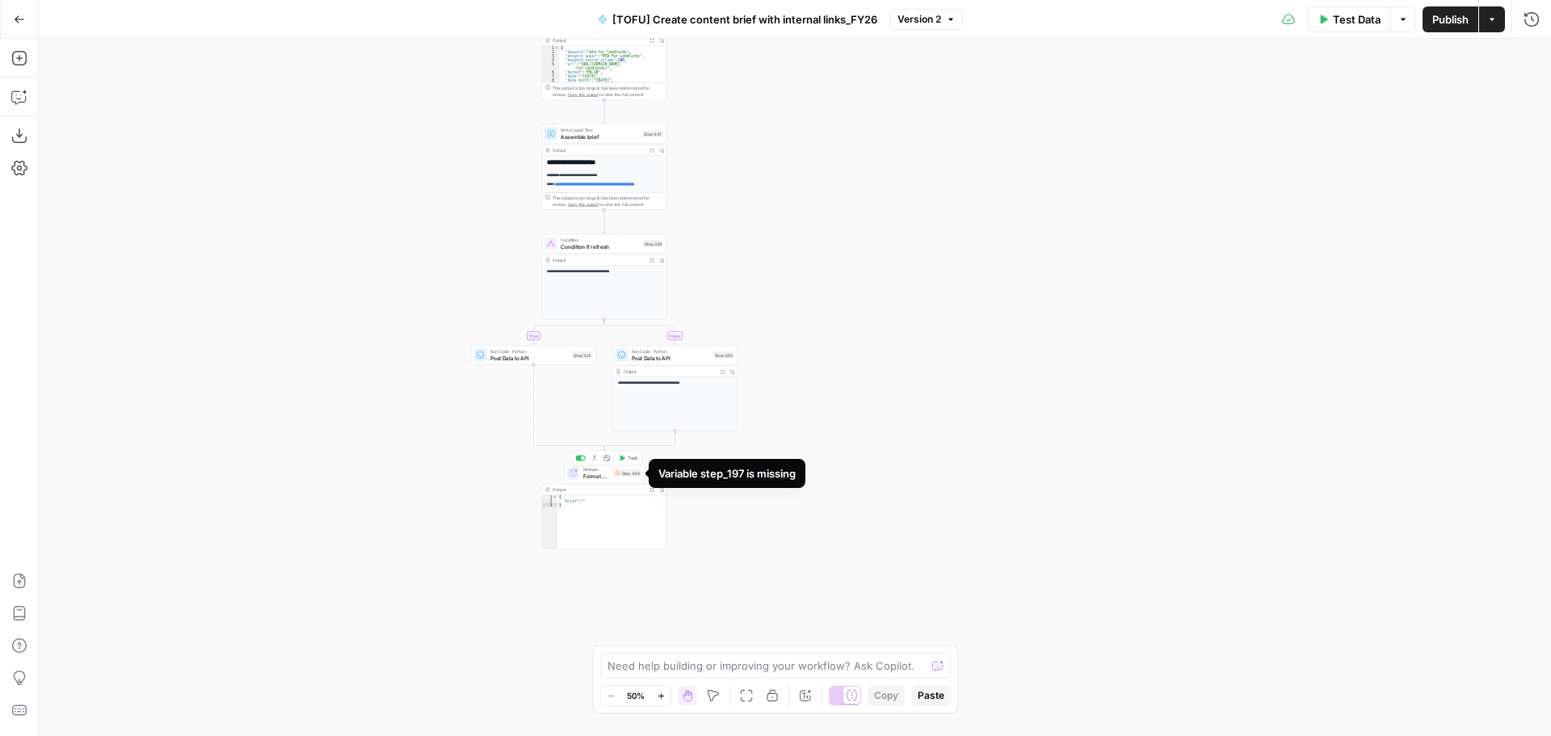
click at [601, 468] on span "Multiple Outputs" at bounding box center [596, 469] width 27 height 6
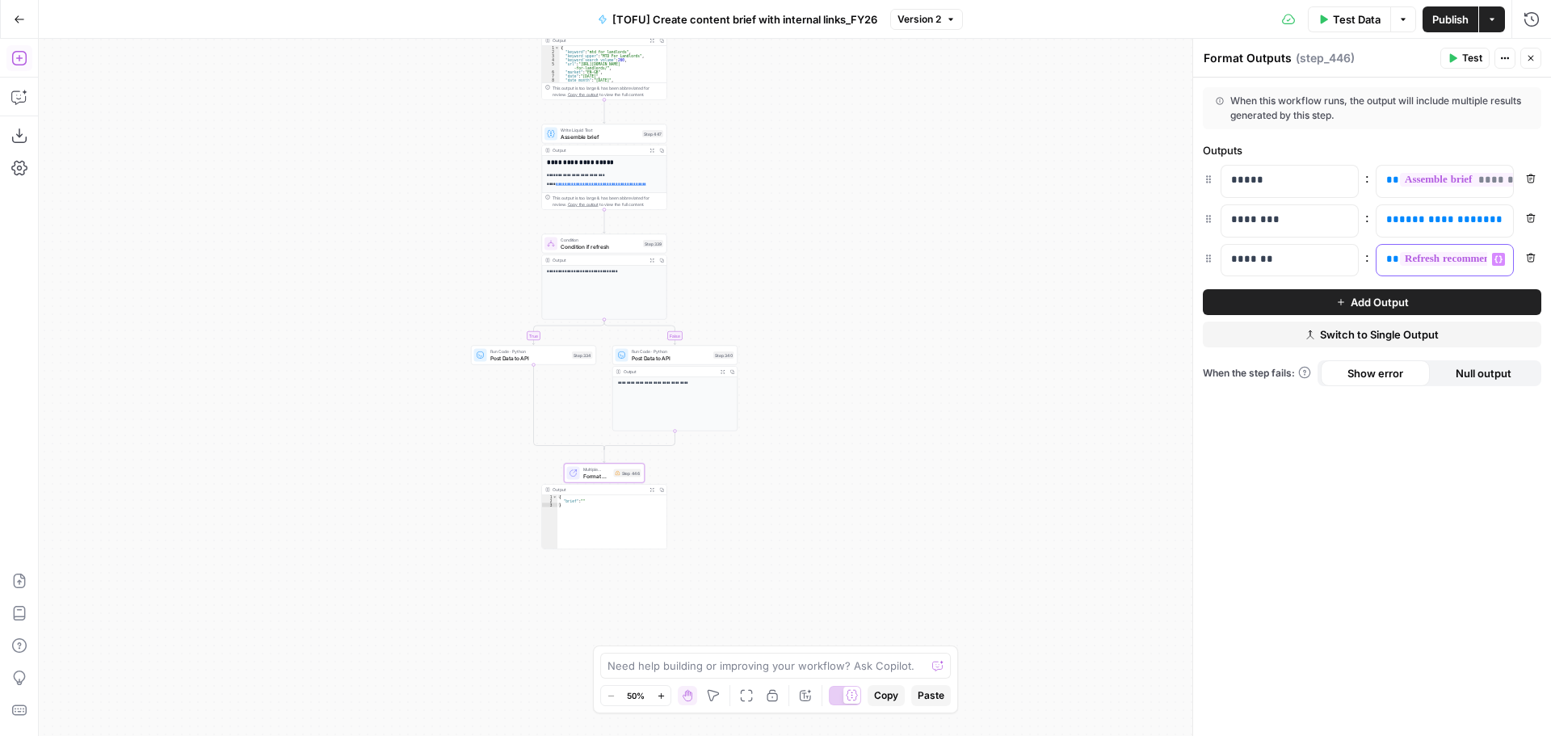
click at [1416, 271] on div "**********" at bounding box center [1432, 261] width 111 height 32
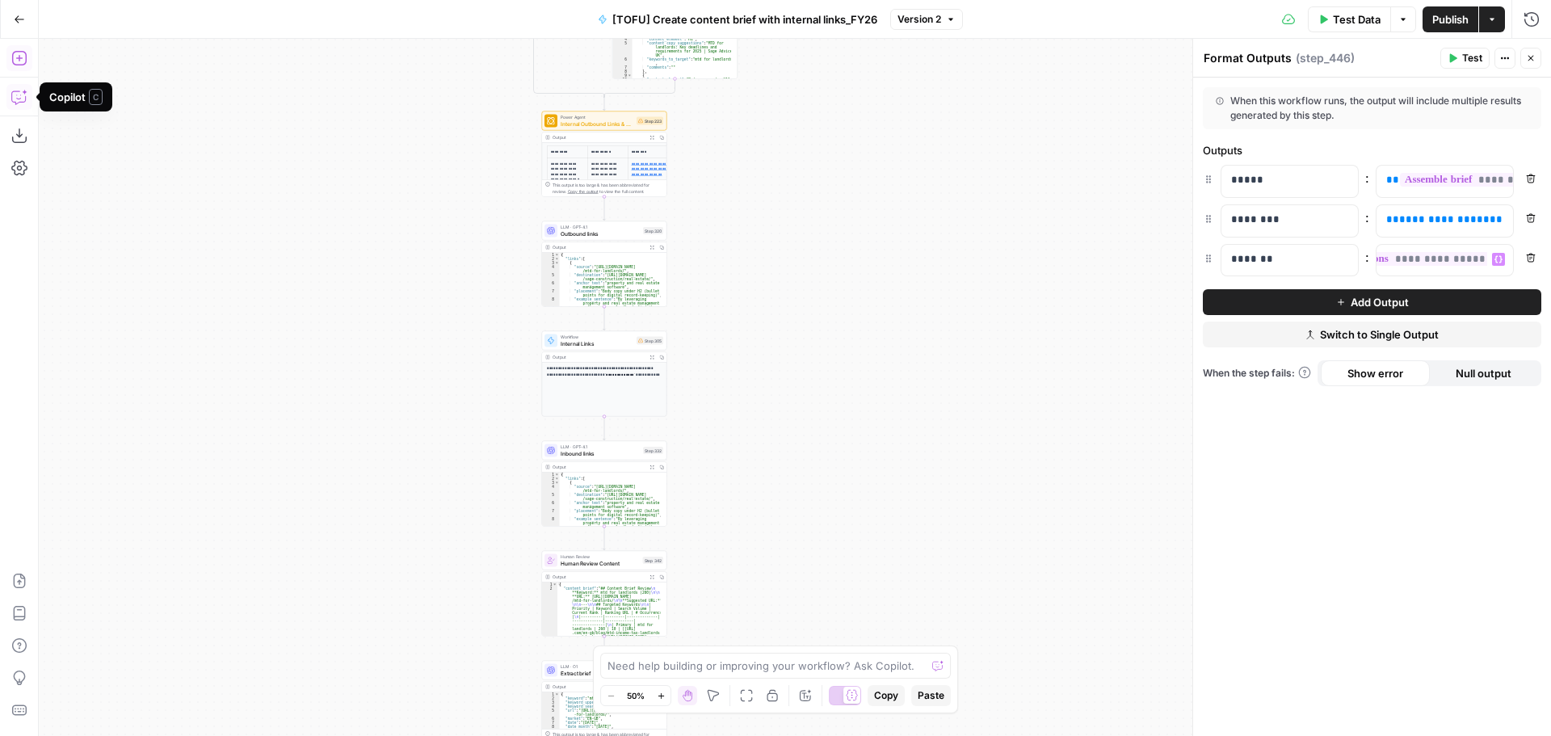
click at [723, 343] on div "true false true true true false true false true false false false Workflow Inpu…" at bounding box center [795, 387] width 1513 height 697
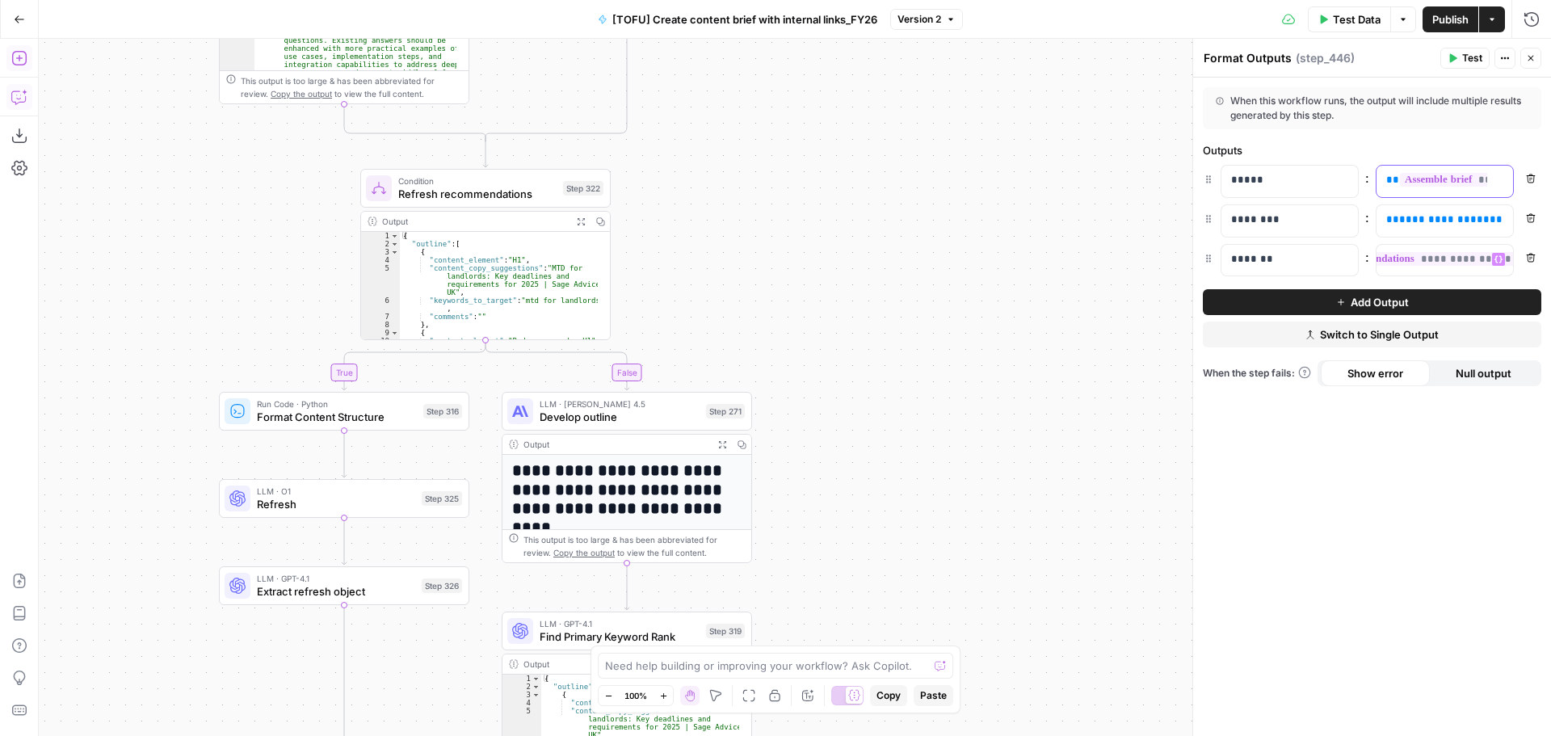
click at [1437, 195] on div "**********" at bounding box center [1432, 182] width 111 height 32
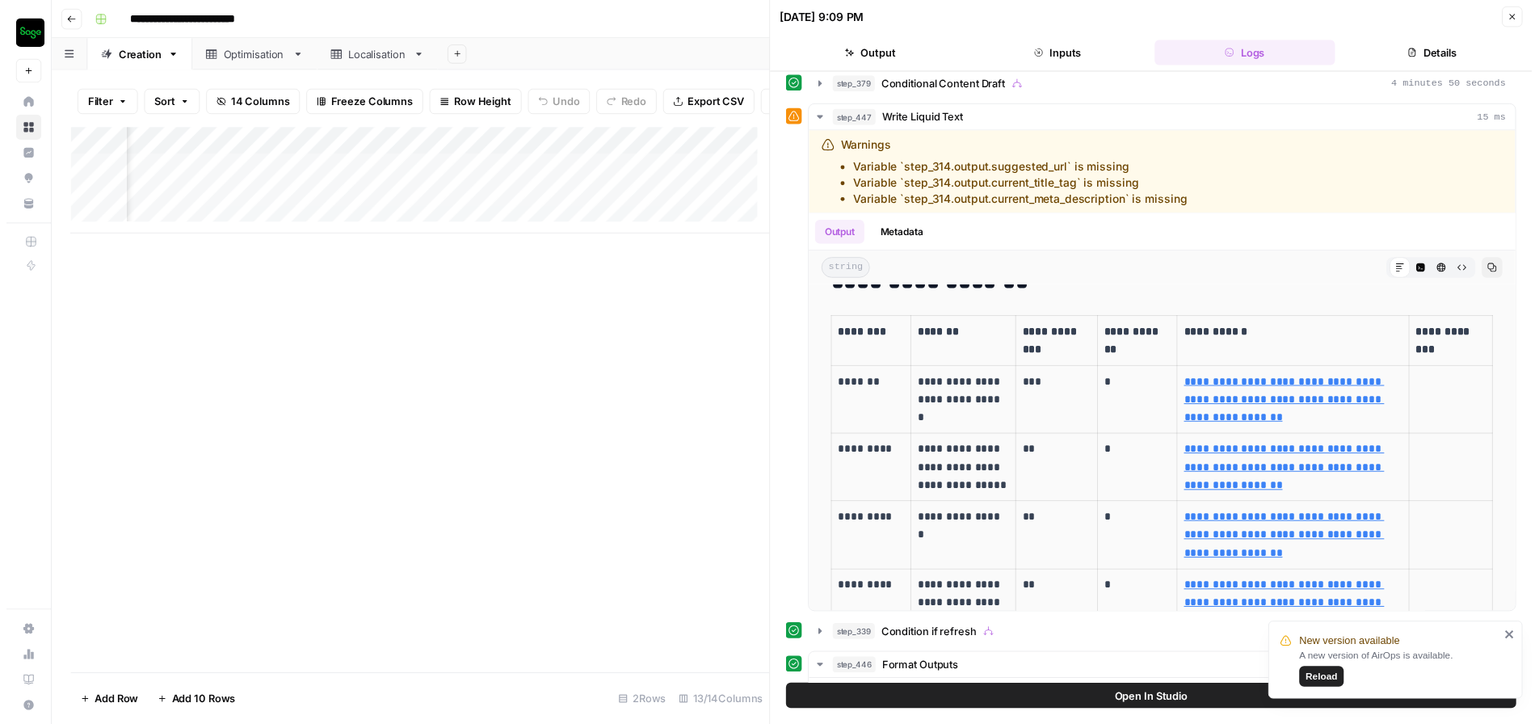
scroll to position [0, 1654]
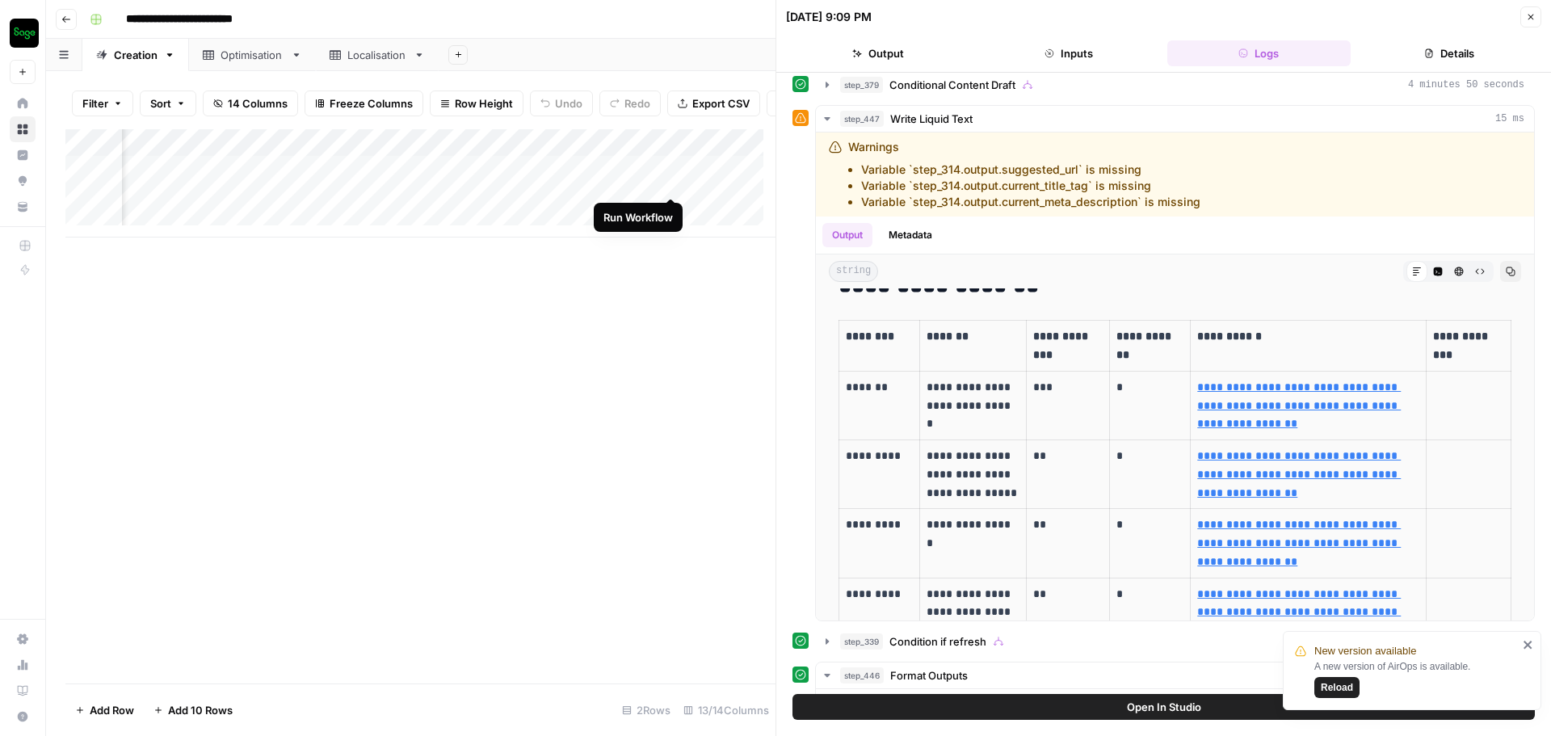
click at [672, 182] on div "Add Column" at bounding box center [420, 183] width 710 height 108
click at [675, 208] on div "Add Column" at bounding box center [420, 183] width 710 height 108
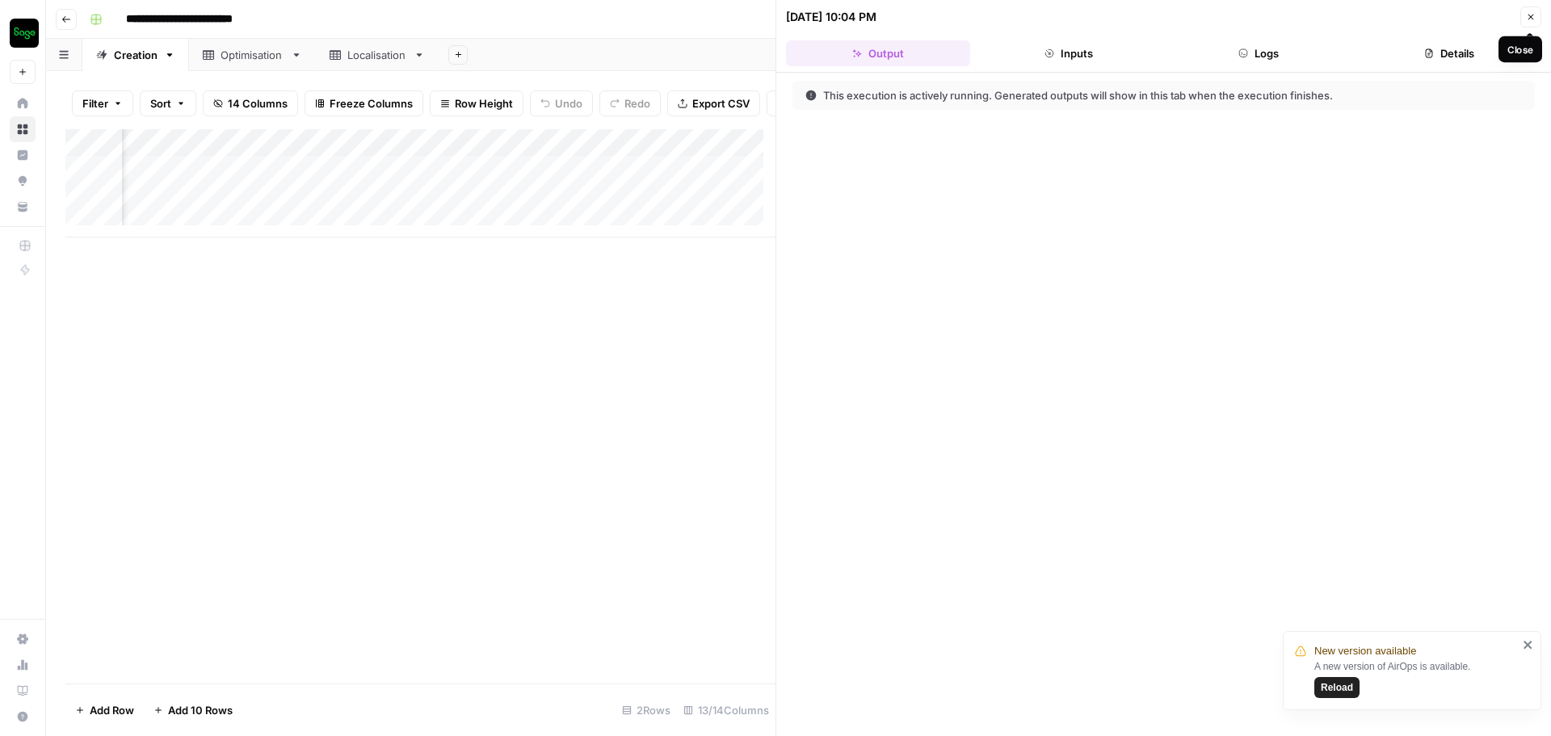
click at [1533, 19] on icon "button" at bounding box center [1532, 18] width 6 height 6
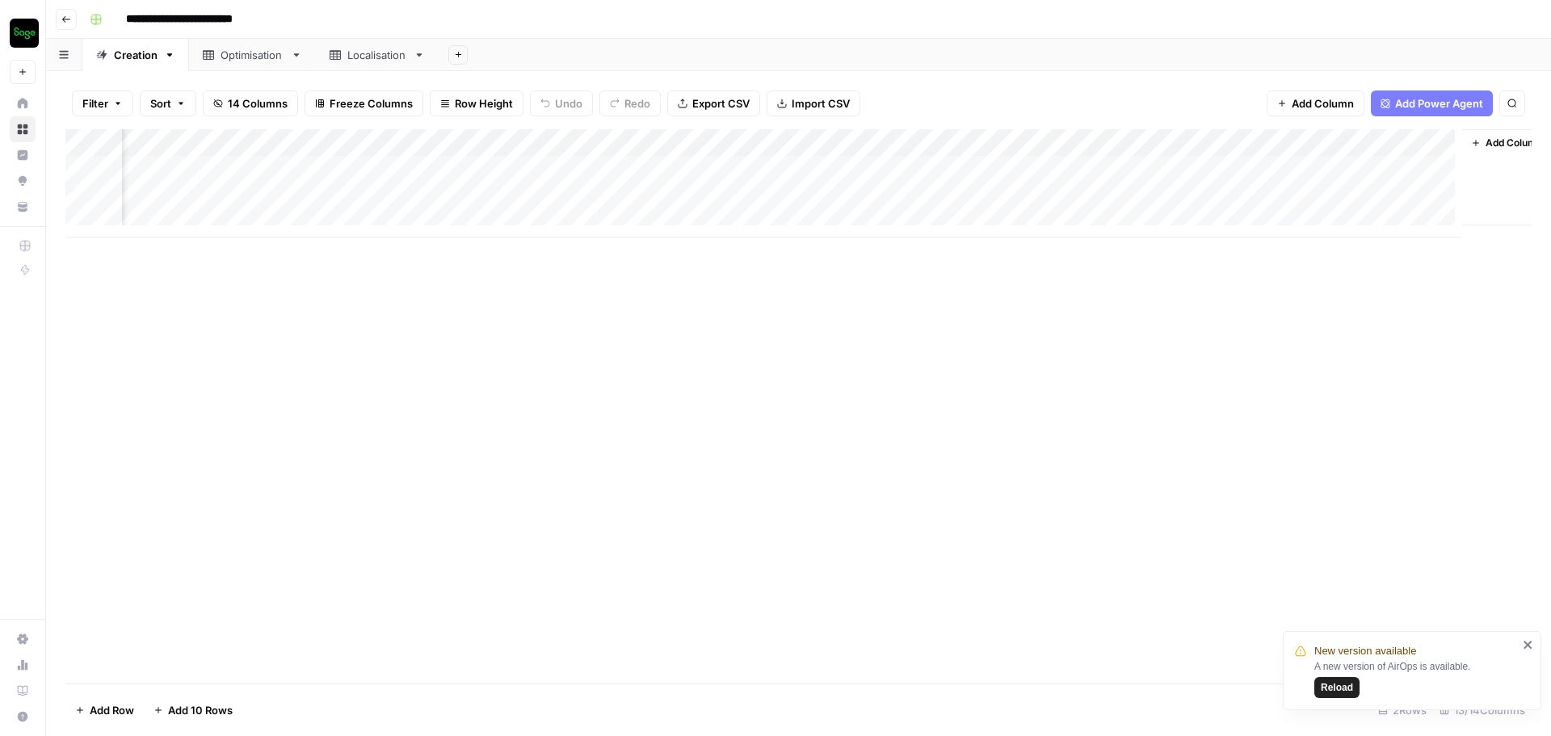
scroll to position [0, 1328]
click at [995, 169] on div "Add Column" at bounding box center [798, 183] width 1467 height 108
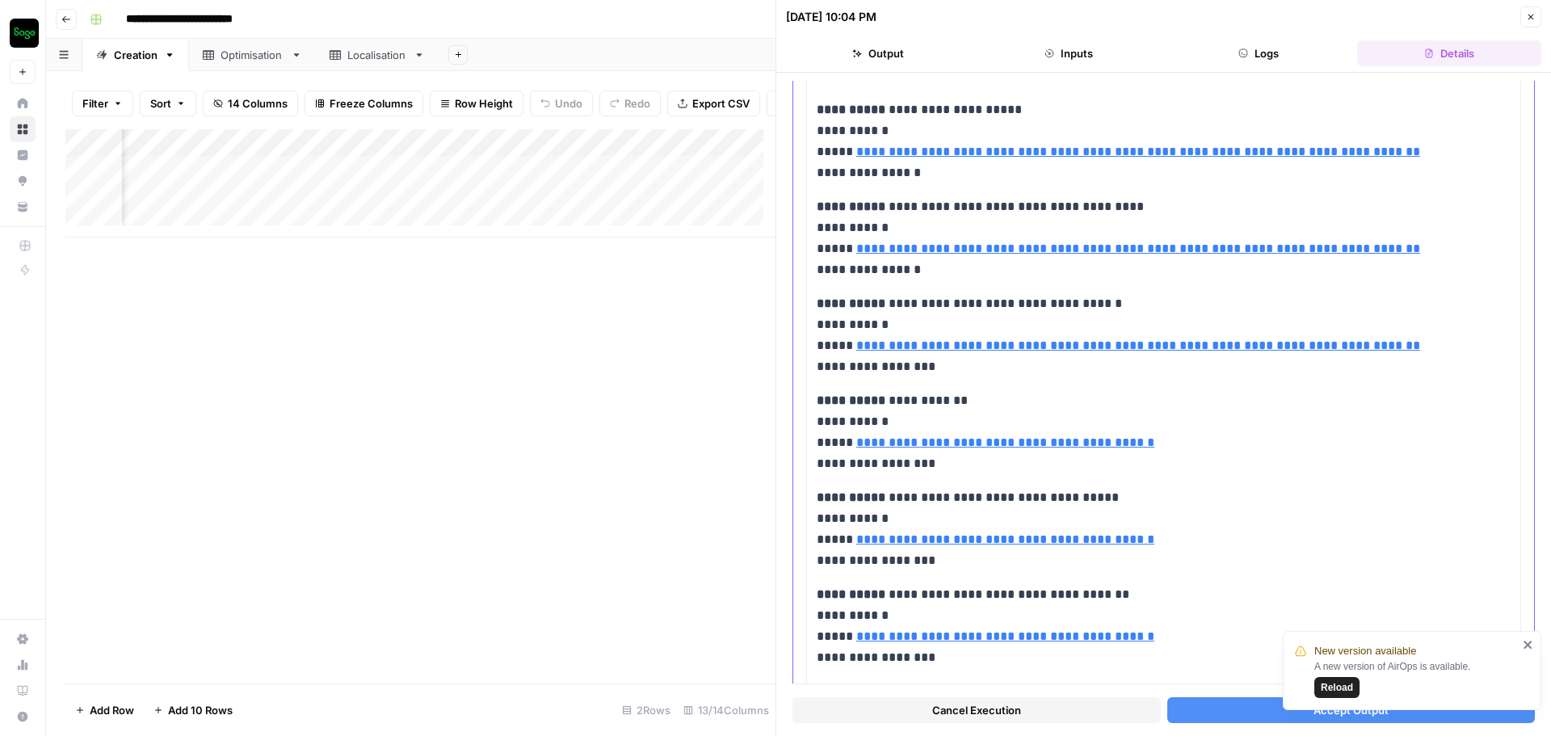
scroll to position [404, 0]
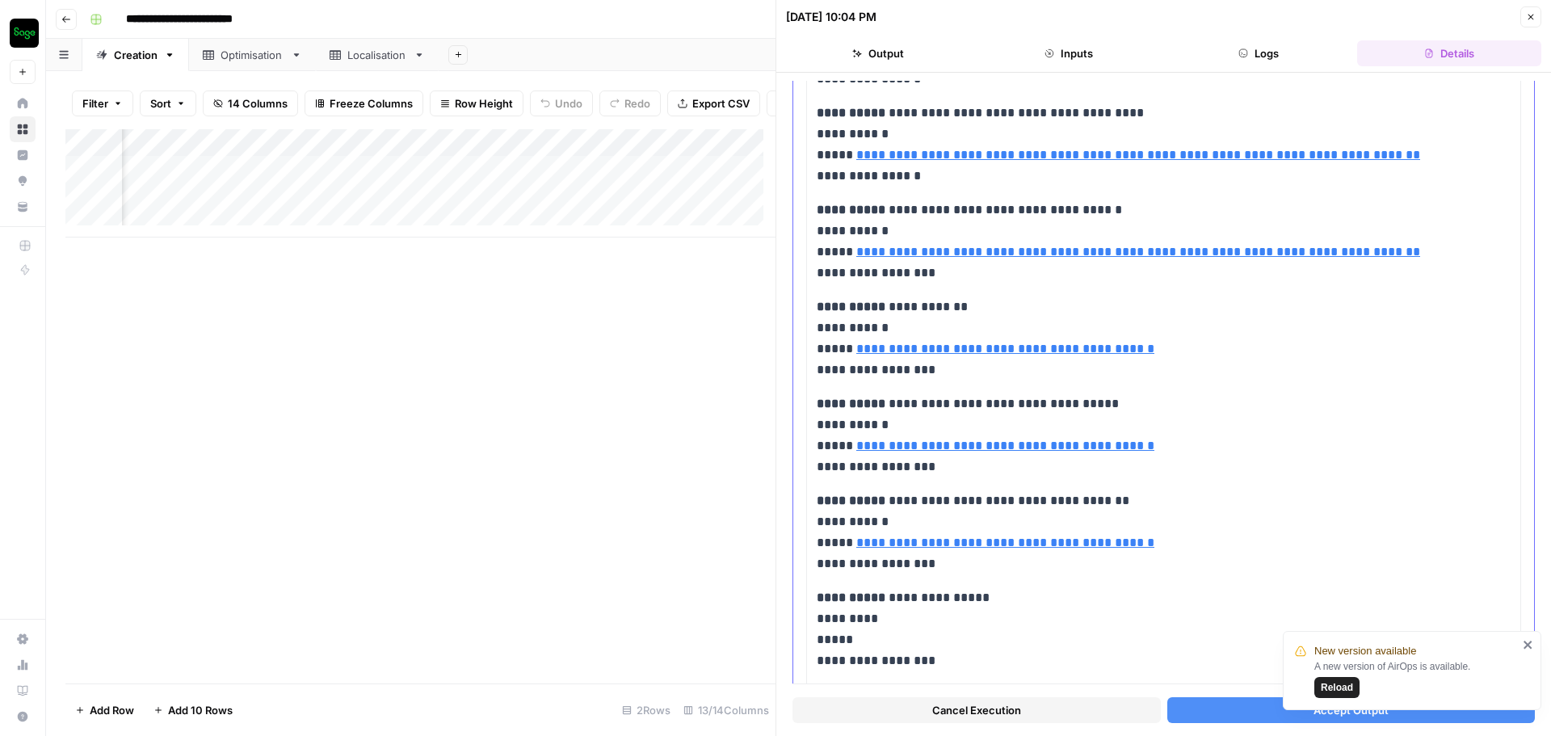
drag, startPoint x: 815, startPoint y: 469, endPoint x: 1059, endPoint y: 633, distance: 294.0
click at [1059, 633] on div "**********" at bounding box center [1163, 484] width 715 height 1372
click at [822, 301] on strong "**********" at bounding box center [851, 307] width 69 height 12
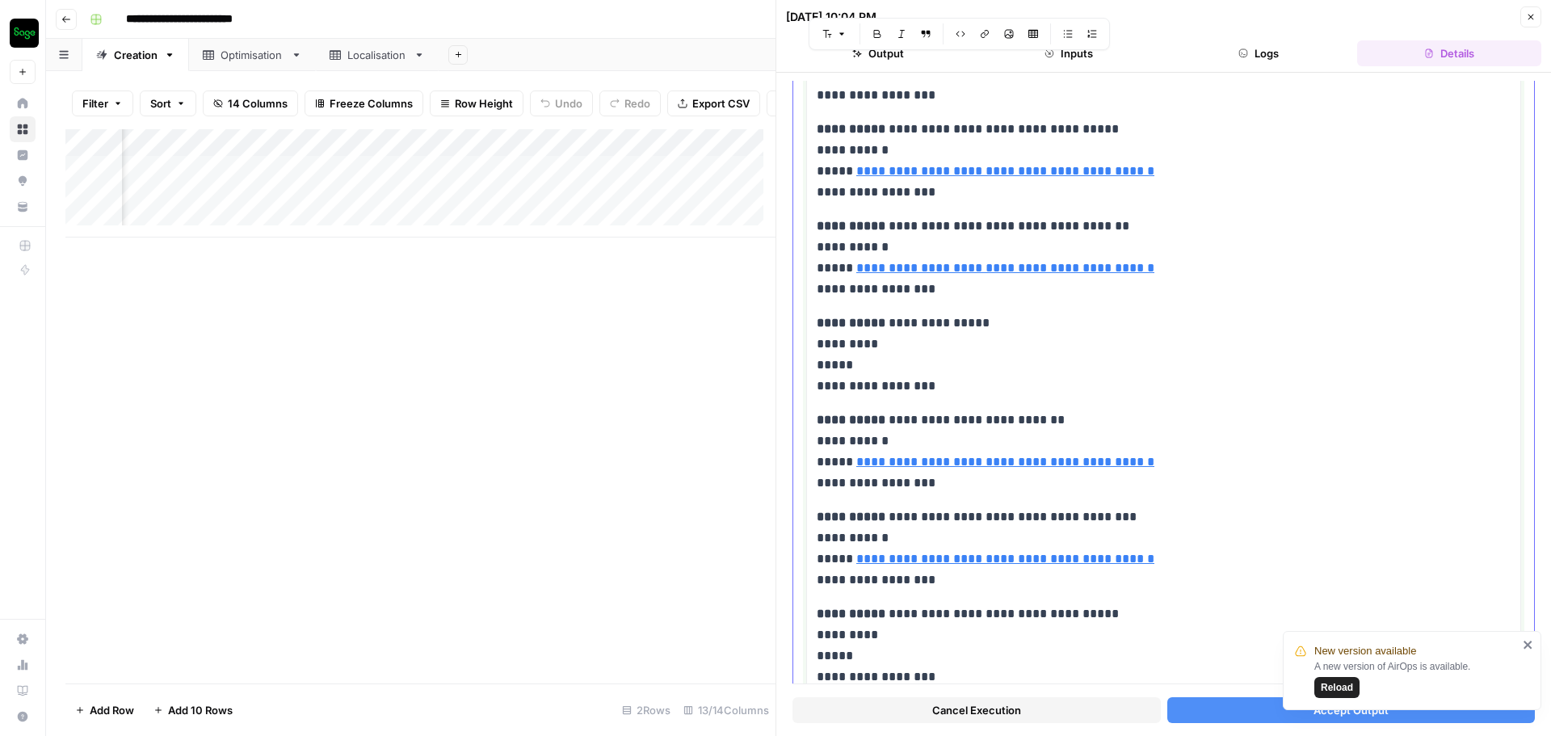
scroll to position [727, 0]
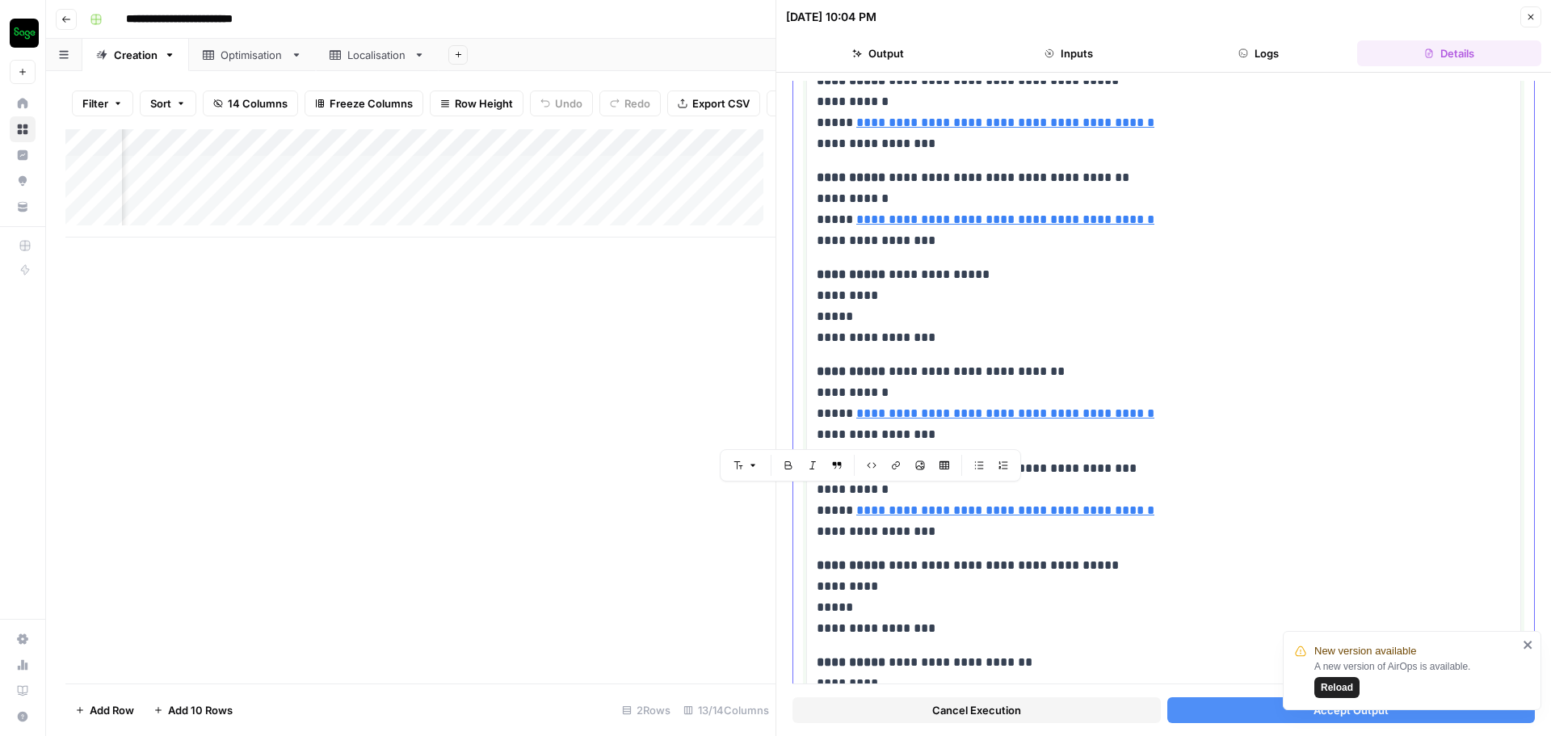
drag, startPoint x: 817, startPoint y: 303, endPoint x: 1067, endPoint y: 428, distance: 279.3
click at [1067, 428] on div "**********" at bounding box center [1164, 160] width 694 height 1357
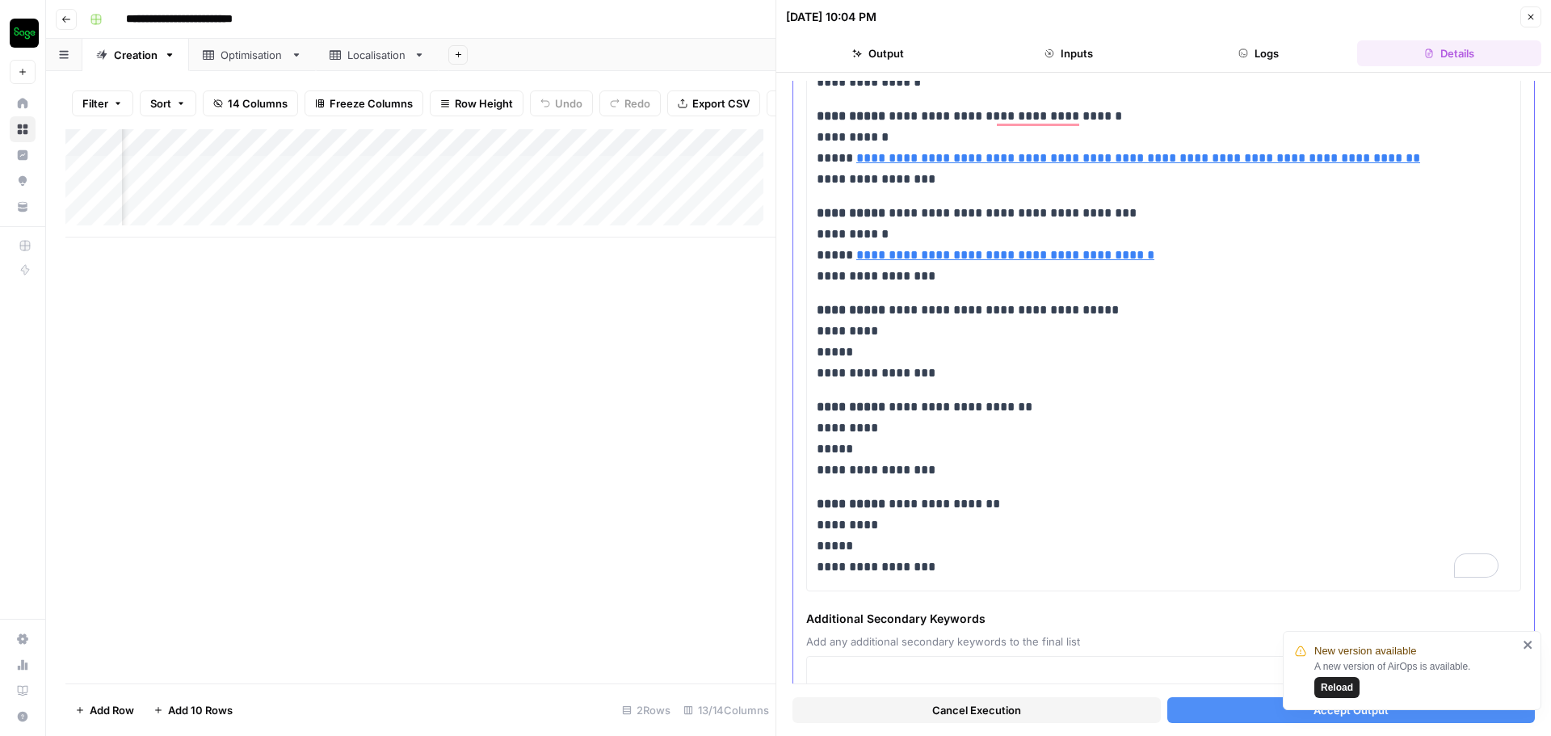
scroll to position [579, 0]
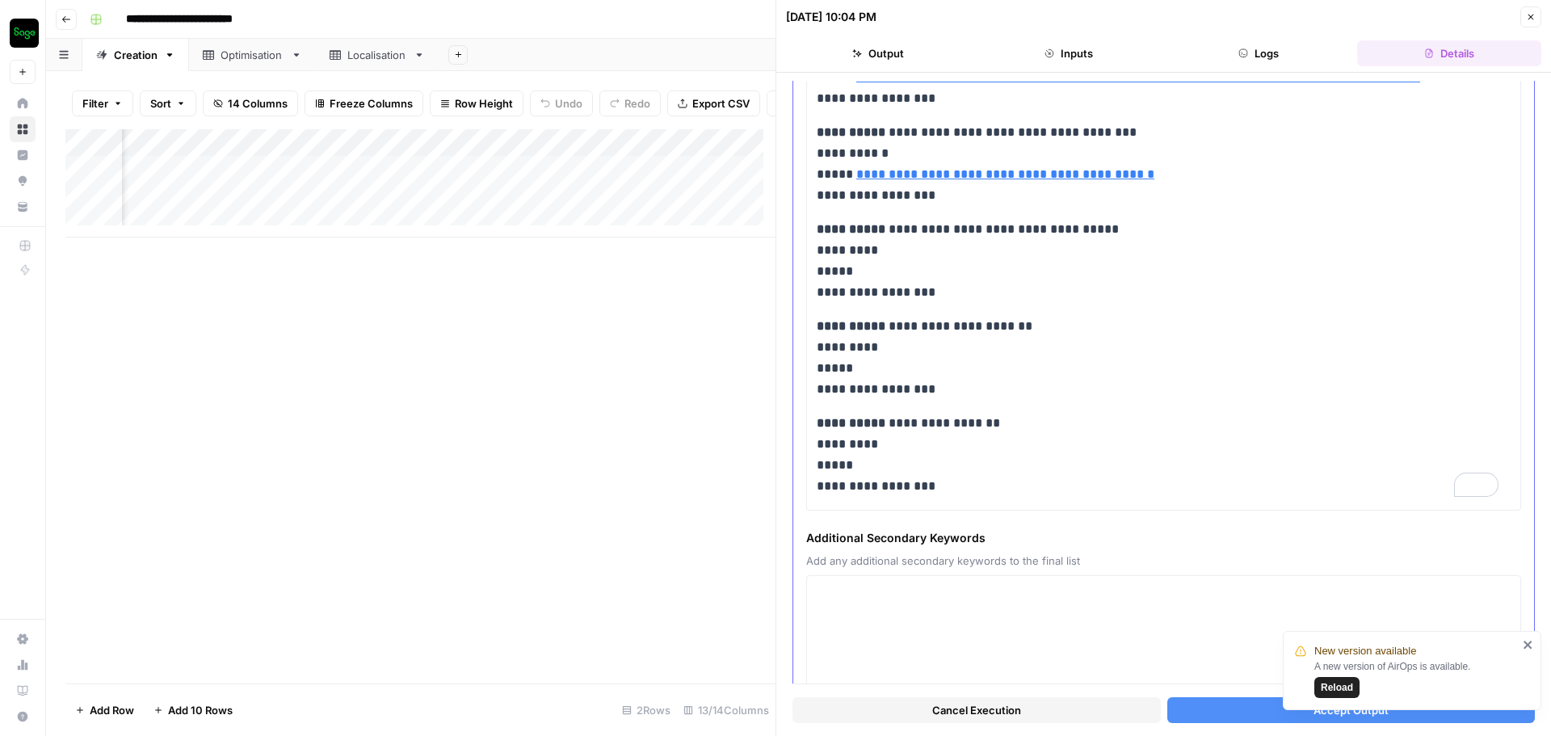
drag, startPoint x: 813, startPoint y: 467, endPoint x: 1066, endPoint y: 539, distance: 262.9
click at [1093, 562] on div "**********" at bounding box center [1163, 141] width 741 height 1152
click at [977, 473] on p "**********" at bounding box center [1158, 455] width 682 height 84
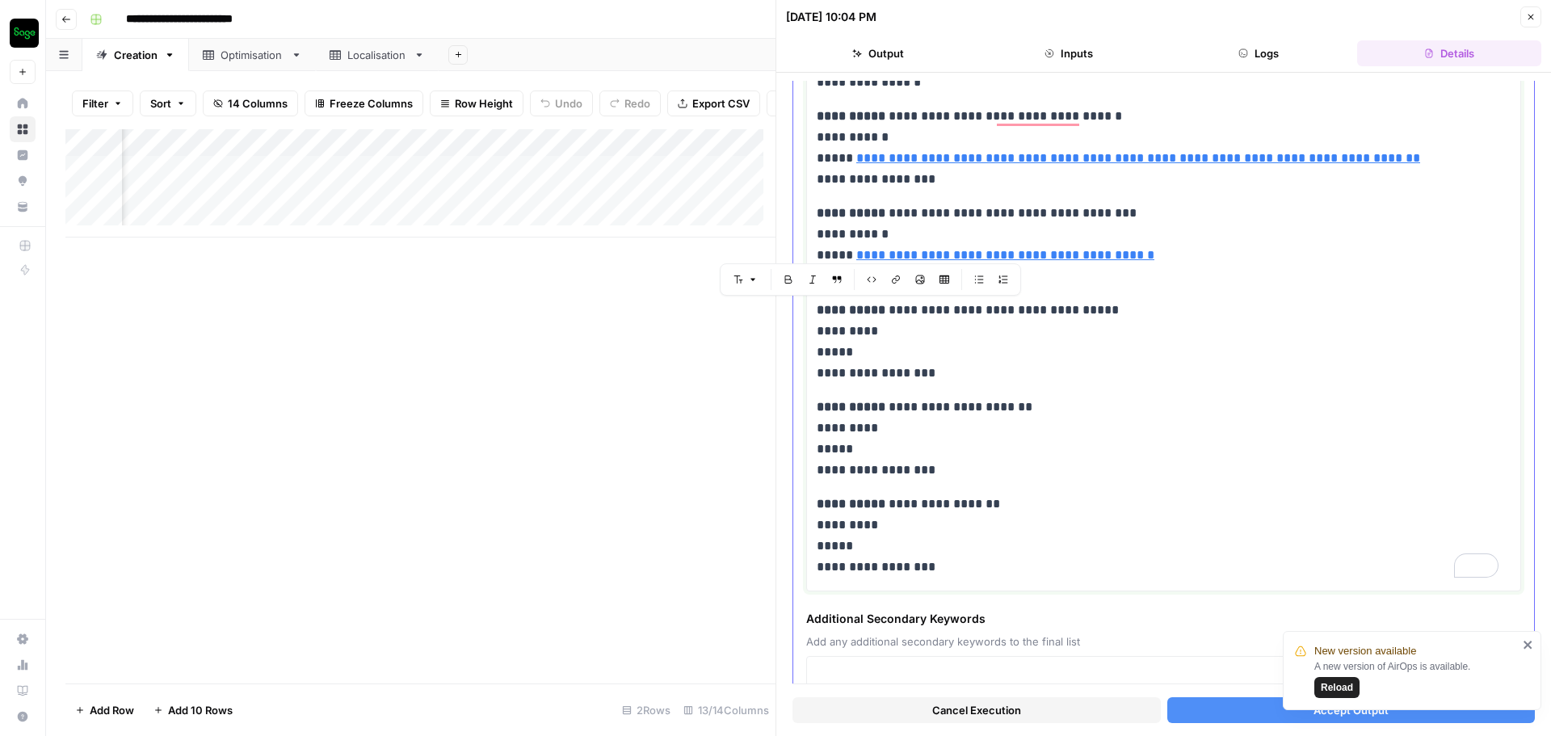
drag, startPoint x: 968, startPoint y: 486, endPoint x: 820, endPoint y: 314, distance: 226.3
click at [820, 314] on div "**********" at bounding box center [1164, 148] width 694 height 873
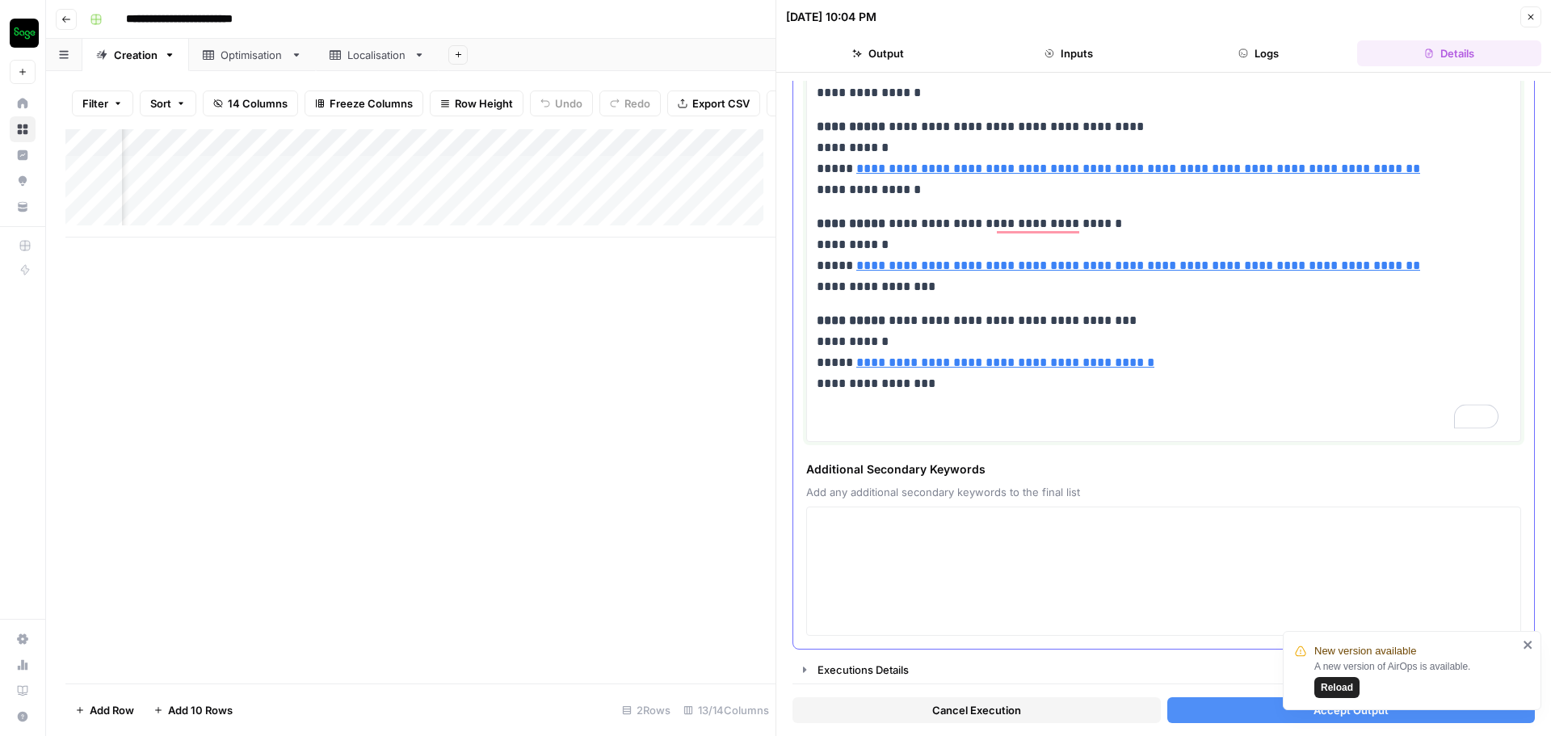
scroll to position [368, 0]
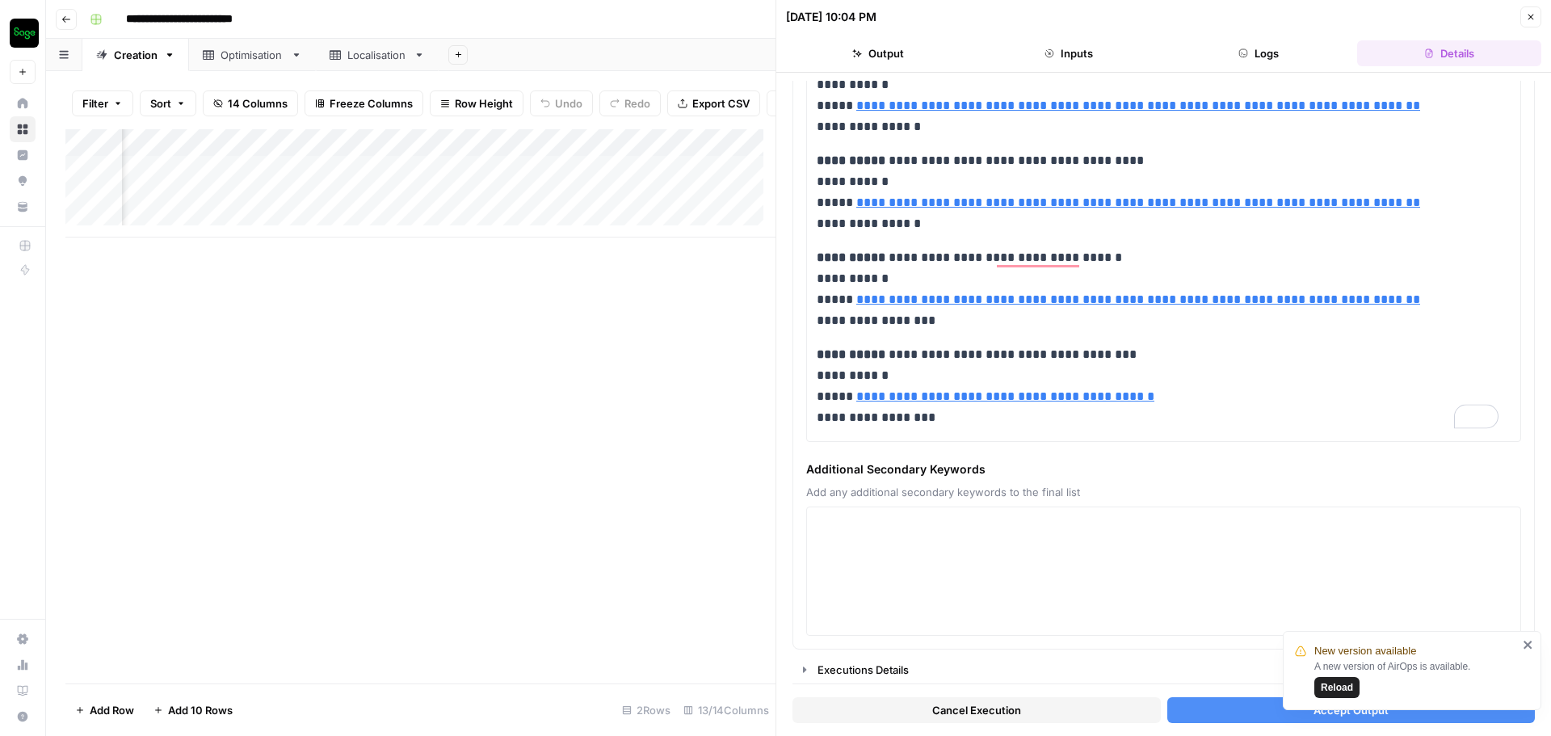
click at [1534, 647] on div "New version available A new version of AirOps is available. Reload" at bounding box center [1412, 670] width 259 height 79
click at [1191, 703] on button "Accept Output" at bounding box center [1352, 710] width 368 height 26
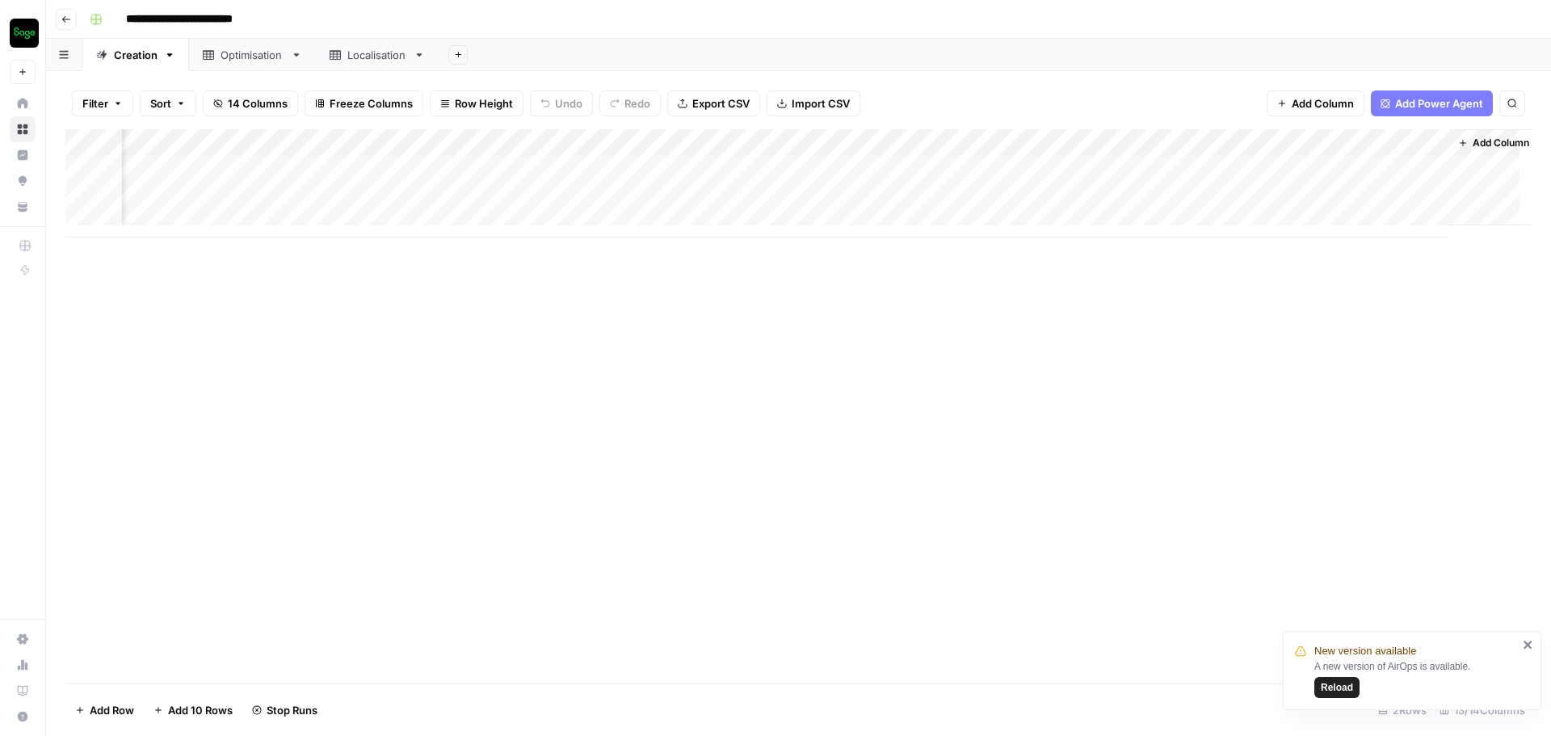
click at [994, 196] on div "Add Column" at bounding box center [798, 183] width 1467 height 108
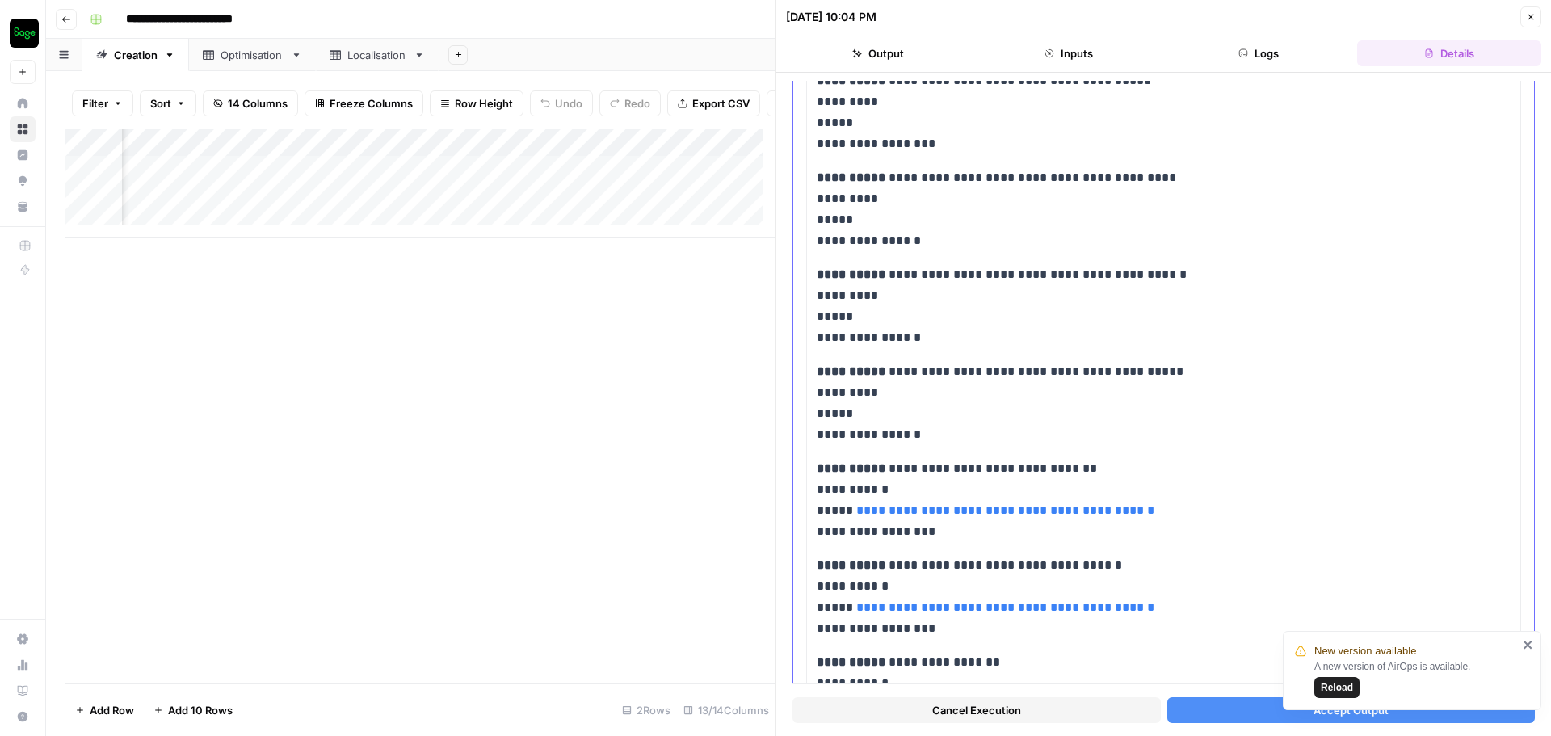
scroll to position [485, 0]
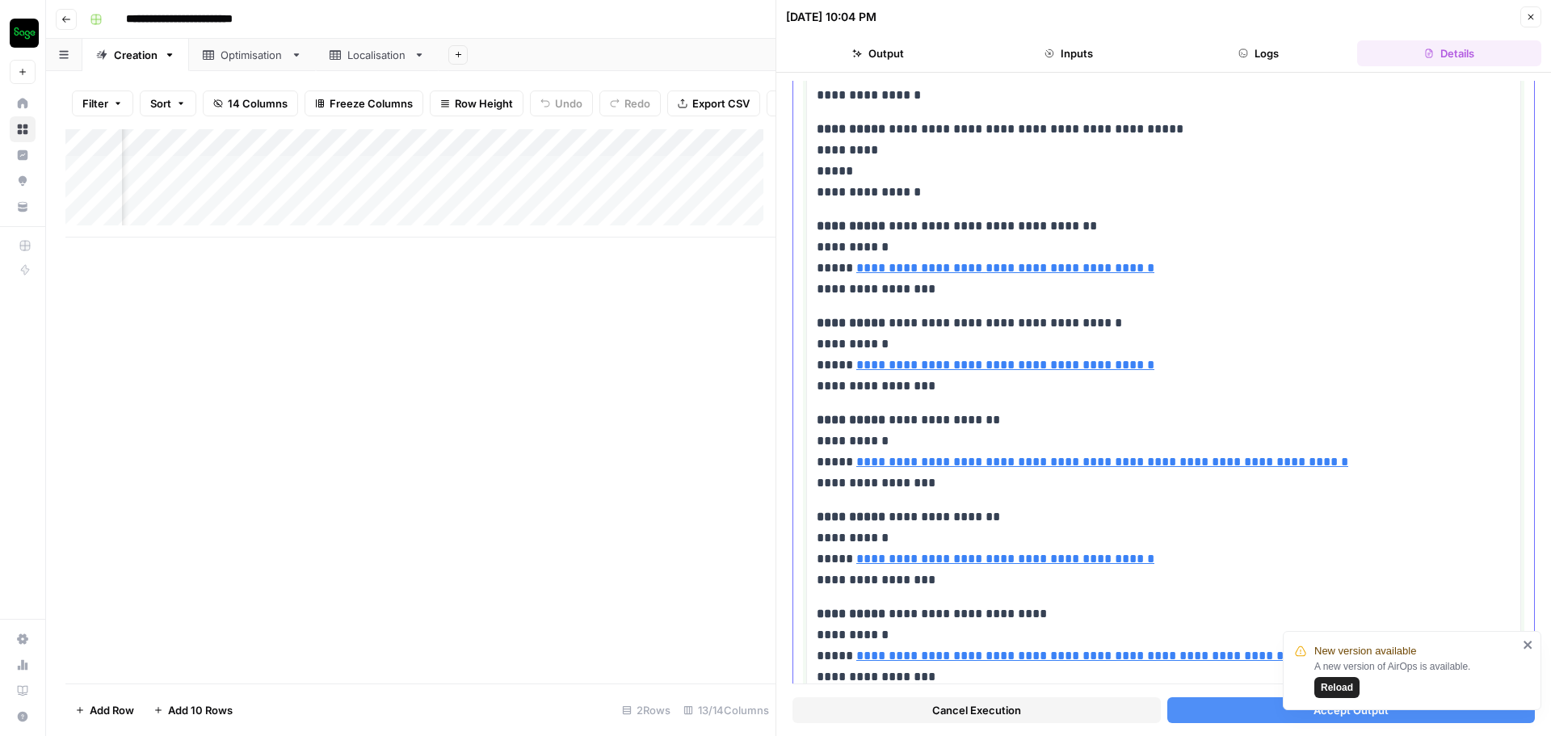
drag, startPoint x: 822, startPoint y: 228, endPoint x: 907, endPoint y: 291, distance: 106.3
click at [1008, 336] on div "**********" at bounding box center [1164, 742] width 694 height 2036
click at [814, 230] on div "**********" at bounding box center [1163, 742] width 715 height 2051
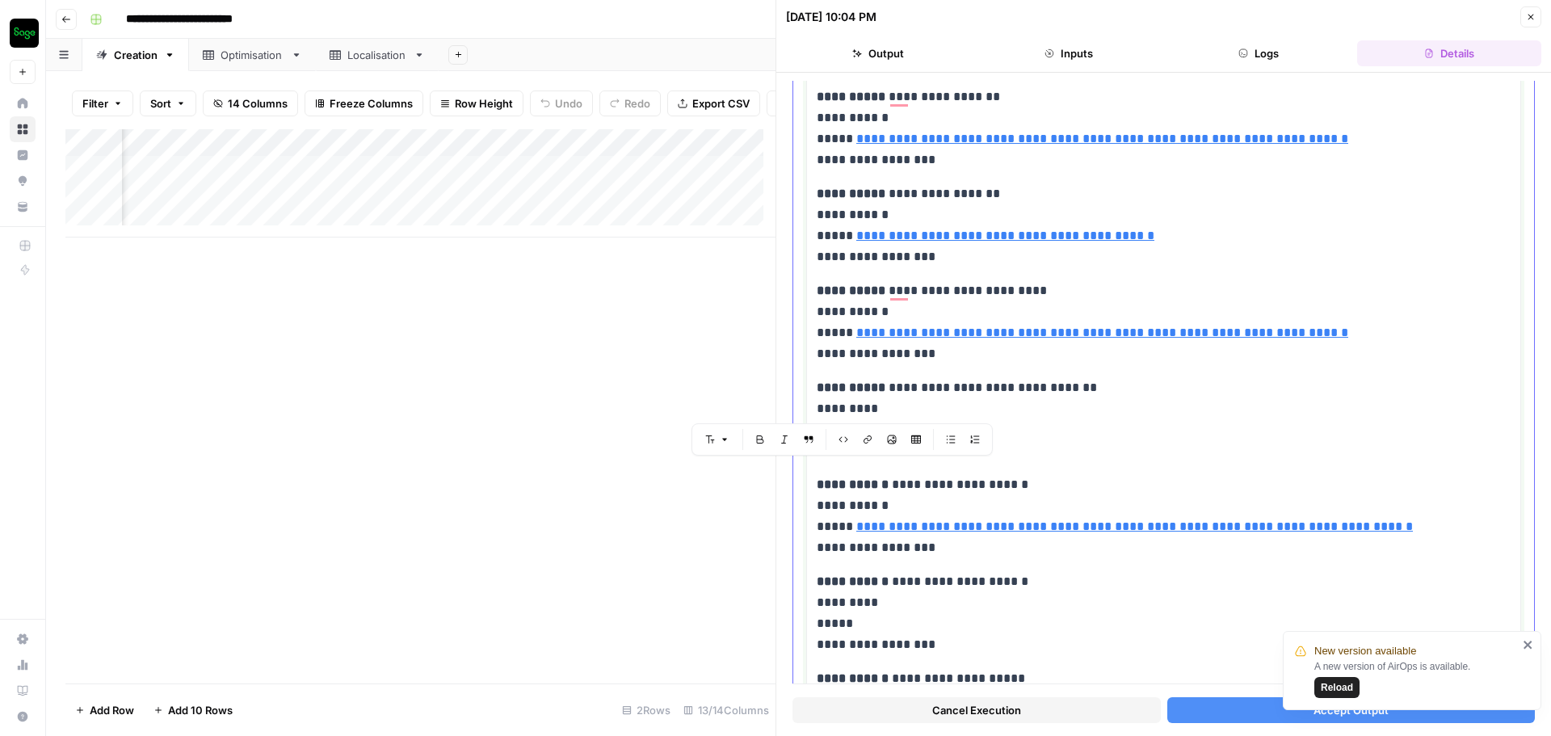
scroll to position [970, 0]
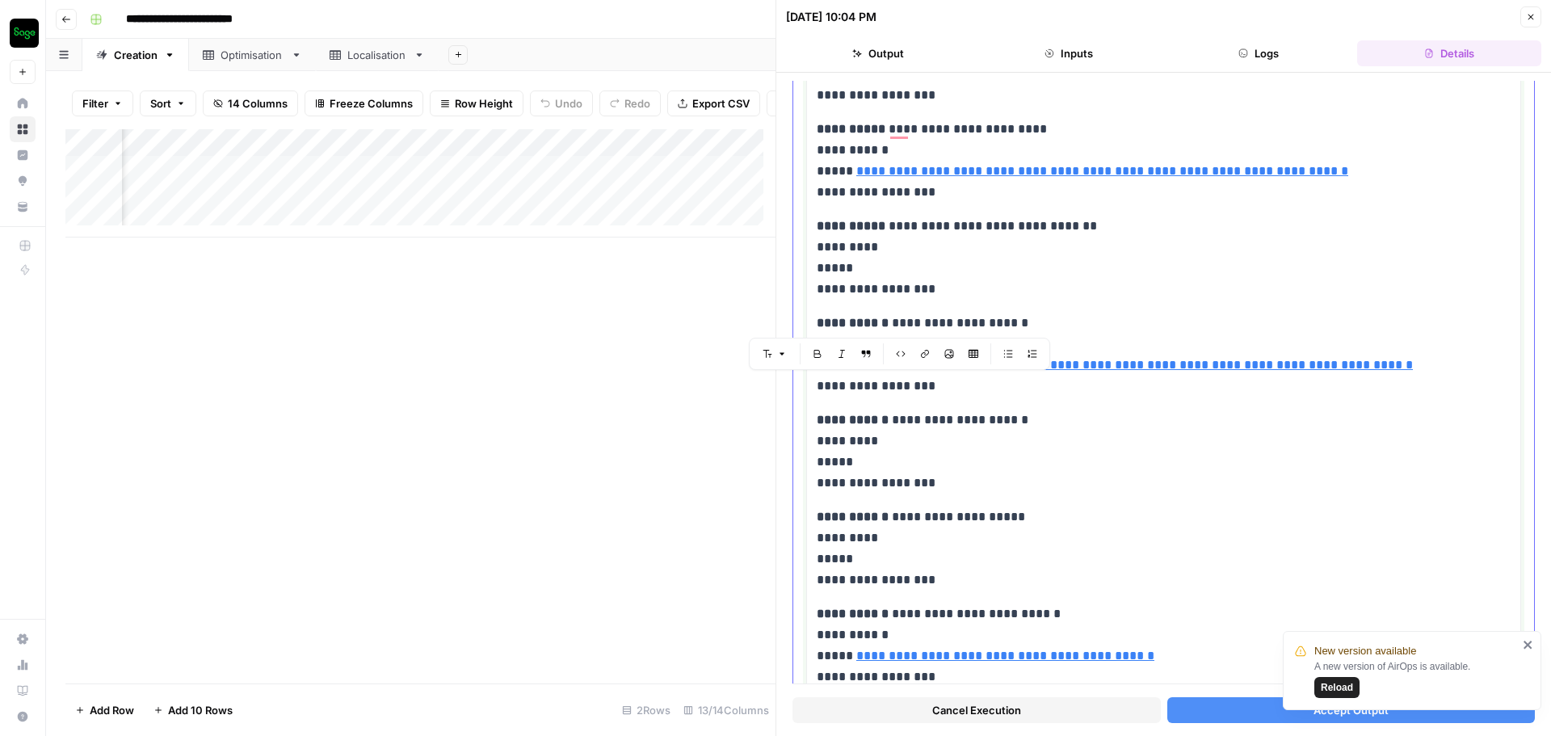
drag, startPoint x: 817, startPoint y: 229, endPoint x: 983, endPoint y: 305, distance: 182.2
click at [983, 305] on div "**********" at bounding box center [1164, 258] width 694 height 2036
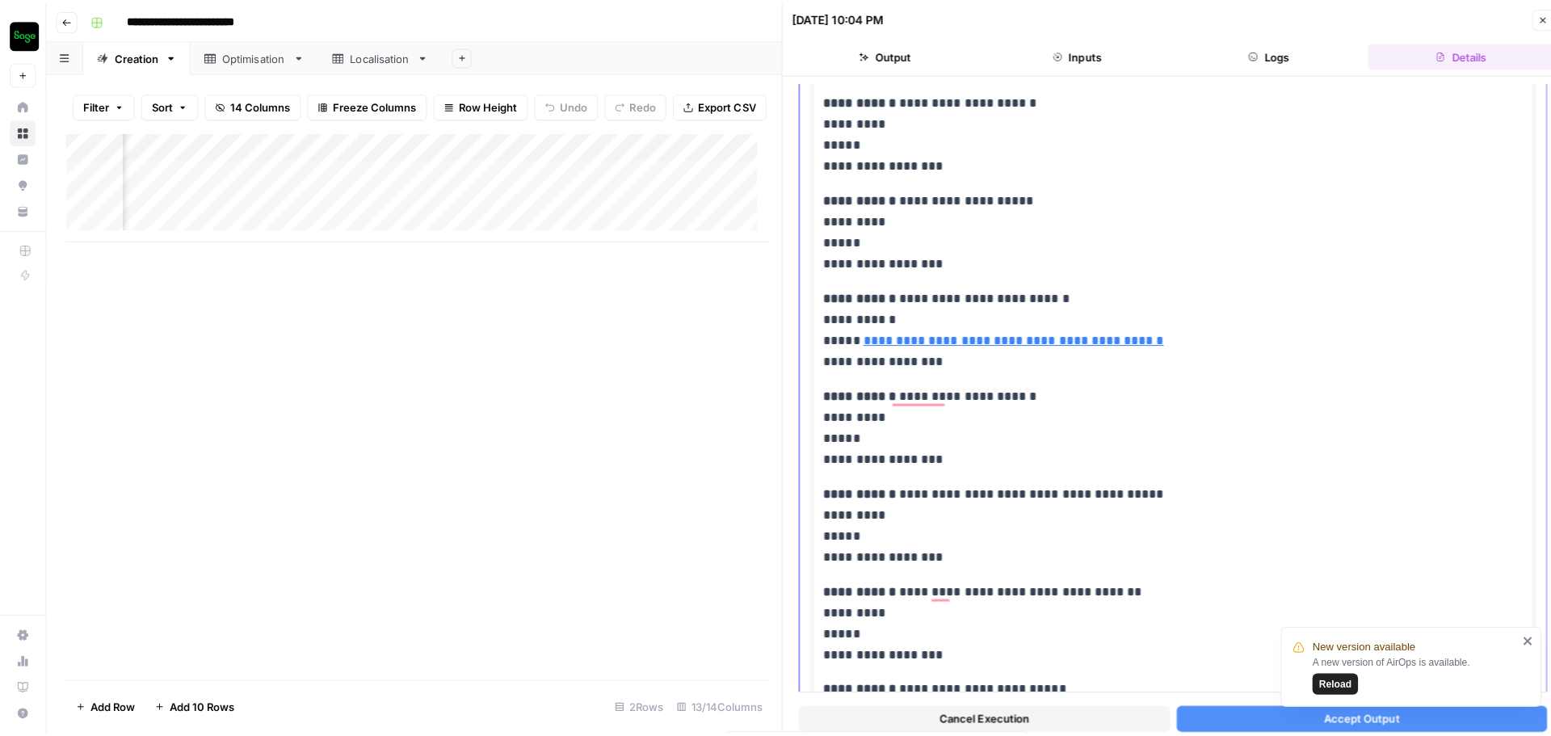
scroll to position [1327, 0]
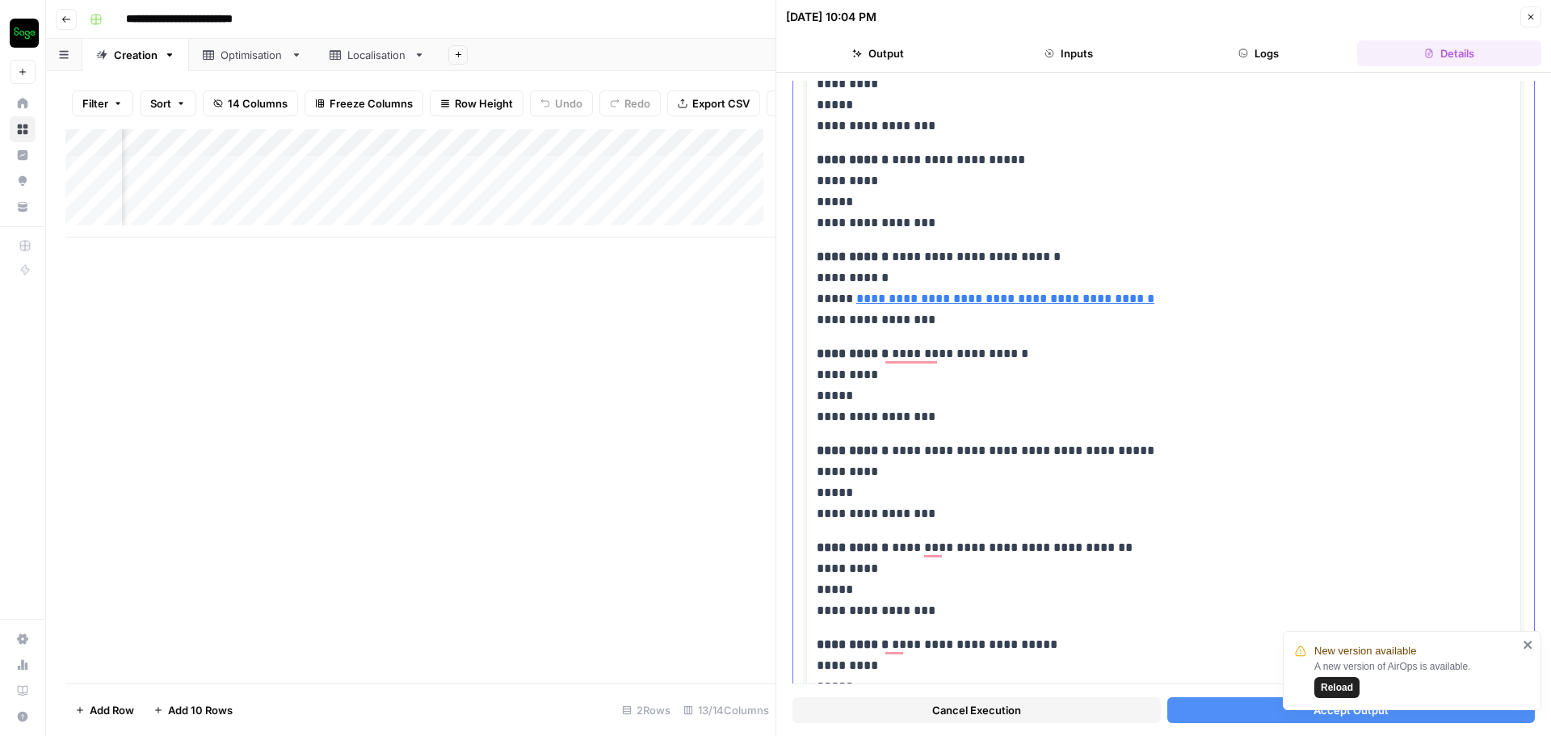
drag, startPoint x: 821, startPoint y: 250, endPoint x: 867, endPoint y: 293, distance: 62.9
click at [867, 293] on p "**********" at bounding box center [1158, 288] width 682 height 84
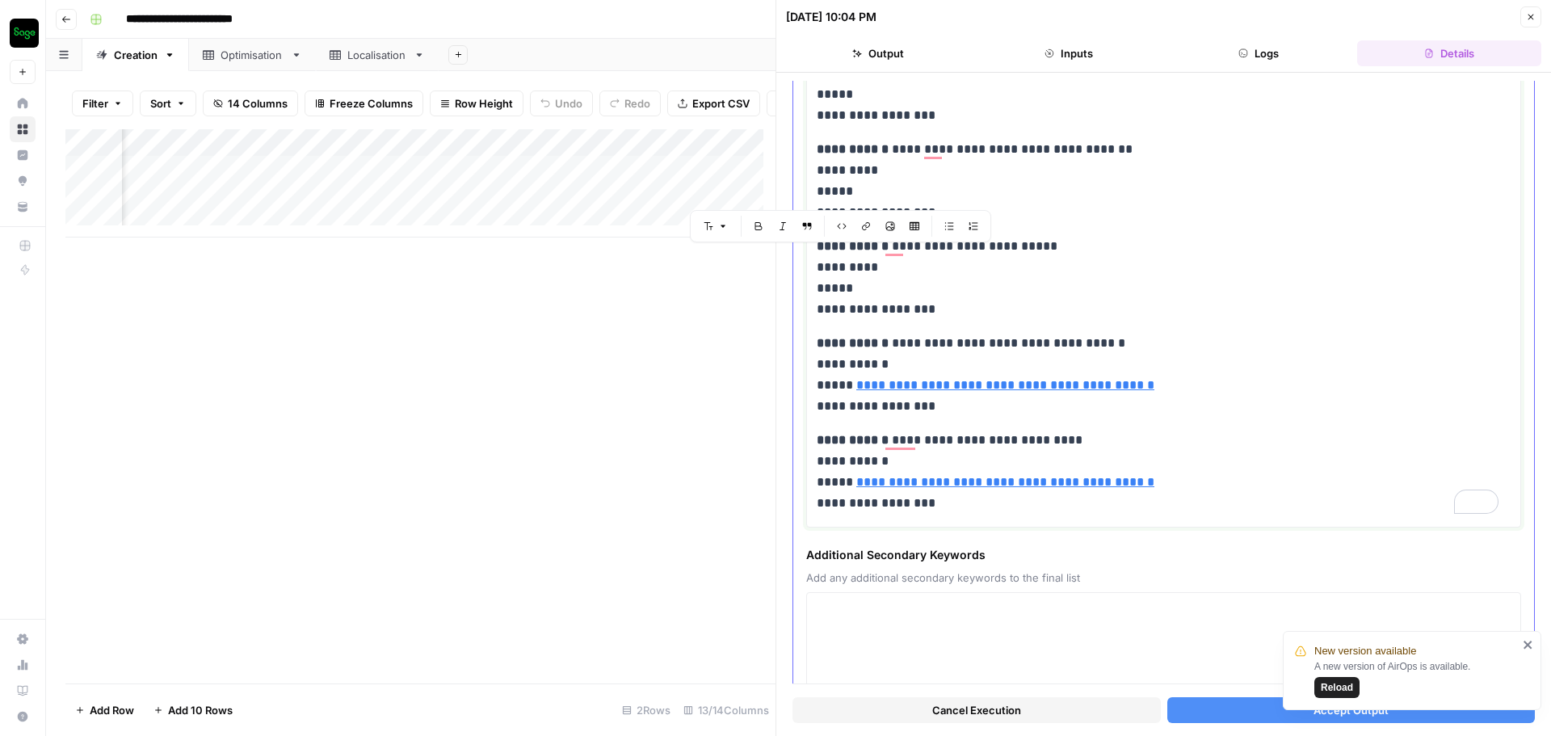
scroll to position [1731, 0]
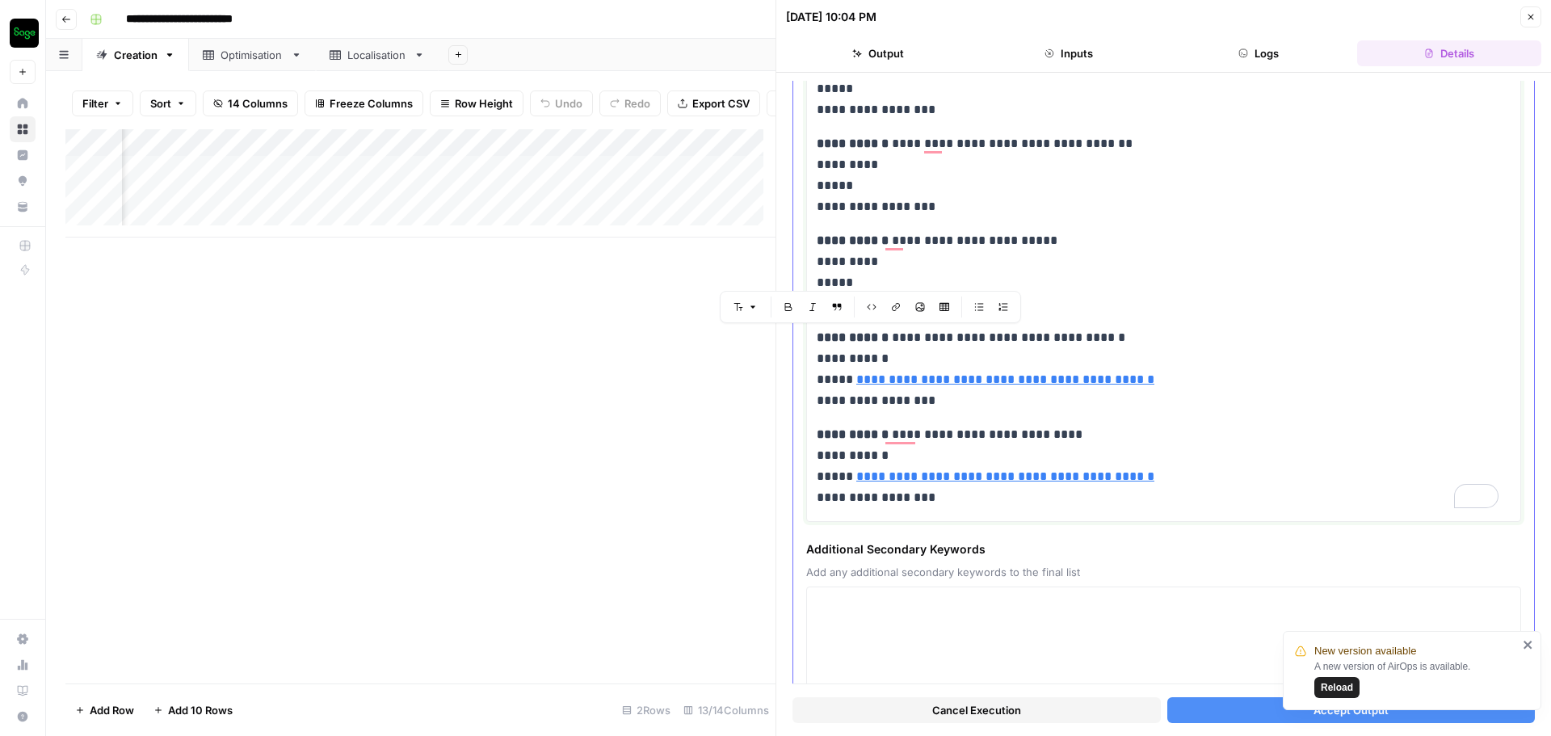
drag, startPoint x: 1169, startPoint y: 490, endPoint x: 819, endPoint y: 331, distance: 385.1
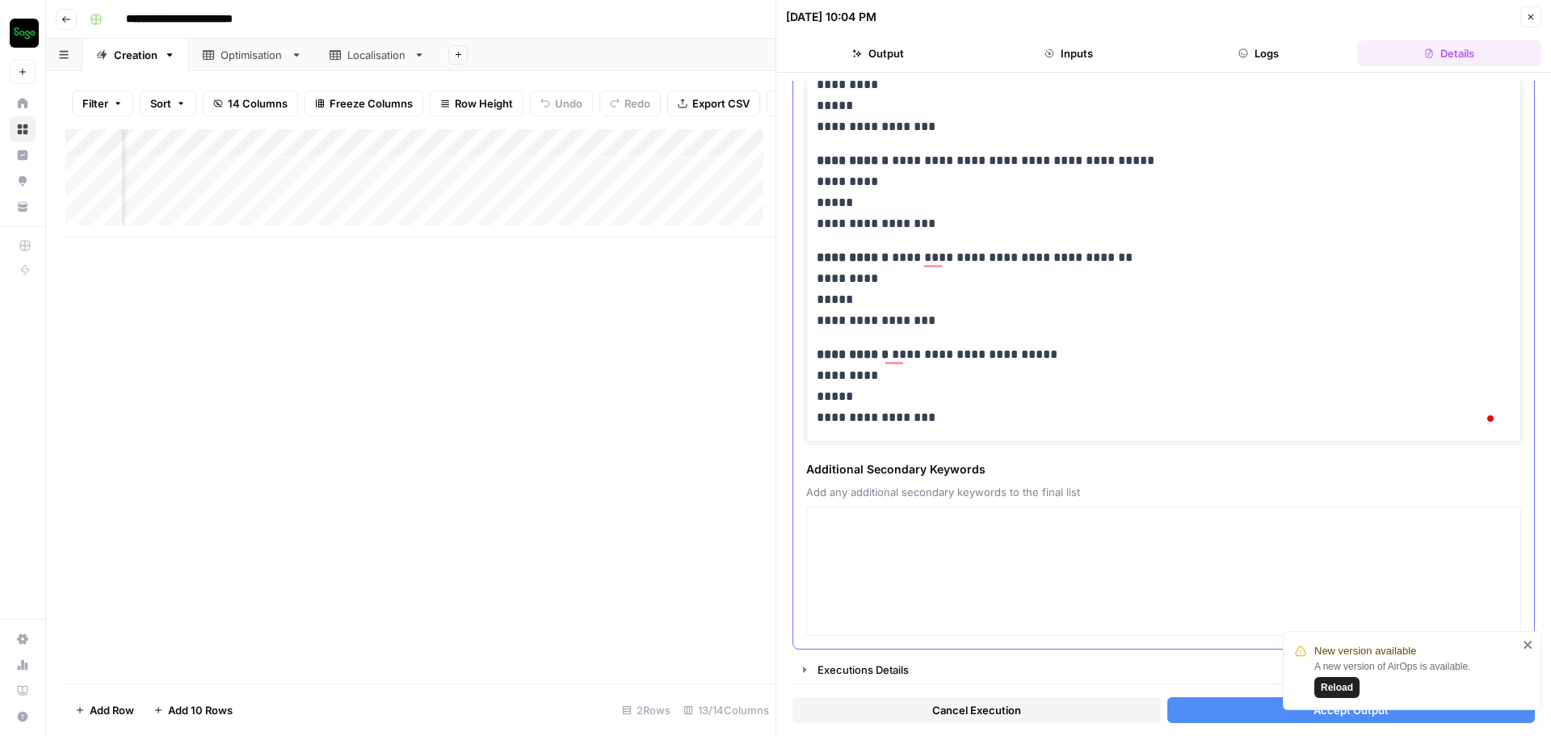
scroll to position [1629, 0]
drag, startPoint x: 963, startPoint y: 321, endPoint x: 947, endPoint y: 285, distance: 39.1
click at [958, 301] on p "**********" at bounding box center [1158, 289] width 682 height 84
click at [938, 304] on p "**********" at bounding box center [1158, 289] width 682 height 84
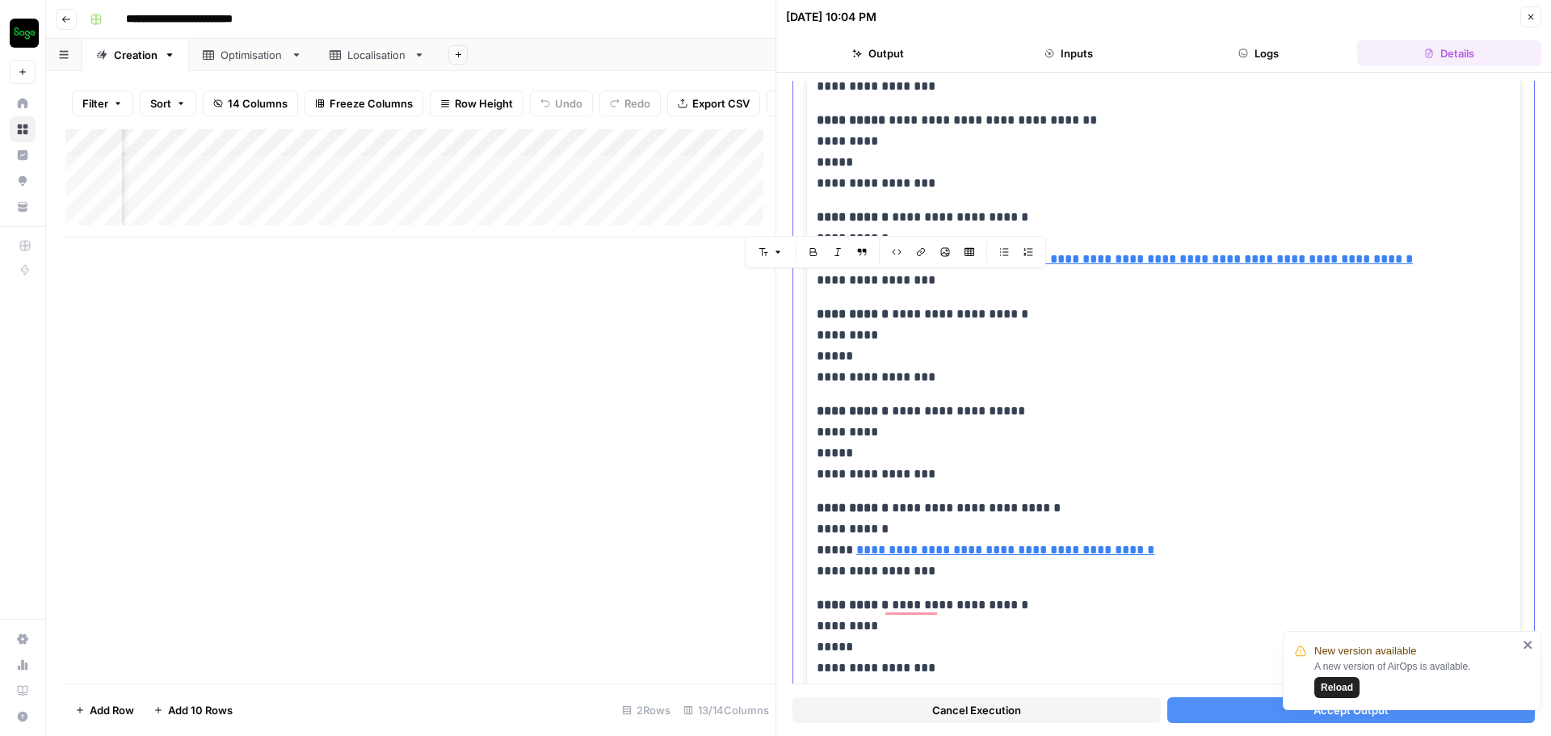
scroll to position [1063, 0]
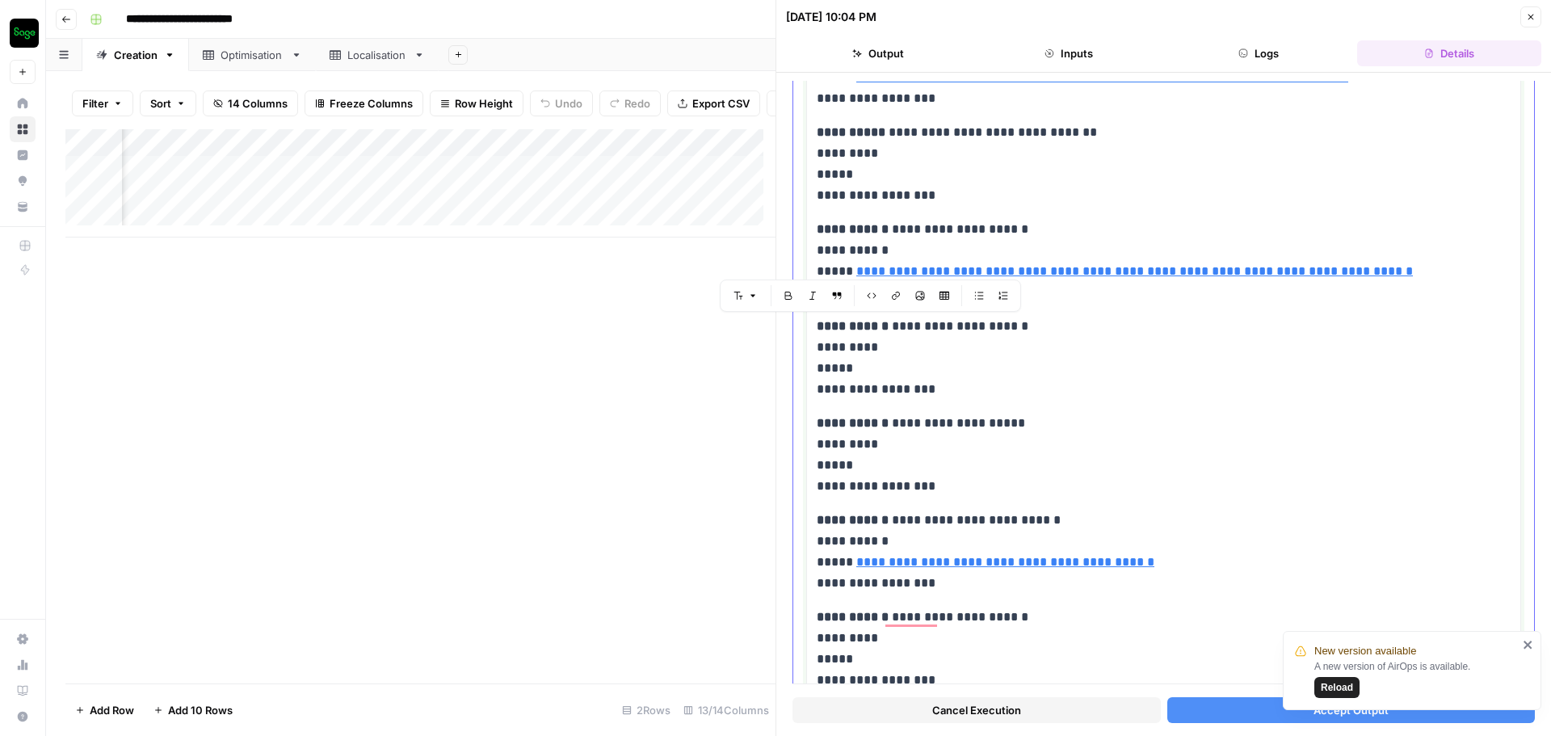
drag, startPoint x: 932, startPoint y: 309, endPoint x: 816, endPoint y: 318, distance: 116.8
click at [816, 318] on div "**********" at bounding box center [1163, 67] width 715 height 1857
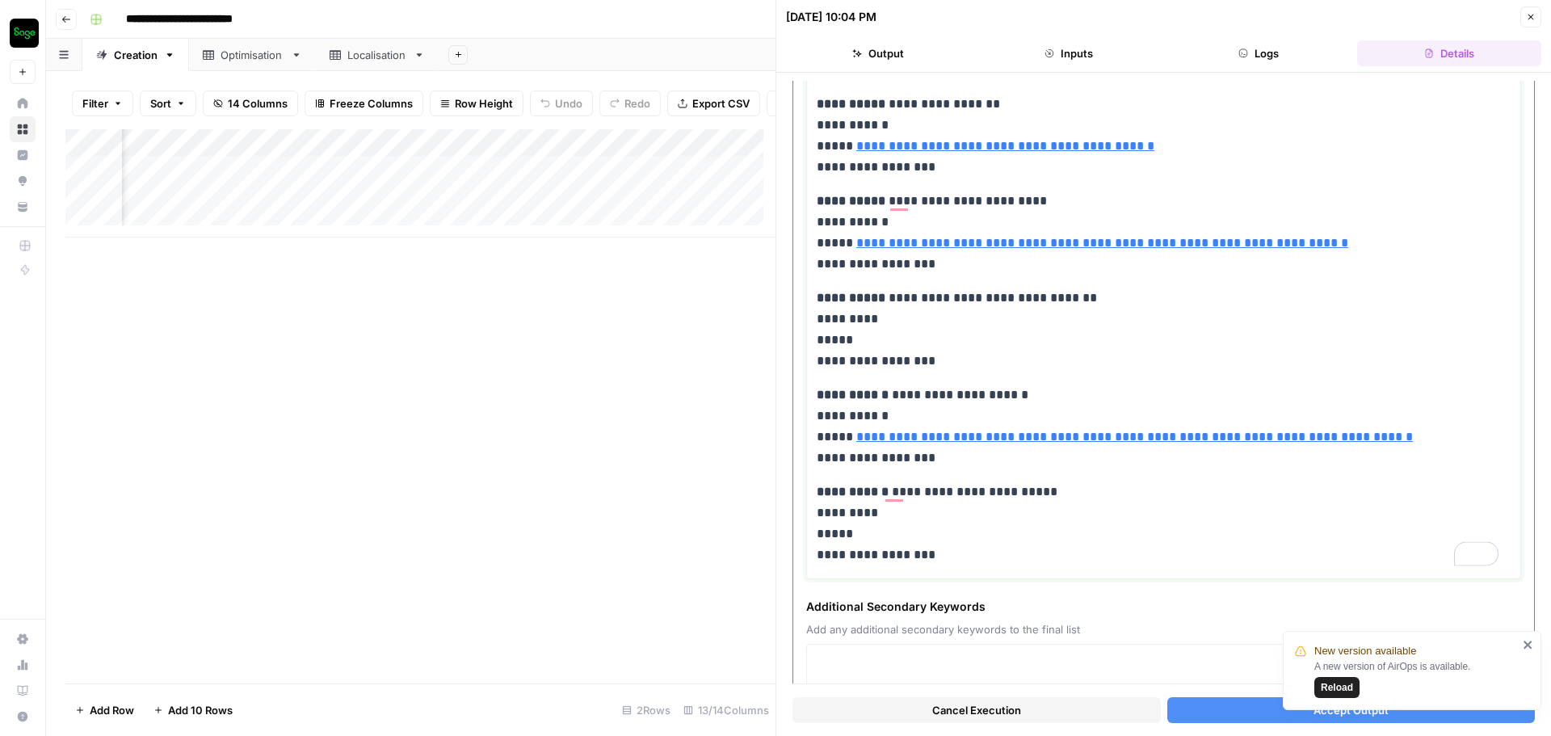
scroll to position [886, 0]
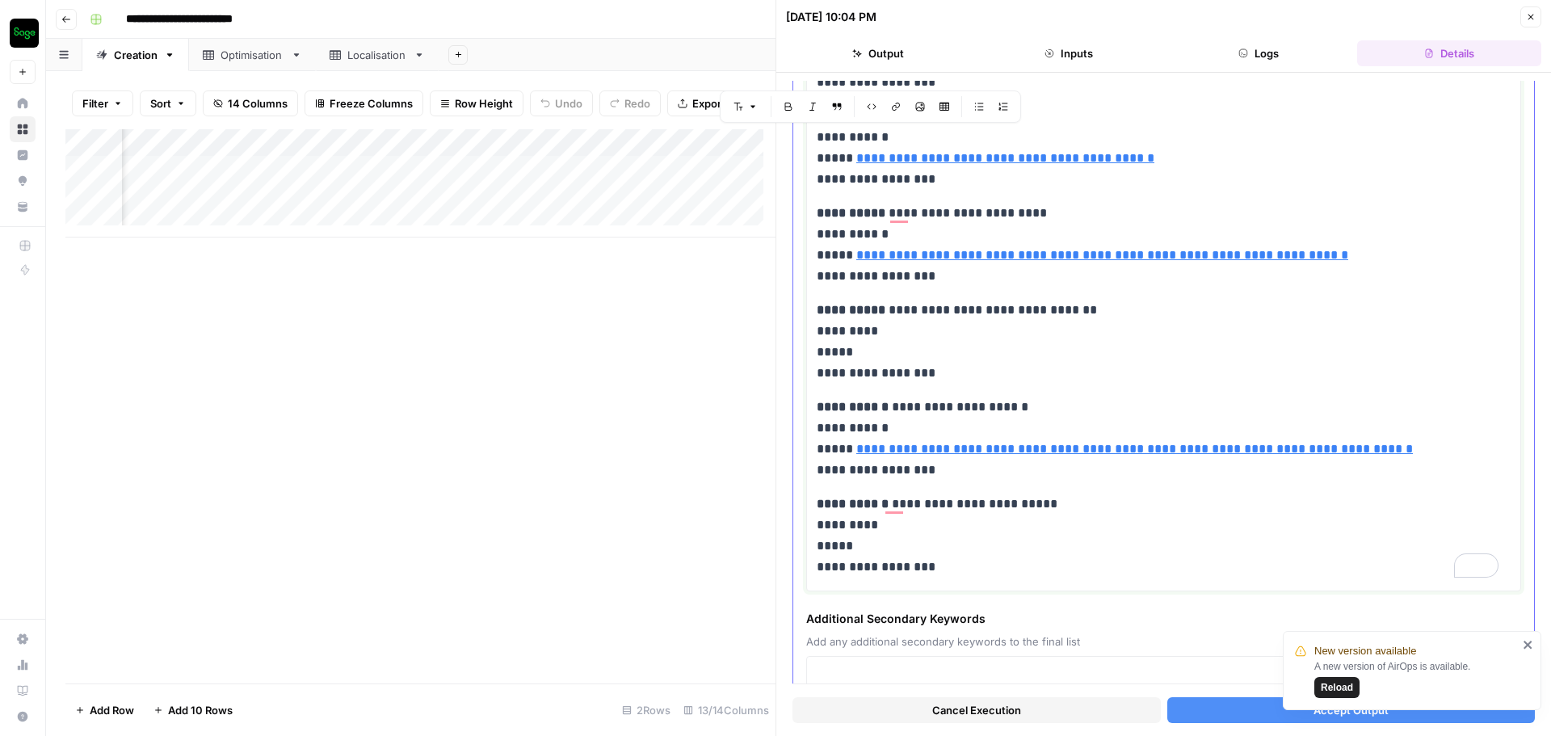
drag, startPoint x: 946, startPoint y: 371, endPoint x: 819, endPoint y: 122, distance: 279.7
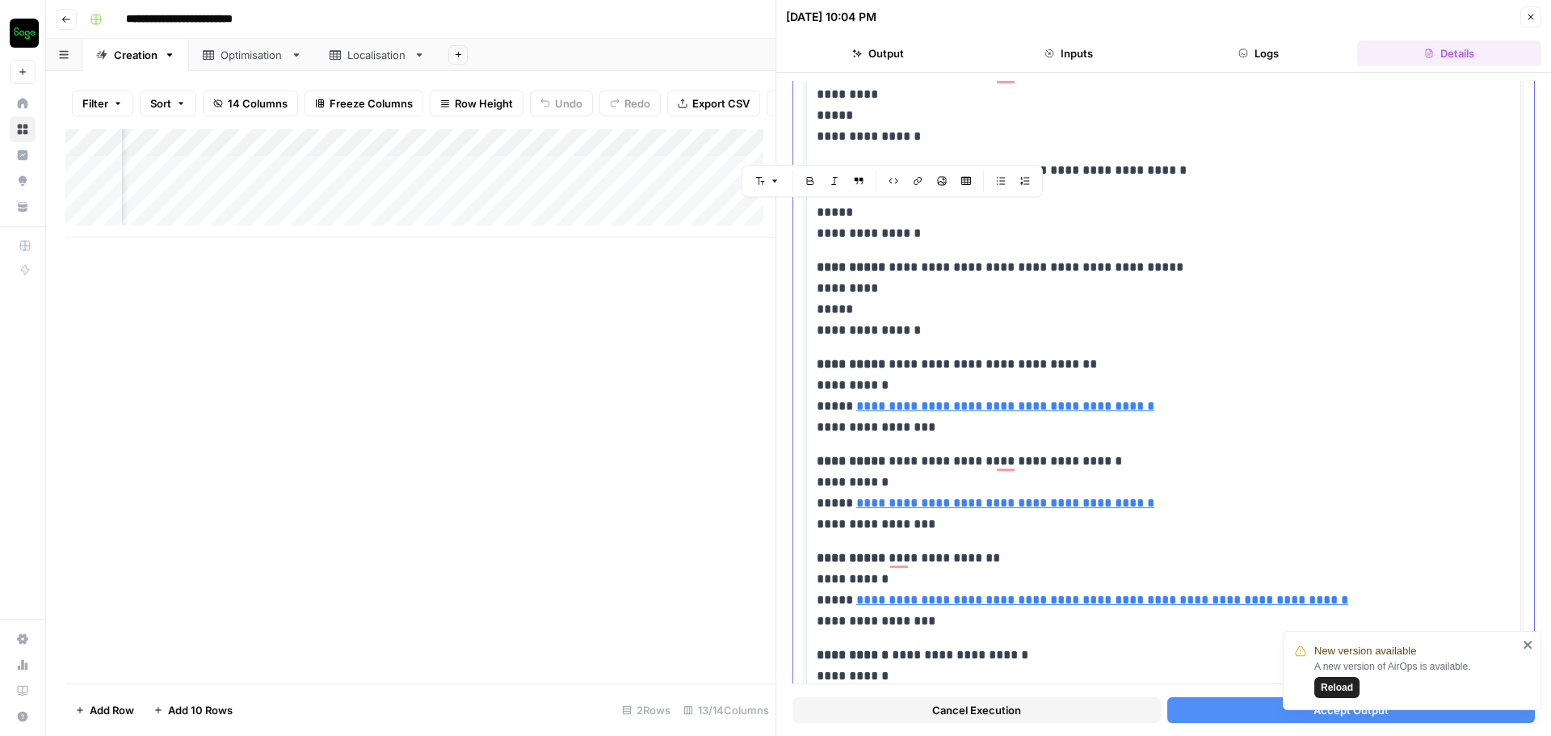
scroll to position [320, 0]
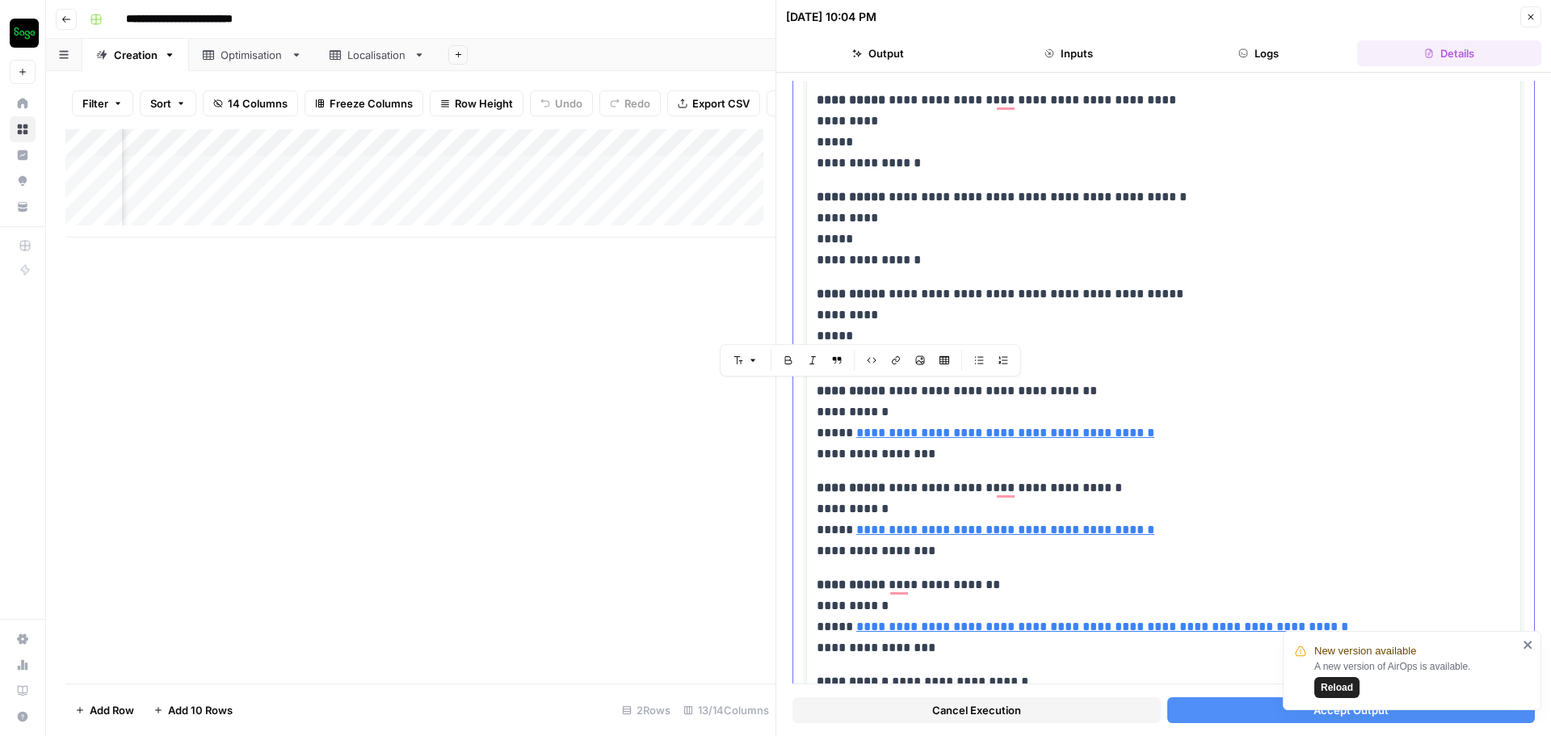
drag, startPoint x: 949, startPoint y: 245, endPoint x: 820, endPoint y: 383, distance: 189.2
click at [820, 383] on div "**********" at bounding box center [1164, 374] width 694 height 970
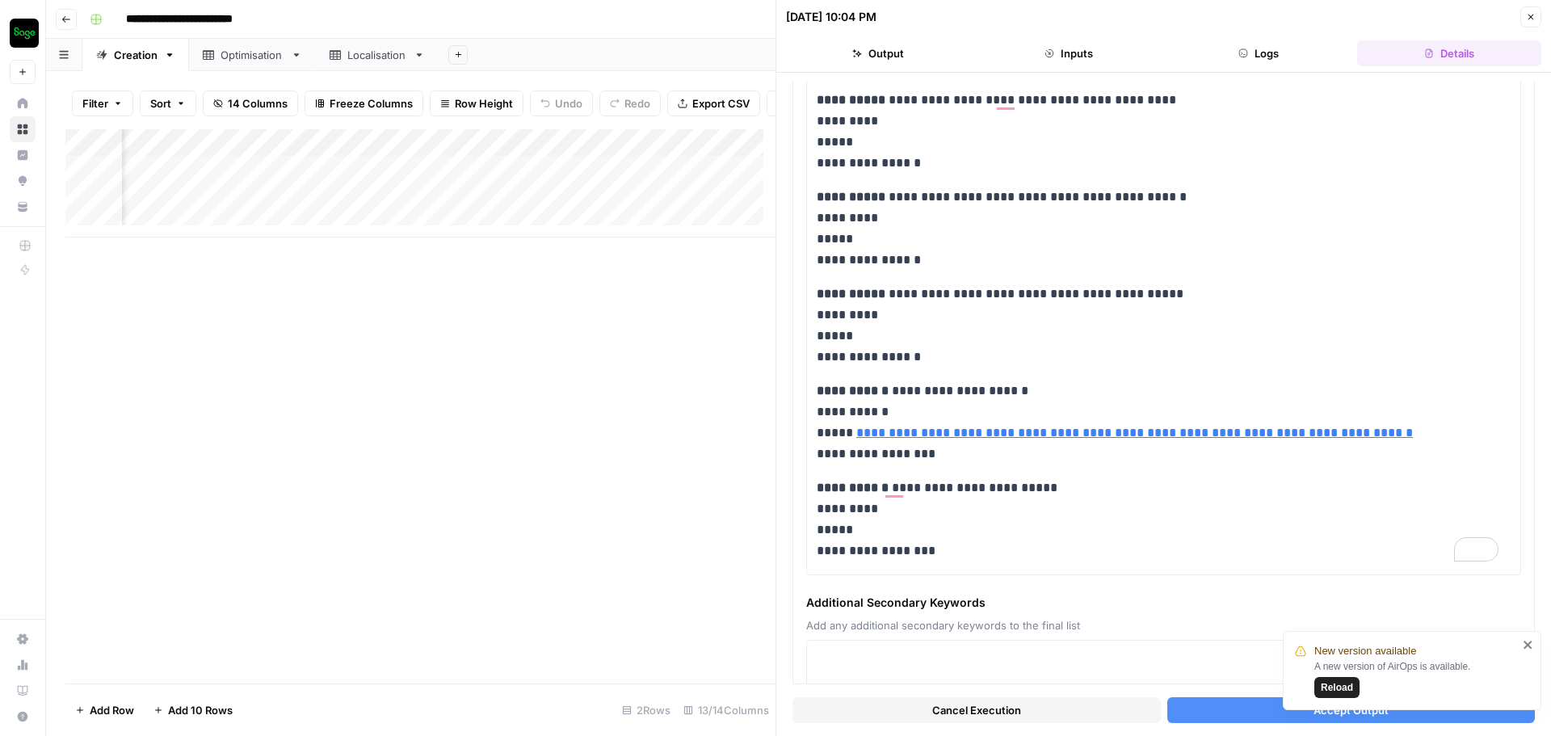
click at [1238, 697] on button "Accept Output" at bounding box center [1352, 710] width 368 height 26
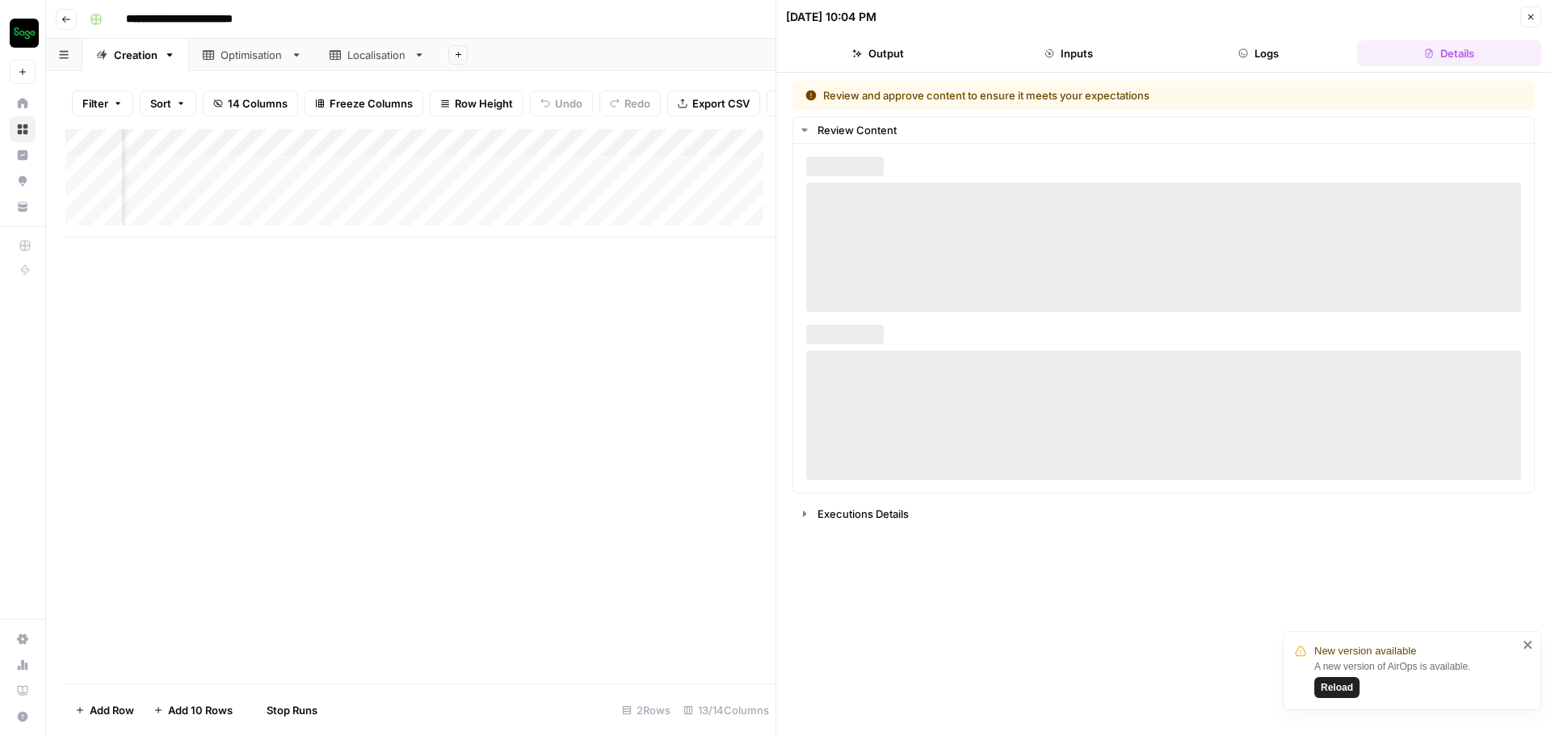
click at [561, 305] on div "Add Column" at bounding box center [420, 406] width 710 height 554
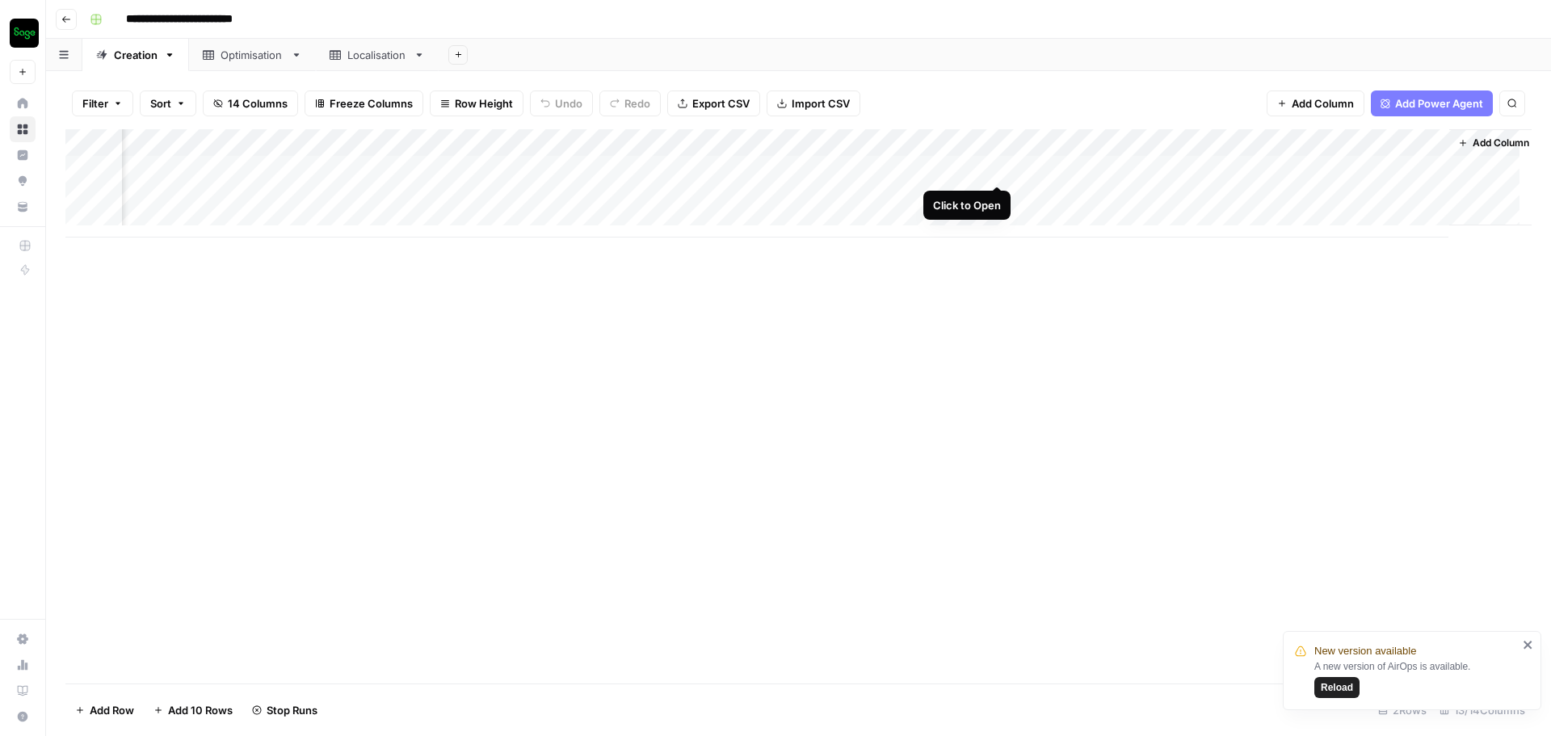
click at [1002, 168] on div "Add Column" at bounding box center [798, 183] width 1467 height 108
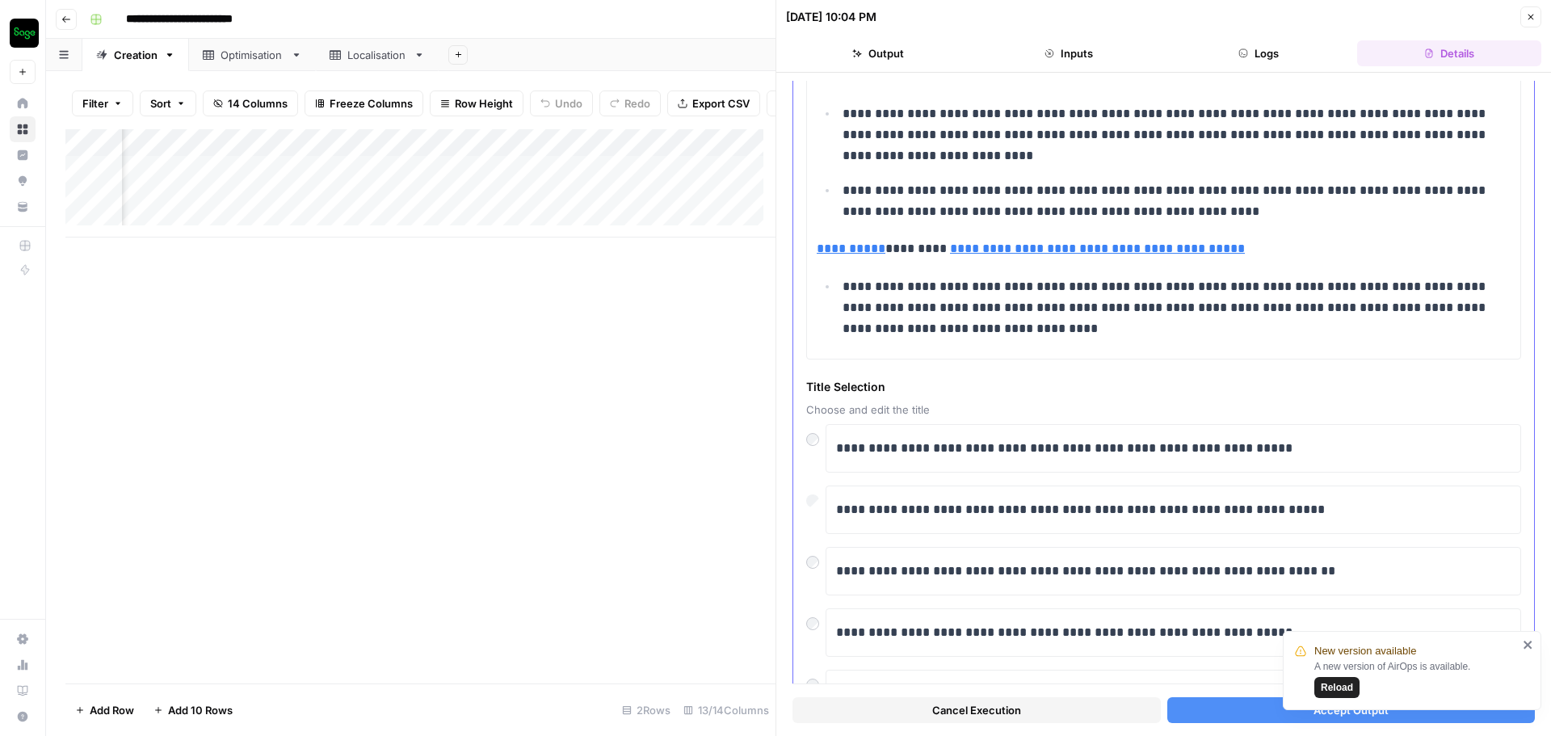
scroll to position [713, 0]
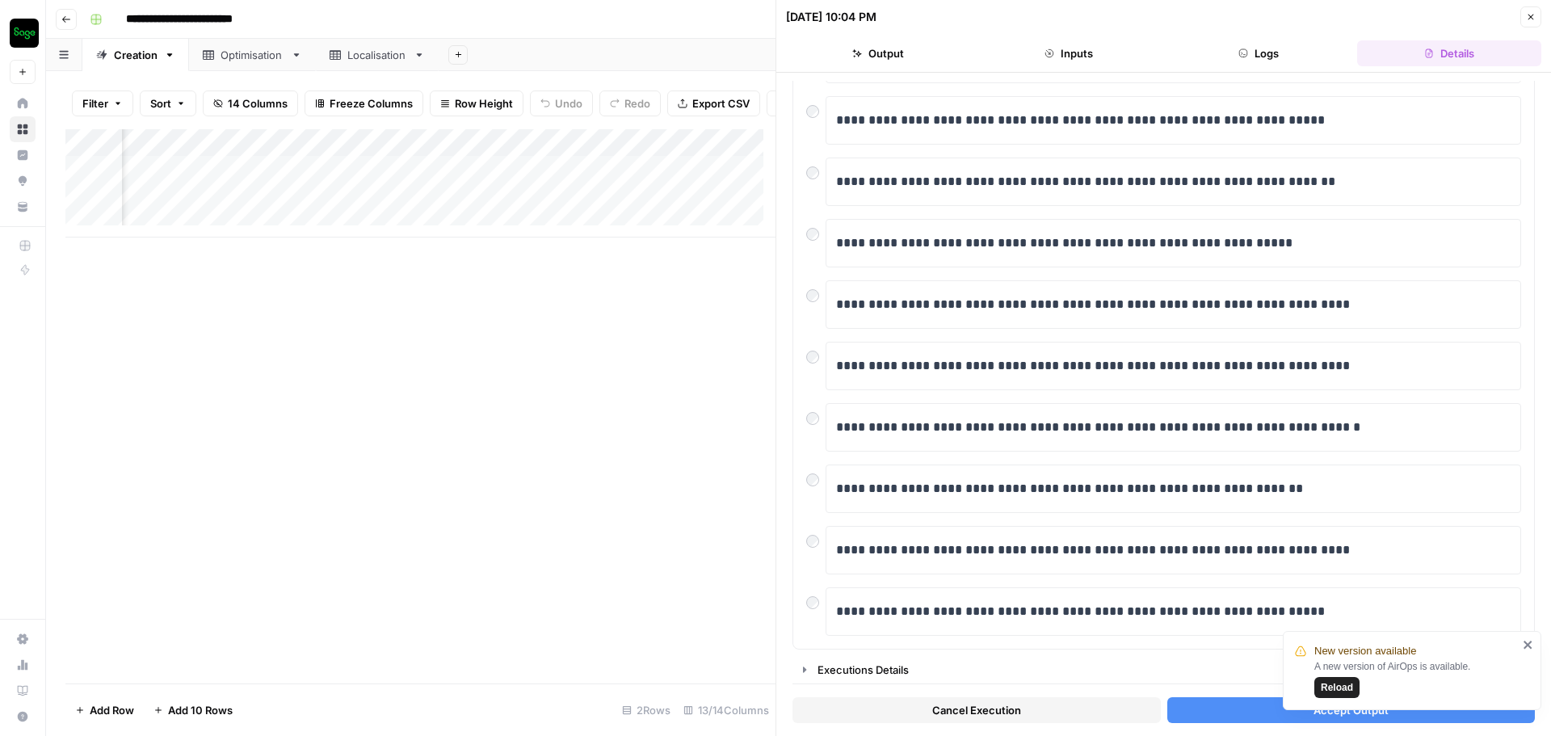
drag, startPoint x: 1244, startPoint y: 705, endPoint x: 709, endPoint y: 692, distance: 534.3
click at [1244, 705] on button "Accept Output" at bounding box center [1352, 710] width 368 height 26
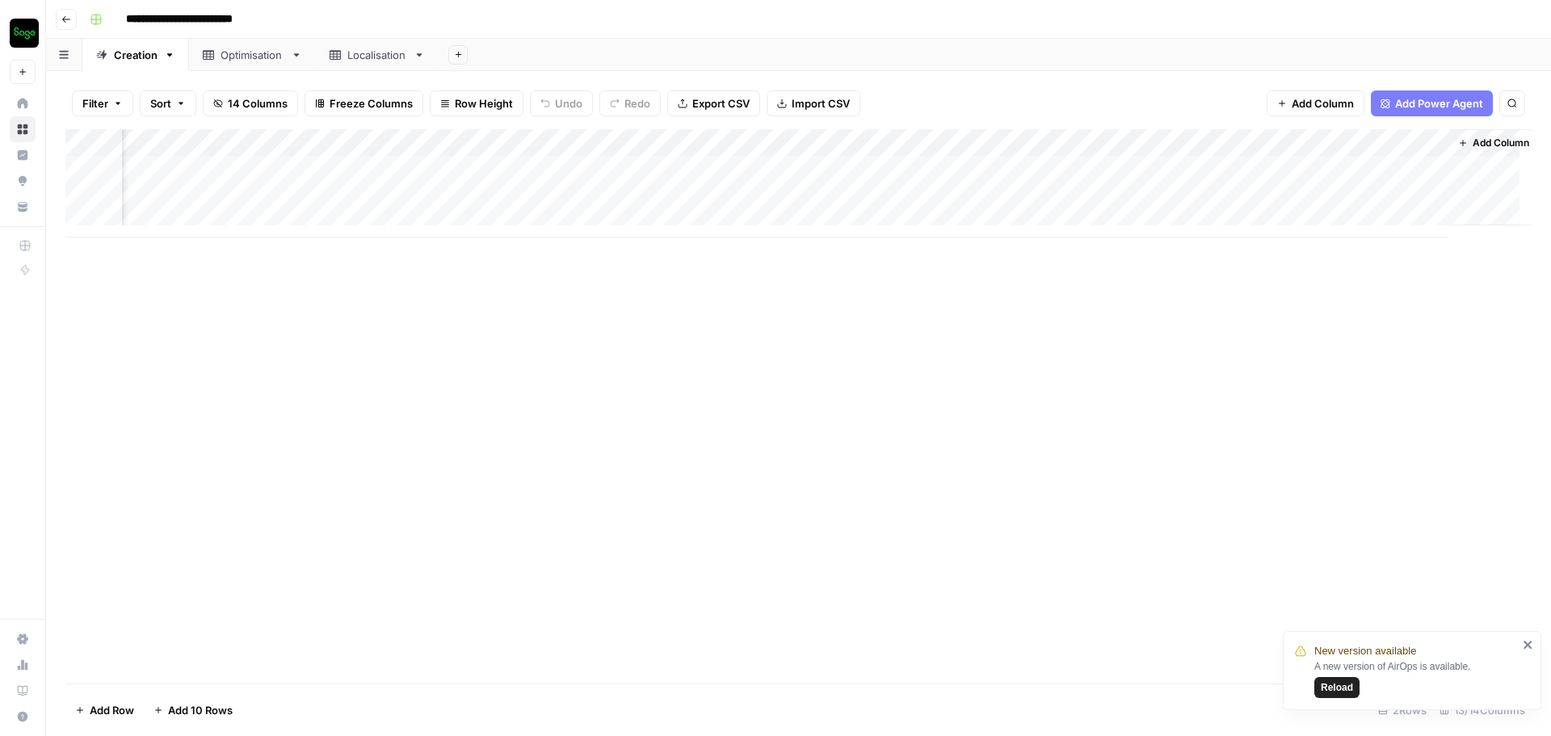
click at [995, 196] on div "Add Column" at bounding box center [798, 183] width 1467 height 108
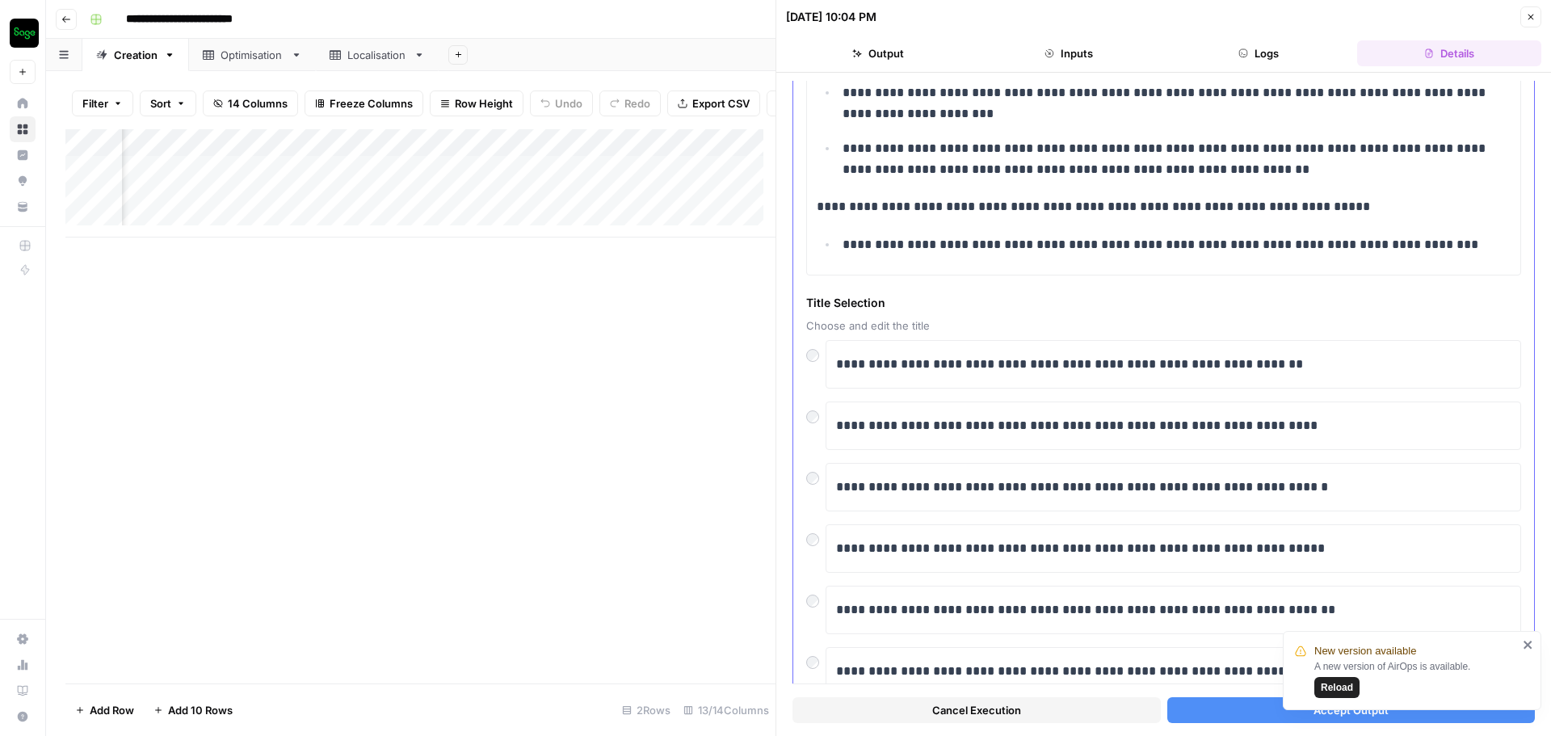
scroll to position [404, 0]
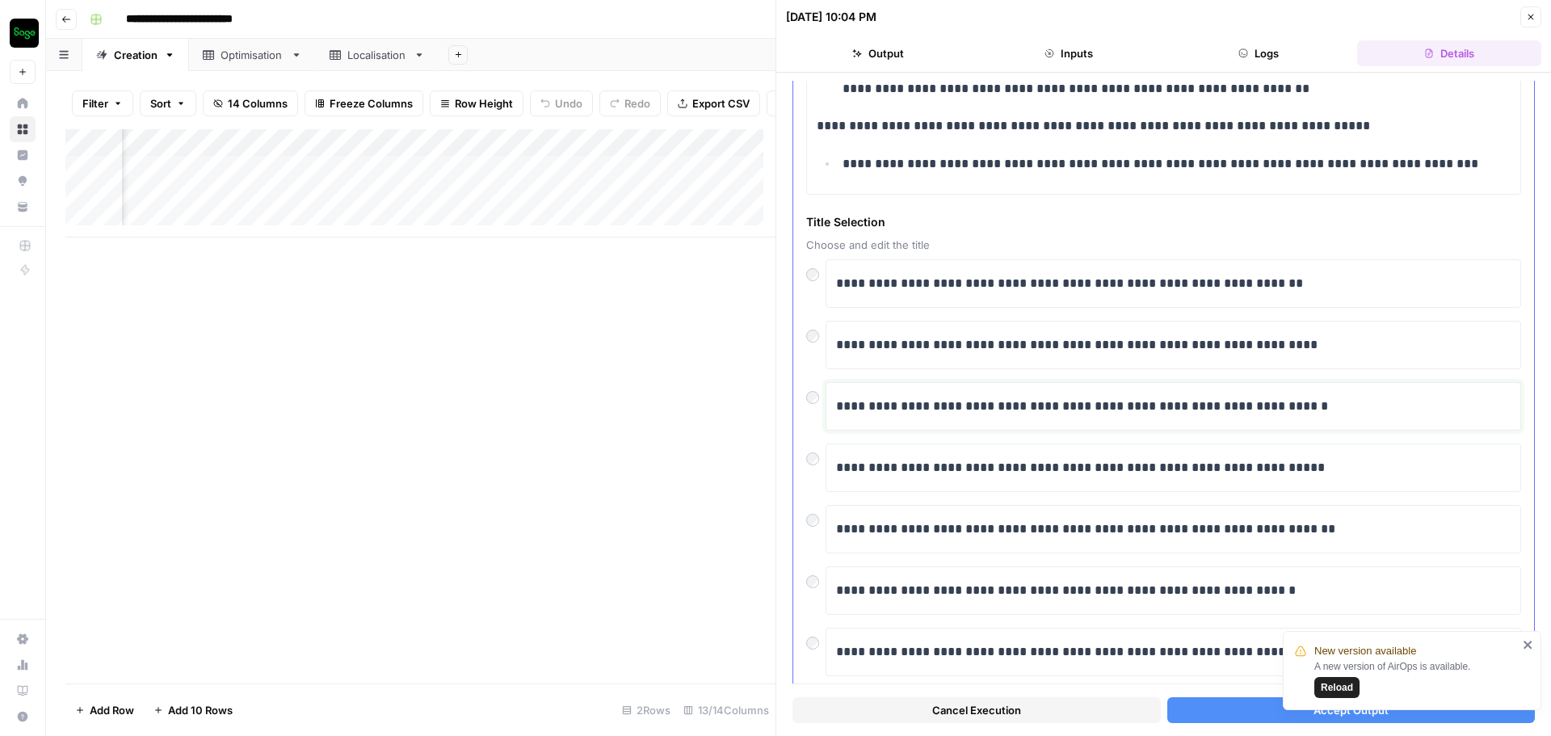
click at [965, 402] on p "**********" at bounding box center [1167, 406] width 663 height 21
click at [819, 402] on div at bounding box center [815, 393] width 19 height 23
click at [1237, 705] on button "Accept Output" at bounding box center [1352, 710] width 368 height 26
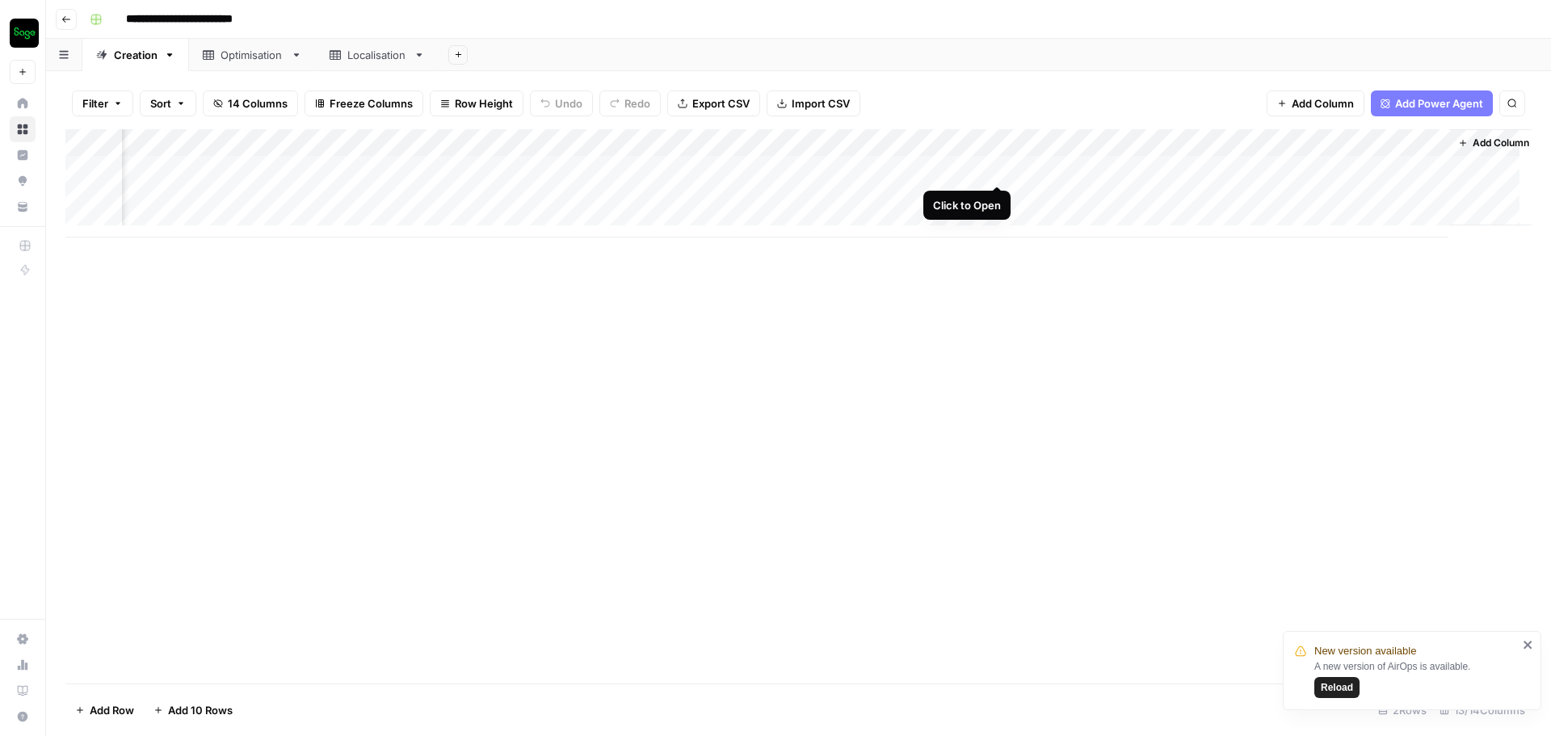
click at [995, 172] on div "Add Column" at bounding box center [798, 183] width 1467 height 108
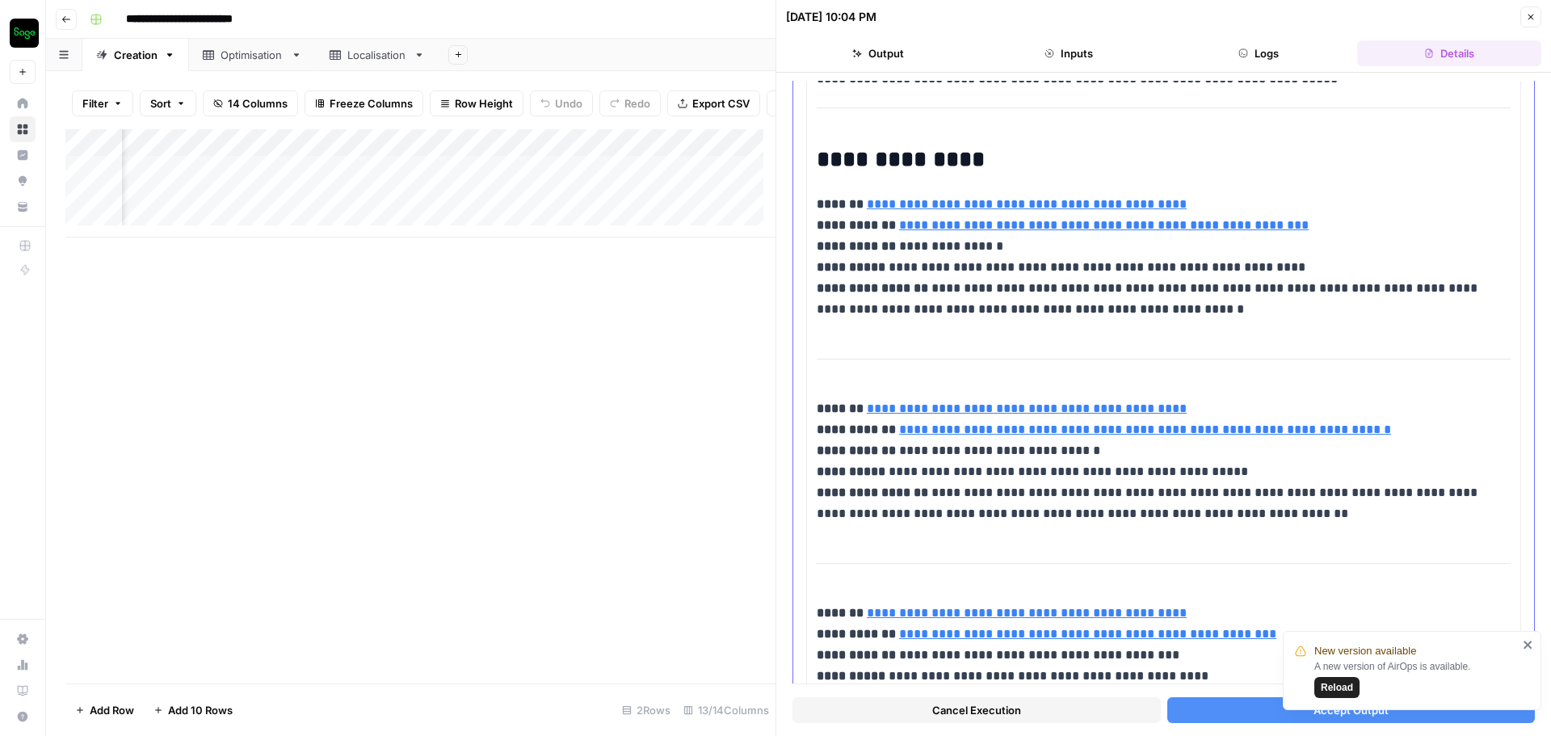
scroll to position [17469, 0]
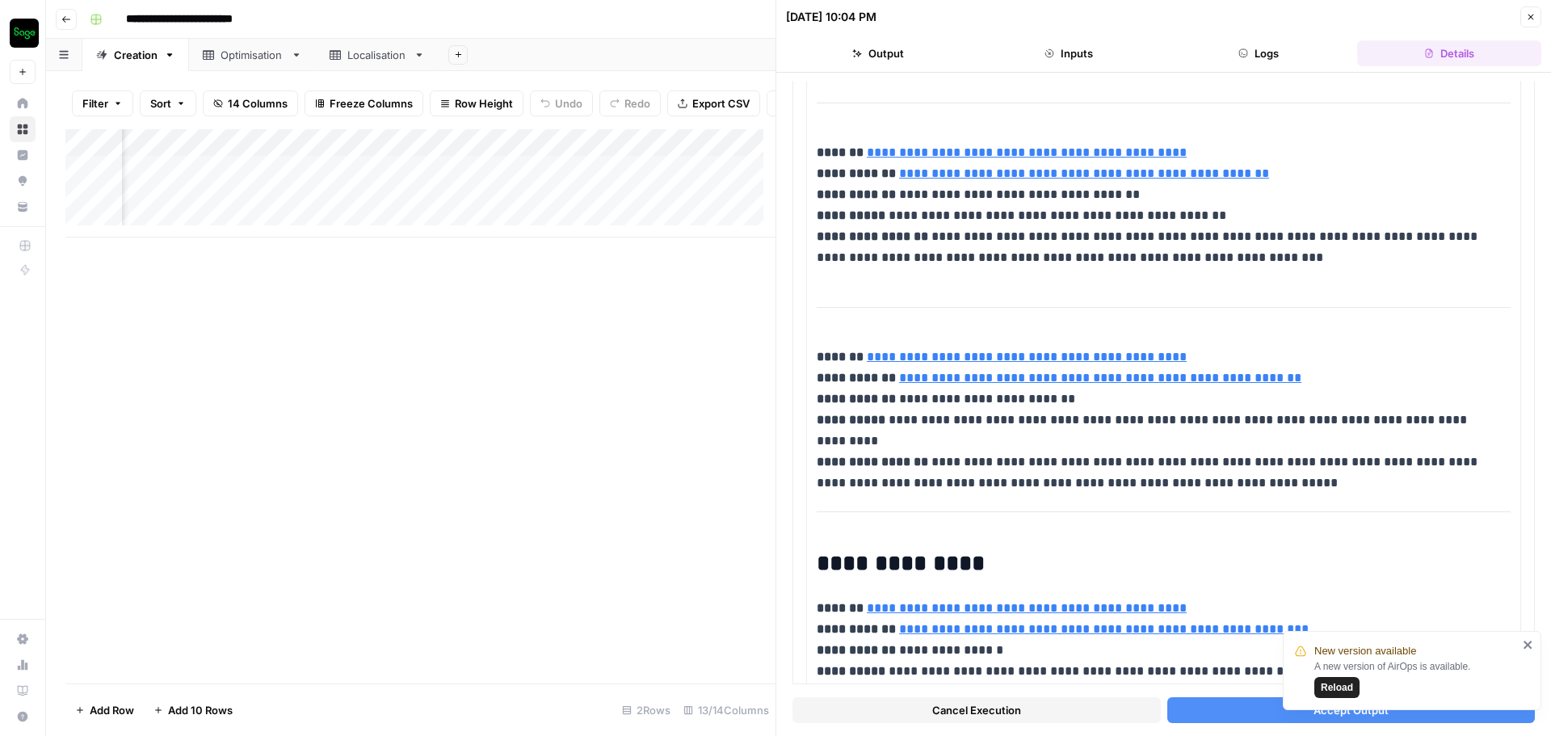
click at [1226, 707] on button "Accept Output" at bounding box center [1352, 710] width 368 height 26
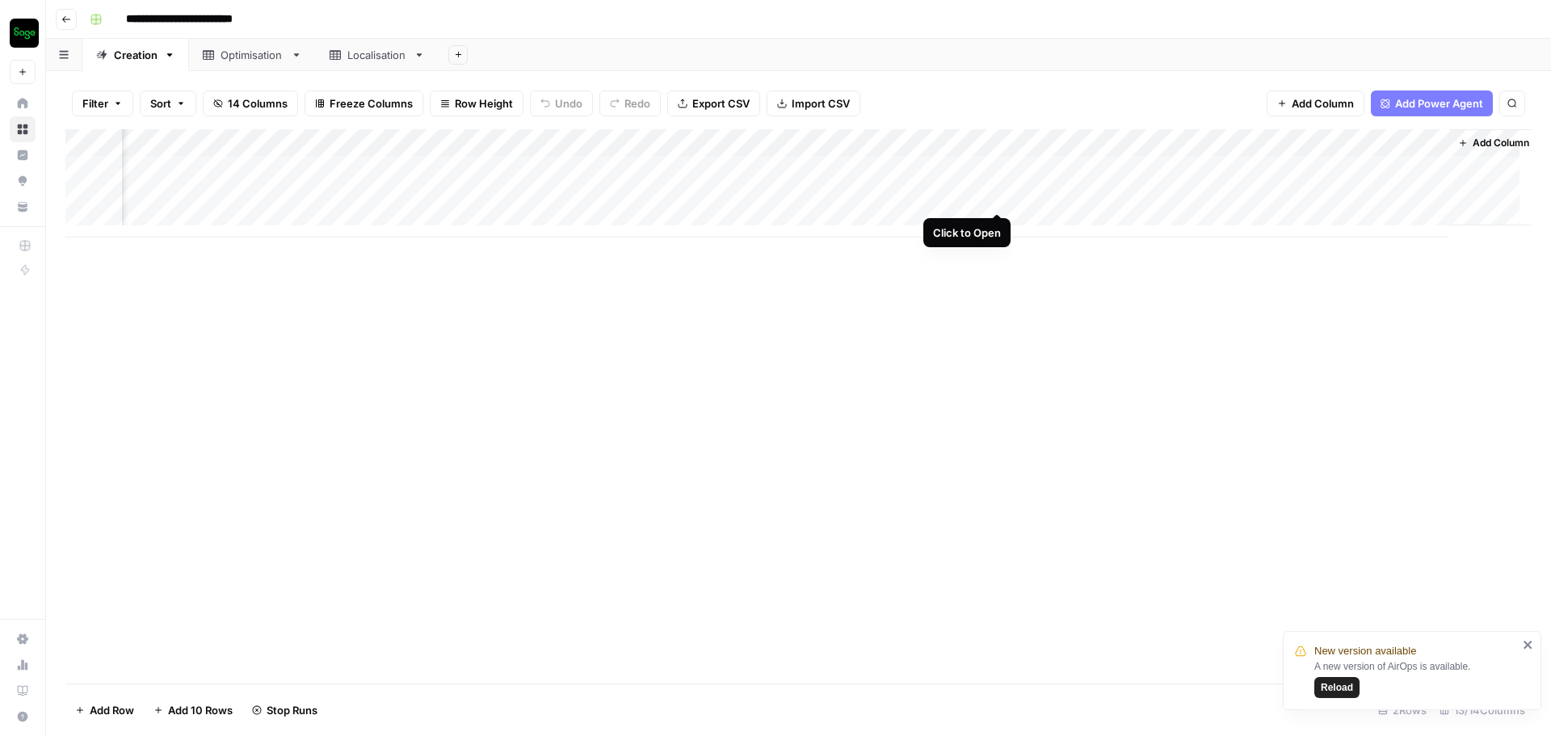
click at [1002, 198] on div "Add Column" at bounding box center [798, 183] width 1467 height 108
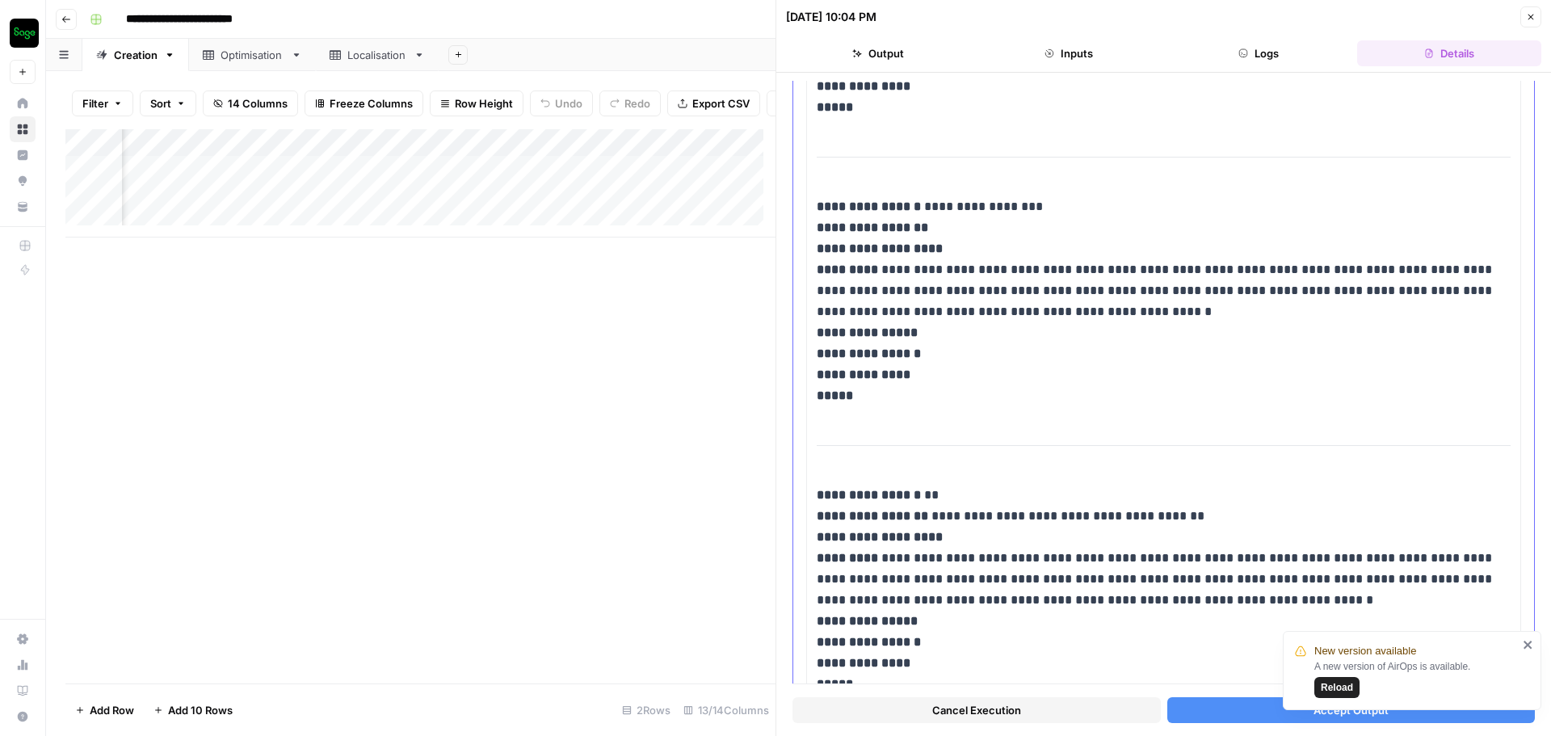
scroll to position [9696, 0]
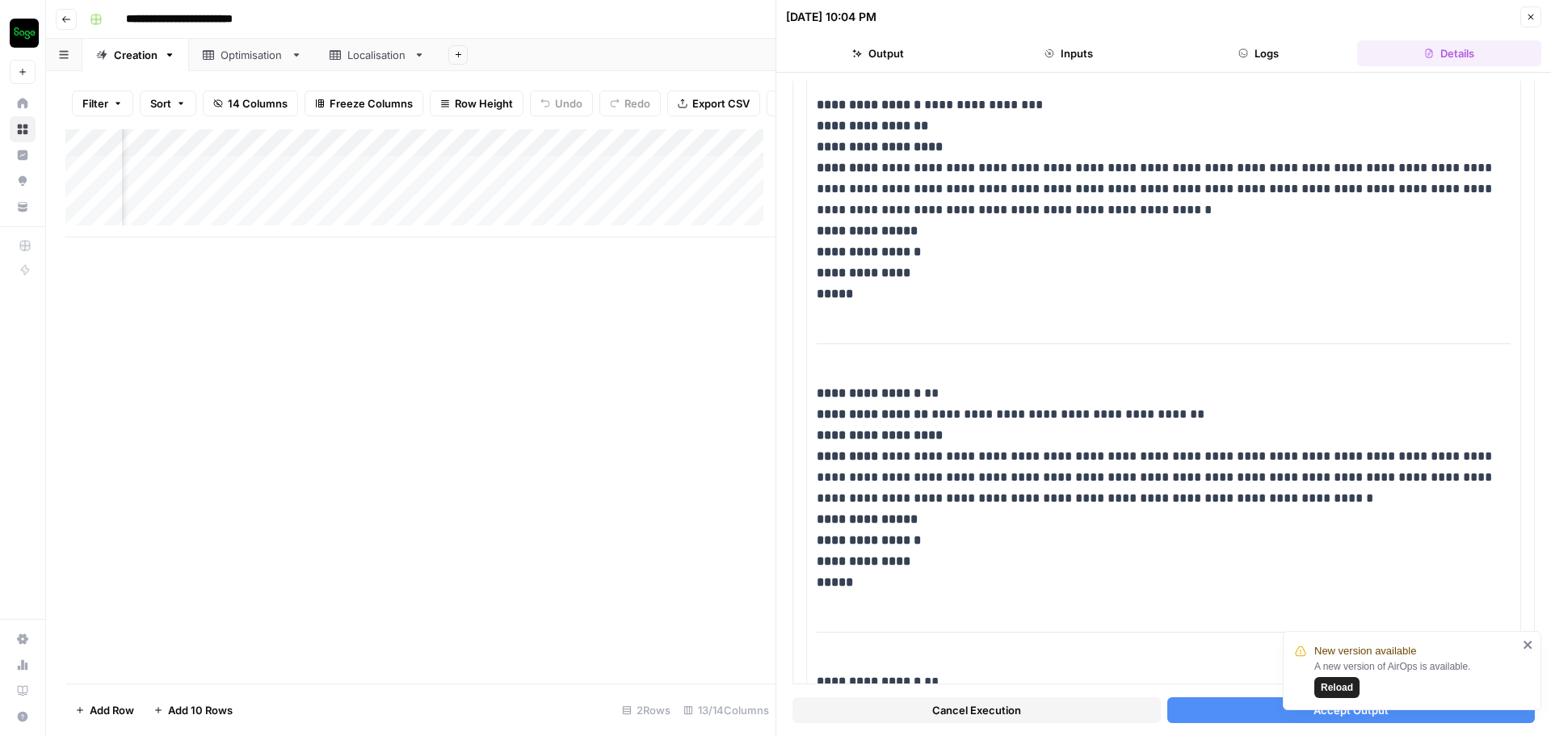
click at [1258, 709] on button "Accept Output" at bounding box center [1352, 710] width 368 height 26
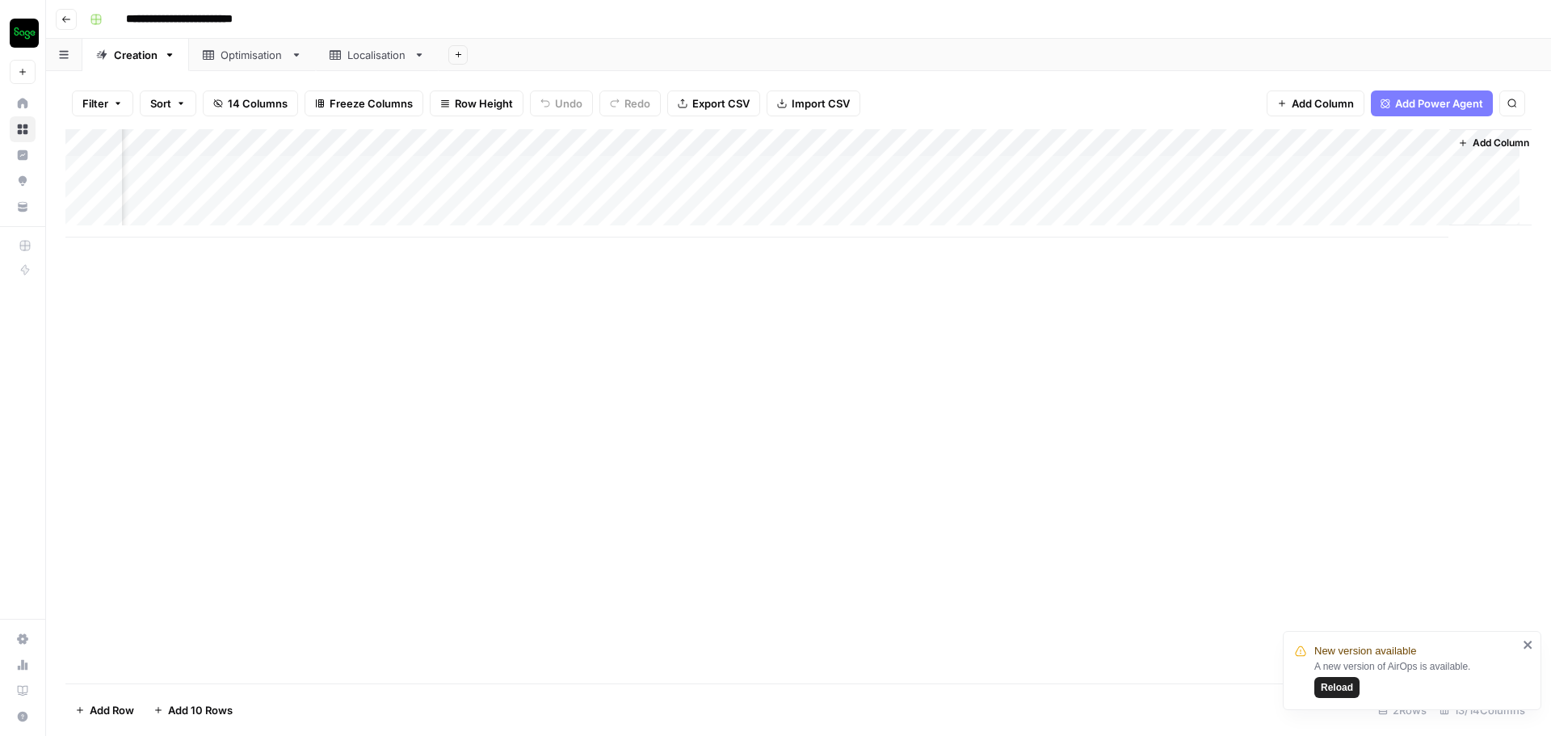
click at [1346, 684] on span "Reload" at bounding box center [1337, 687] width 32 height 15
type input "**********"
click at [1216, 168] on div "Add Column" at bounding box center [798, 183] width 1467 height 108
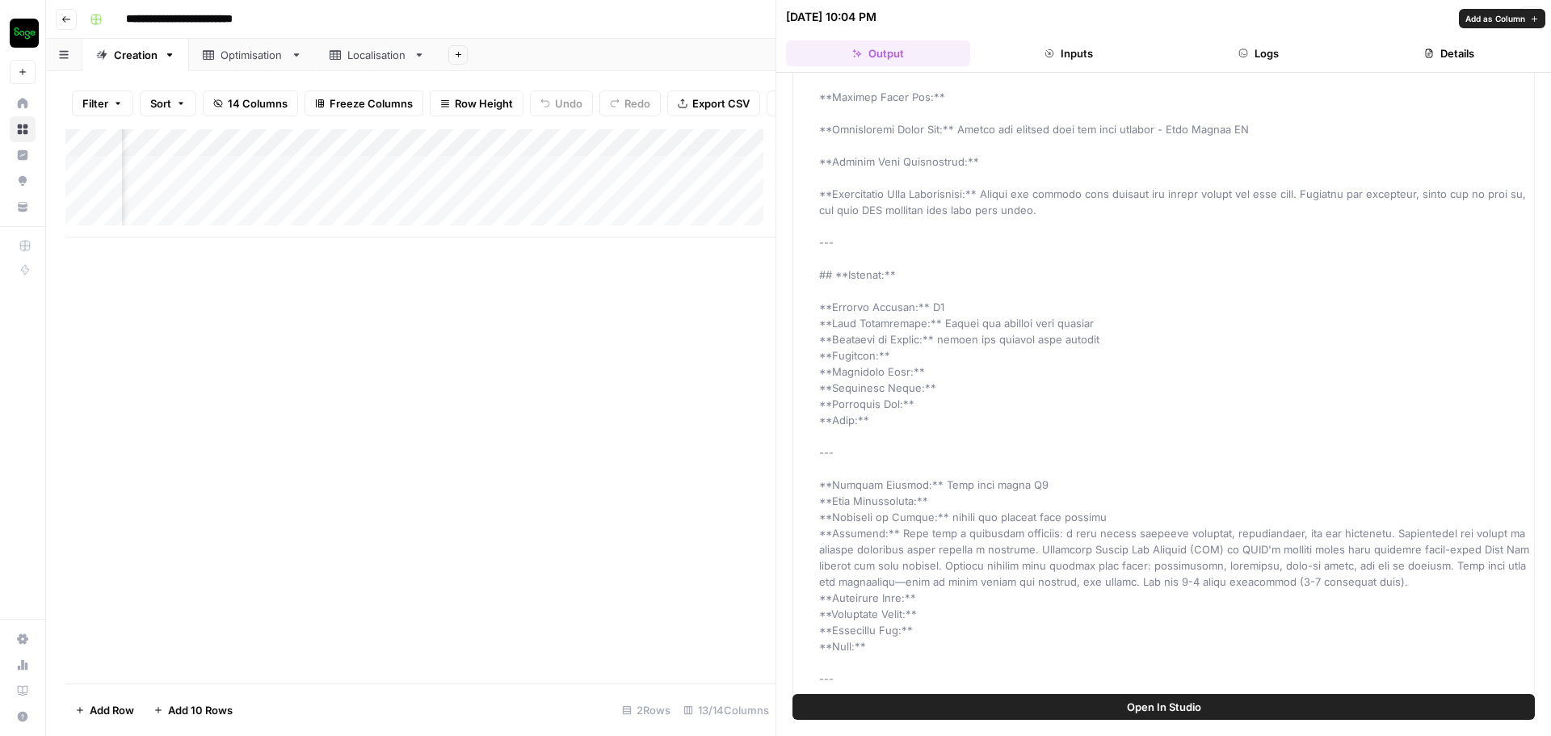
scroll to position [1535, 0]
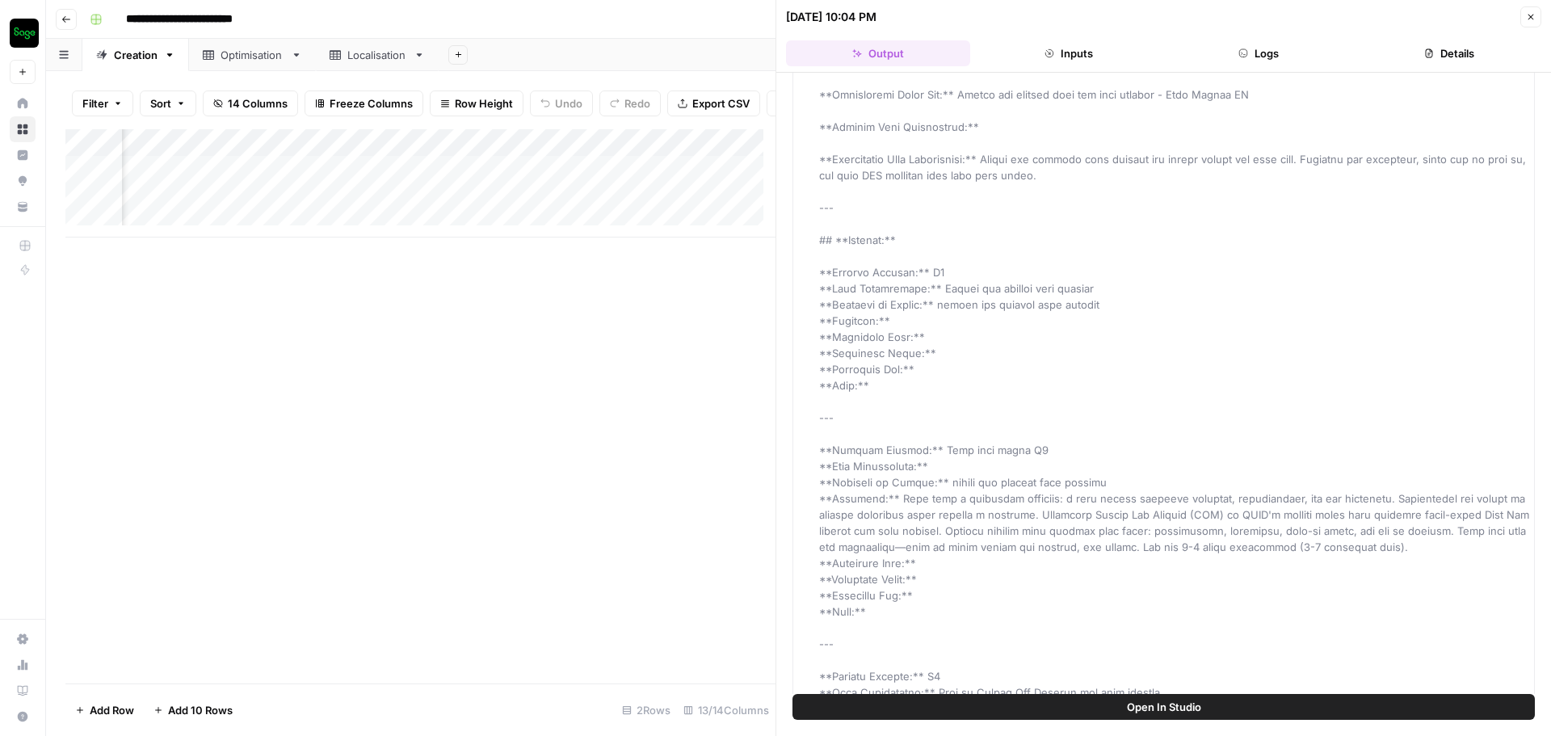
click at [1521, 17] on button "Close" at bounding box center [1531, 16] width 21 height 21
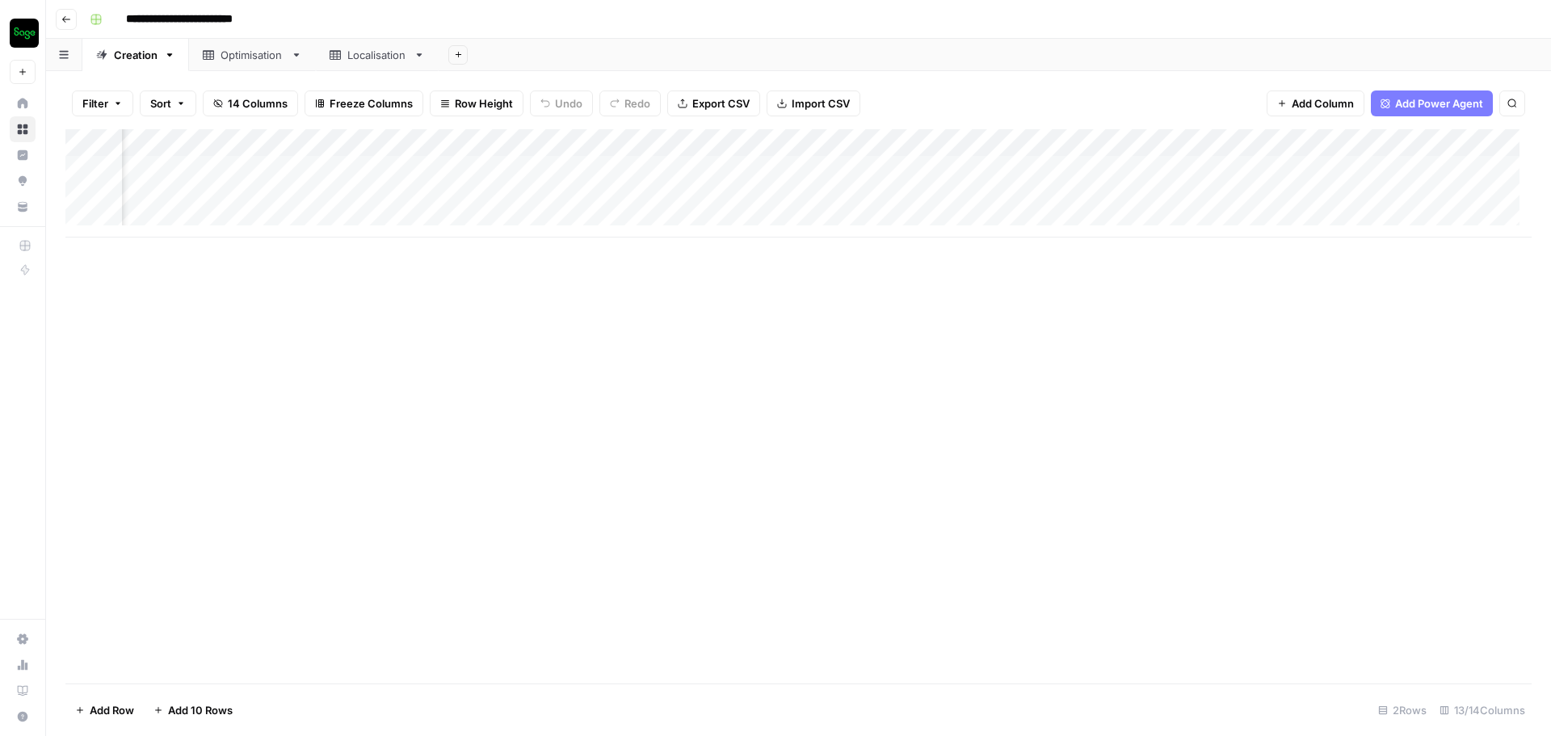
click at [1373, 169] on div "Add Column" at bounding box center [798, 183] width 1467 height 108
click at [1358, 171] on div "Add Column" at bounding box center [798, 183] width 1467 height 108
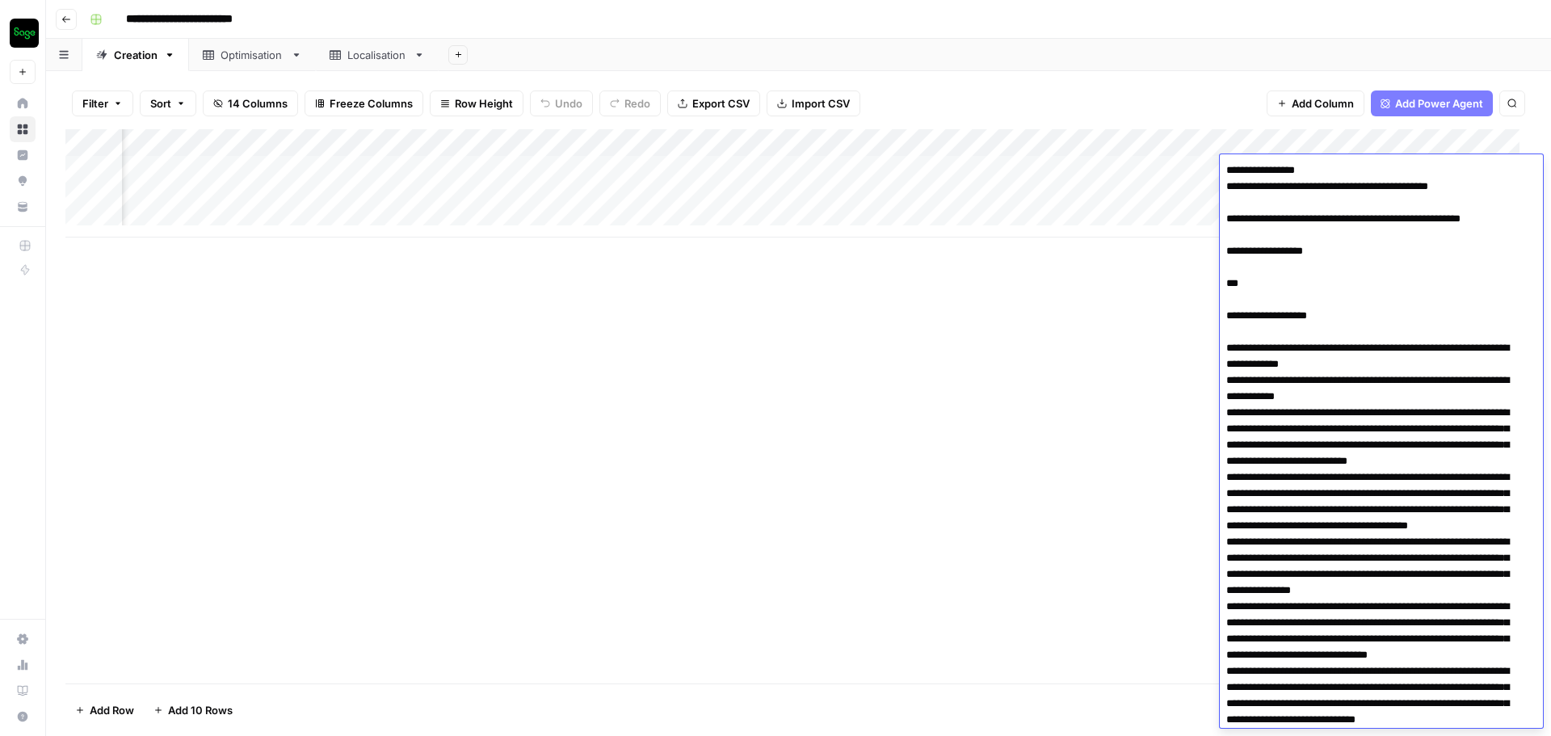
click at [1008, 465] on div "Add Column" at bounding box center [798, 406] width 1467 height 554
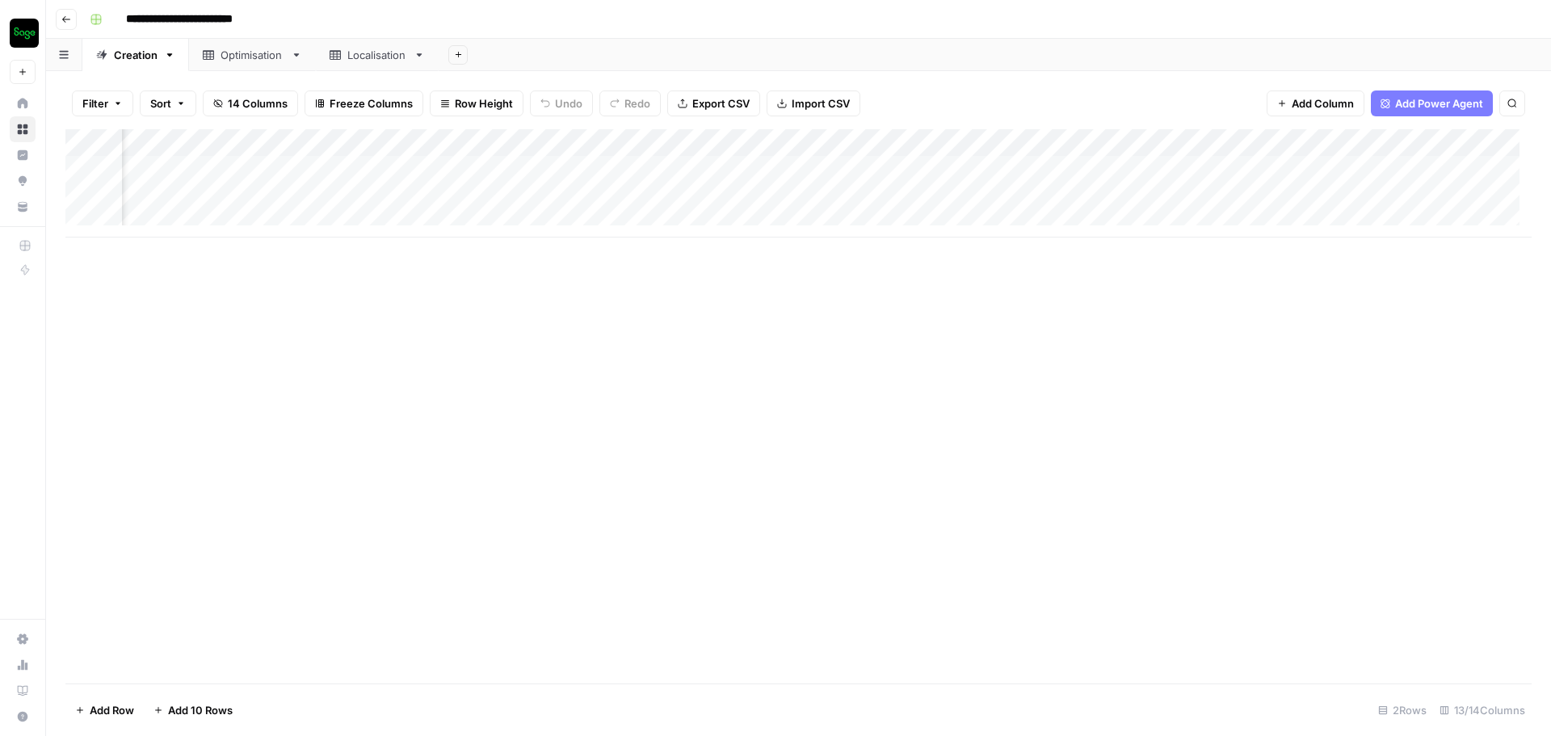
click at [1447, 174] on div "Add Column" at bounding box center [798, 183] width 1467 height 108
click at [1447, 173] on div "Add Column" at bounding box center [798, 183] width 1467 height 108
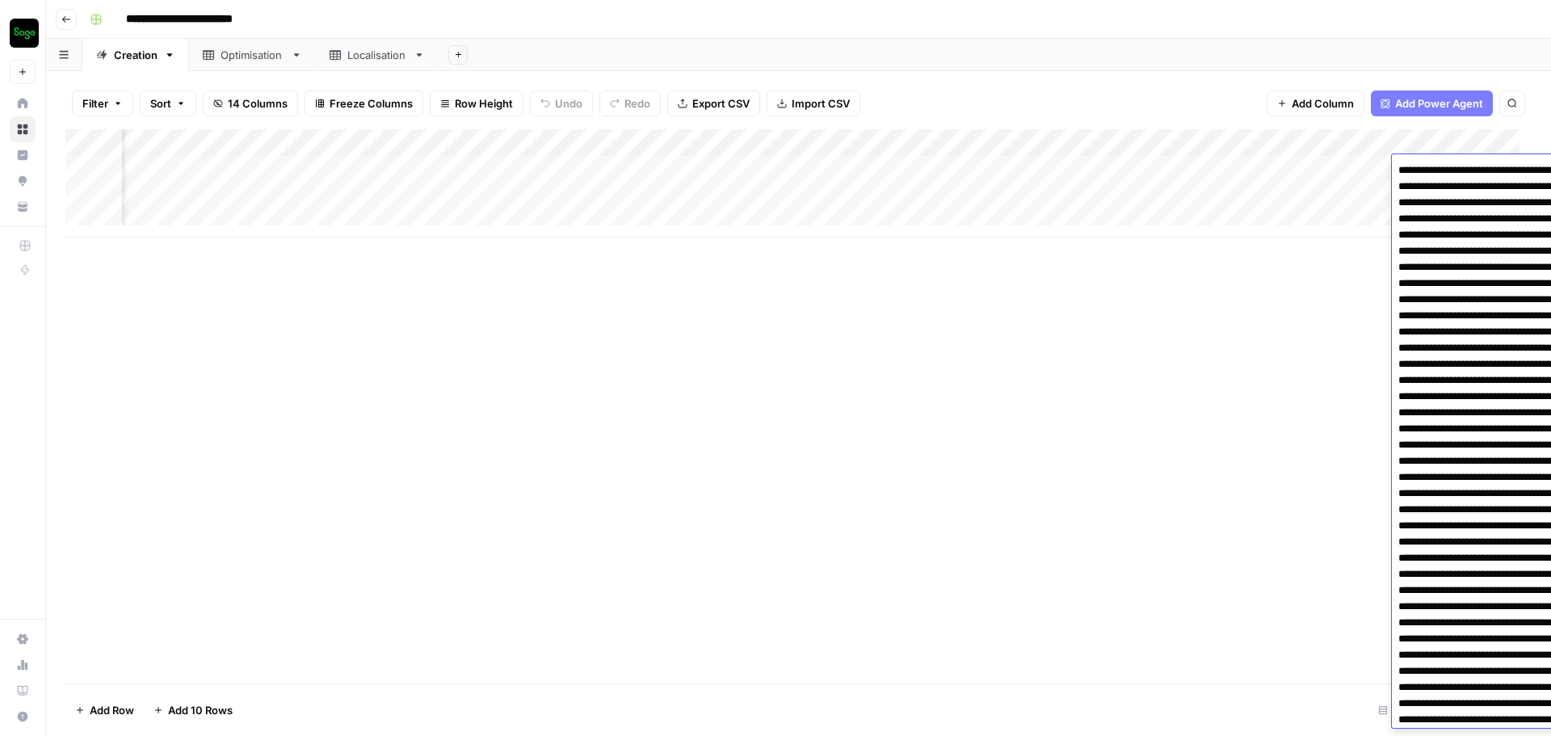
scroll to position [1070, 0]
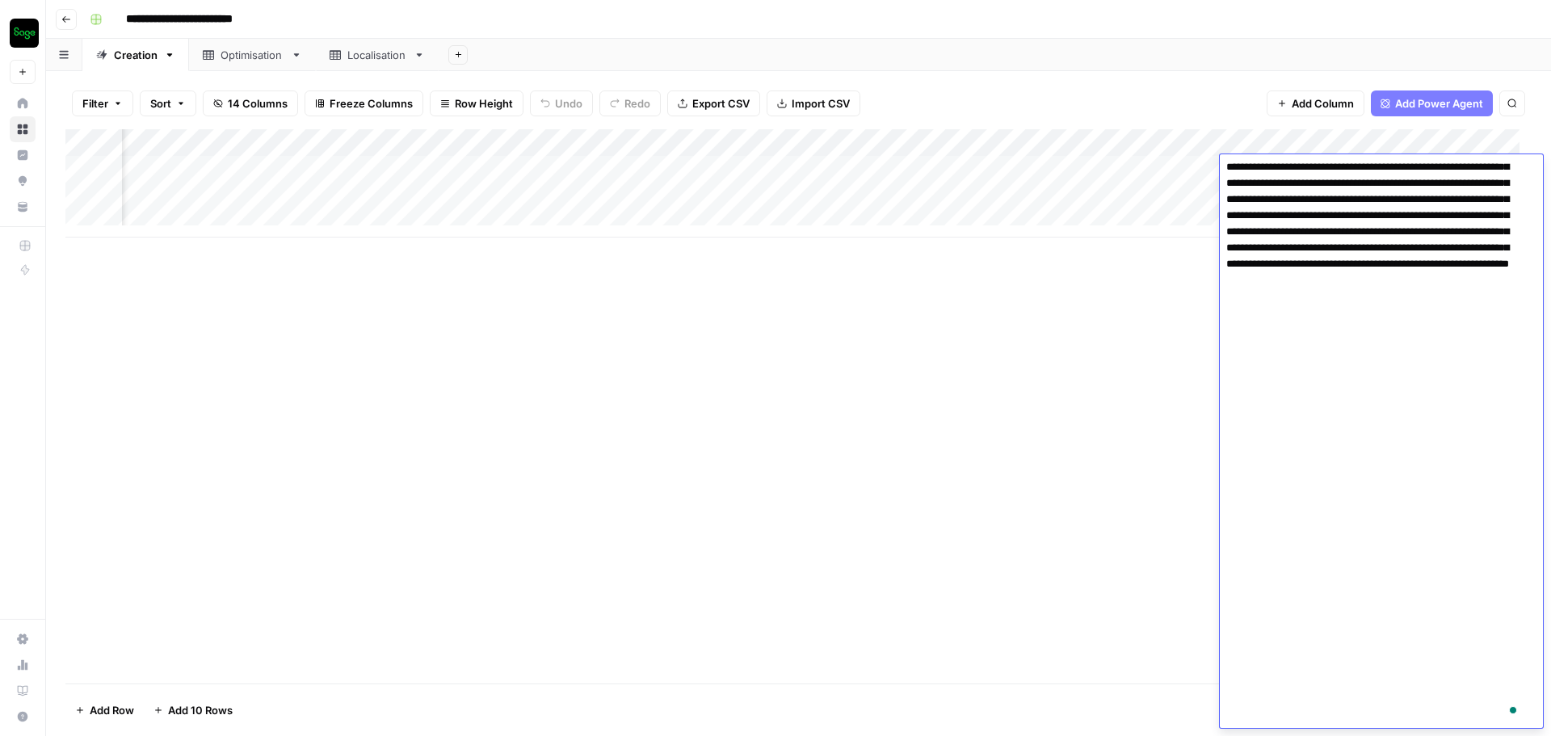
click at [1088, 387] on div "Add Column" at bounding box center [798, 406] width 1467 height 554
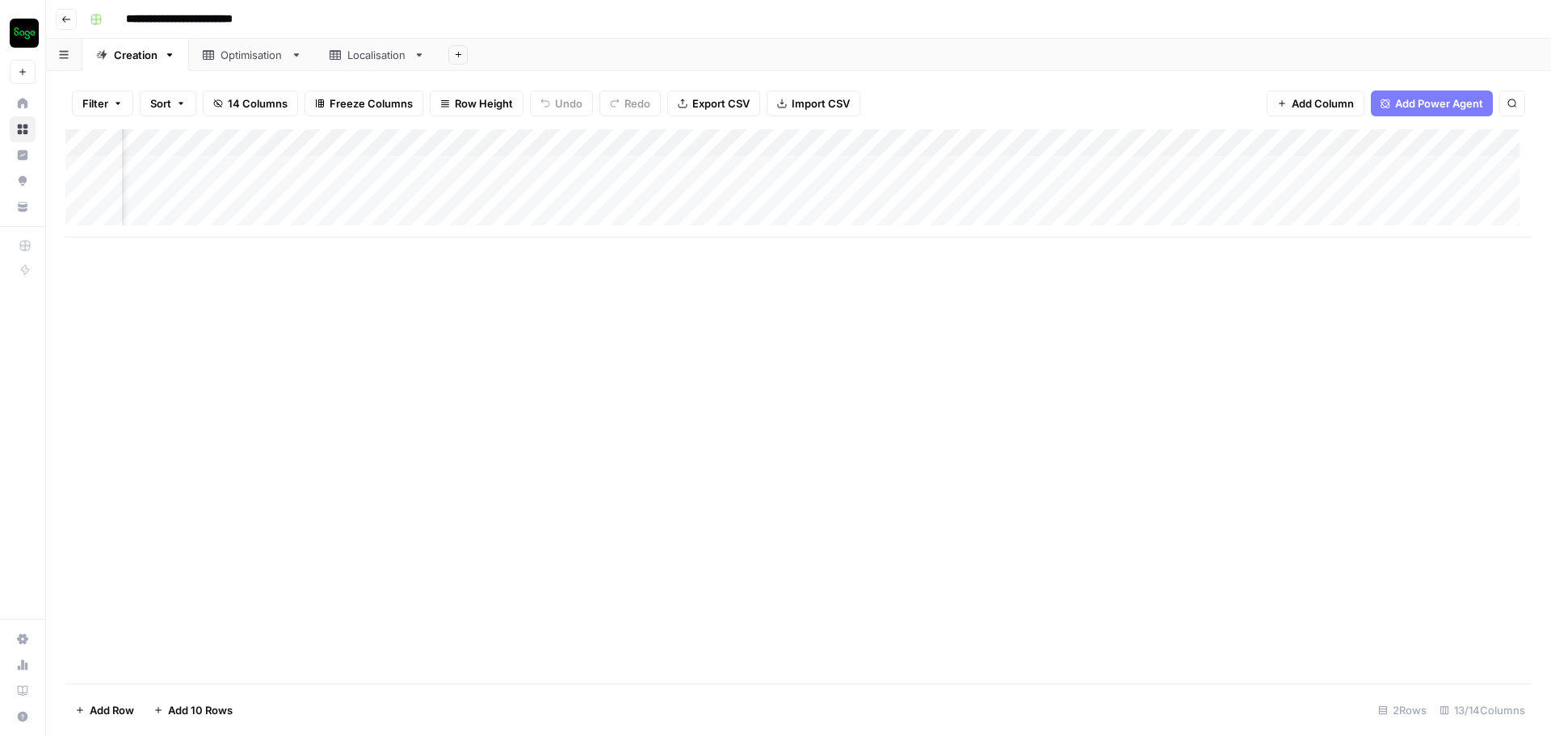
scroll to position [0, 1347]
